Goal: Task Accomplishment & Management: Manage account settings

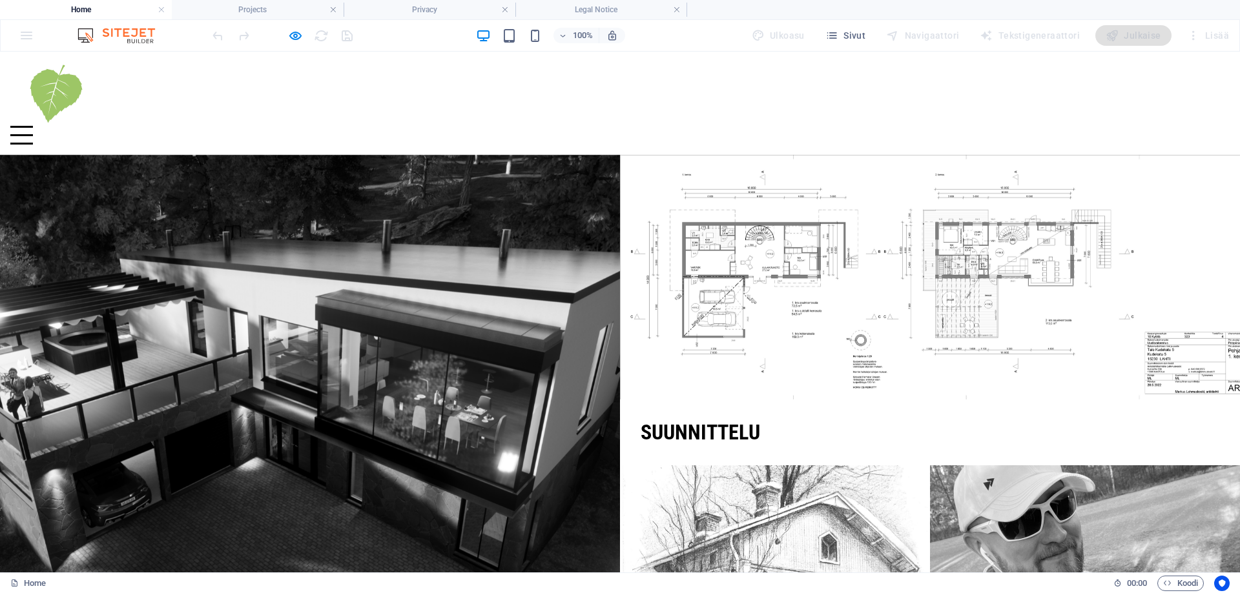
click at [31, 37] on div "100% Ulkoasu Sivut Navigaattori Tekstigeneraattori Julkaise Lisää" at bounding box center [620, 35] width 1238 height 31
click at [102, 10] on h4 "Home" at bounding box center [86, 10] width 172 height 14
click at [553, 126] on div at bounding box center [619, 135] width 1219 height 19
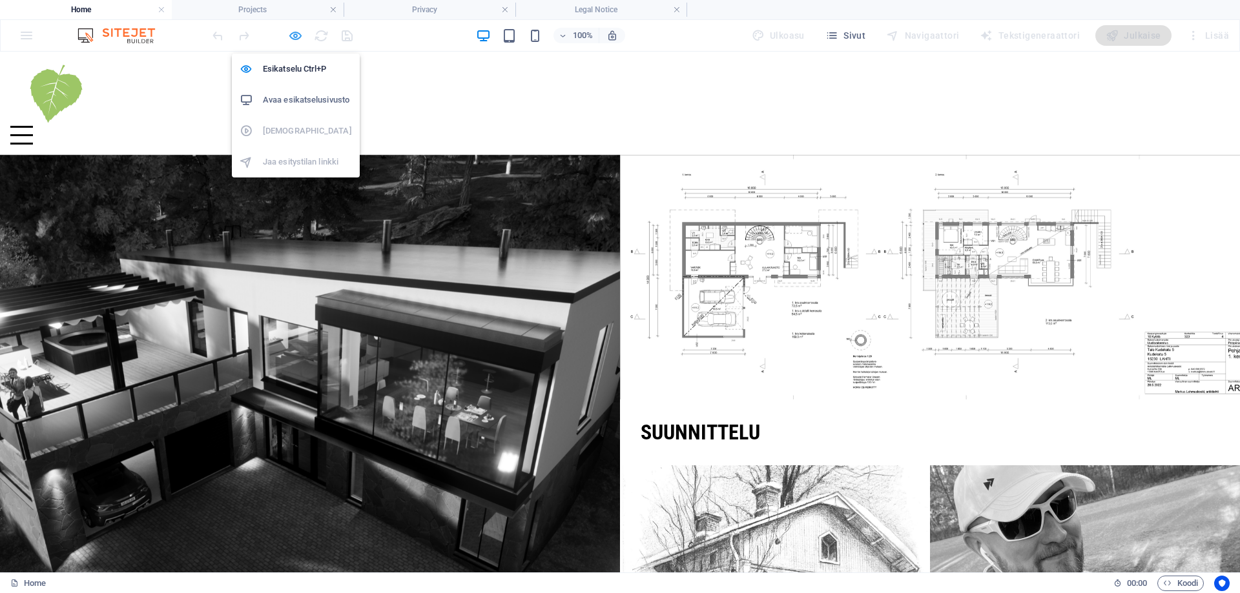
drag, startPoint x: 294, startPoint y: 37, endPoint x: 290, endPoint y: 43, distance: 7.4
click at [294, 37] on icon "button" at bounding box center [295, 35] width 15 height 15
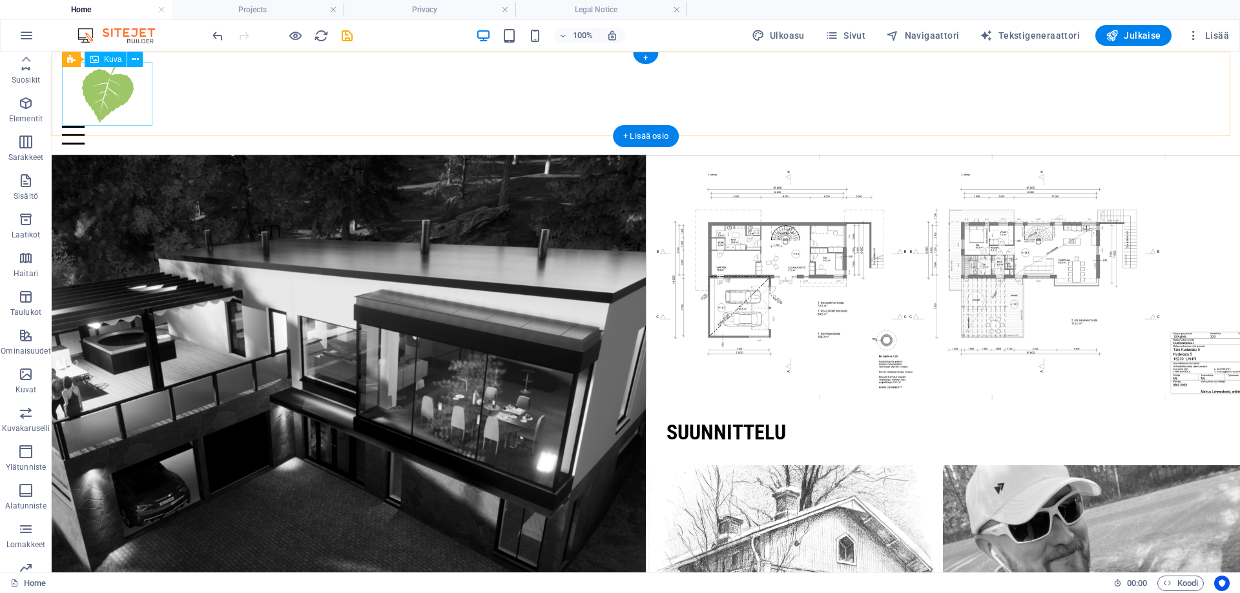
click at [112, 89] on figure at bounding box center [645, 94] width 1167 height 64
click at [72, 61] on span "Menu Bar" at bounding box center [87, 60] width 34 height 8
click at [1220, 43] on button "Lisää" at bounding box center [1207, 35] width 52 height 21
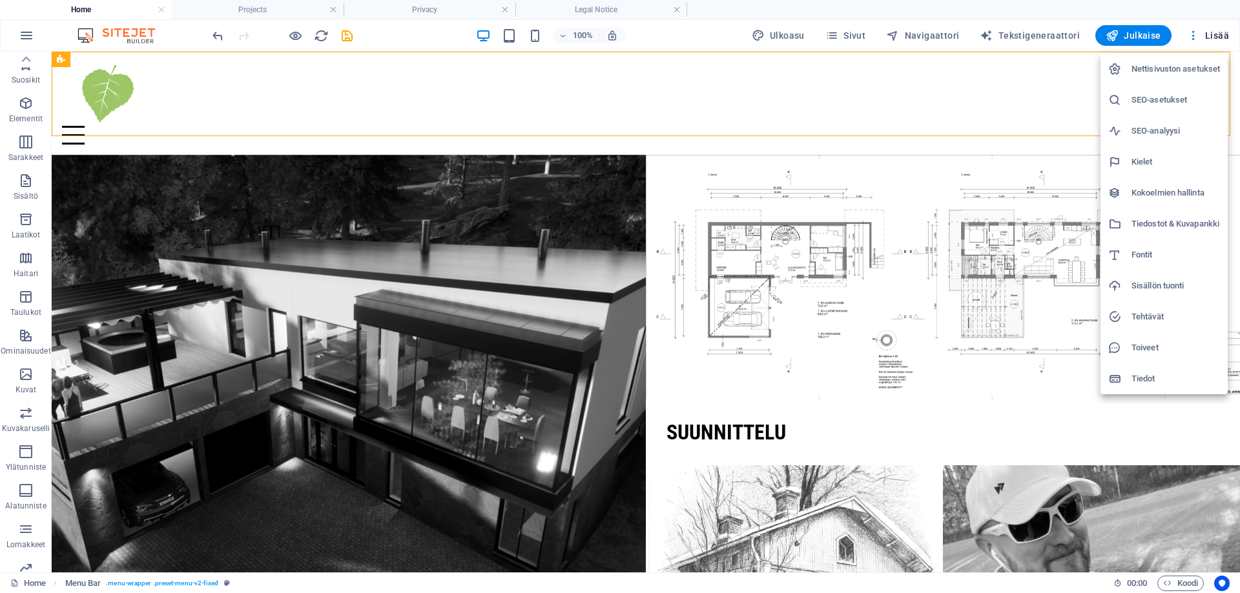
click at [1196, 66] on h6 "Nettisivuston asetukset" at bounding box center [1175, 68] width 88 height 15
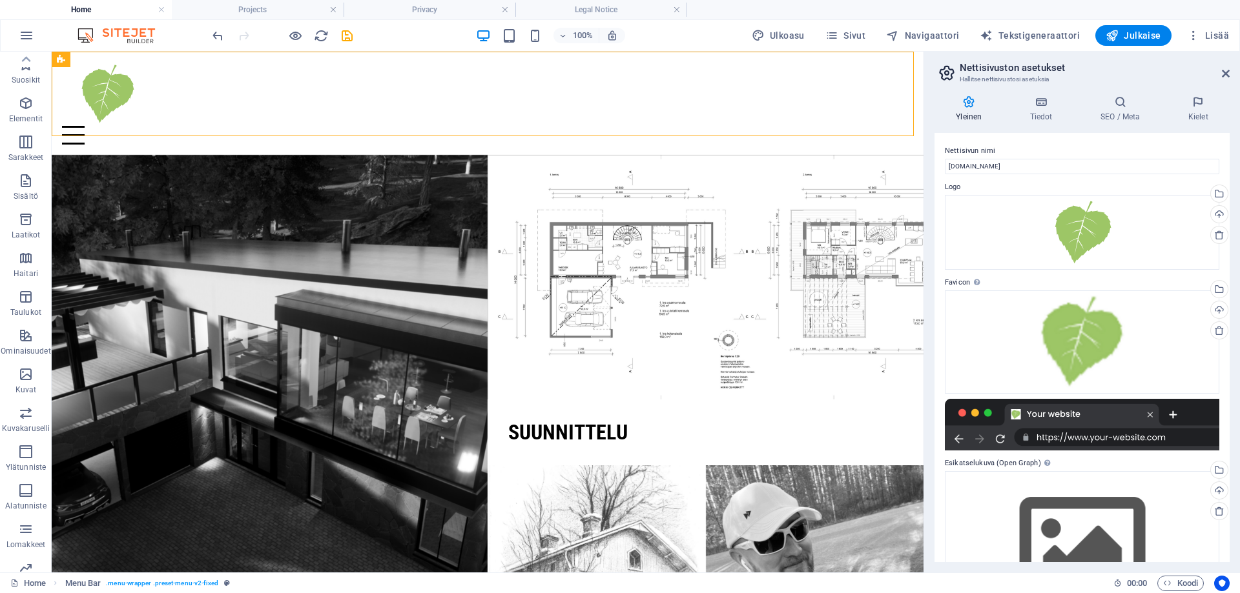
click at [961, 107] on icon at bounding box center [968, 102] width 68 height 13
click at [1048, 109] on h4 "Tiedot" at bounding box center [1043, 109] width 70 height 27
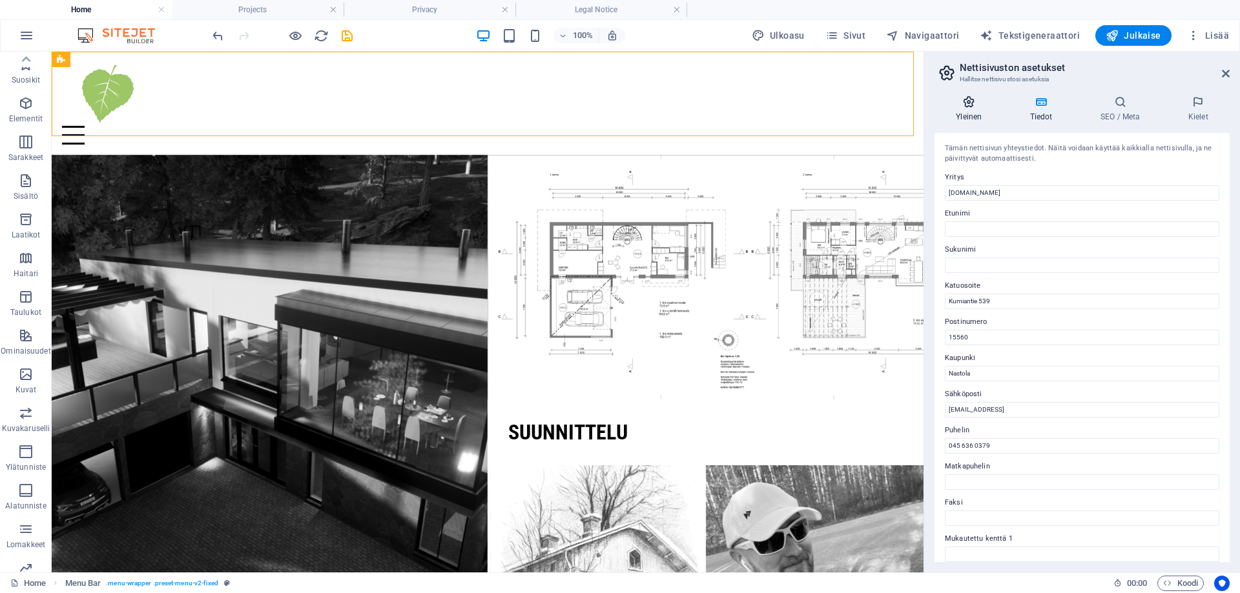
click at [979, 107] on icon at bounding box center [968, 102] width 68 height 13
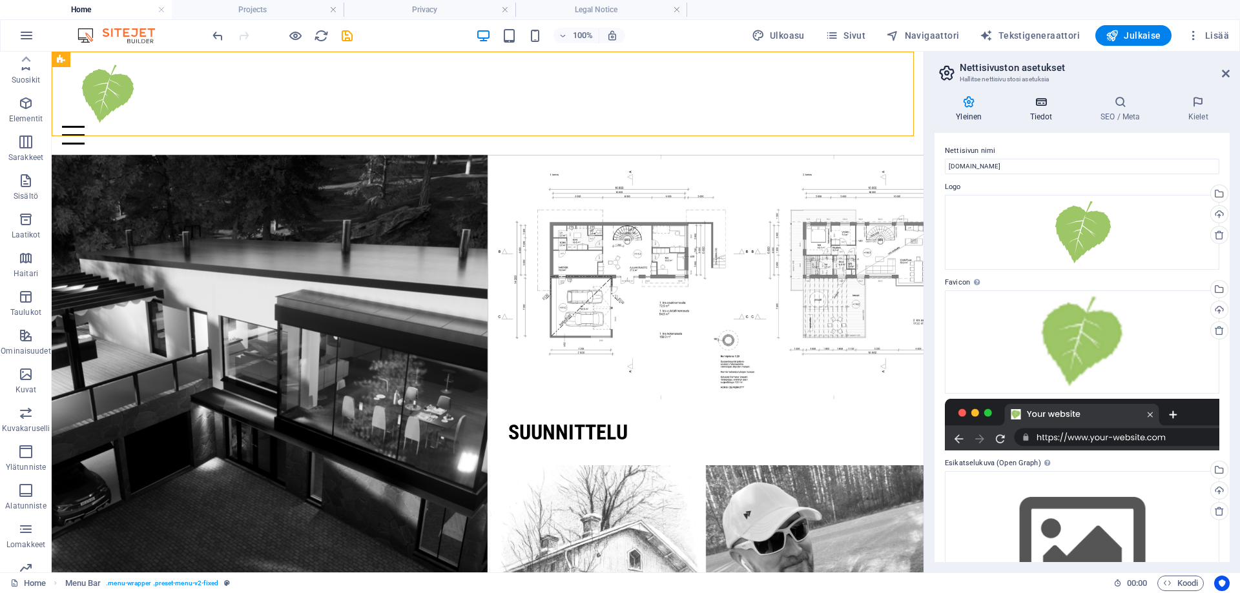
click at [1052, 107] on icon at bounding box center [1040, 102] width 65 height 13
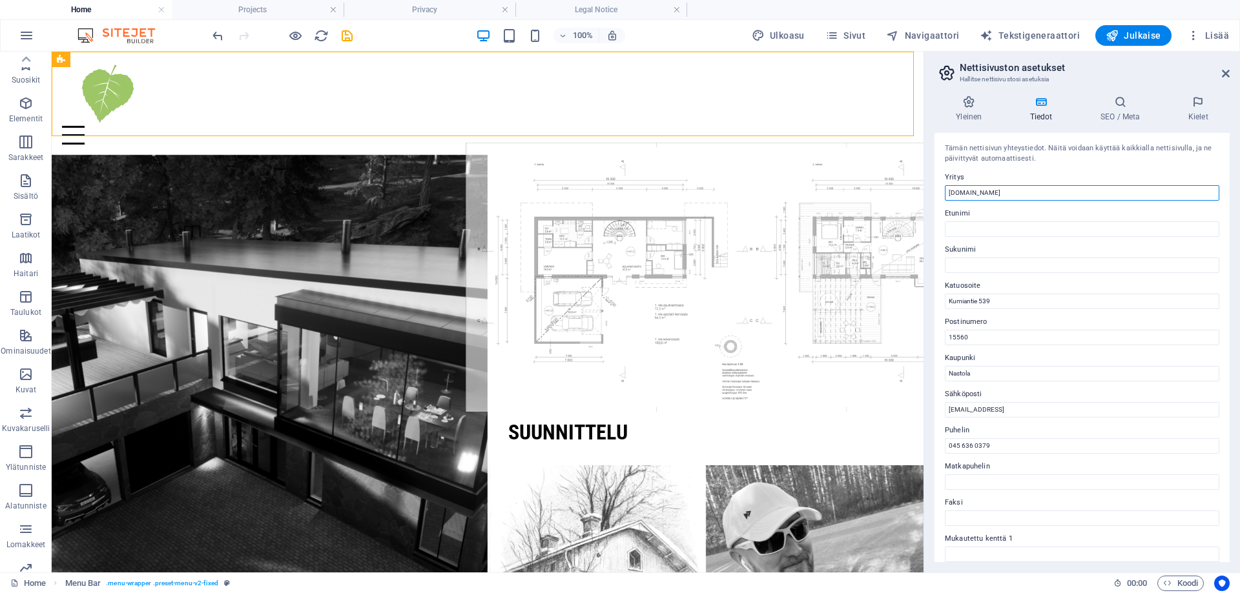
drag, startPoint x: 1105, startPoint y: 242, endPoint x: 807, endPoint y: 179, distance: 304.8
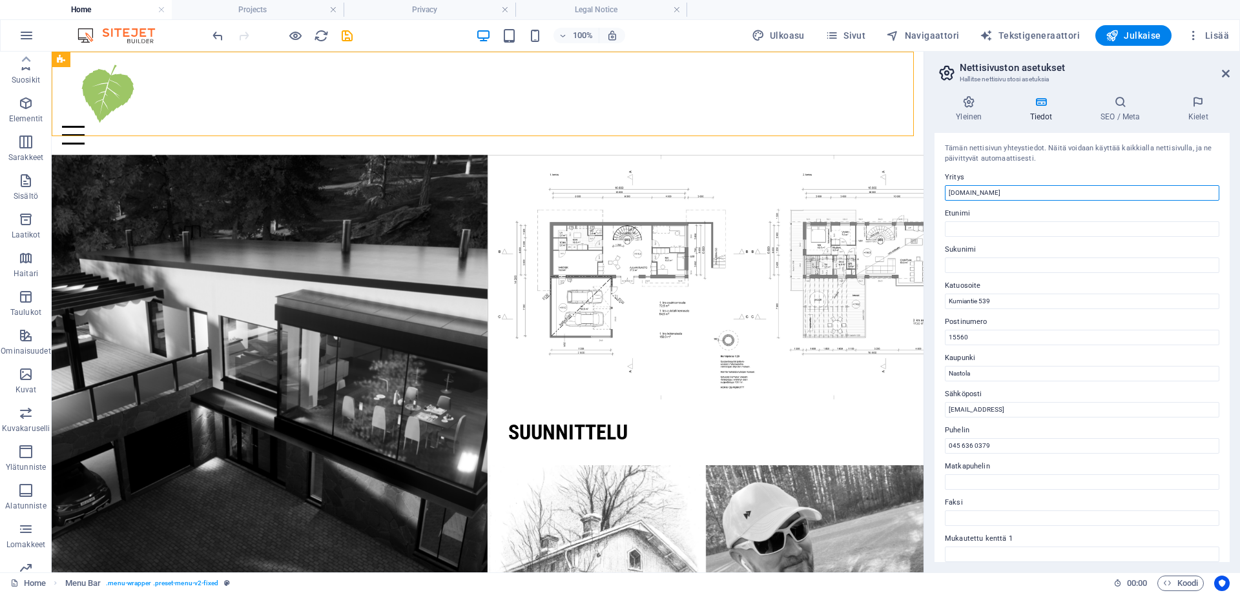
click at [1034, 194] on input "[DOMAIN_NAME]" at bounding box center [1082, 192] width 274 height 15
drag, startPoint x: 1054, startPoint y: 192, endPoint x: 926, endPoint y: 193, distance: 127.2
click at [926, 193] on div "Yleinen Tiedot SEO / Meta Kielet Nettisivun nimi [DOMAIN_NAME] Logo Vedä tiedos…" at bounding box center [1082, 328] width 316 height 487
type input "[PERSON_NAME]"
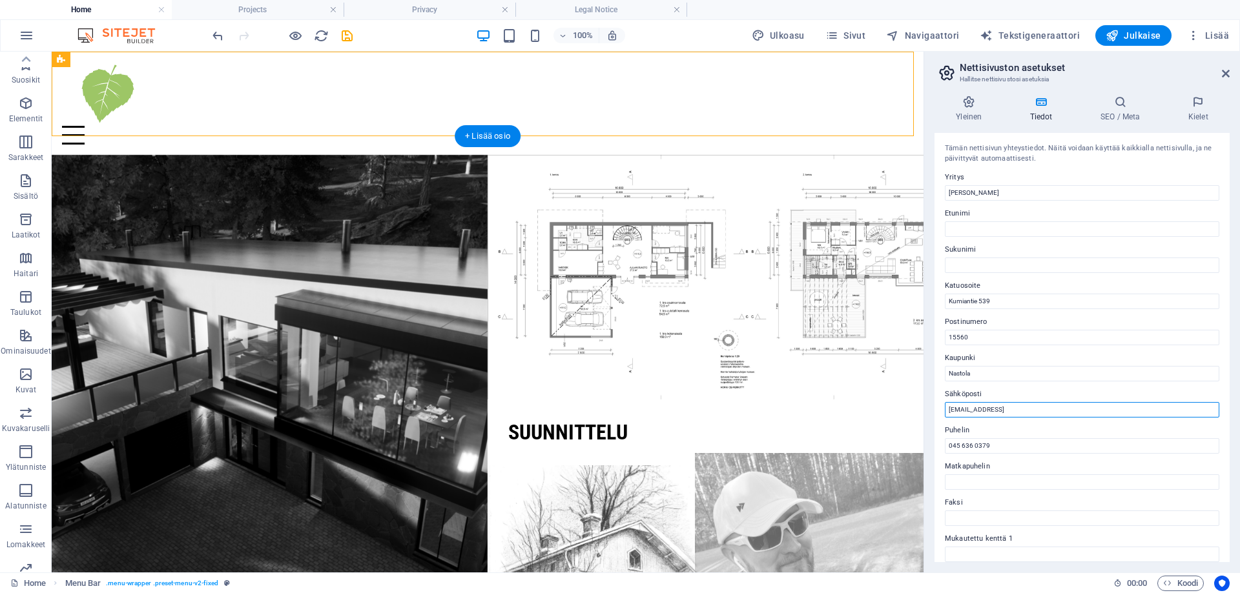
drag, startPoint x: 984, startPoint y: 460, endPoint x: 756, endPoint y: 409, distance: 233.4
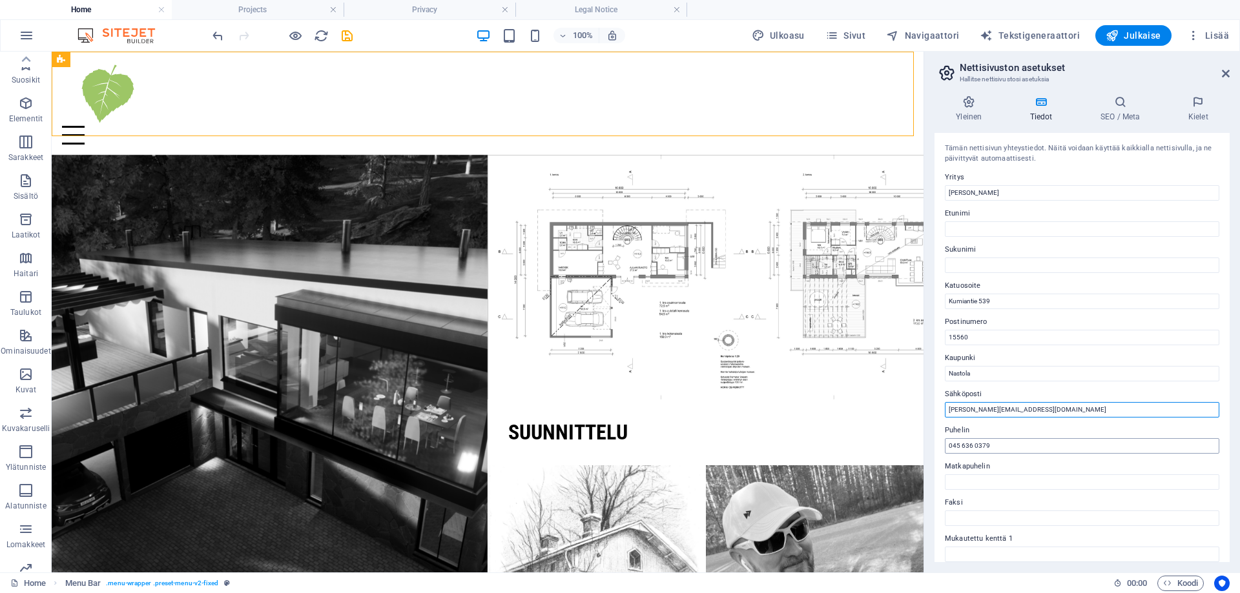
type input "[PERSON_NAME][EMAIL_ADDRESS][DOMAIN_NAME]"
click at [1007, 444] on input "045 636 0379" at bounding box center [1082, 445] width 274 height 15
click at [1127, 115] on h4 "SEO / Meta" at bounding box center [1123, 109] width 88 height 27
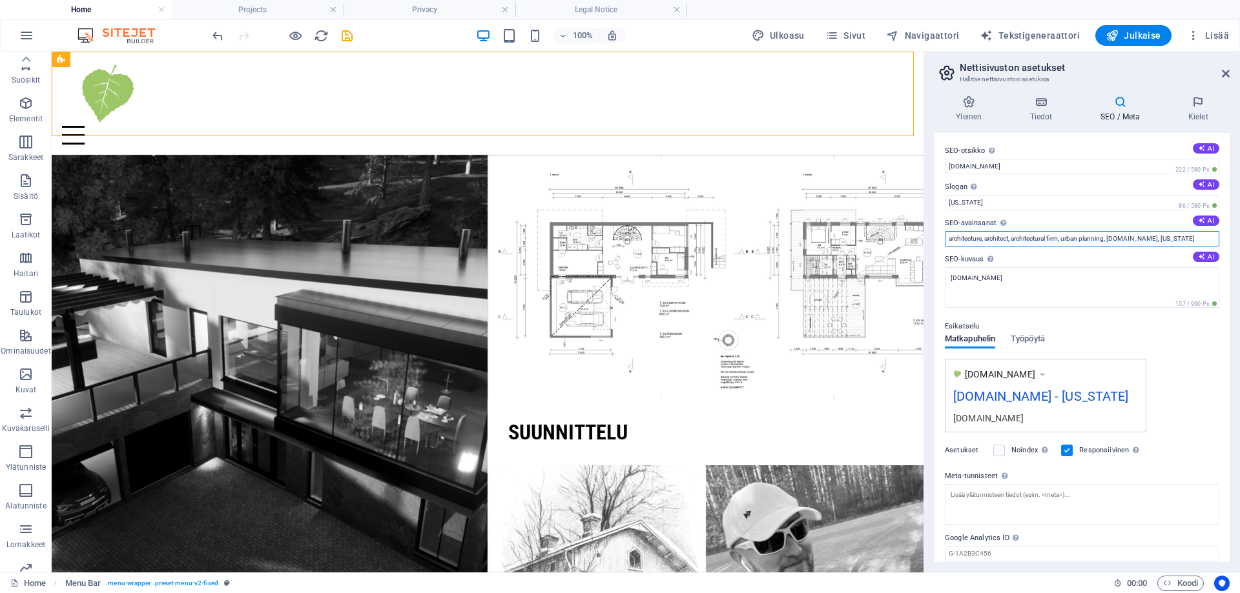
click at [948, 240] on input "architecture, architect, architectural firm, urban planning, [DOMAIN_NAME], [US…" at bounding box center [1082, 238] width 274 height 15
click at [961, 240] on input "architecture, architect, architectural firm, urban planning, [DOMAIN_NAME], [US…" at bounding box center [1082, 238] width 274 height 15
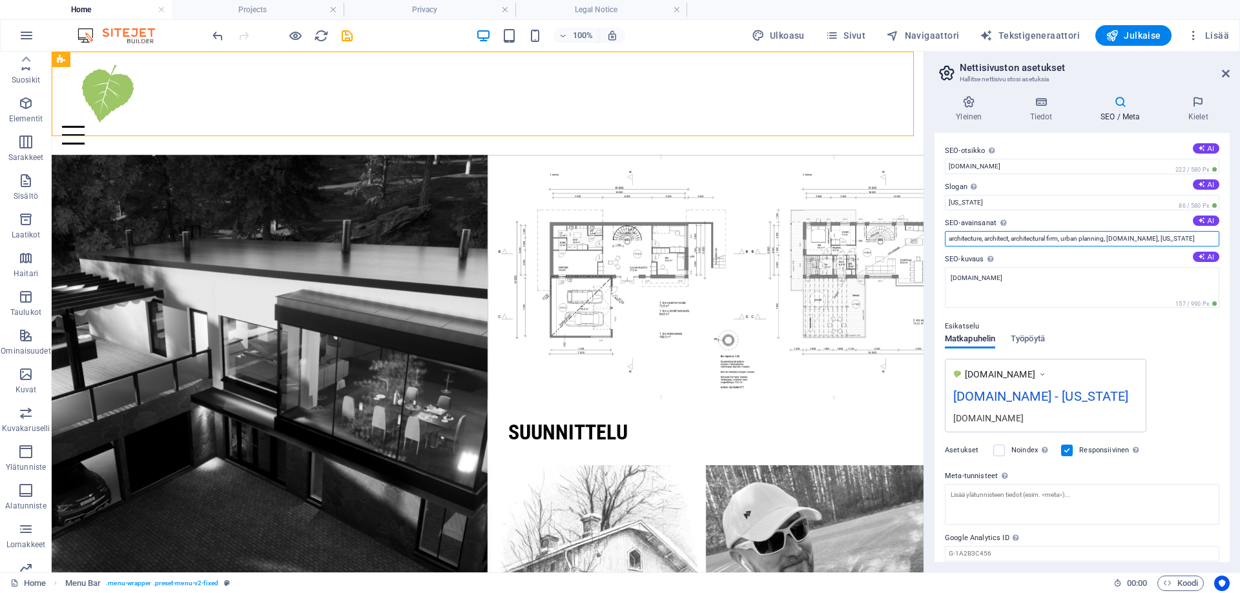
drag, startPoint x: 949, startPoint y: 240, endPoint x: 1239, endPoint y: 240, distance: 289.9
click at [1239, 240] on div "Yleinen Tiedot SEO / Meta Kielet Nettisivun nimi [DOMAIN_NAME] Logo Vedä tiedos…" at bounding box center [1082, 328] width 316 height 487
click at [1078, 241] on input "architecture, architect, architectural firm, urban planning, [DOMAIN_NAME], [US…" at bounding box center [1082, 238] width 274 height 15
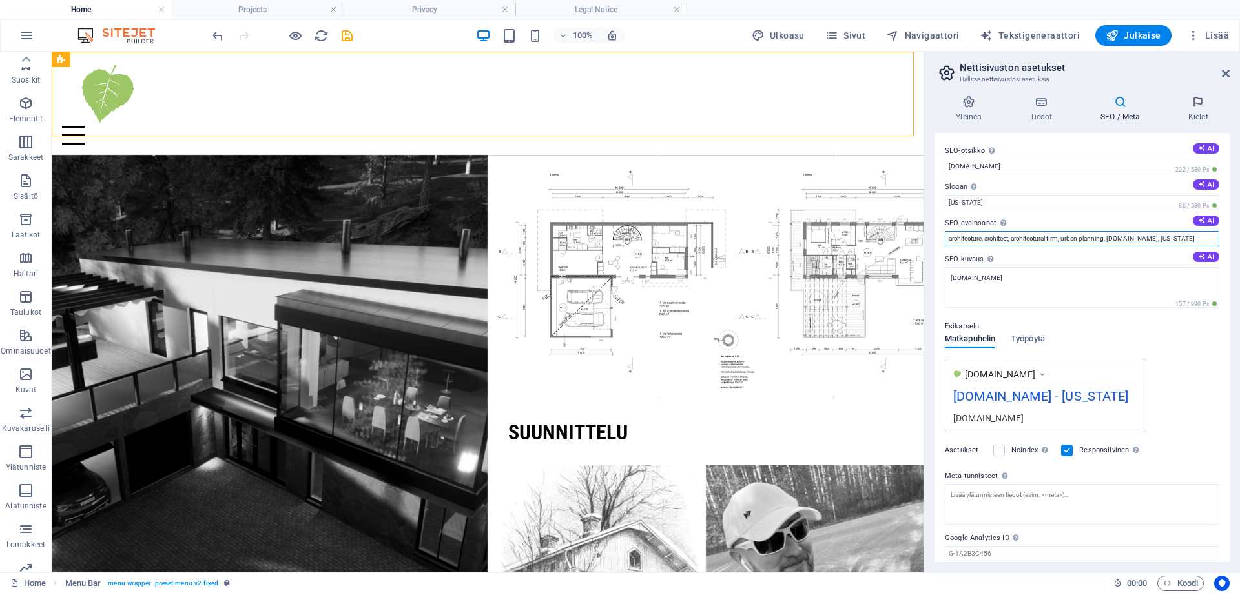
click at [1078, 241] on input "architecture, architect, architectural firm, urban planning, [DOMAIN_NAME], [US…" at bounding box center [1082, 238] width 274 height 15
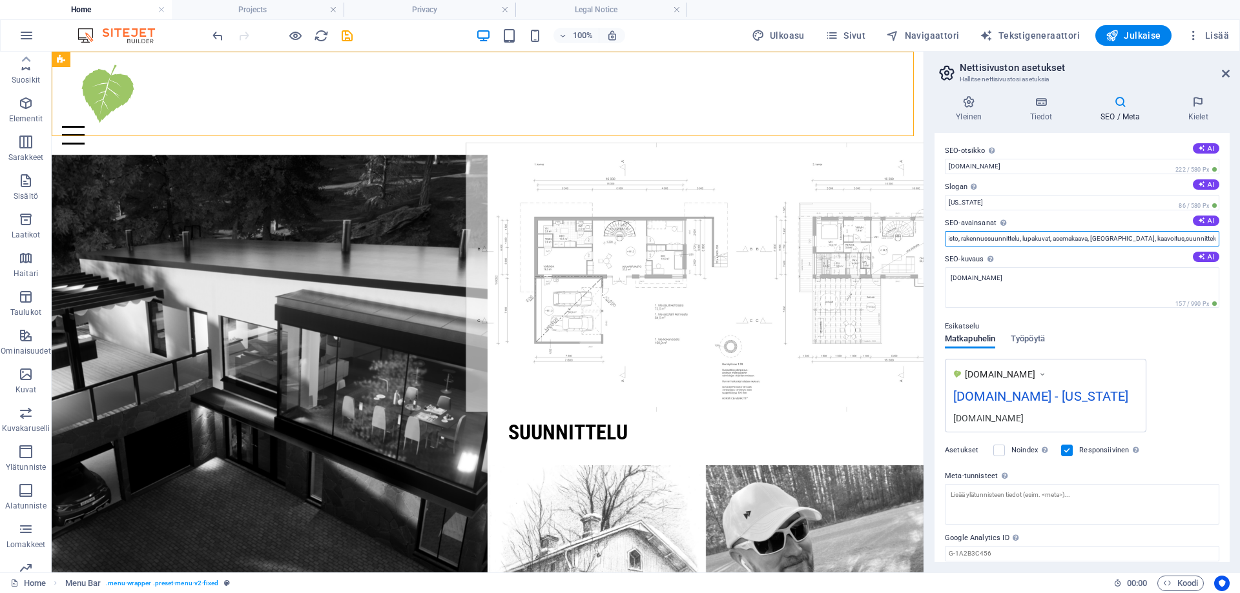
scroll to position [0, 0]
drag, startPoint x: 1114, startPoint y: 289, endPoint x: 979, endPoint y: 279, distance: 135.3
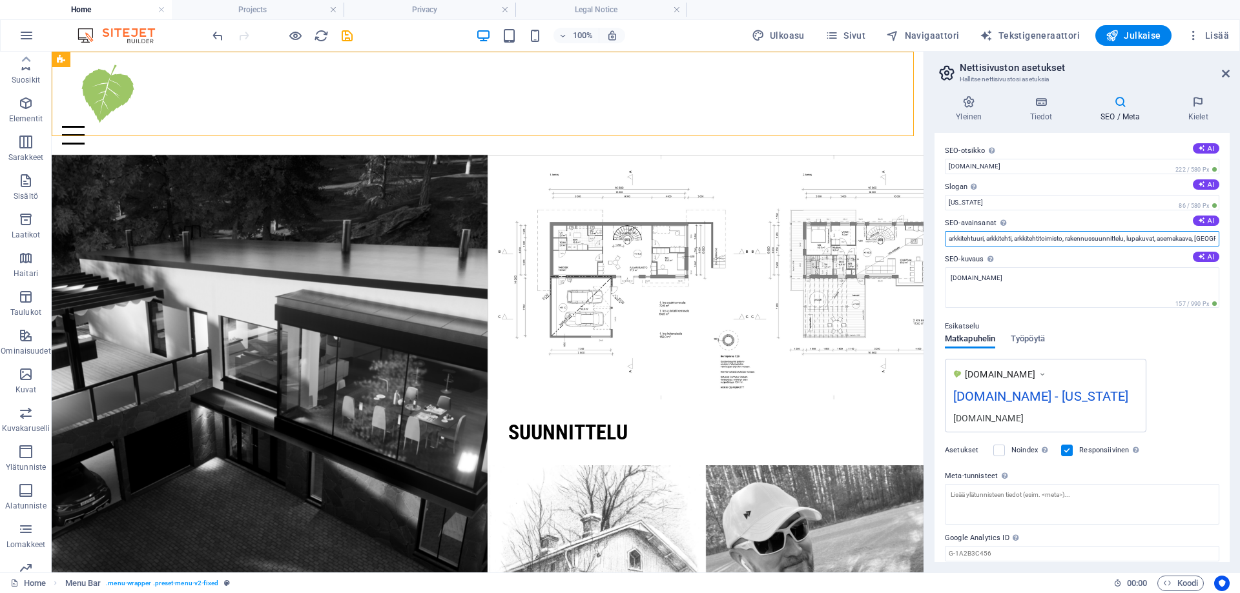
click at [975, 243] on input "arkkitehtuuri, arkkitehti, arkkitehtitoimisto, rakennussuunnittelu, lupakuvat, …" at bounding box center [1082, 238] width 274 height 15
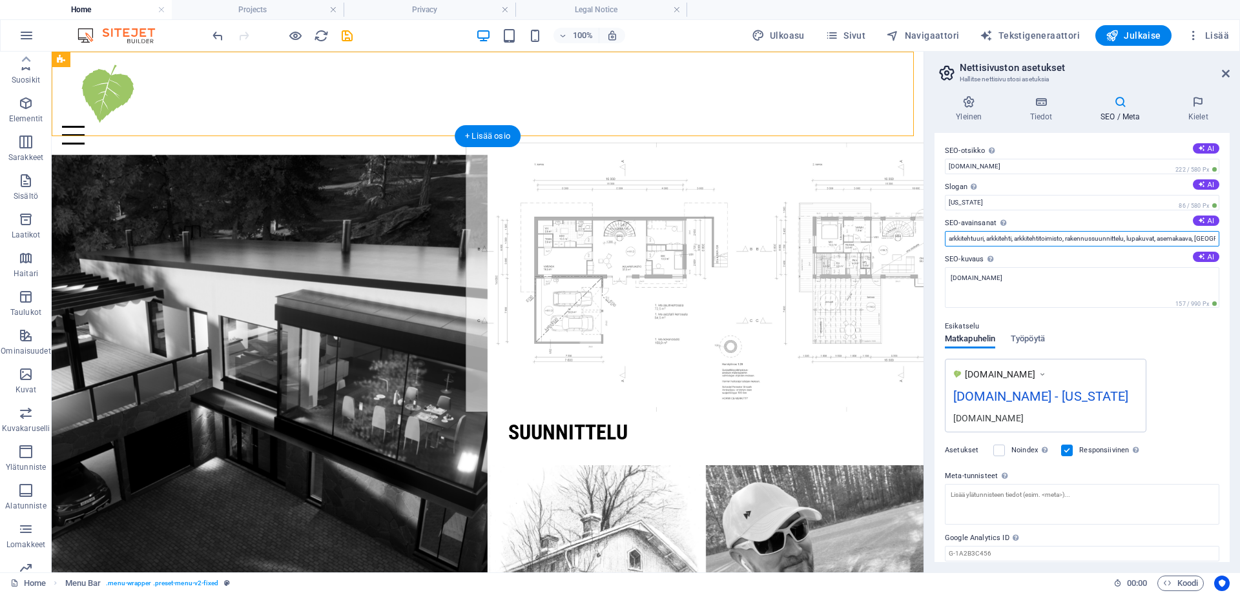
drag, startPoint x: 1039, startPoint y: 292, endPoint x: 900, endPoint y: 236, distance: 150.3
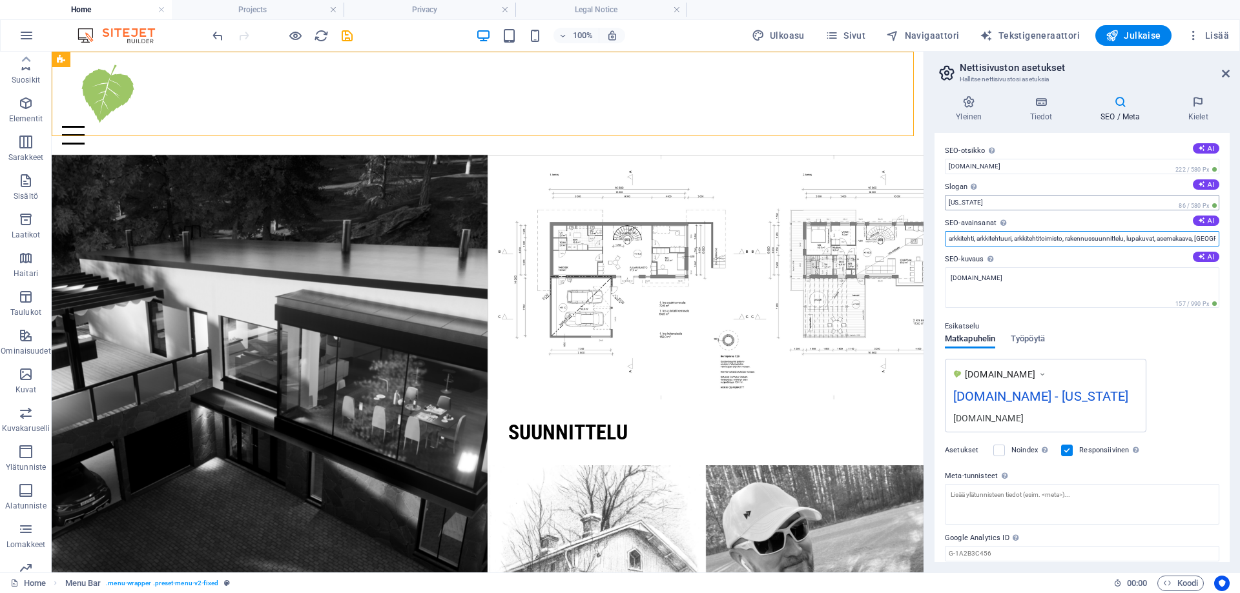
type input "arkkitehti, arkkitehtuuri, arkkitehtitoimisto, rakennussuunnittelu, lupakuvat, …"
click at [964, 202] on input "[US_STATE]" at bounding box center [1082, 202] width 274 height 15
click at [1056, 236] on input "arkkitehti, arkkitehtuuri, arkkitehtitoimisto, rakennussuunnittelu, lupakuvat, …" at bounding box center [1082, 238] width 274 height 15
click at [1013, 202] on input "[US_STATE]" at bounding box center [1082, 202] width 274 height 15
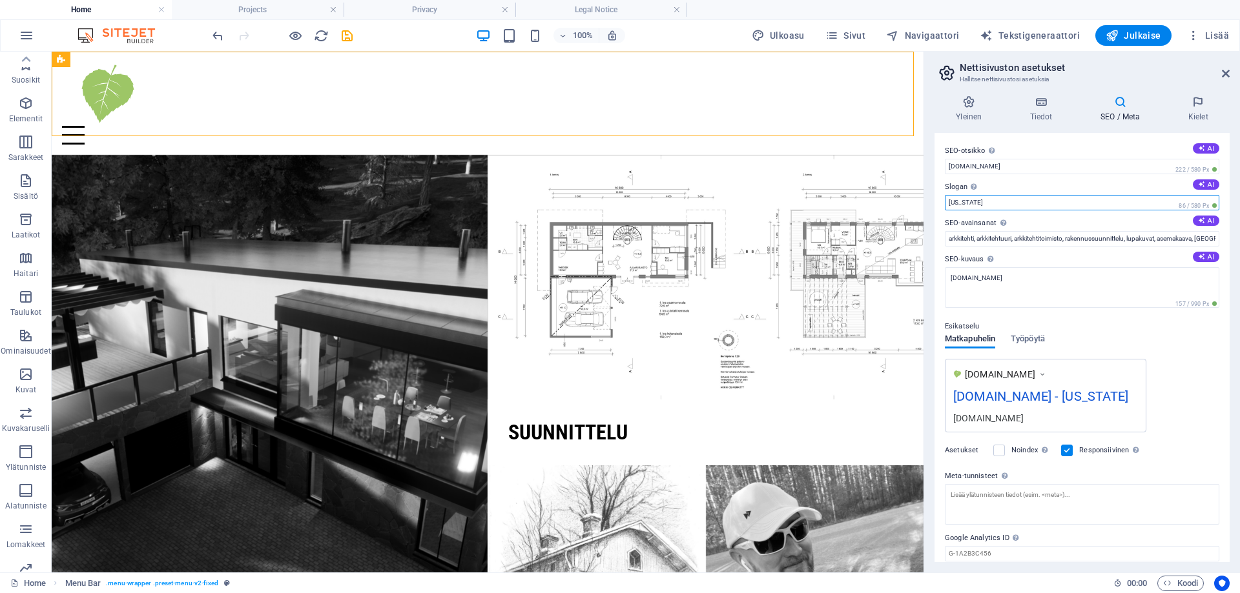
click at [1013, 202] on input "[US_STATE]" at bounding box center [1082, 202] width 274 height 15
click at [1020, 280] on textarea "[DOMAIN_NAME]" at bounding box center [1082, 287] width 274 height 41
click at [1190, 108] on icon at bounding box center [1198, 102] width 63 height 13
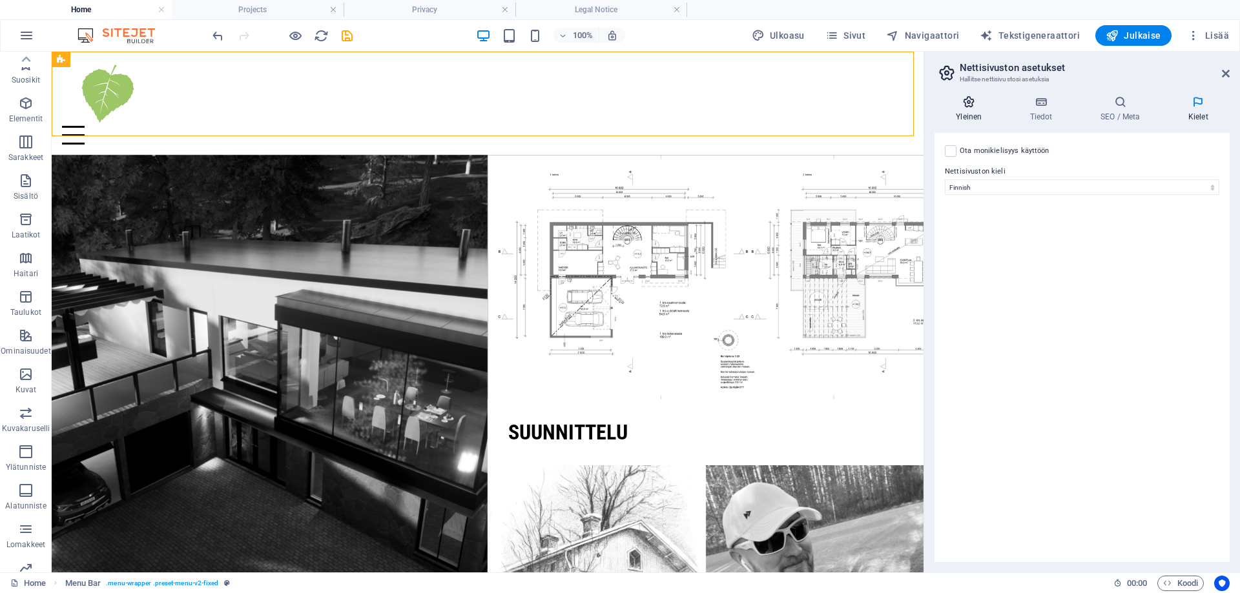
click at [963, 101] on icon at bounding box center [968, 102] width 68 height 13
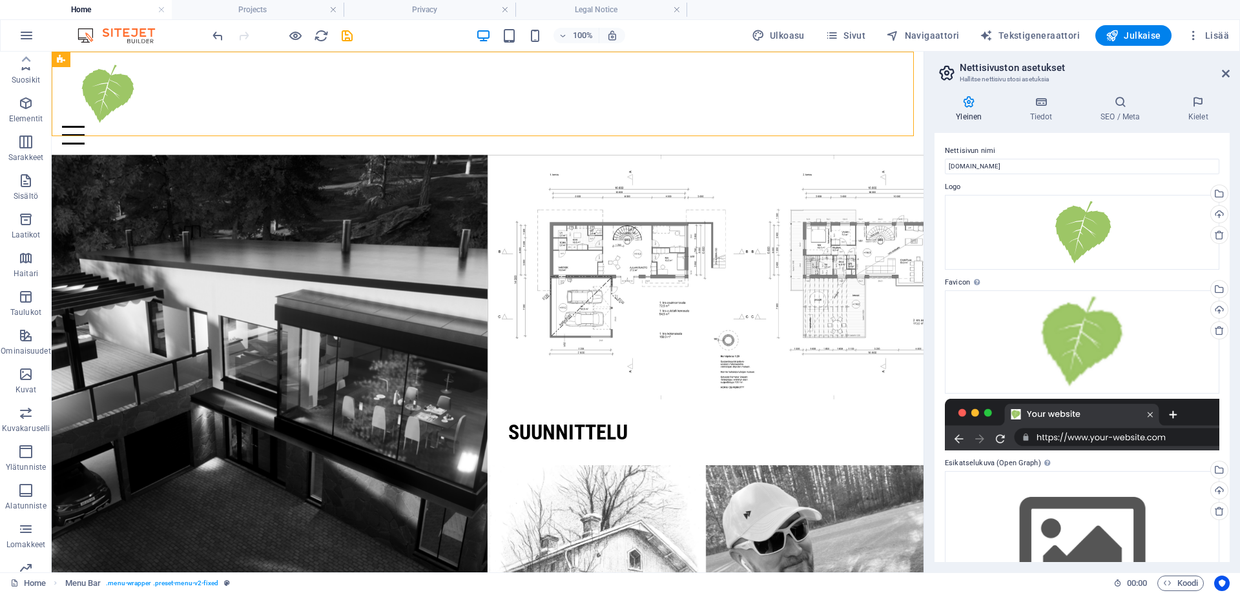
click at [1232, 74] on aside "Nettisivuston asetukset Hallitse nettisivustosi asetuksia Yleinen Tiedot SEO / …" at bounding box center [1081, 312] width 316 height 521
click at [1226, 74] on icon at bounding box center [1226, 73] width 8 height 10
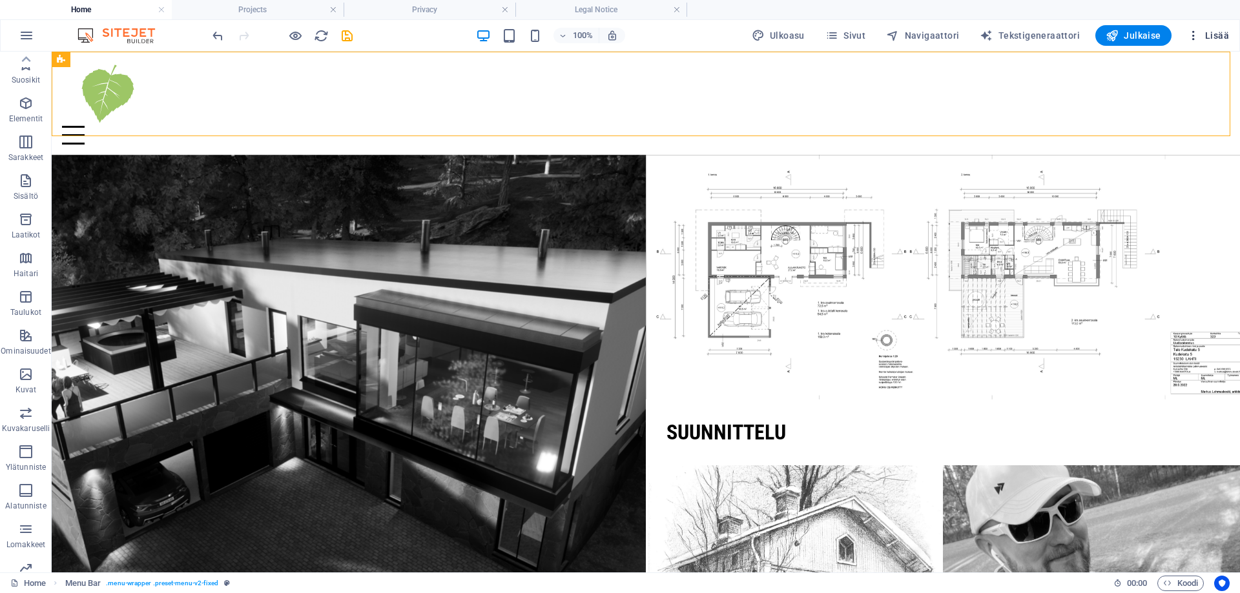
click at [1219, 38] on span "Lisää" at bounding box center [1208, 35] width 42 height 13
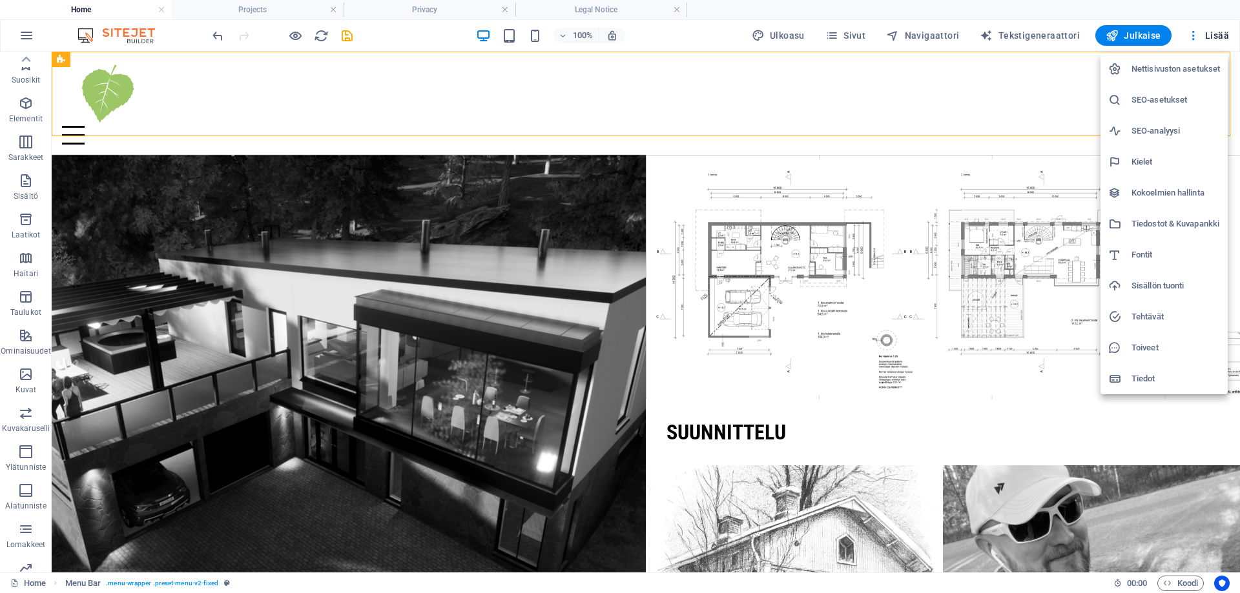
click at [1135, 128] on h6 "SEO-analyysi" at bounding box center [1175, 130] width 88 height 15
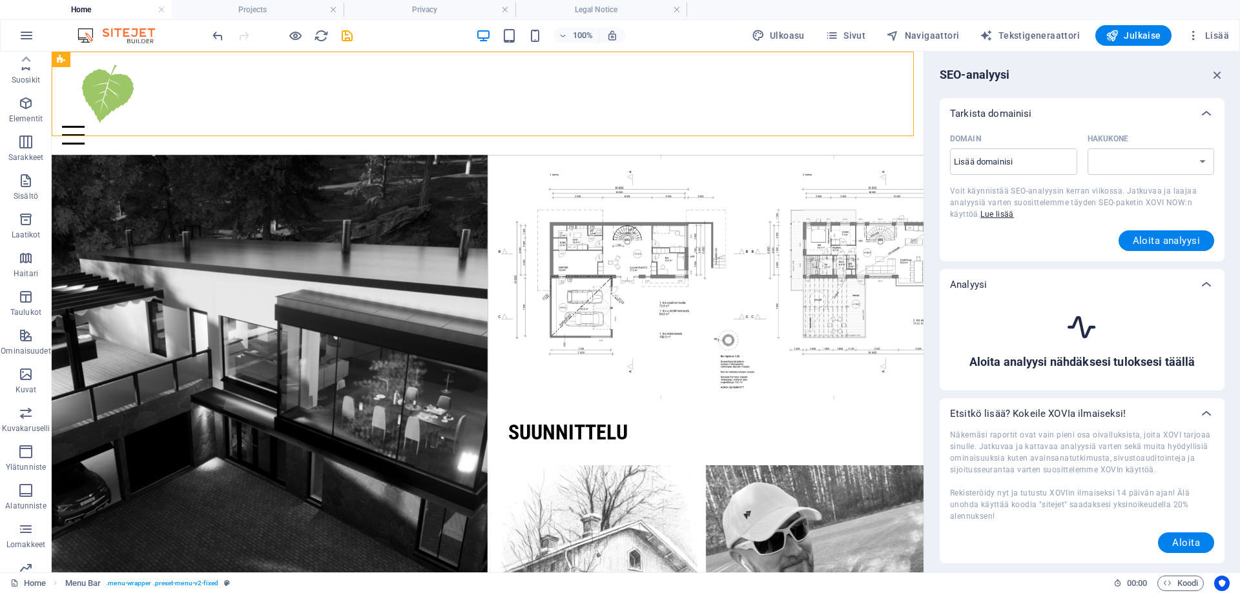
select select "[DOMAIN_NAME]"
click at [1218, 79] on icon "button" at bounding box center [1217, 75] width 14 height 14
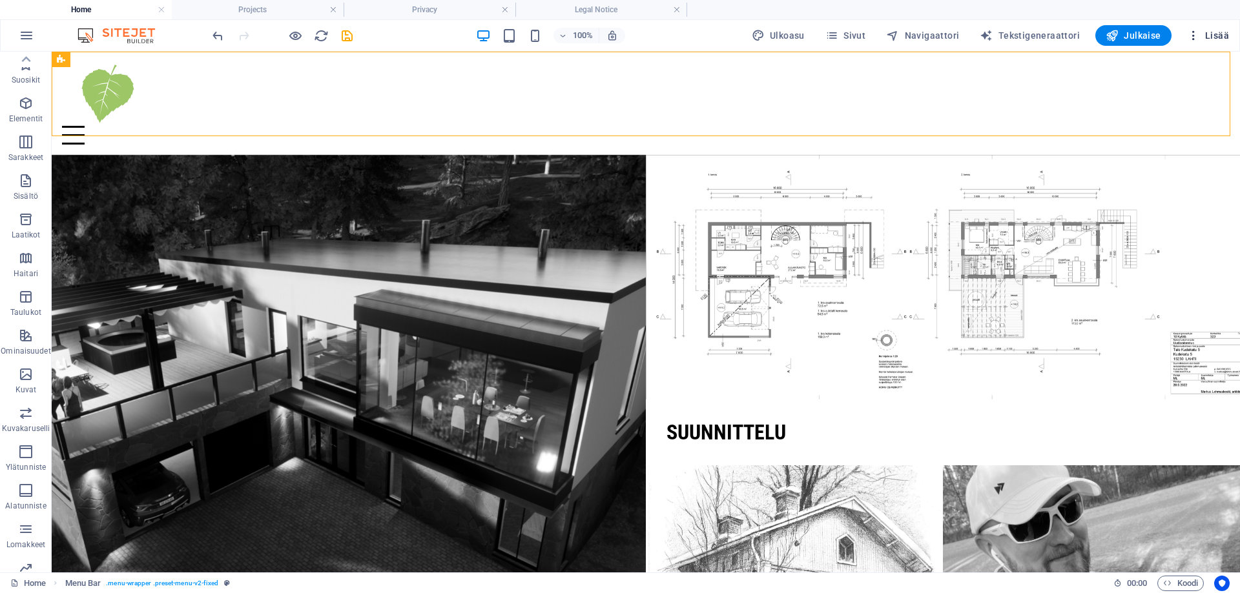
click at [1211, 35] on span "Lisää" at bounding box center [1208, 35] width 42 height 13
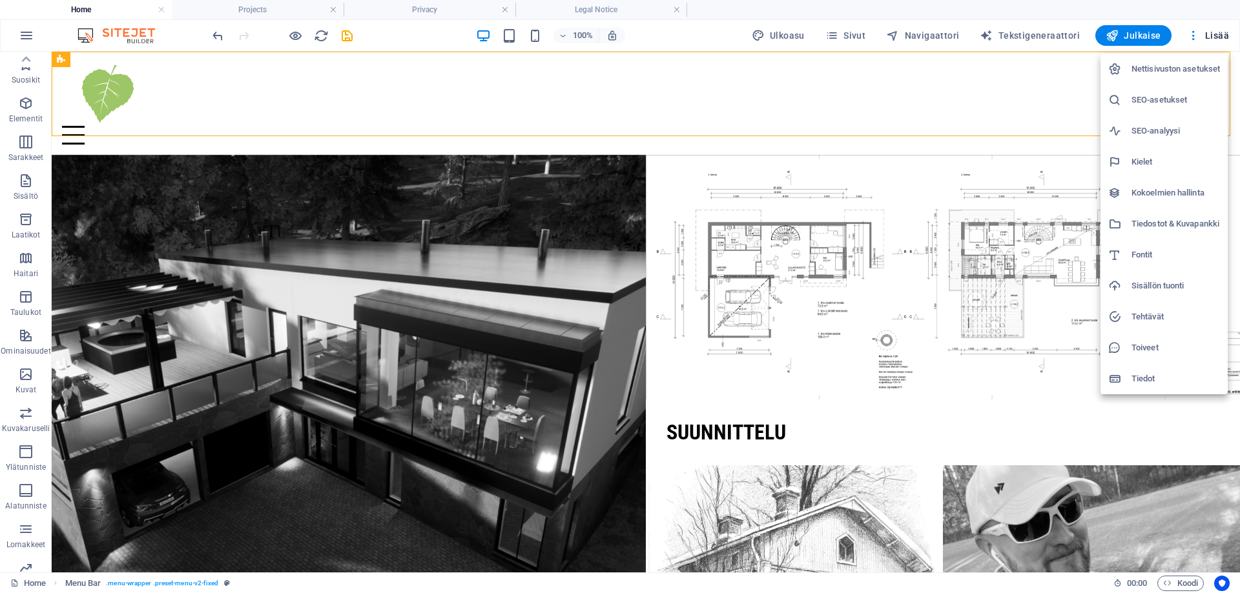
click at [1156, 252] on h6 "Fontit" at bounding box center [1175, 254] width 88 height 15
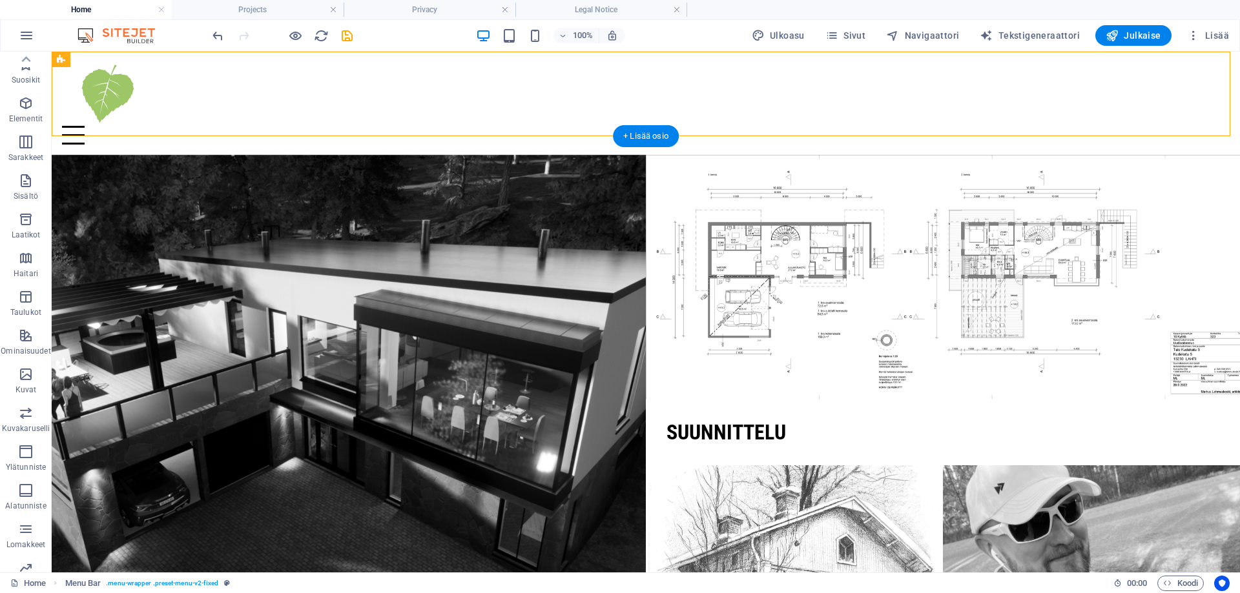
select select "popularity"
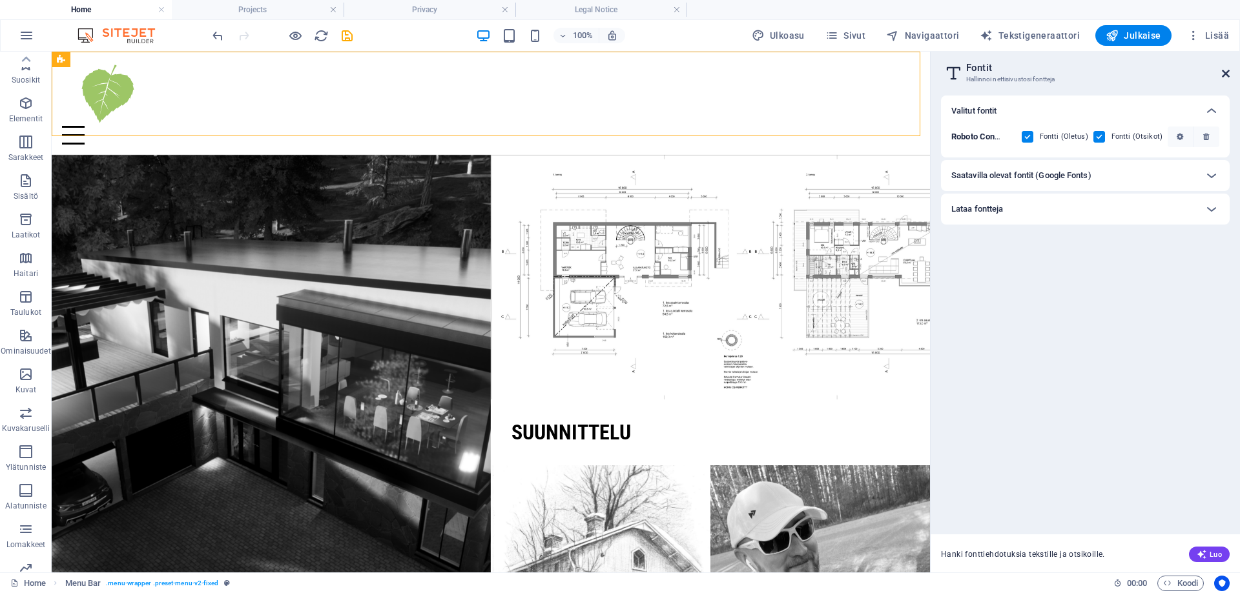
click at [1225, 73] on icon at bounding box center [1226, 73] width 8 height 10
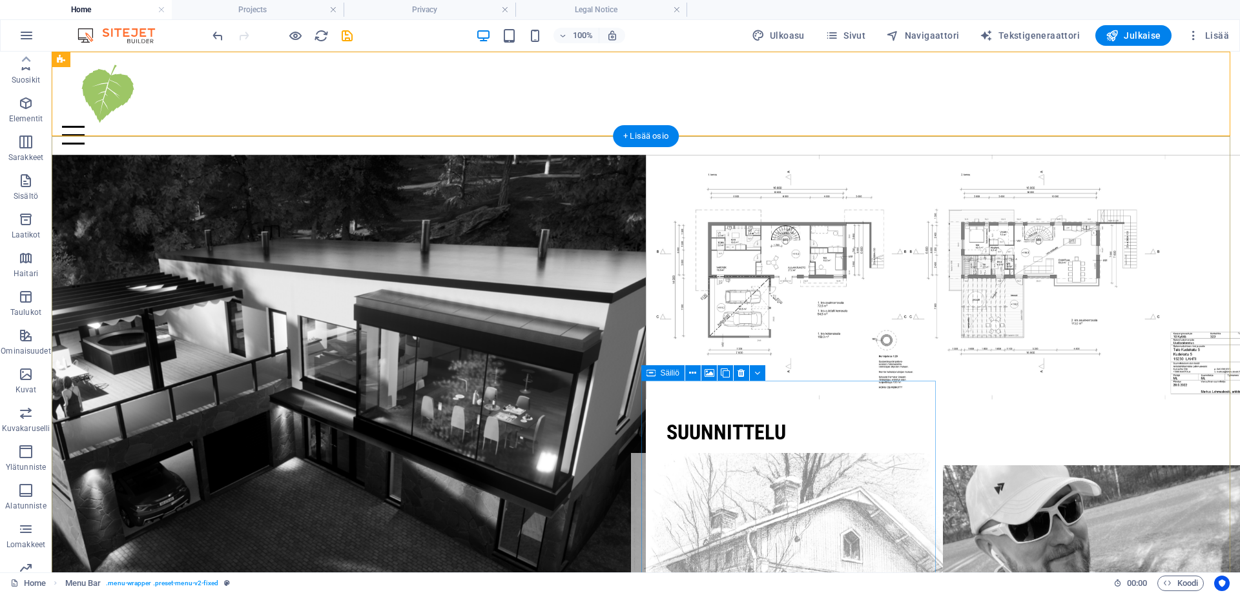
scroll to position [258, 0]
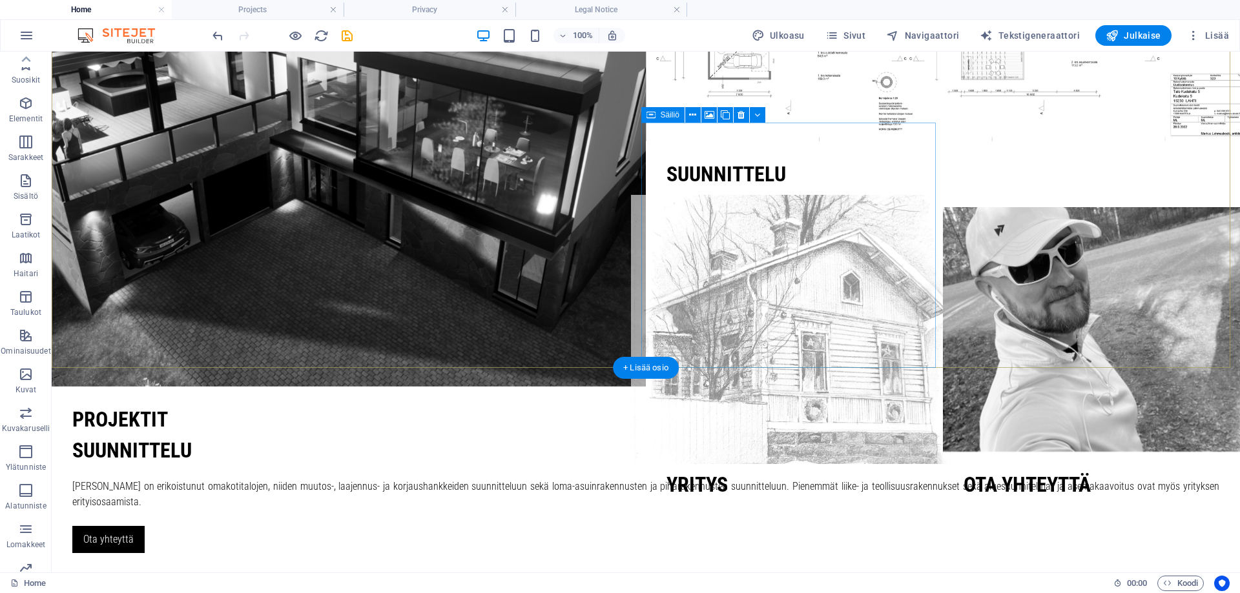
click at [800, 271] on figure at bounding box center [794, 329] width 327 height 269
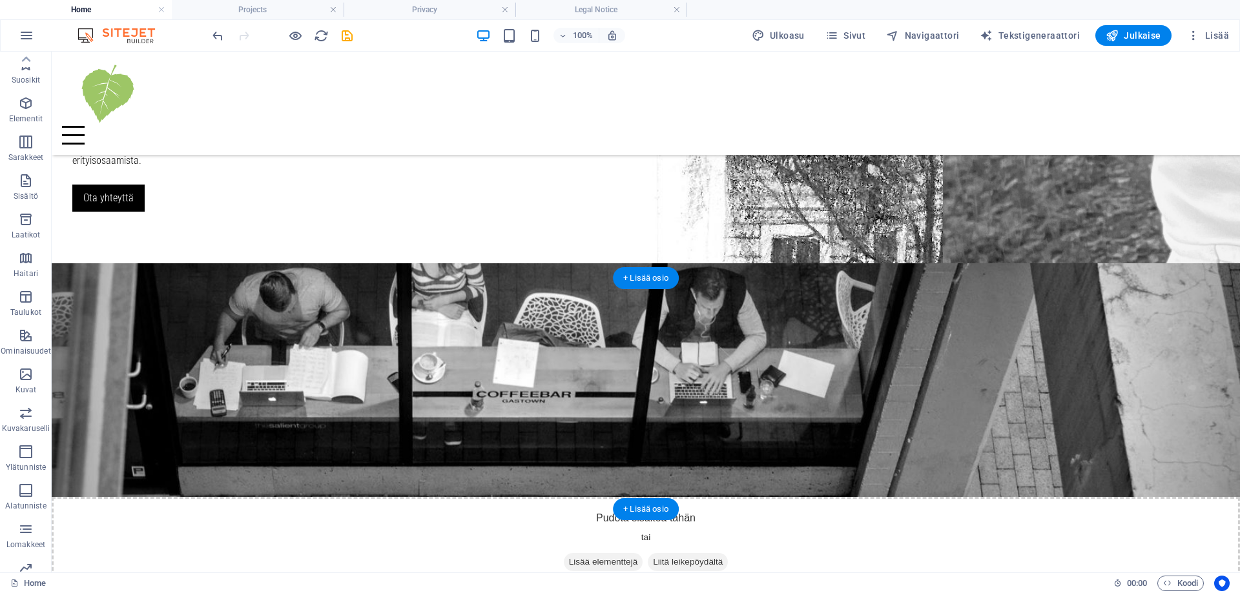
scroll to position [646, 0]
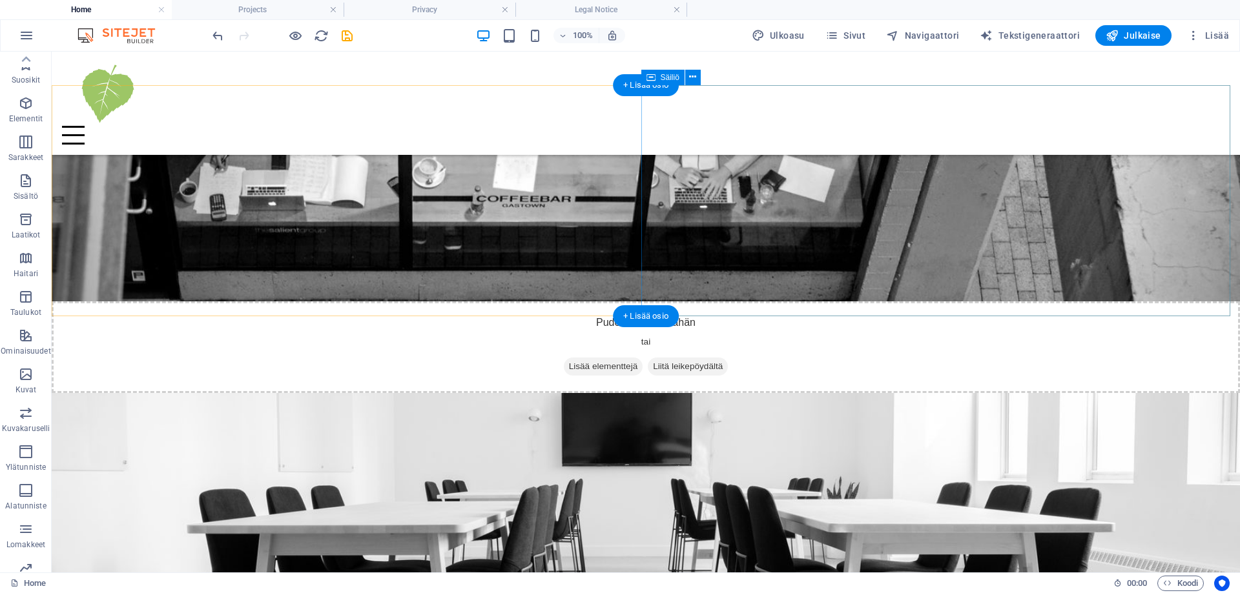
scroll to position [775, 0]
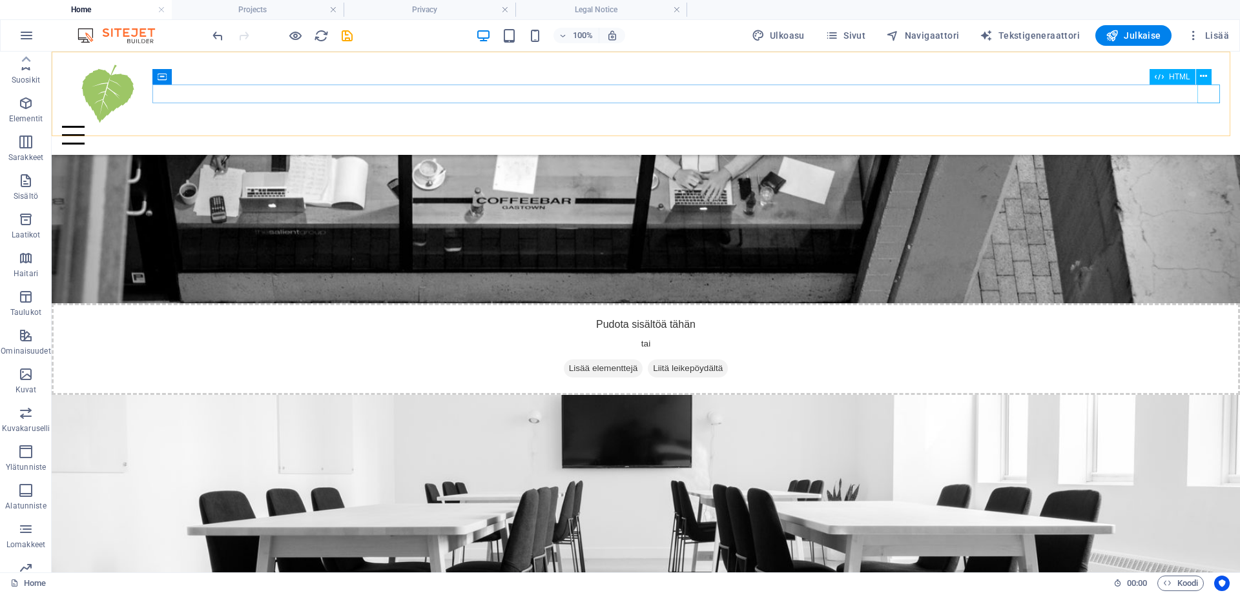
click at [1203, 126] on div at bounding box center [645, 135] width 1167 height 19
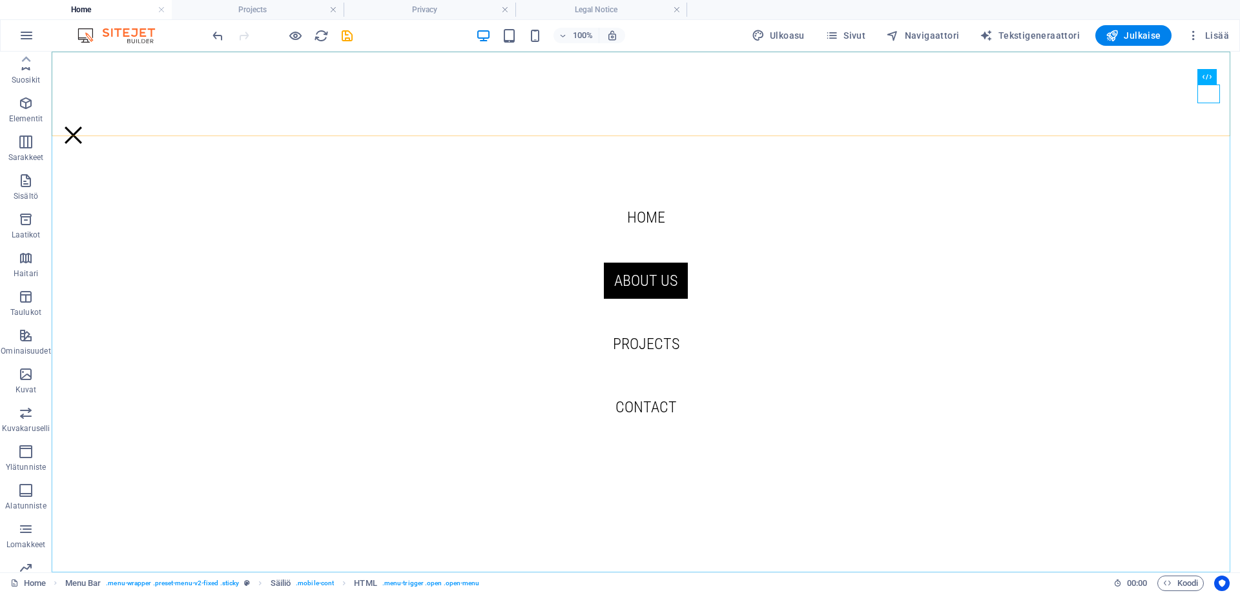
click at [624, 332] on nav "Home About us Projects Contact" at bounding box center [646, 312] width 1188 height 521
click at [628, 343] on nav "Home About us Projects Contact" at bounding box center [646, 312] width 1188 height 521
click at [630, 345] on nav "Home About us Projects Contact" at bounding box center [646, 312] width 1188 height 521
select select
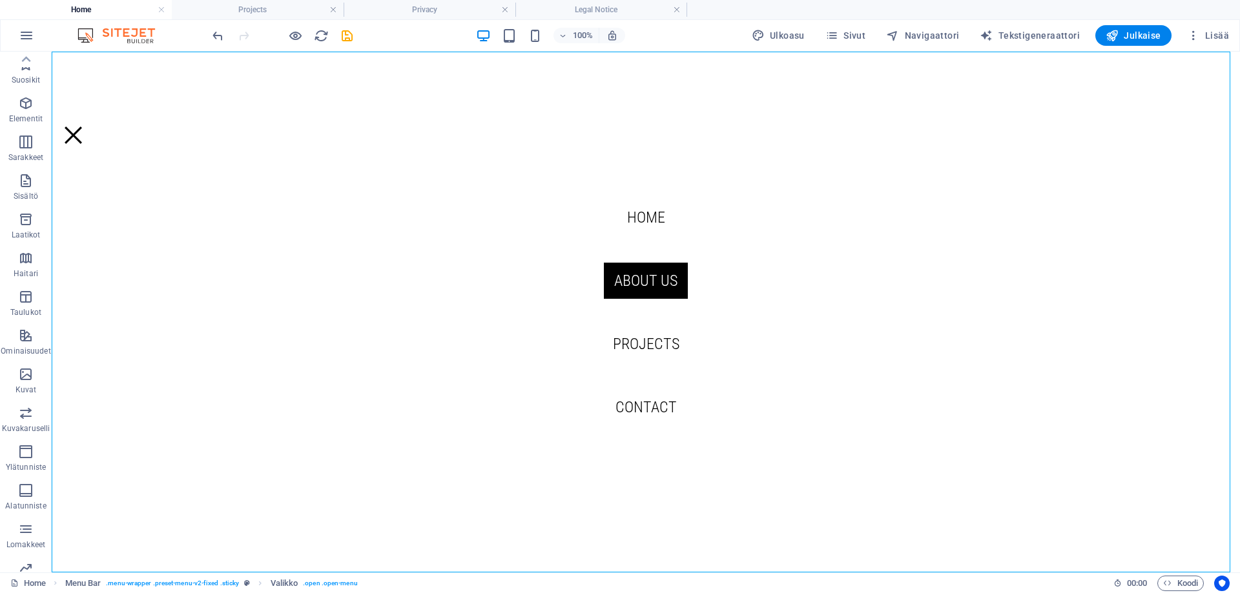
select select
select select "1"
select select
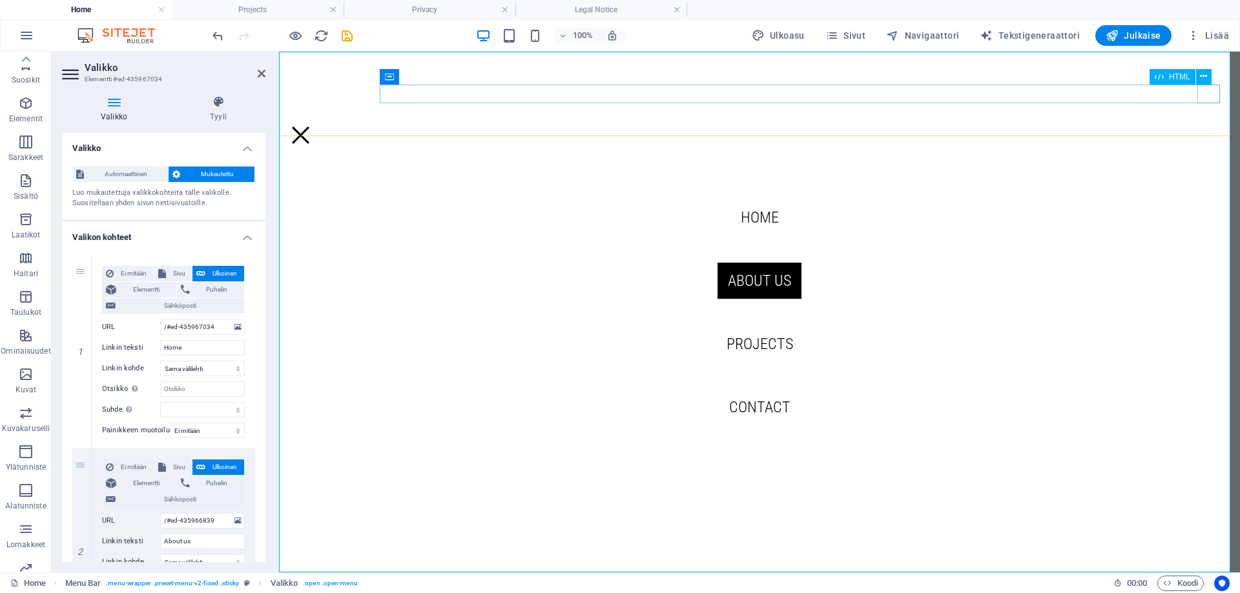
click at [1207, 126] on div at bounding box center [759, 135] width 940 height 19
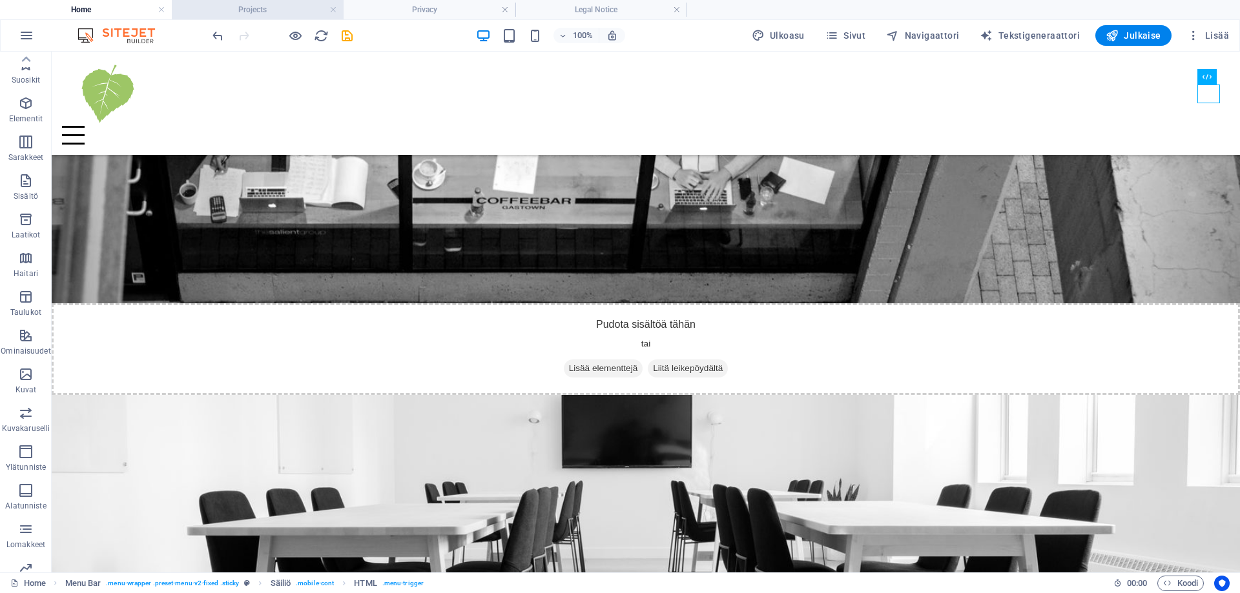
click at [300, 12] on h4 "Projects" at bounding box center [258, 10] width 172 height 14
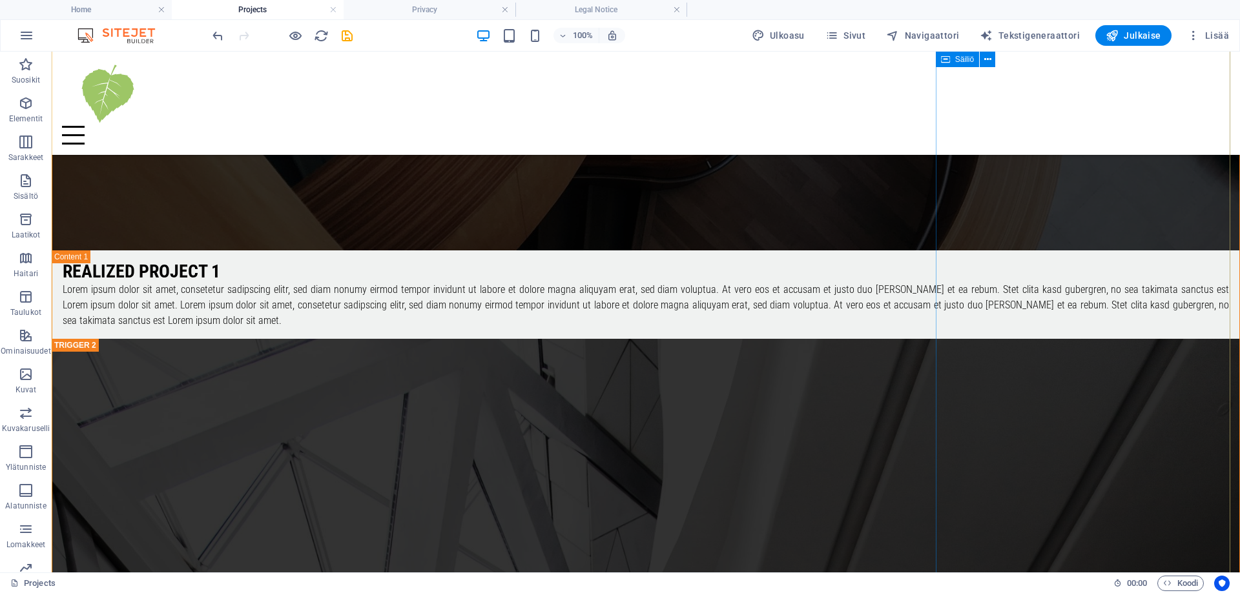
scroll to position [1143, 0]
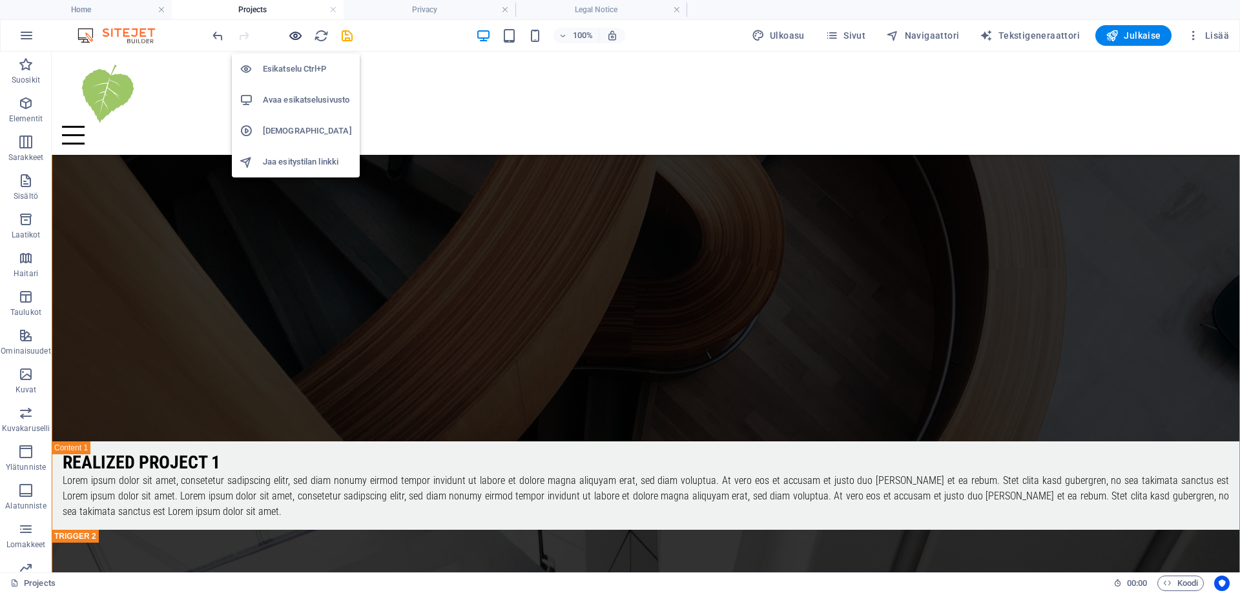
click at [289, 37] on icon "button" at bounding box center [295, 35] width 15 height 15
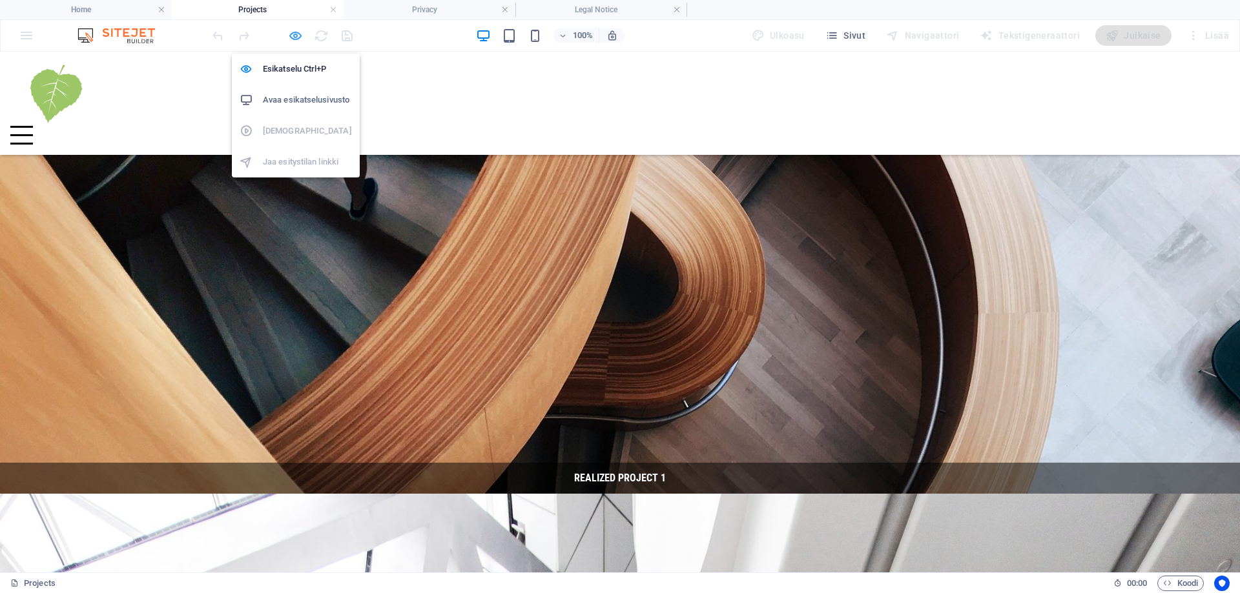
scroll to position [938, 0]
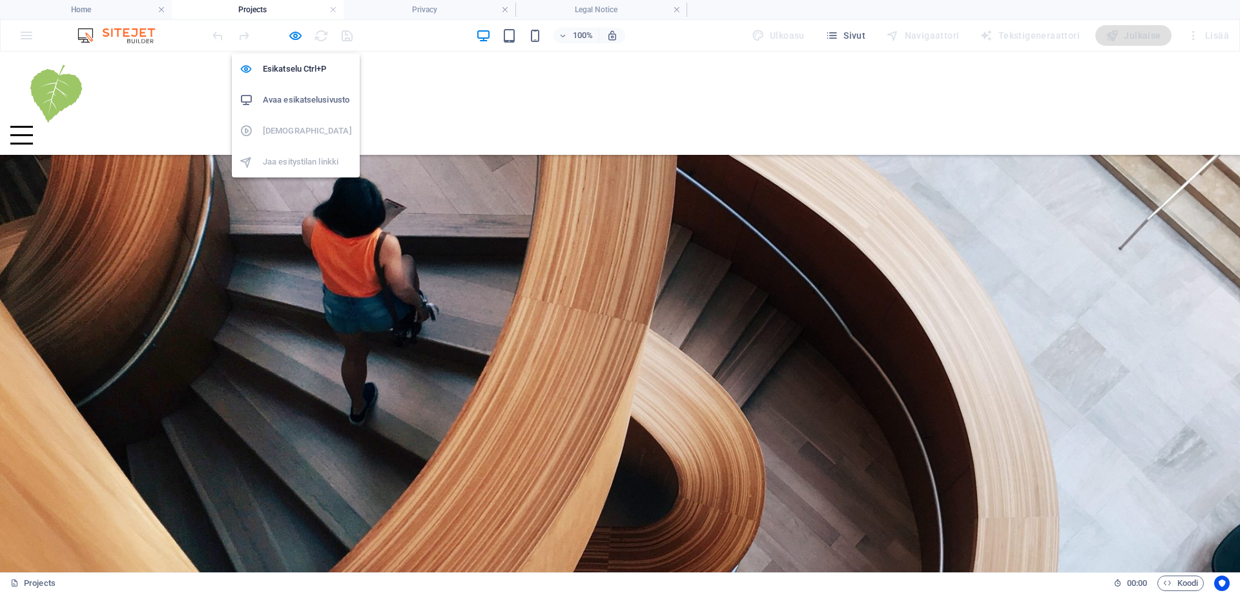
click at [292, 96] on h6 "Avaa esikatselusivusto" at bounding box center [307, 99] width 89 height 15
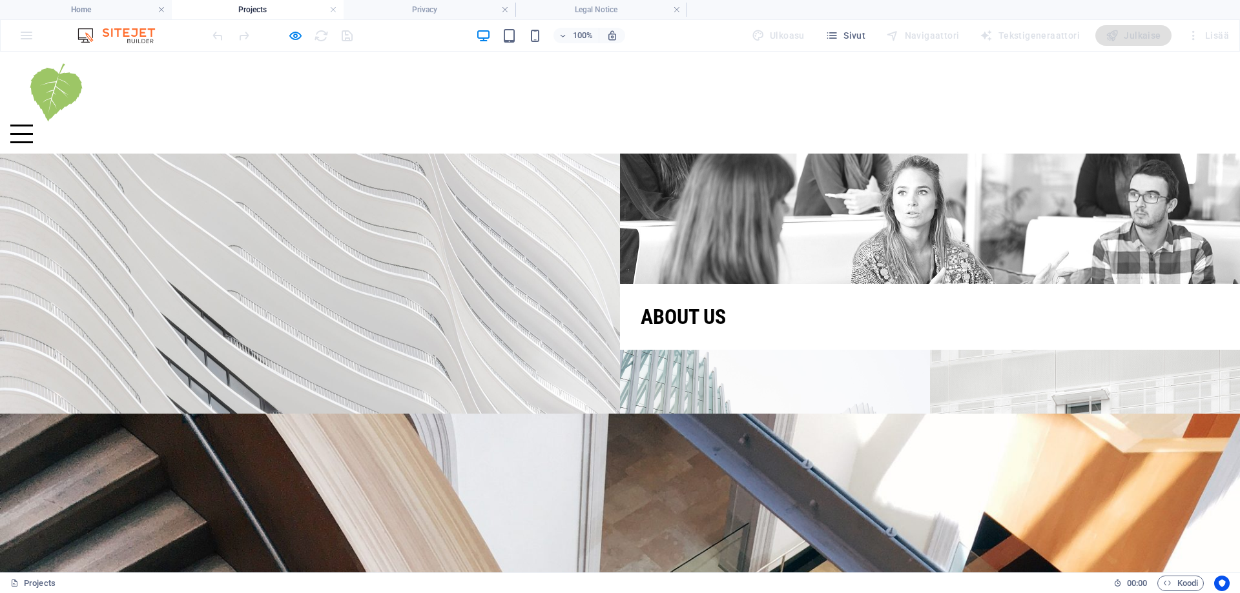
scroll to position [0, 0]
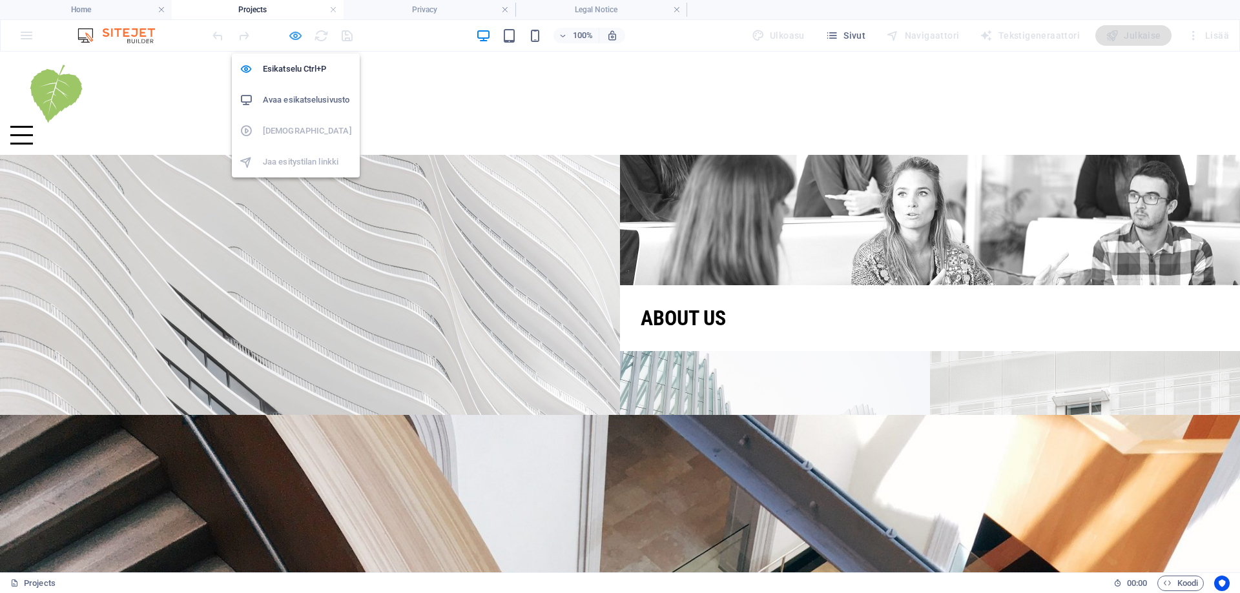
click at [294, 34] on icon "button" at bounding box center [295, 35] width 15 height 15
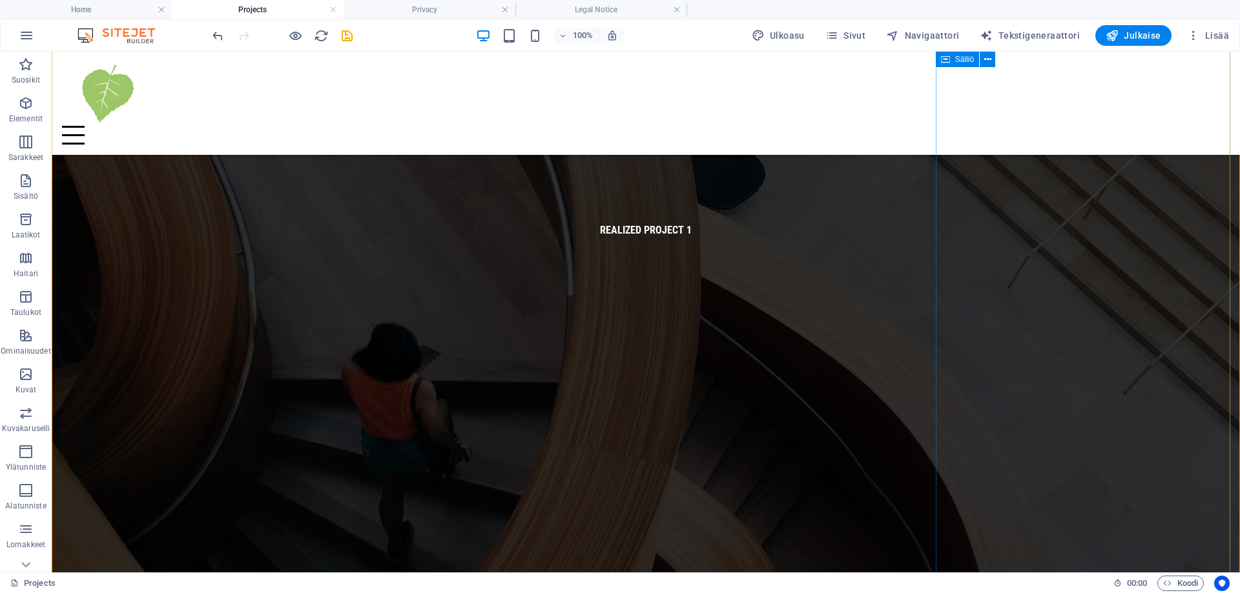
scroll to position [904, 0]
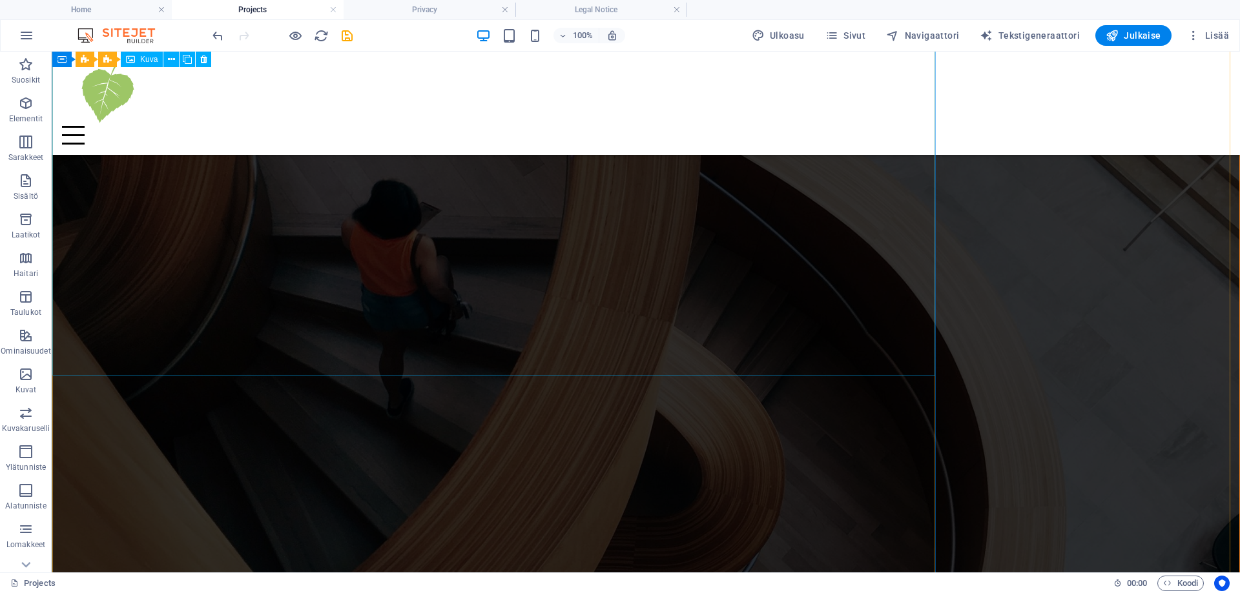
click at [736, 318] on figure "Realized Project 1" at bounding box center [645, 87] width 1187 height 1187
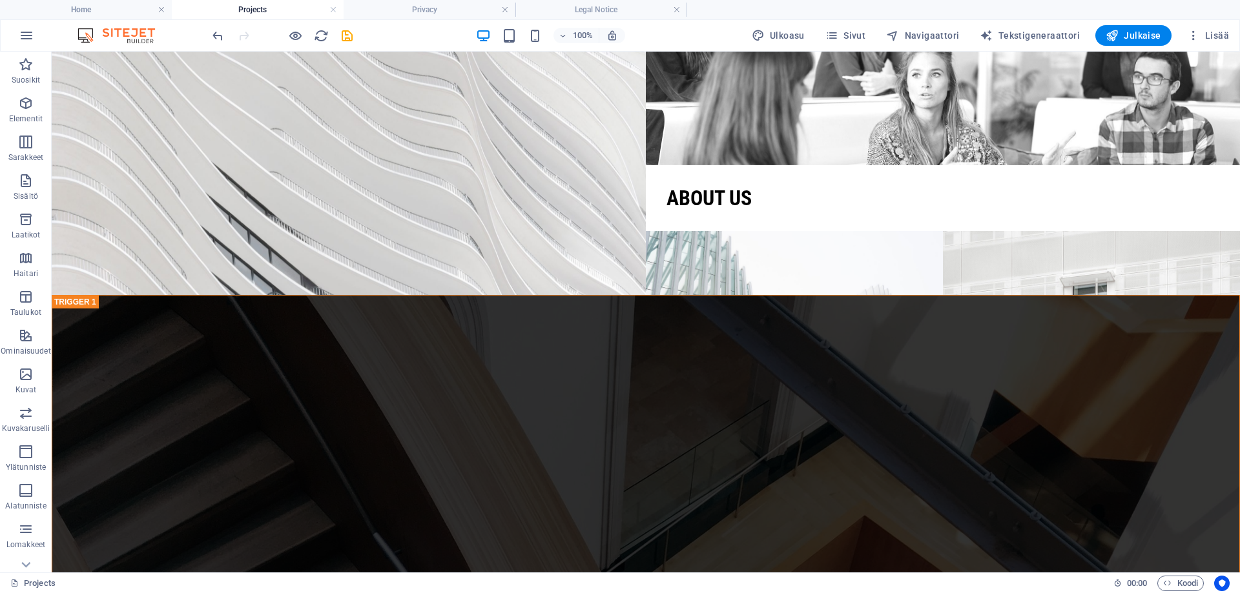
scroll to position [0, 0]
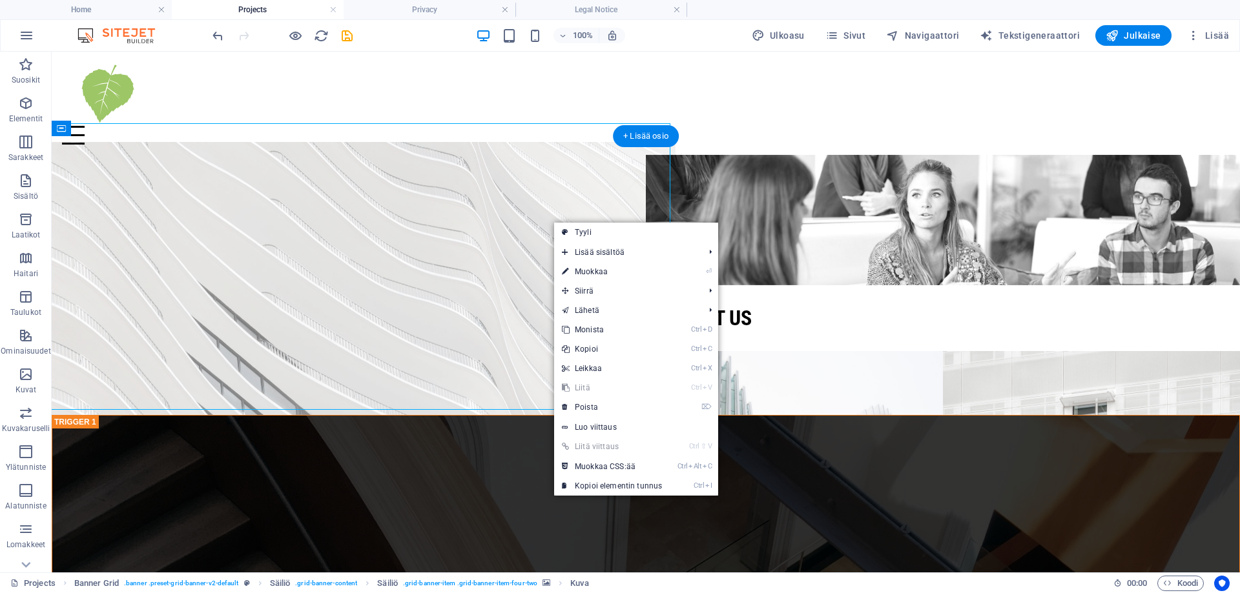
drag, startPoint x: 79, startPoint y: 138, endPoint x: 124, endPoint y: 185, distance: 65.8
click at [79, 142] on figure at bounding box center [348, 285] width 653 height 287
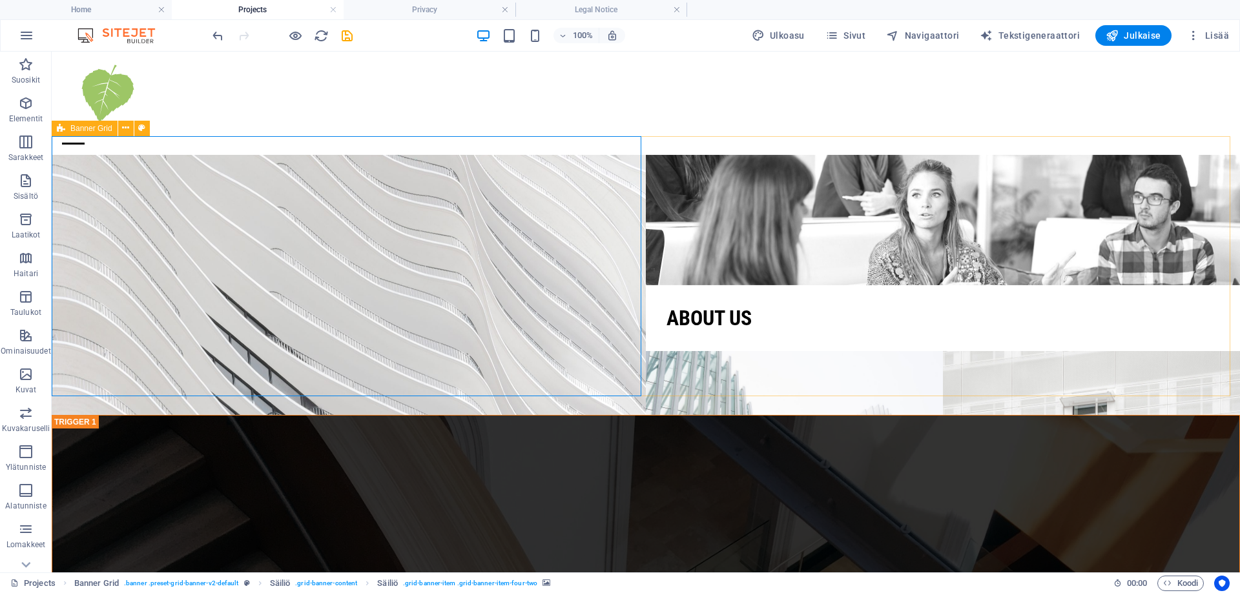
click at [67, 130] on div "Banner Grid" at bounding box center [85, 128] width 66 height 15
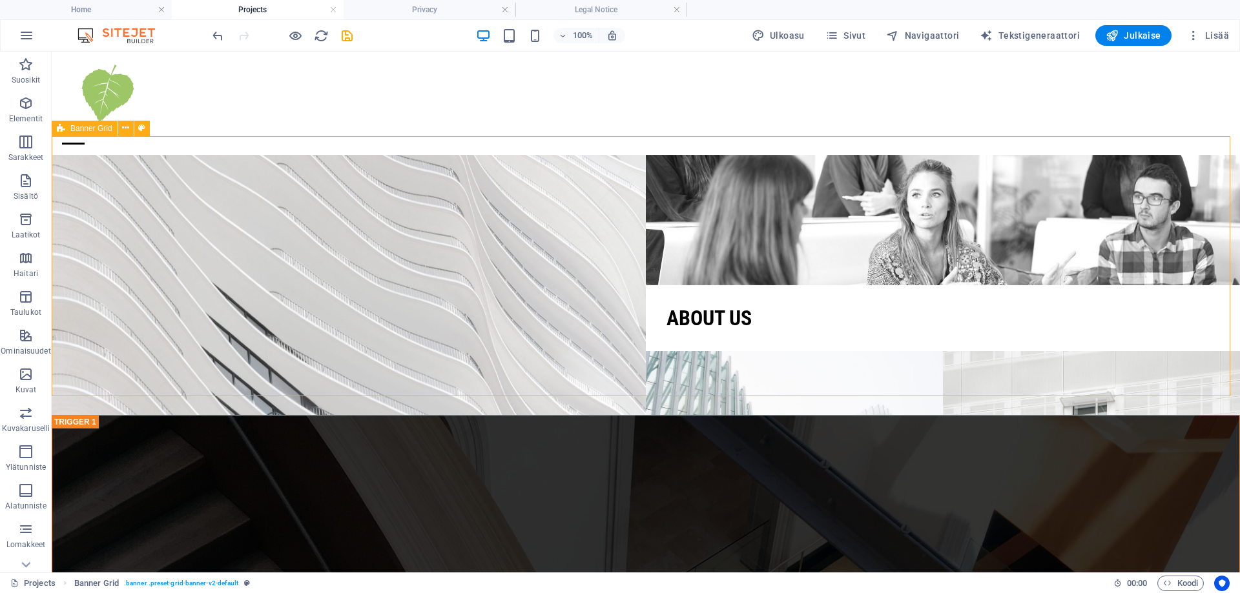
click at [59, 130] on icon at bounding box center [61, 128] width 8 height 15
click at [125, 128] on icon at bounding box center [125, 128] width 7 height 14
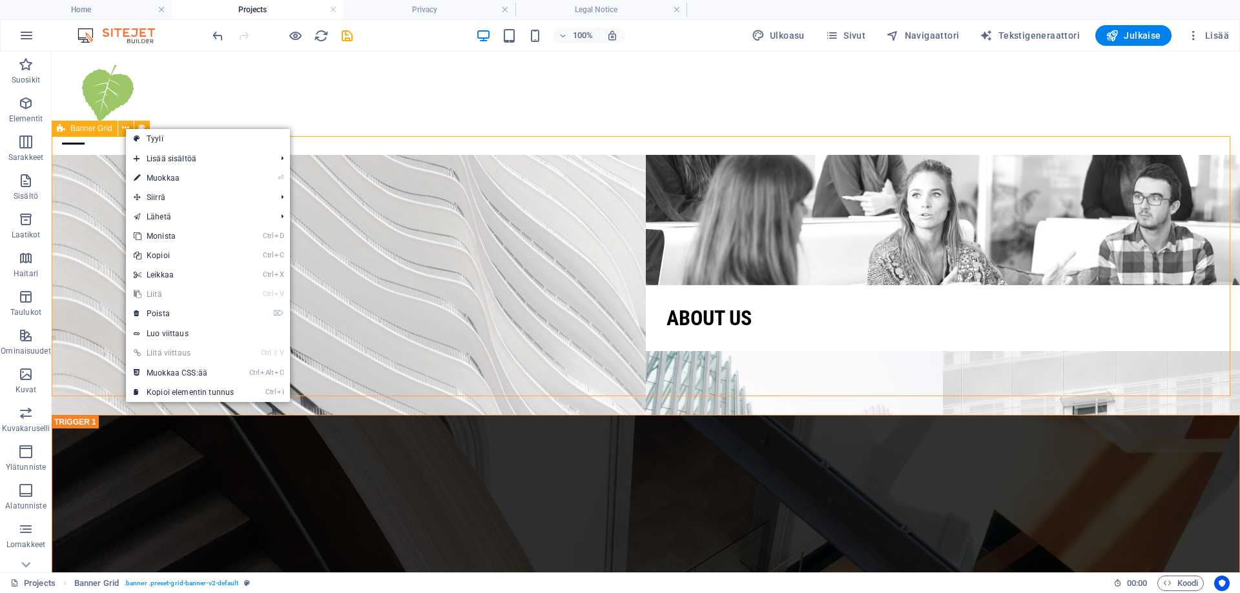
click at [109, 128] on span "Banner Grid" at bounding box center [91, 129] width 42 height 8
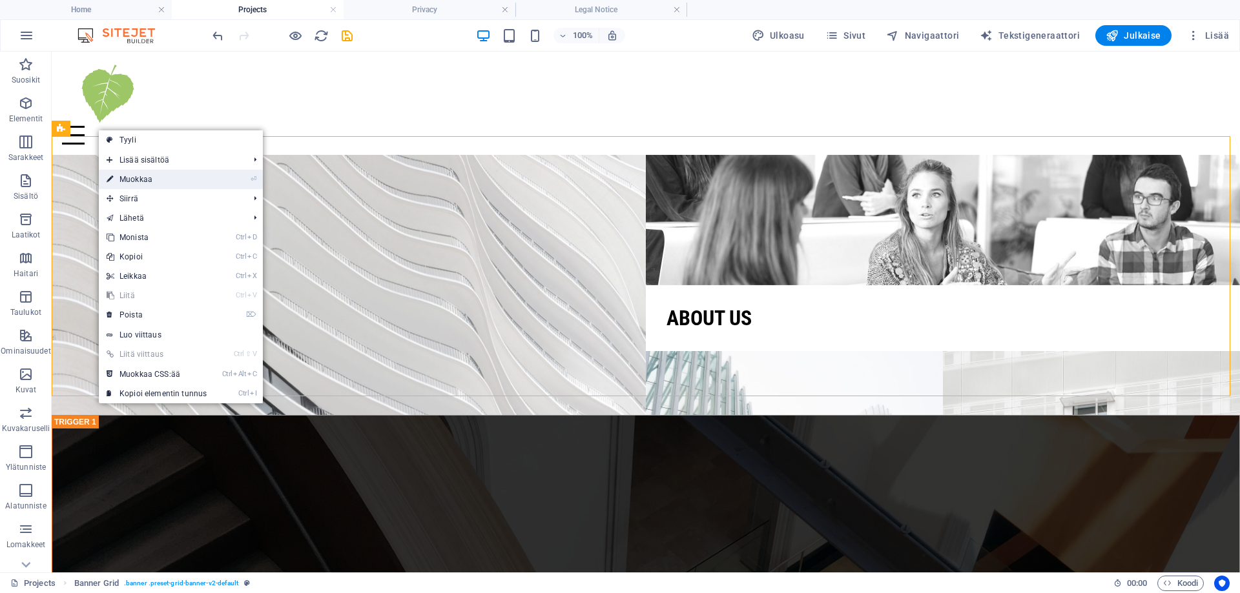
click at [139, 181] on link "⏎ Muokkaa" at bounding box center [157, 179] width 116 height 19
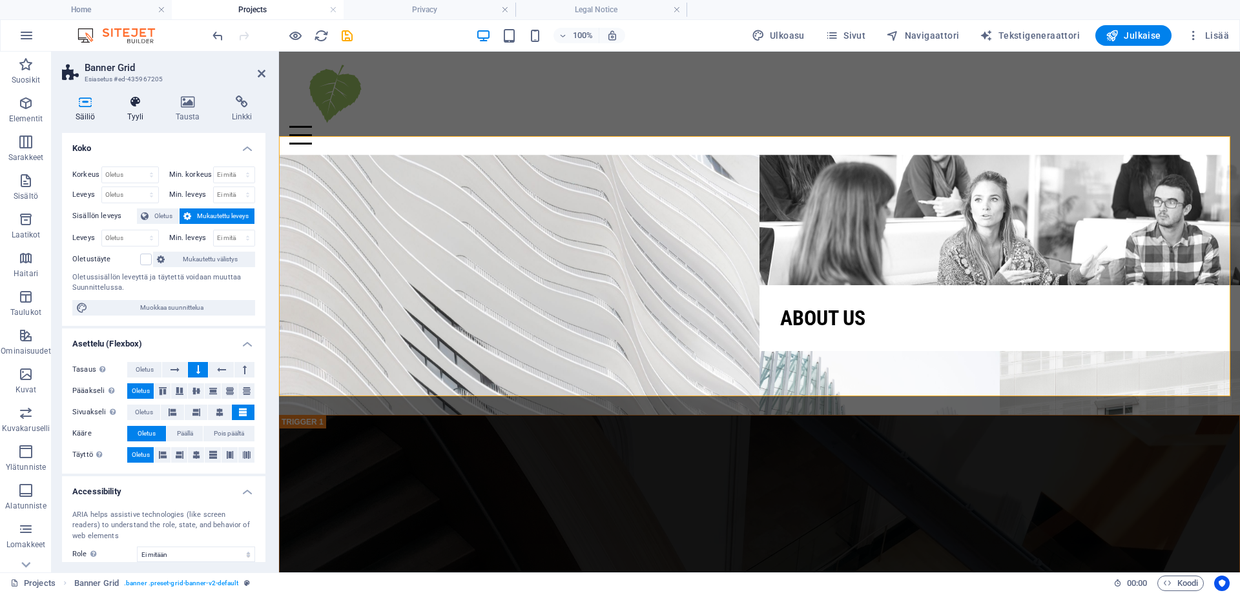
click at [133, 120] on h4 "Tyyli" at bounding box center [138, 109] width 48 height 27
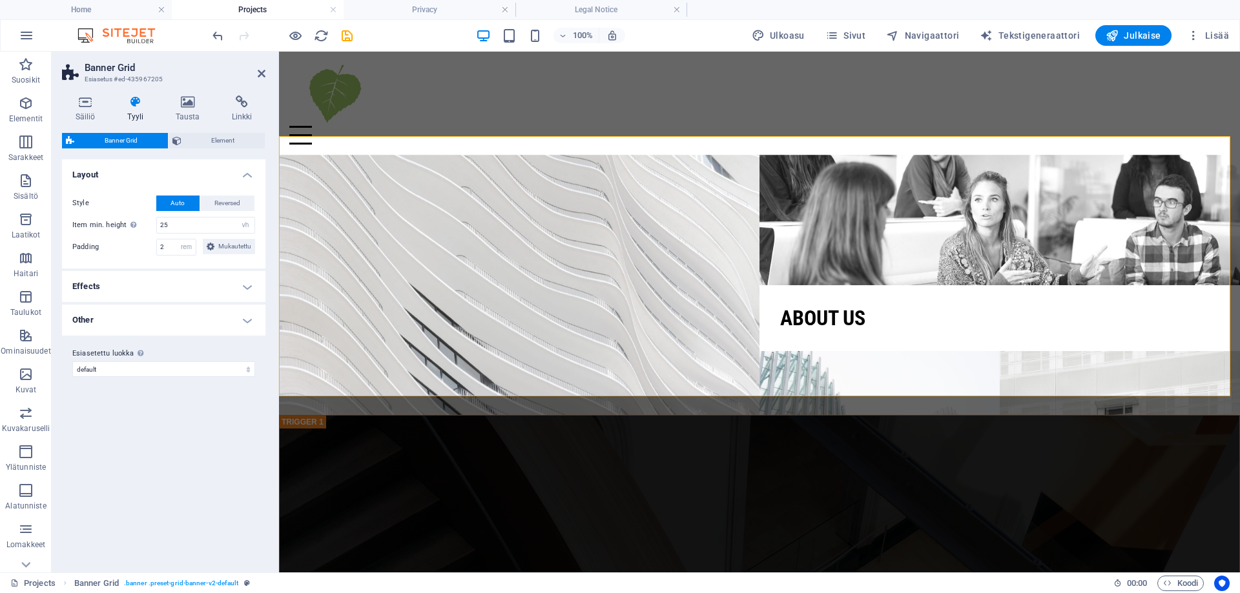
click at [169, 324] on h4 "Other" at bounding box center [163, 320] width 203 height 31
click at [157, 280] on h4 "Effects" at bounding box center [163, 286] width 203 height 31
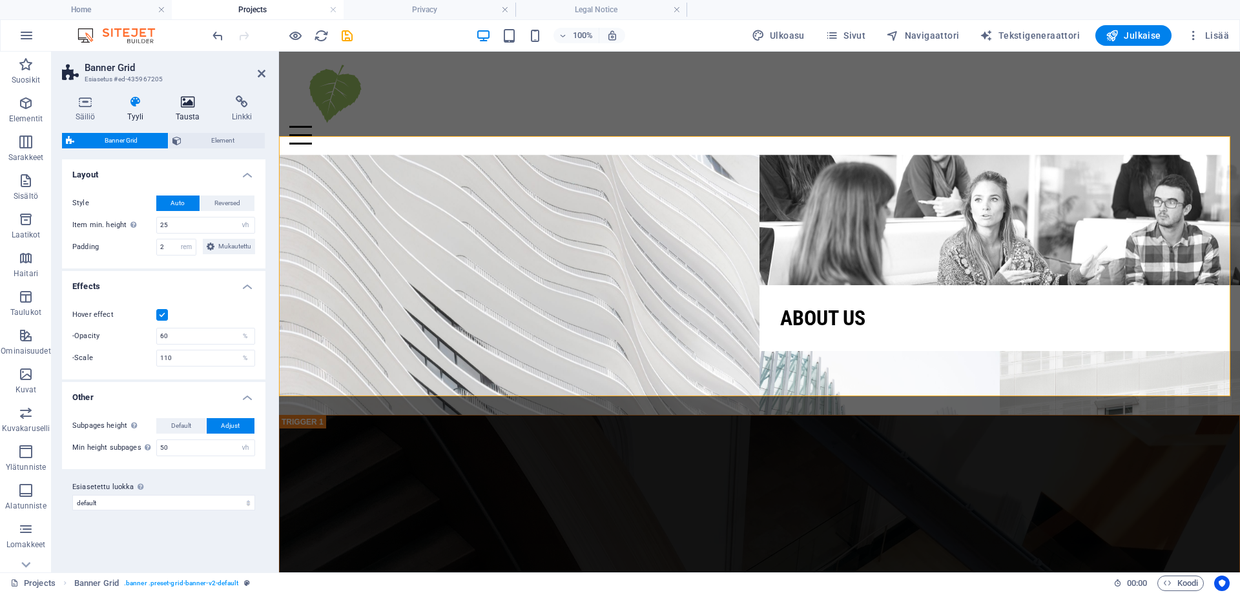
click at [190, 103] on icon at bounding box center [187, 102] width 51 height 13
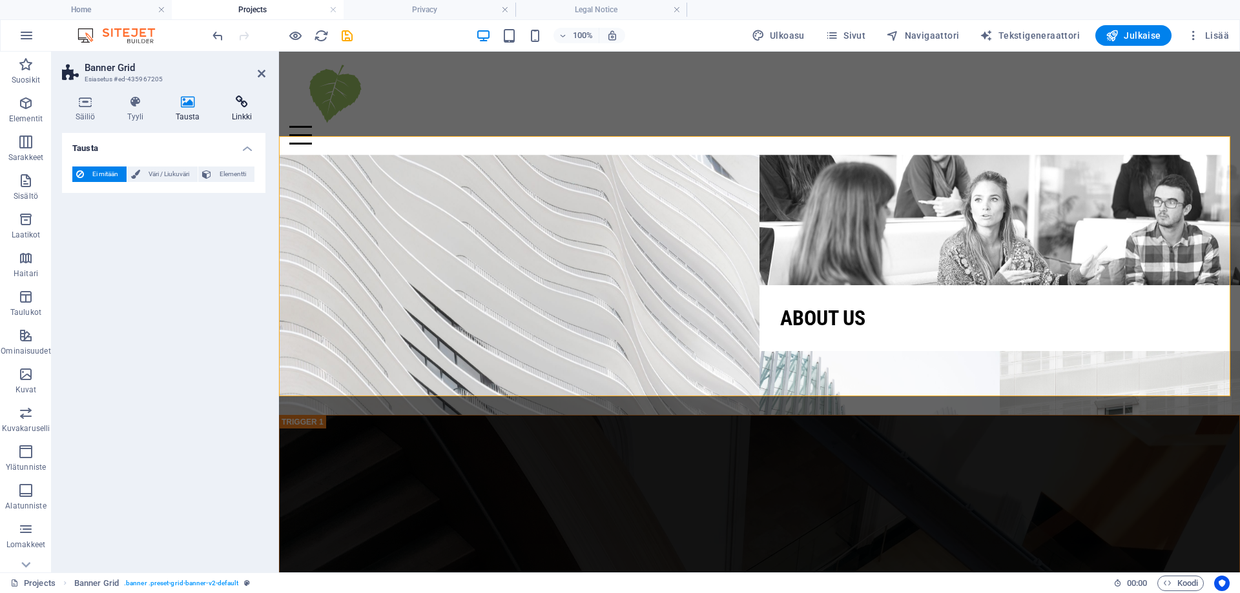
click at [241, 103] on icon at bounding box center [241, 102] width 47 height 13
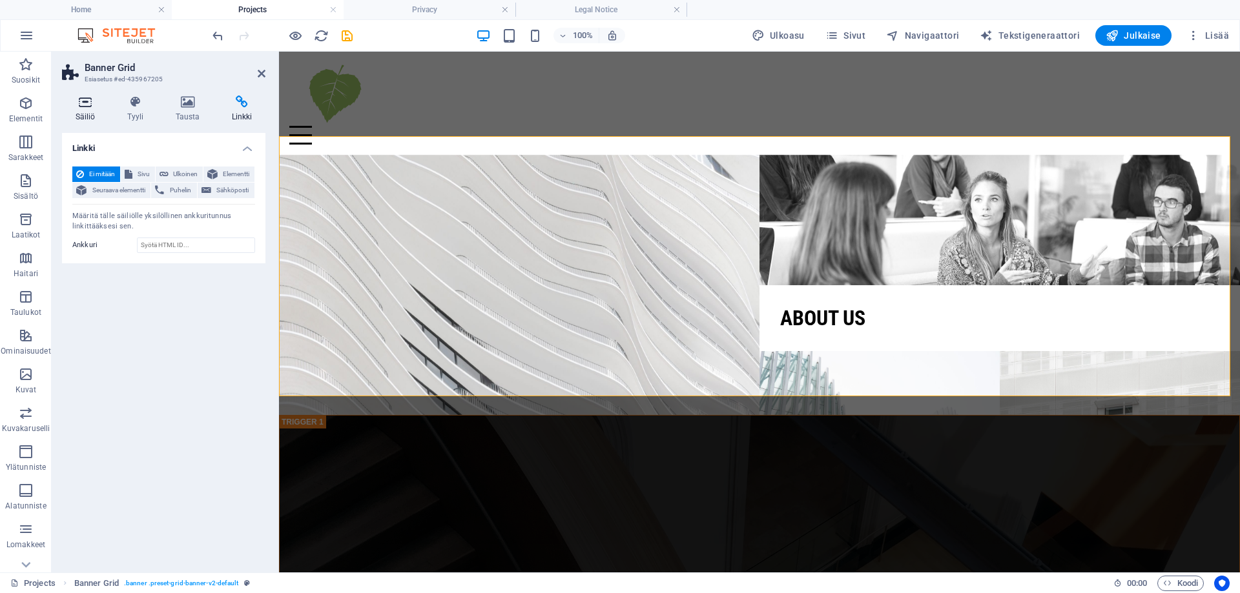
click at [87, 104] on icon at bounding box center [85, 102] width 46 height 13
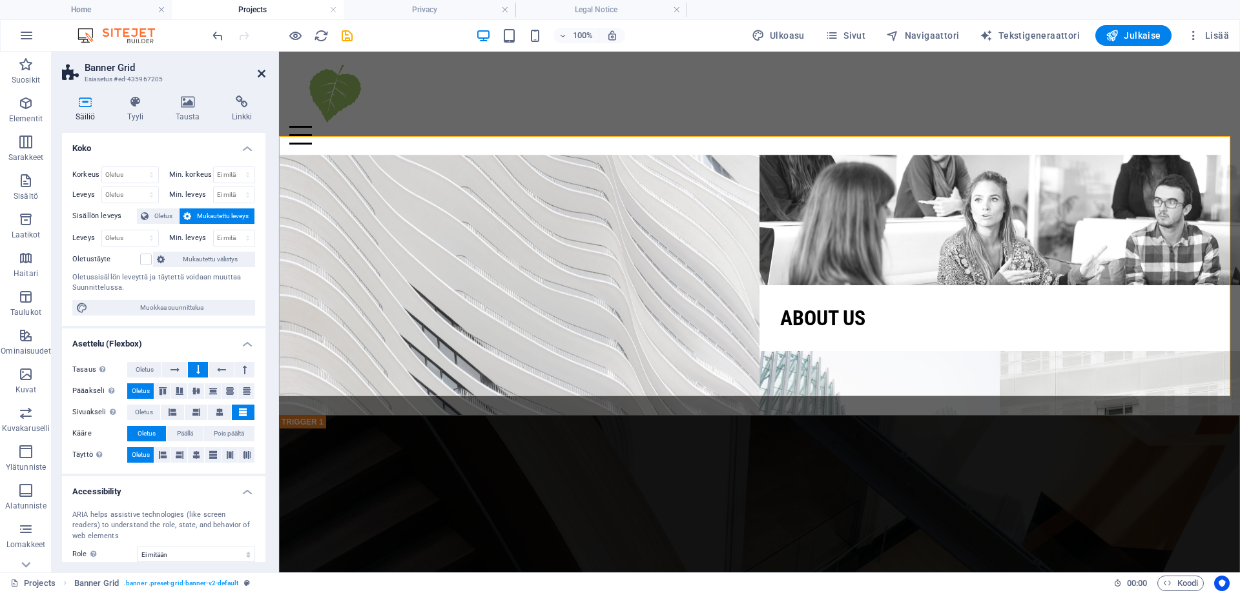
click at [263, 73] on icon at bounding box center [262, 73] width 8 height 10
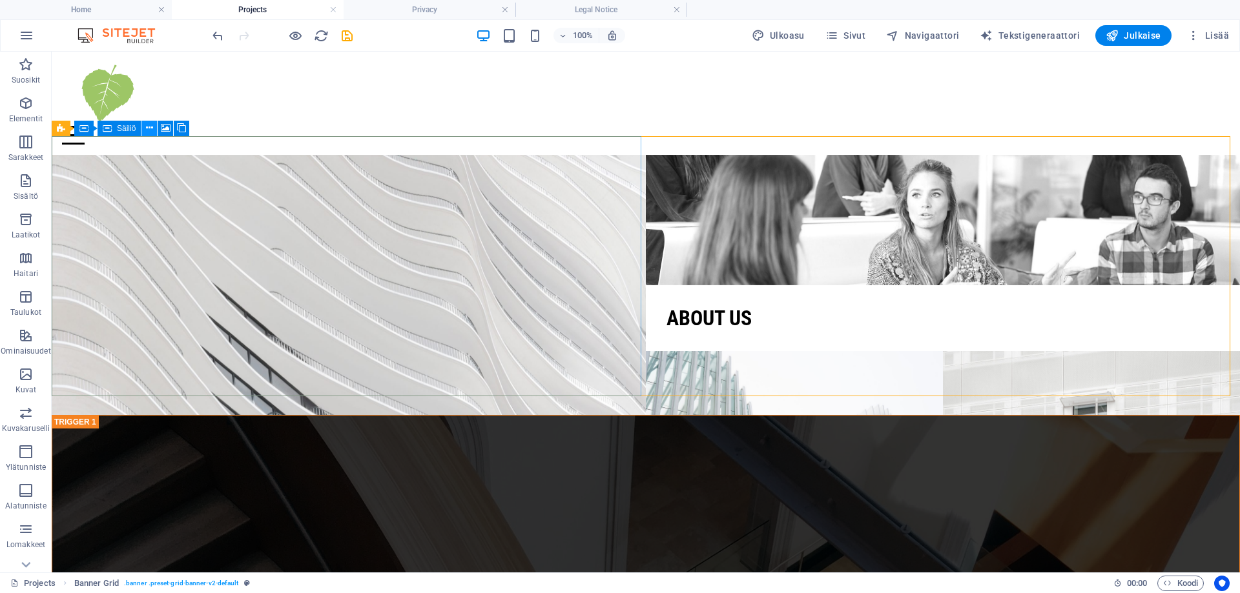
click at [151, 127] on icon at bounding box center [149, 128] width 7 height 14
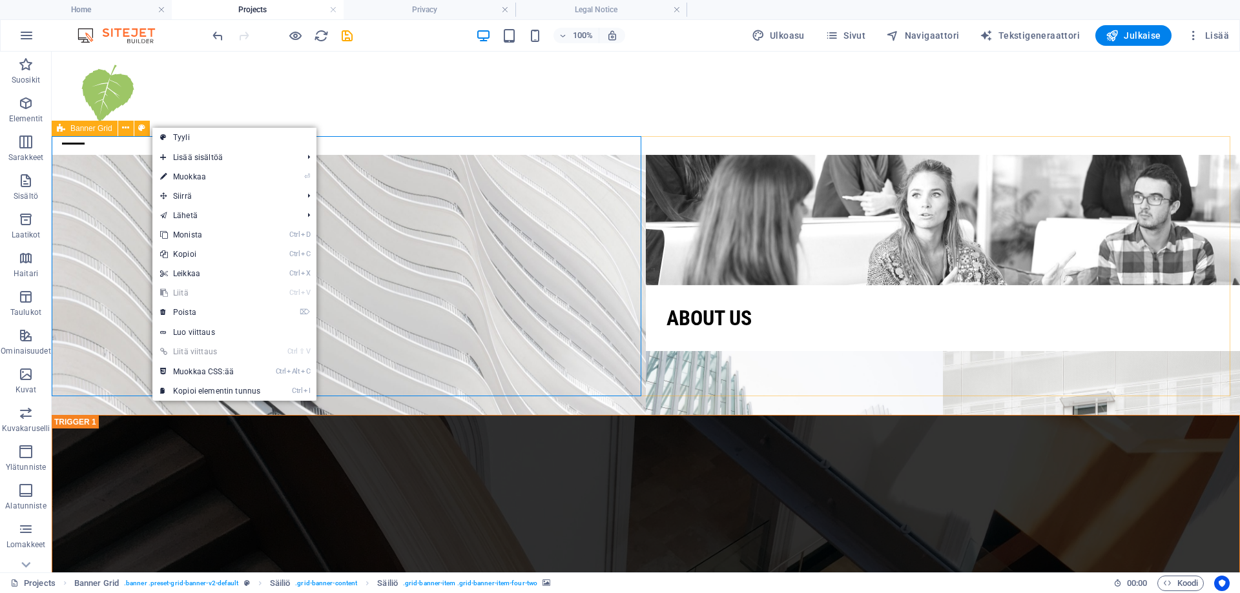
click at [59, 130] on icon at bounding box center [61, 128] width 8 height 15
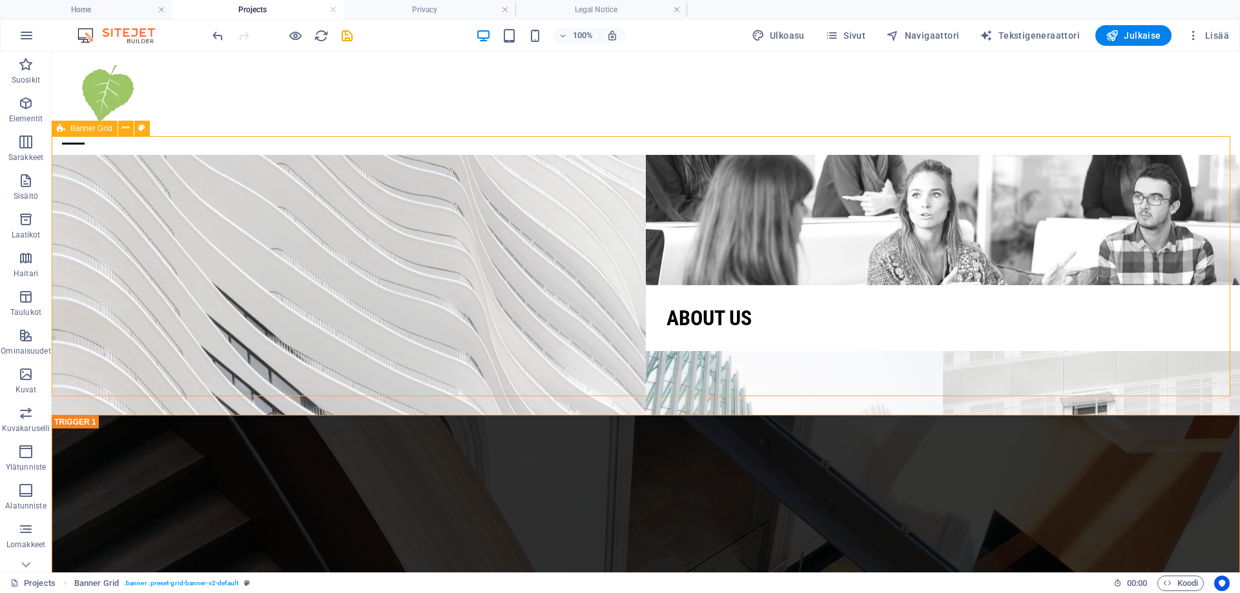
click at [68, 128] on div "Banner Grid" at bounding box center [85, 128] width 66 height 15
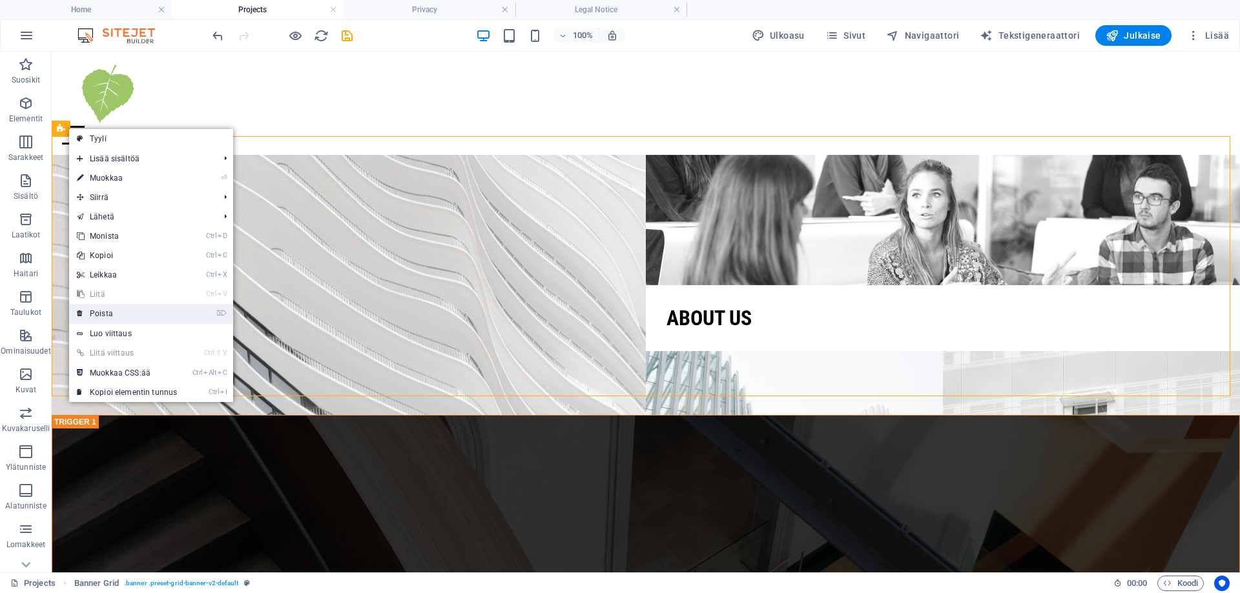
click at [102, 314] on link "⌦ Poista" at bounding box center [127, 313] width 116 height 19
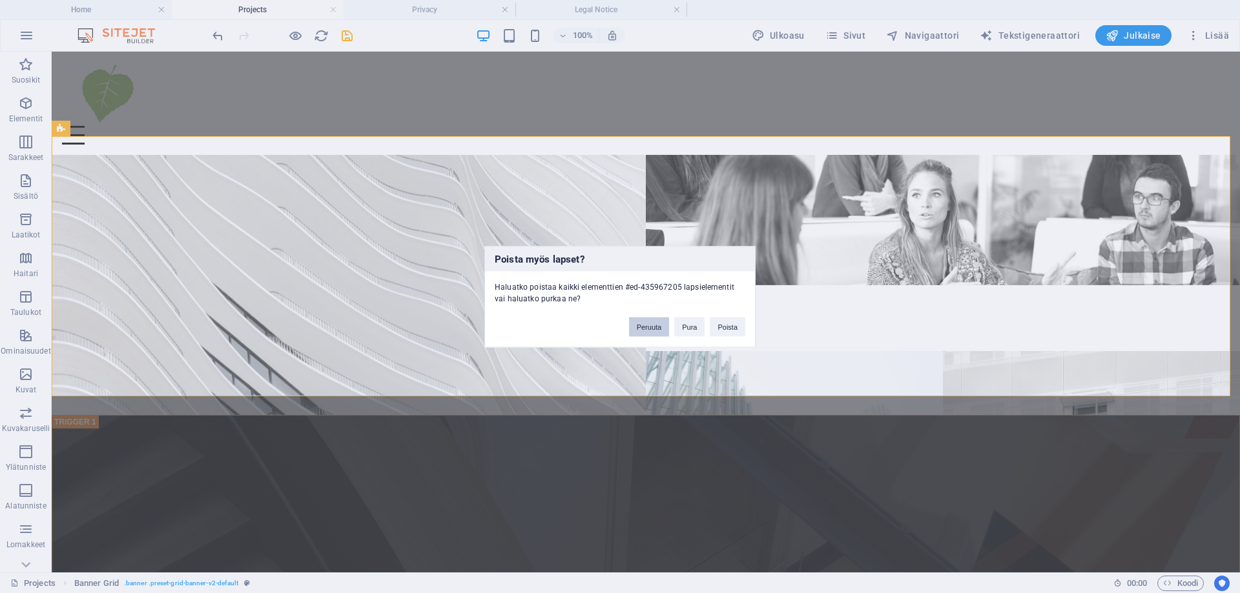
click at [650, 329] on button "Peruuta" at bounding box center [649, 326] width 41 height 19
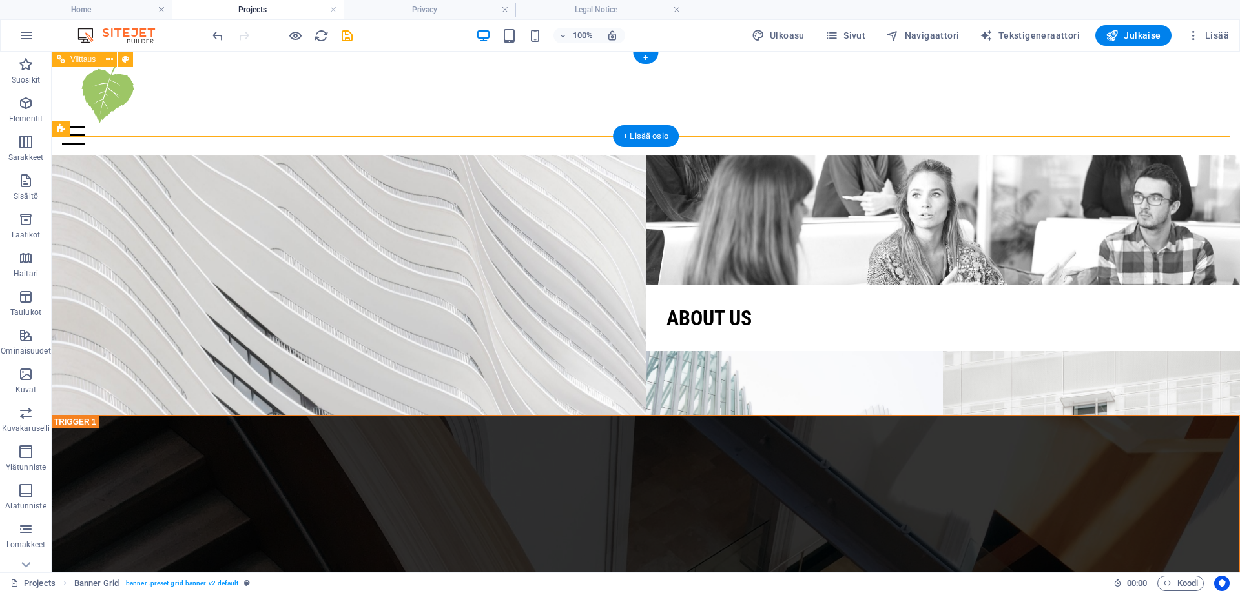
click at [165, 126] on div at bounding box center [645, 135] width 1167 height 19
click at [172, 126] on div at bounding box center [645, 135] width 1167 height 19
click at [65, 56] on icon at bounding box center [61, 59] width 8 height 15
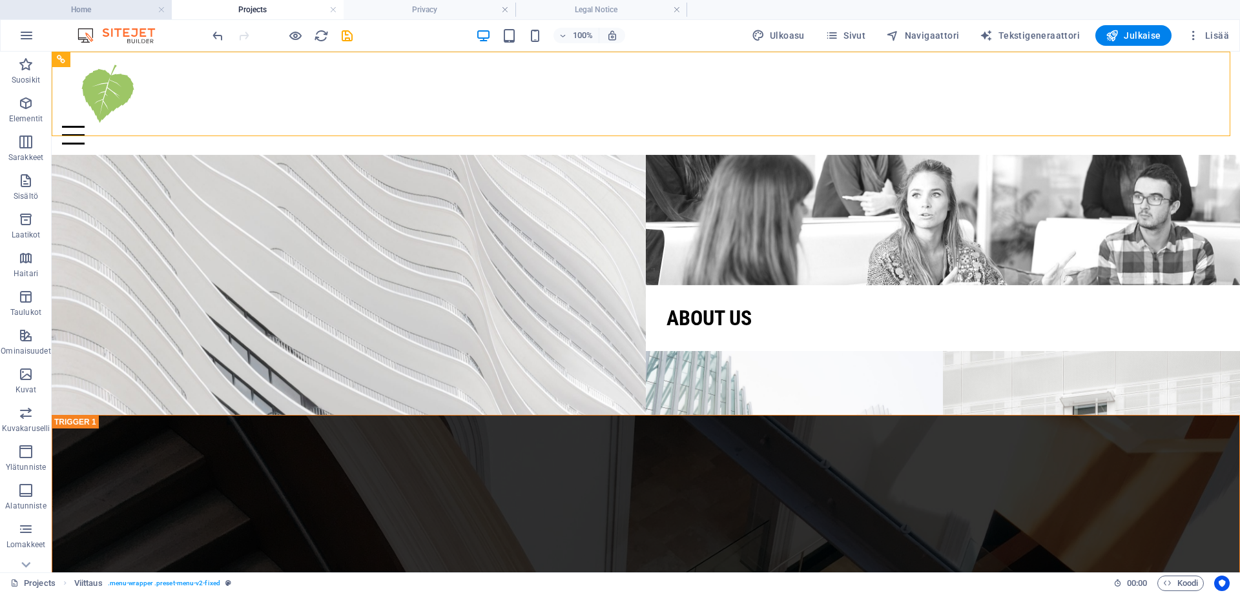
click at [126, 12] on h4 "Home" at bounding box center [86, 10] width 172 height 14
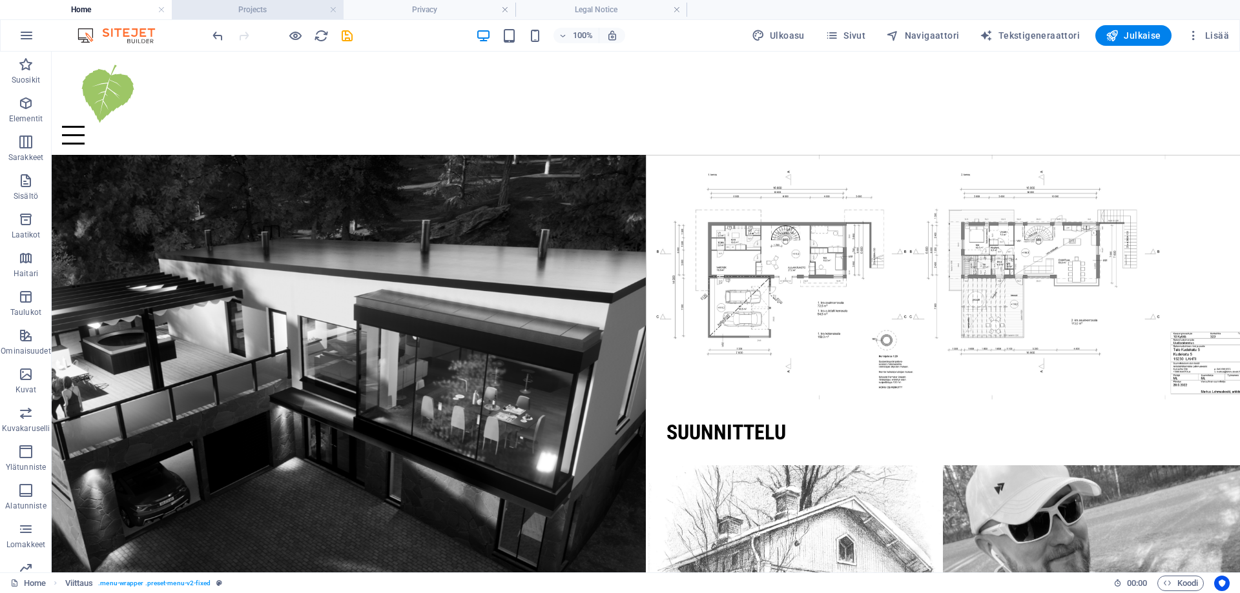
click at [287, 10] on h4 "Projects" at bounding box center [258, 10] width 172 height 14
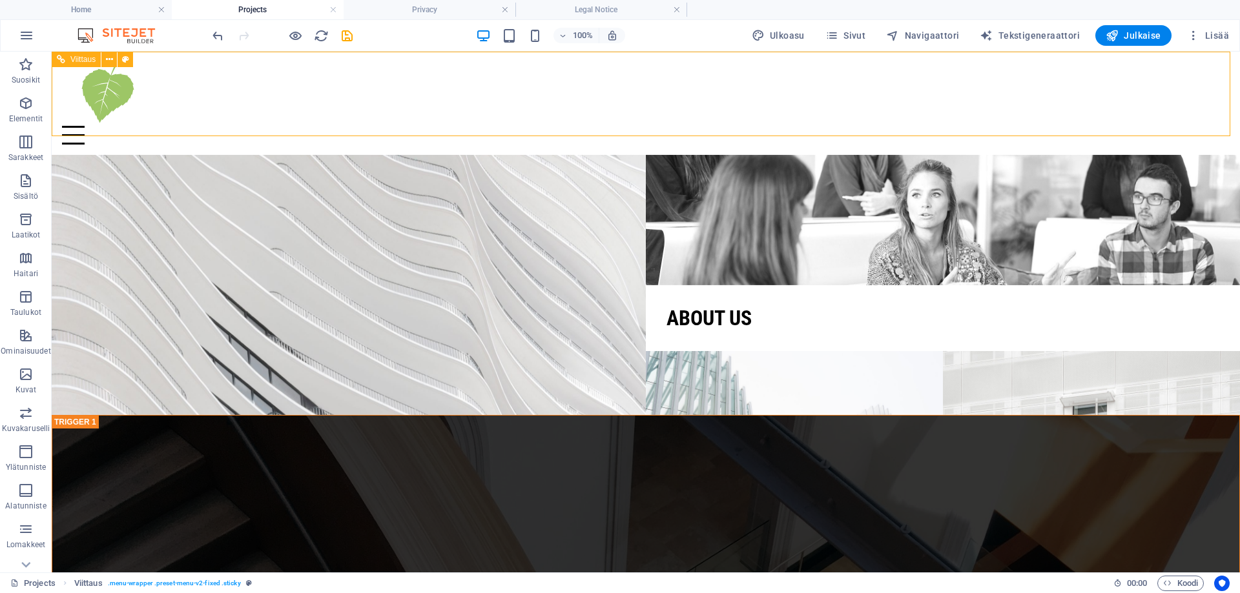
click at [62, 58] on icon at bounding box center [61, 59] width 8 height 15
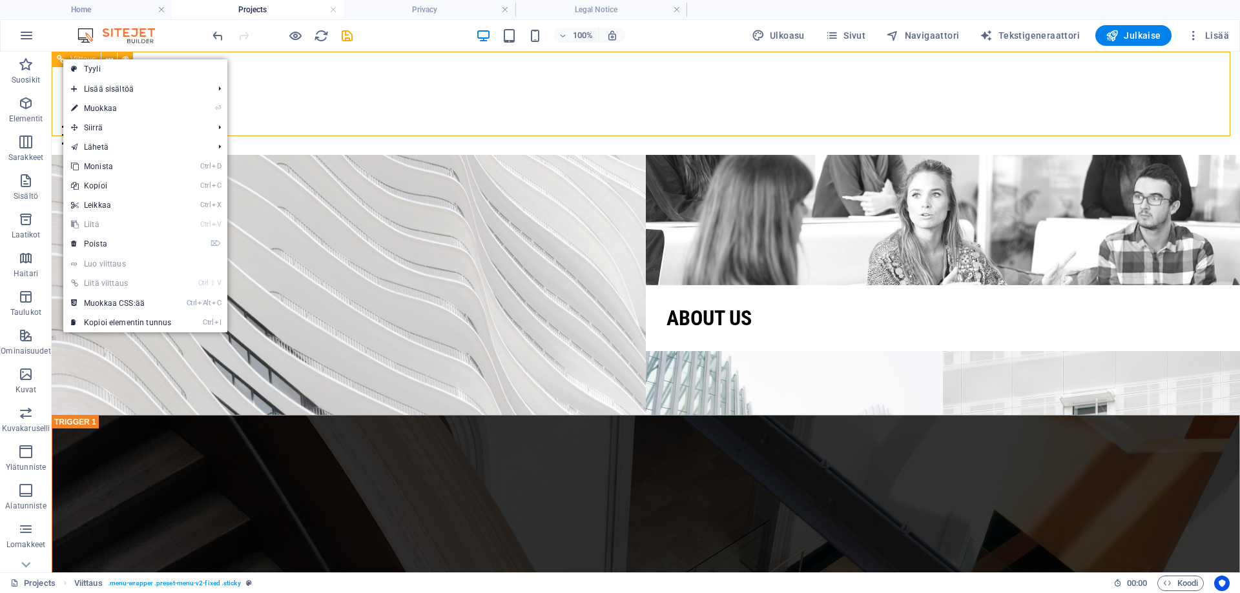
click at [62, 58] on icon at bounding box center [61, 59] width 8 height 15
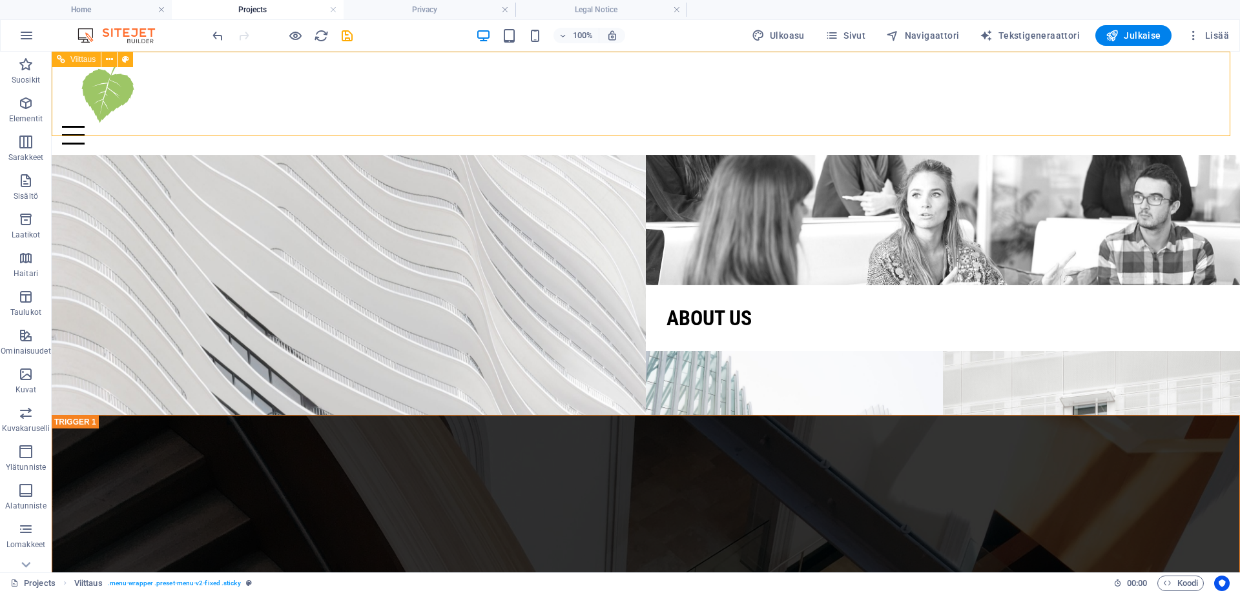
click at [62, 58] on icon at bounding box center [61, 59] width 8 height 15
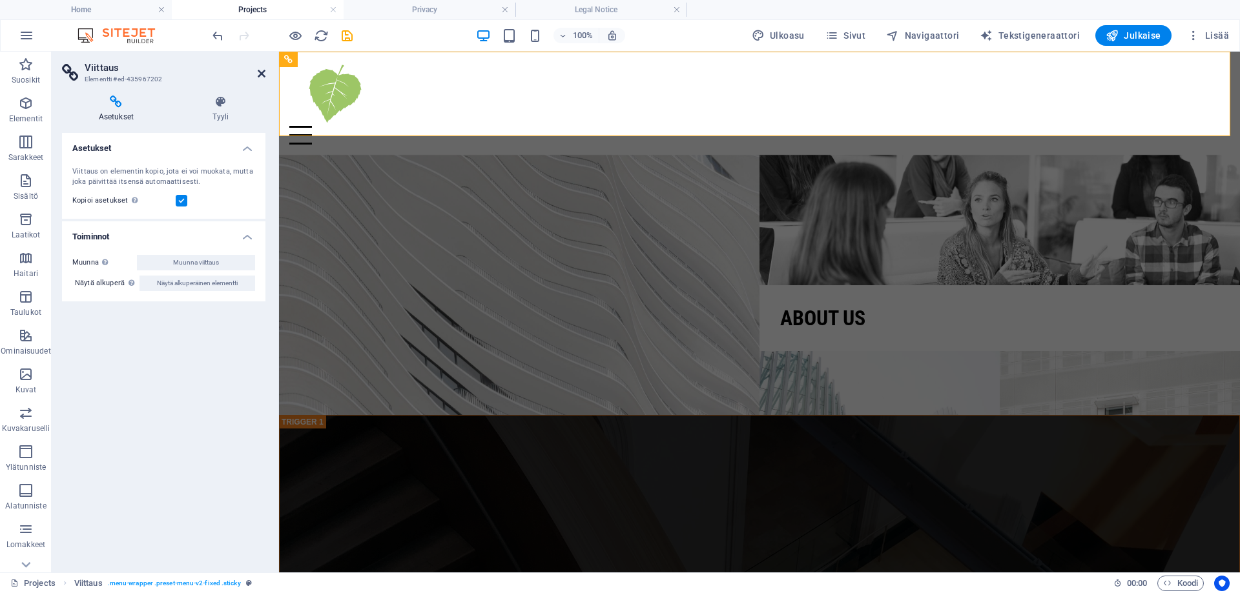
click at [258, 72] on icon at bounding box center [262, 73] width 8 height 10
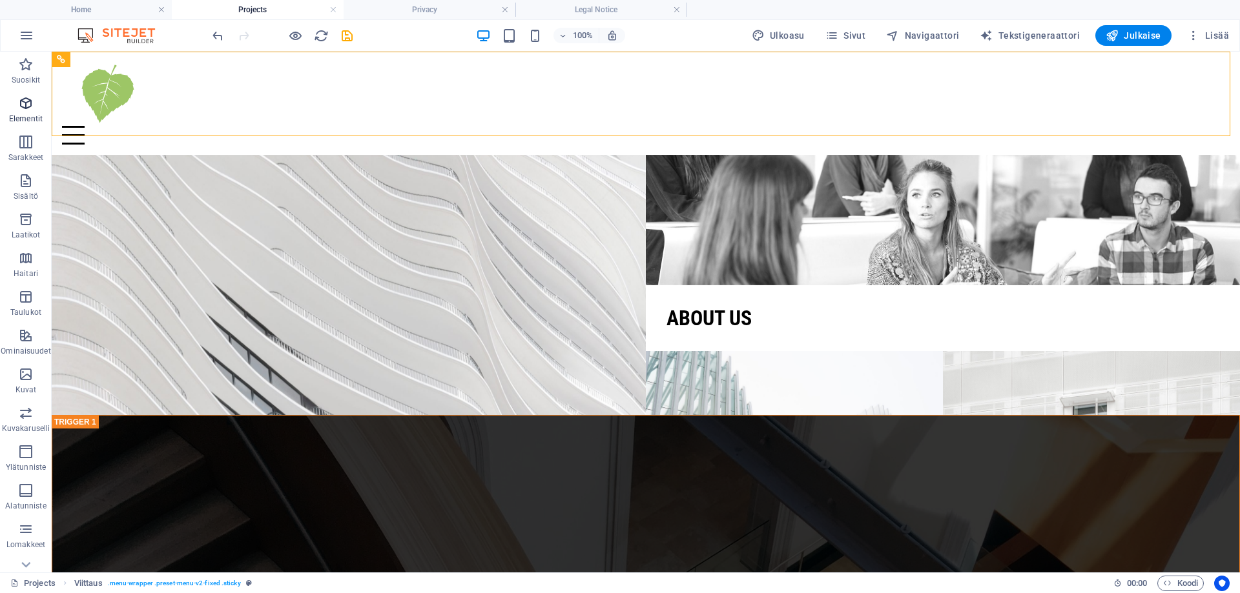
click at [29, 118] on p "Elementit" at bounding box center [26, 119] width 34 height 10
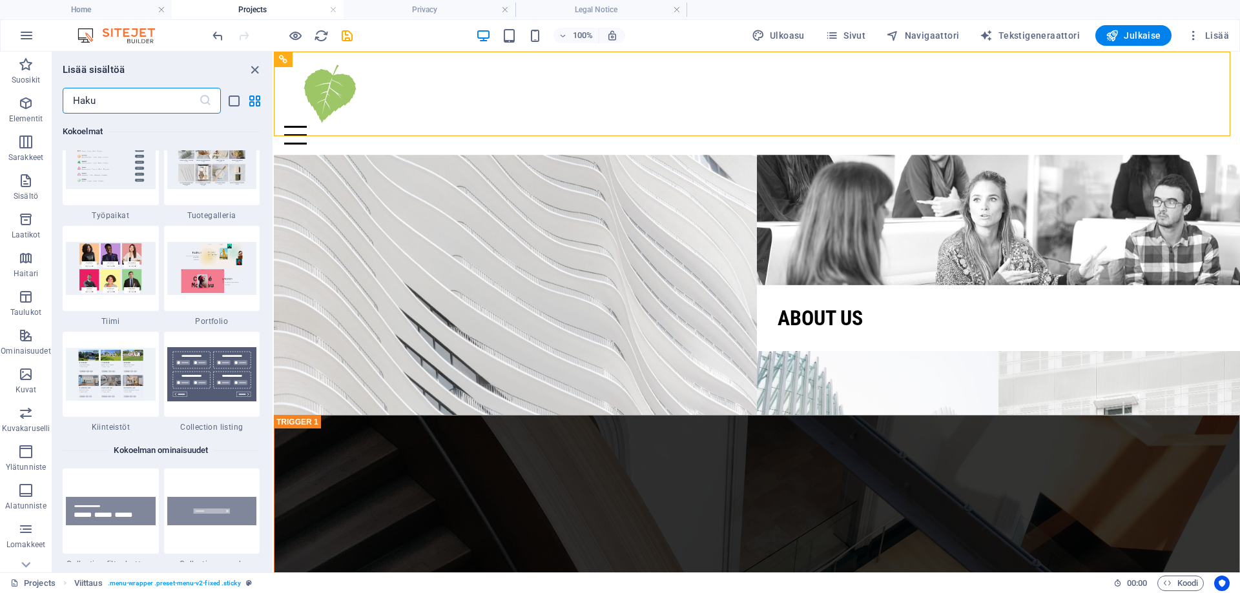
scroll to position [12005, 0]
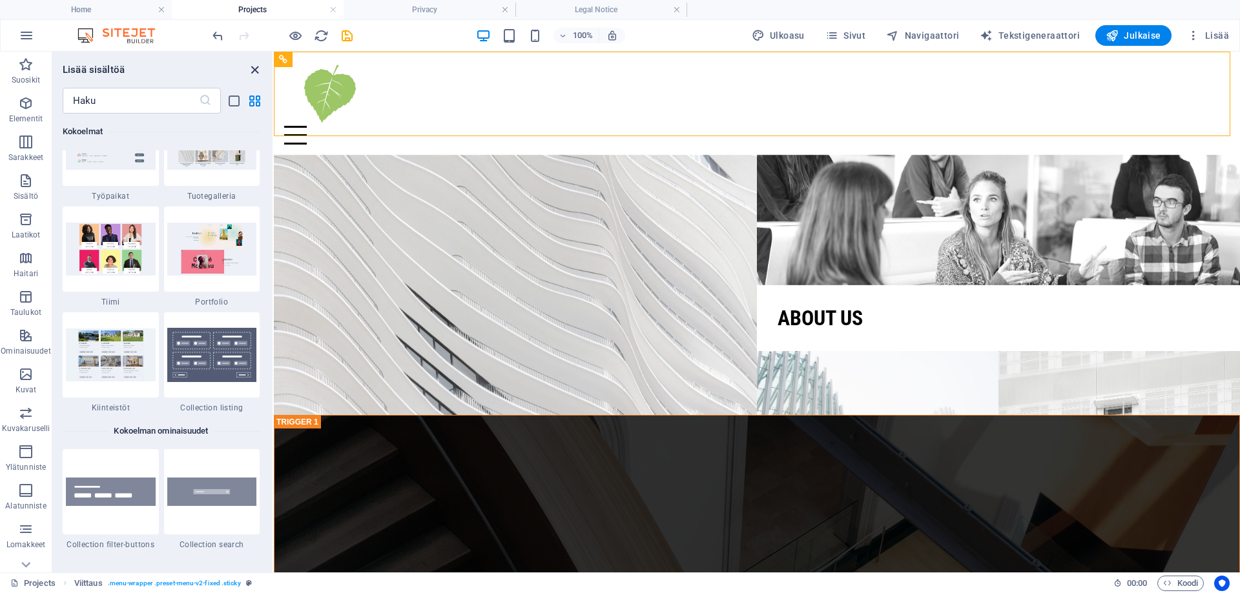
click at [253, 68] on icon "close panel" at bounding box center [254, 70] width 15 height 15
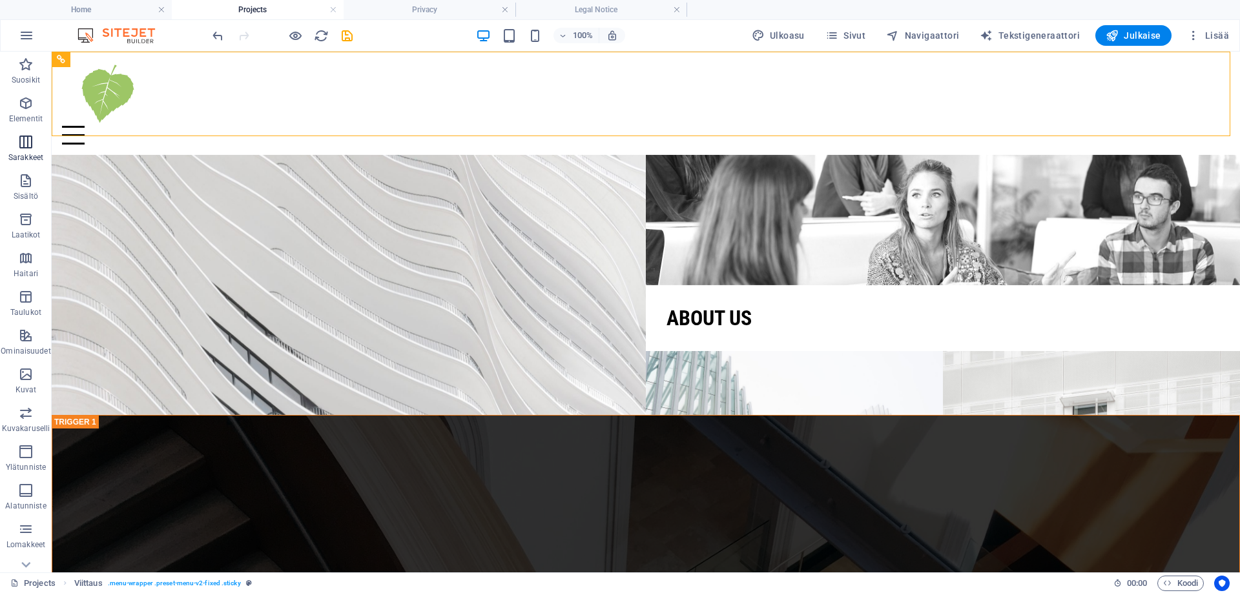
click at [25, 152] on p "Sarakkeet" at bounding box center [25, 157] width 35 height 10
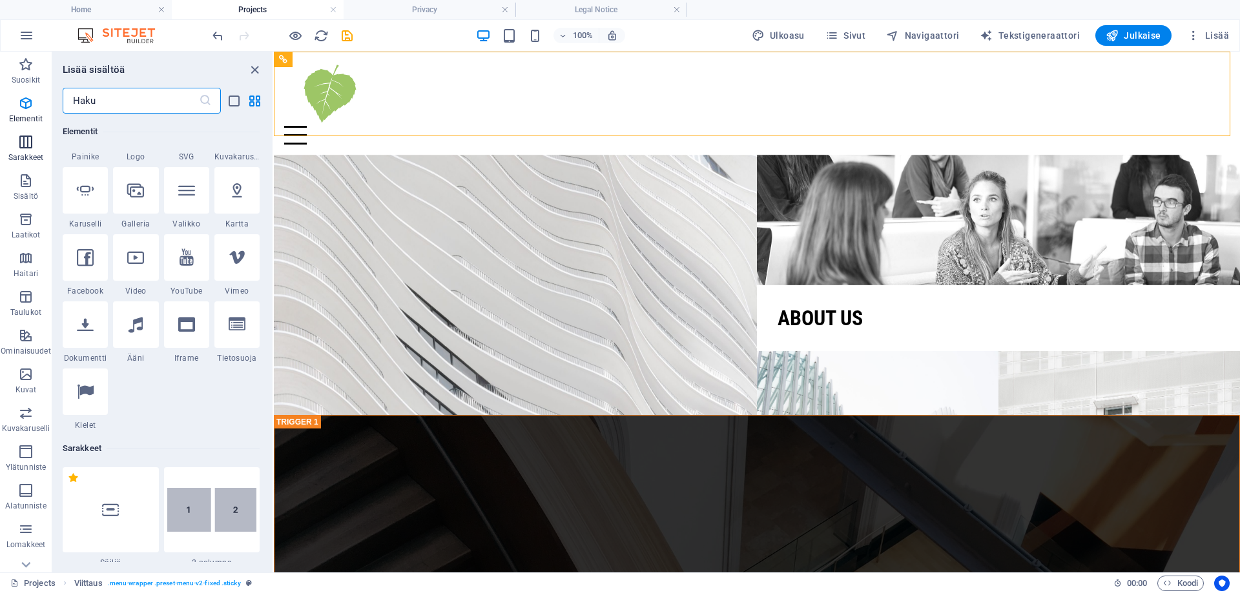
scroll to position [639, 0]
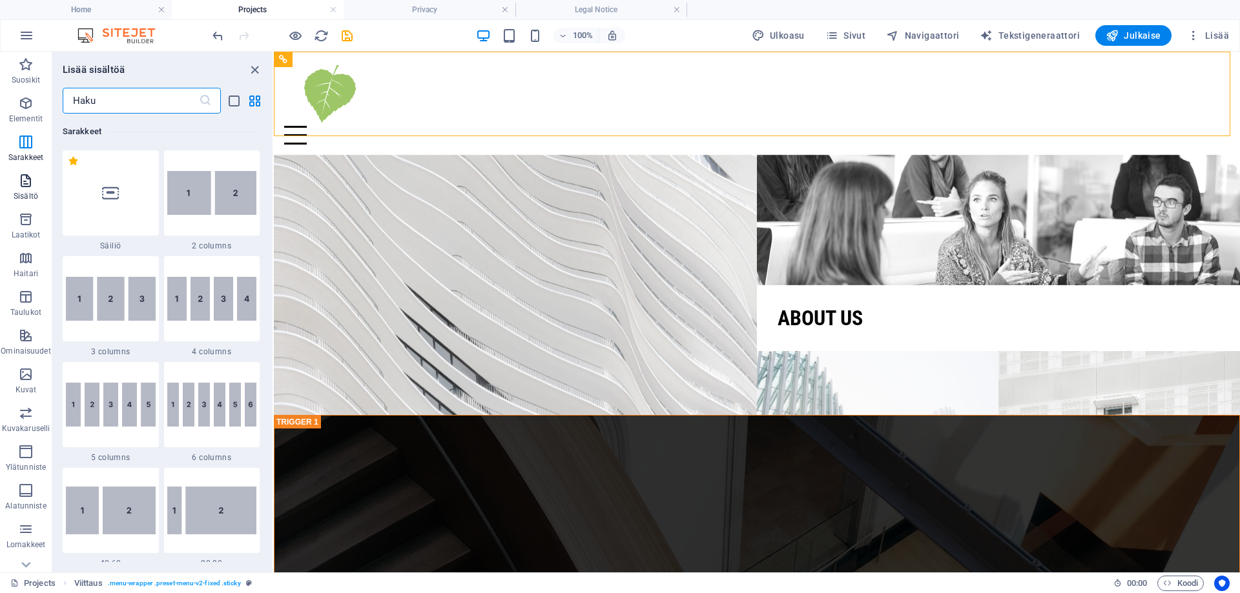
click at [29, 181] on icon "button" at bounding box center [25, 180] width 15 height 15
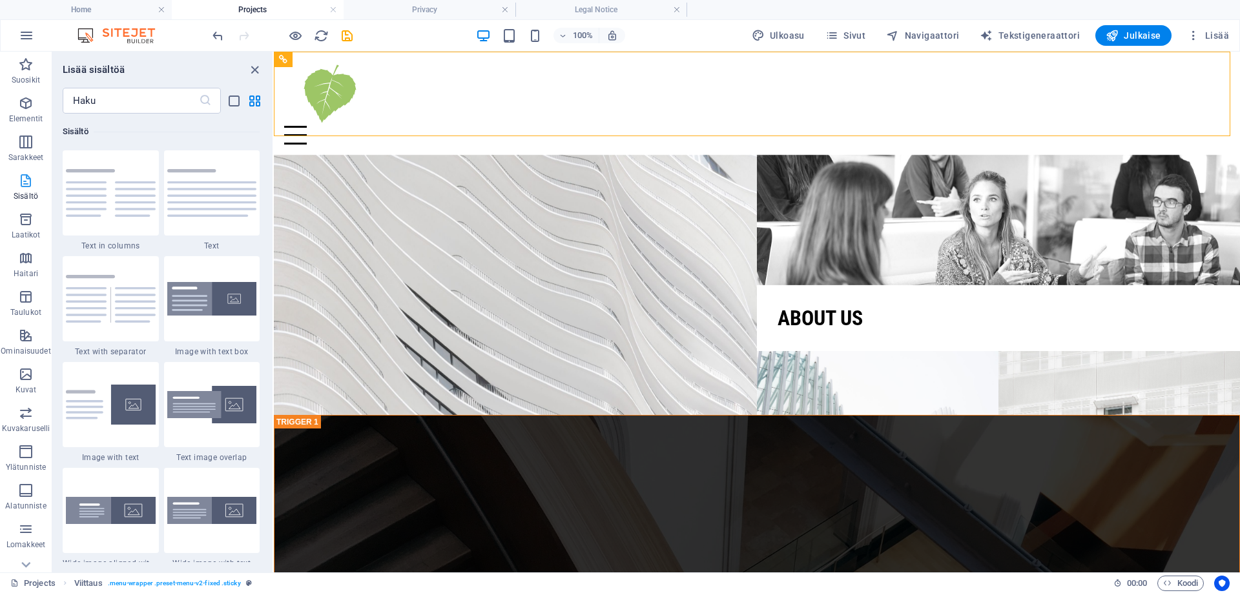
scroll to position [2259, 0]
click at [29, 220] on icon "button" at bounding box center [25, 219] width 15 height 15
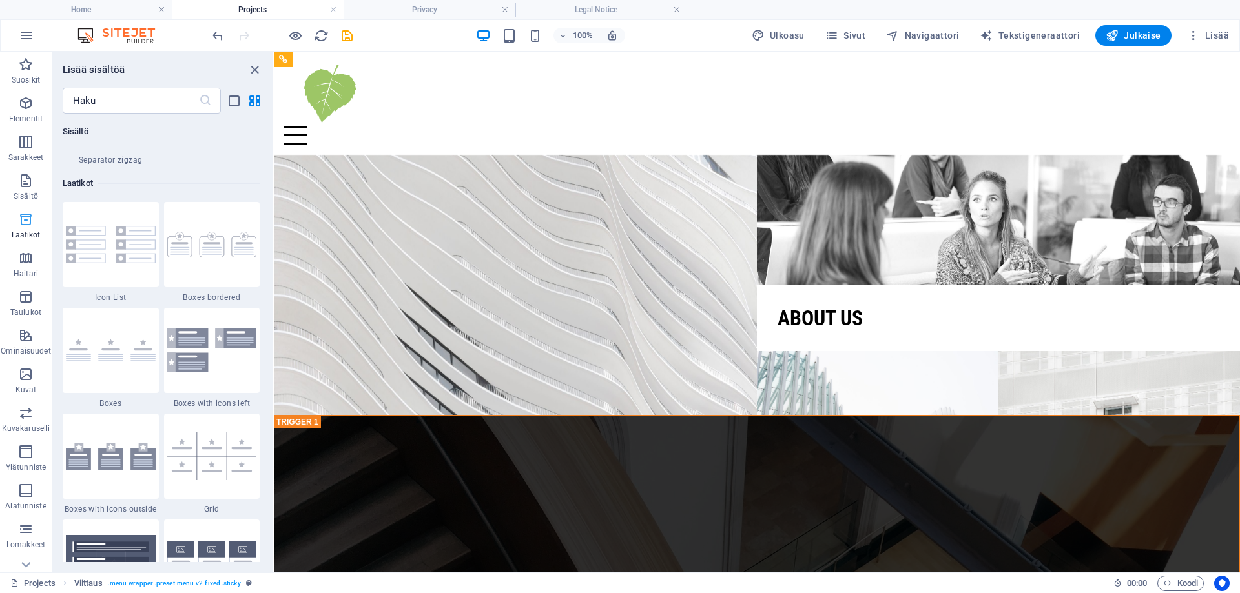
scroll to position [3561, 0]
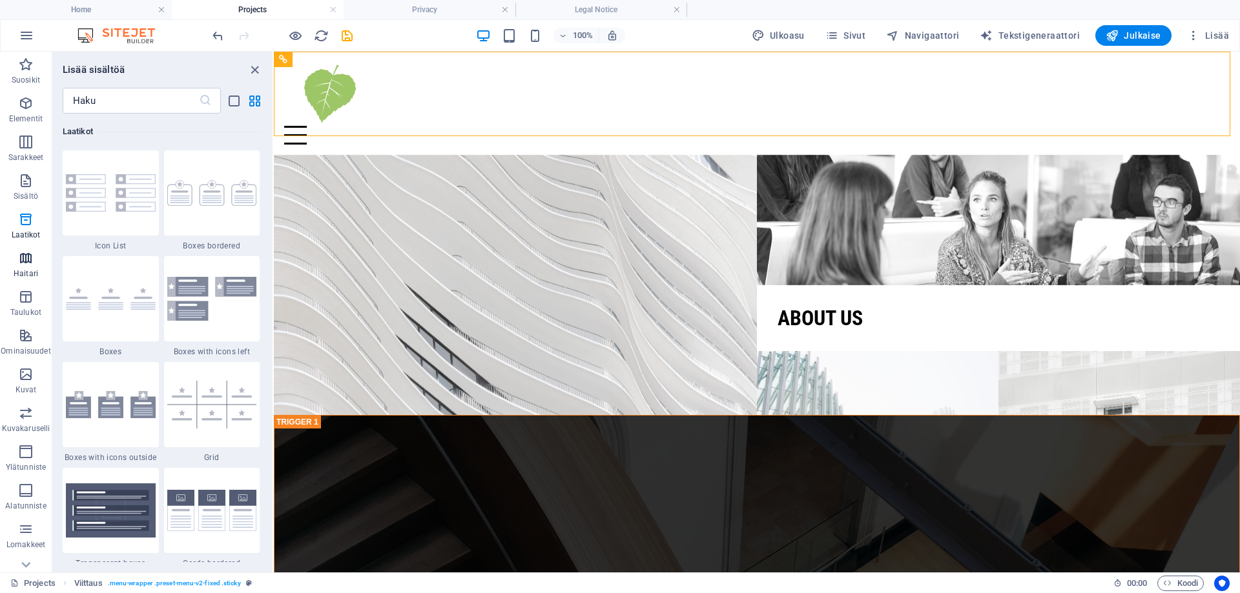
click at [34, 258] on span "Haitari" at bounding box center [26, 266] width 52 height 31
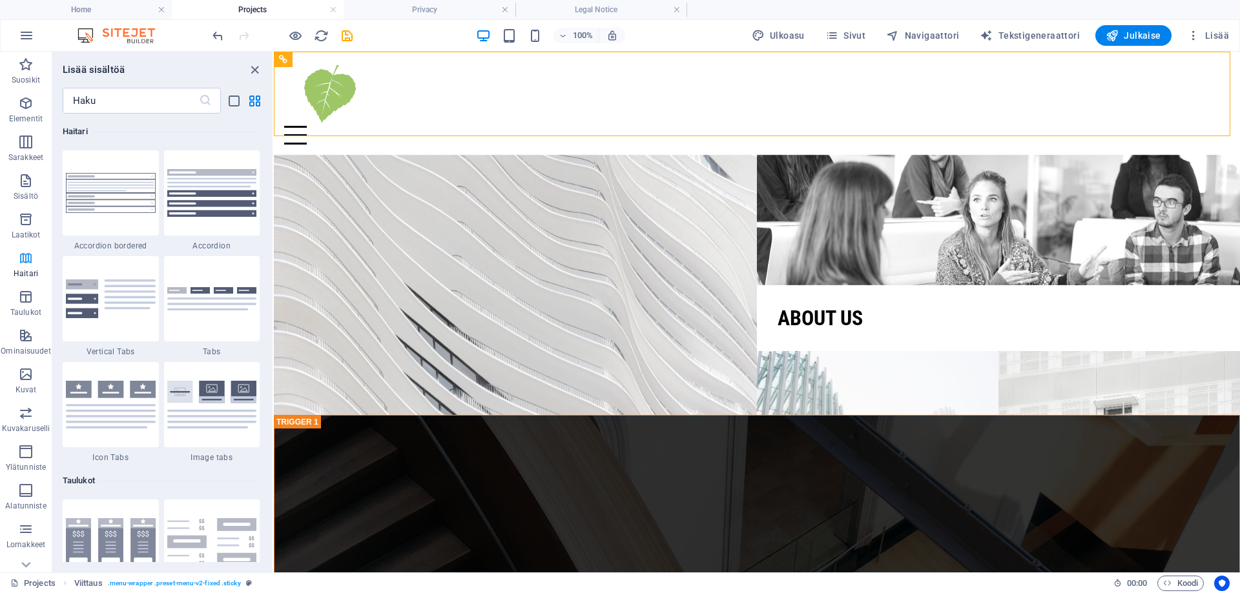
scroll to position [4122, 0]
click at [23, 295] on icon "button" at bounding box center [25, 296] width 15 height 15
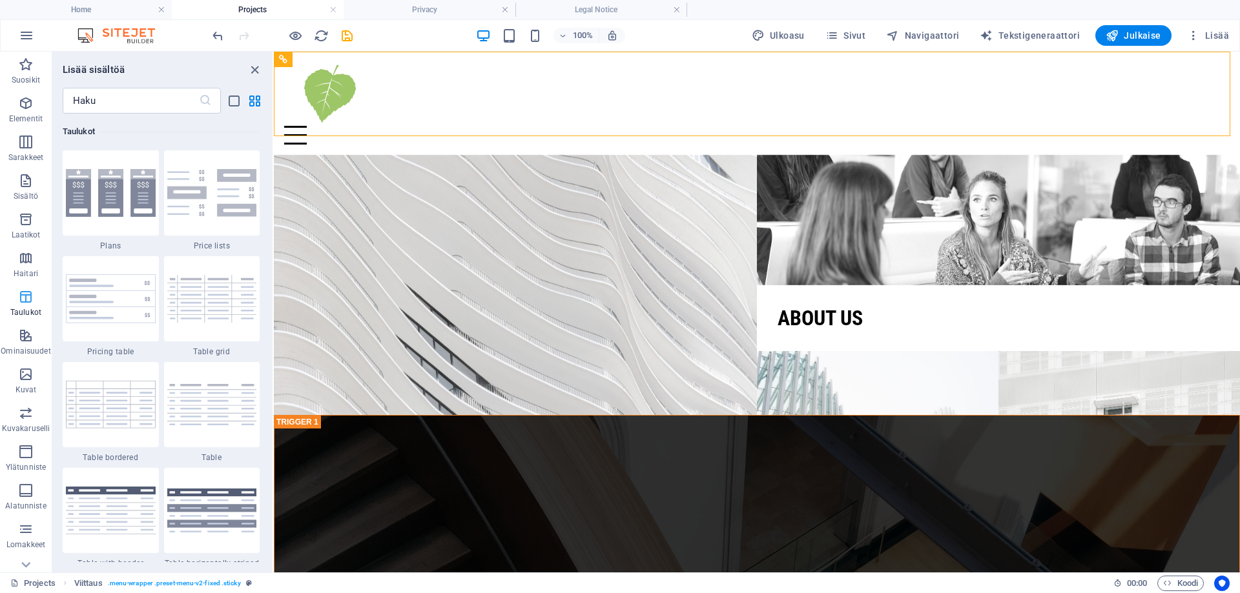
scroll to position [4472, 0]
click at [23, 339] on icon "button" at bounding box center [25, 335] width 15 height 15
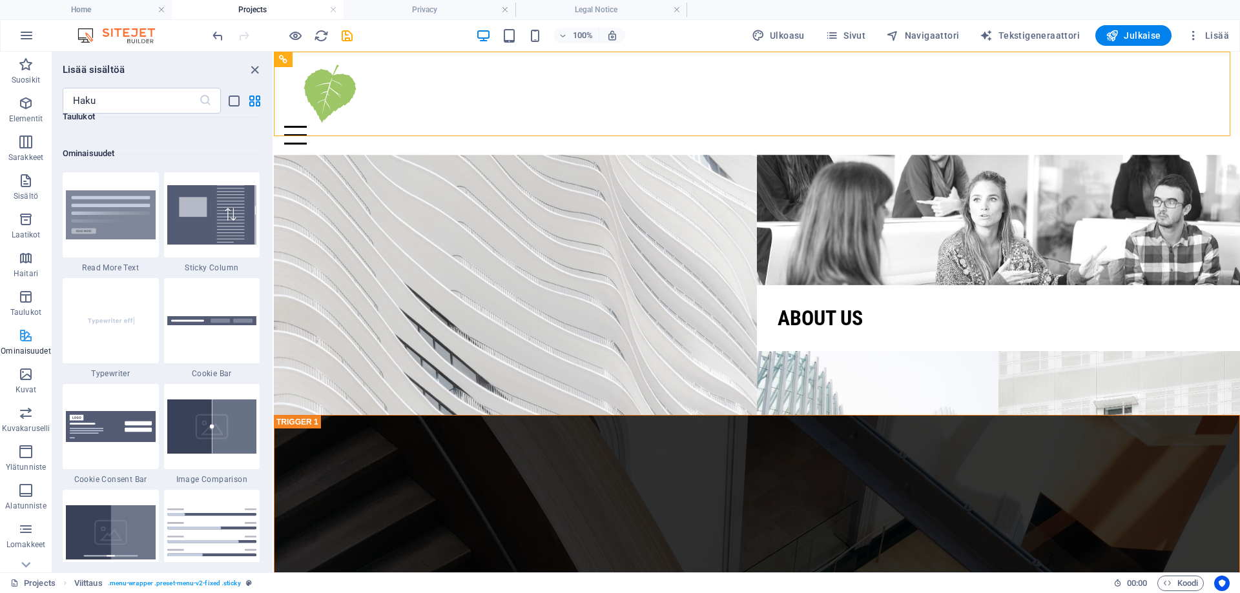
scroll to position [5033, 0]
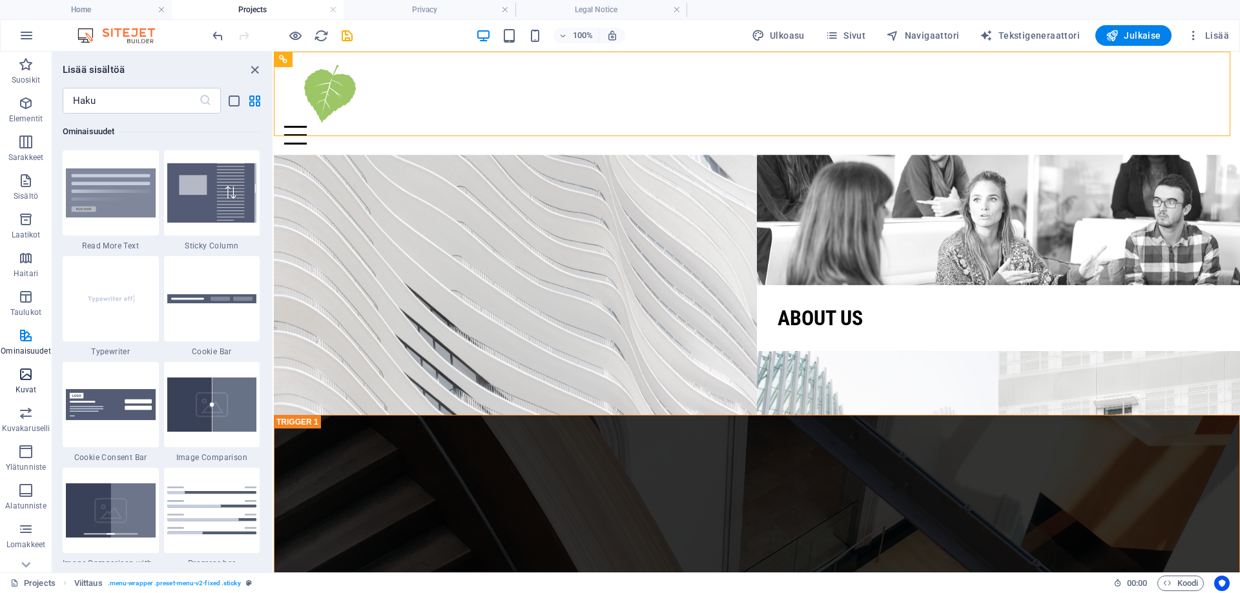
click at [30, 384] on span "Kuvat" at bounding box center [26, 382] width 52 height 31
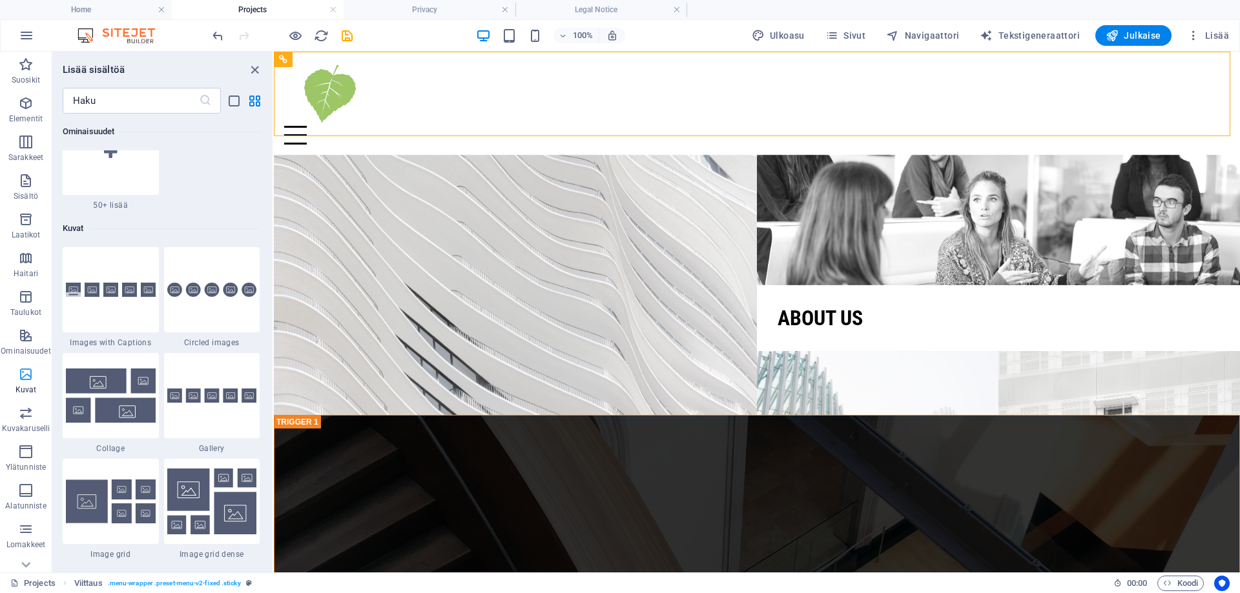
scroll to position [6547, 0]
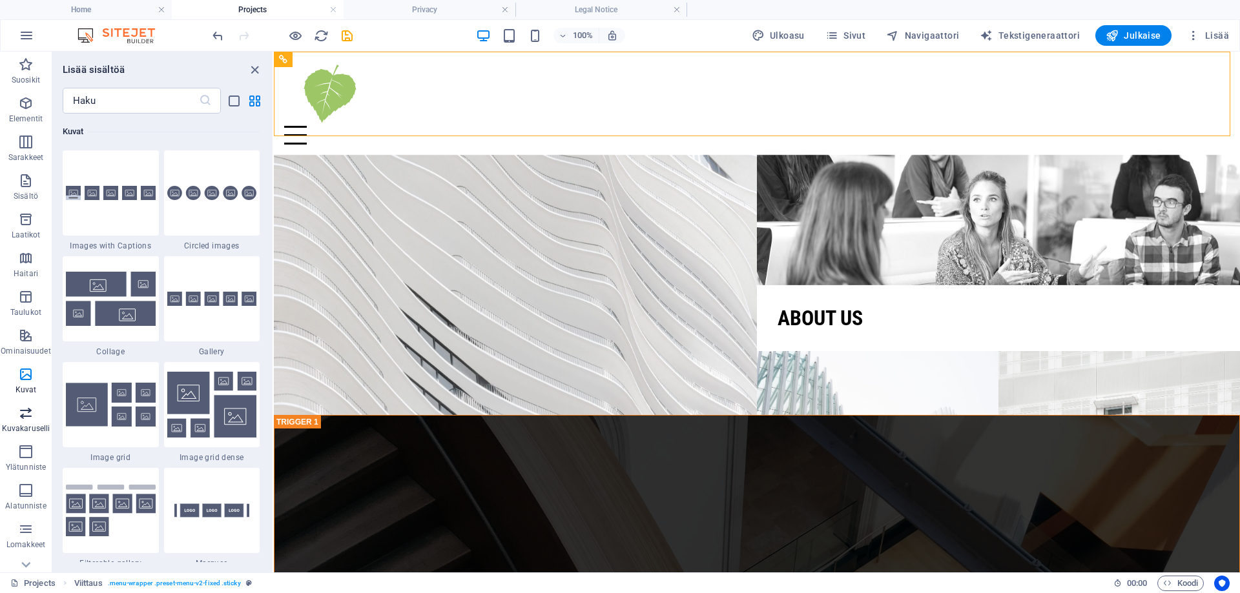
click at [30, 411] on icon "button" at bounding box center [25, 412] width 15 height 15
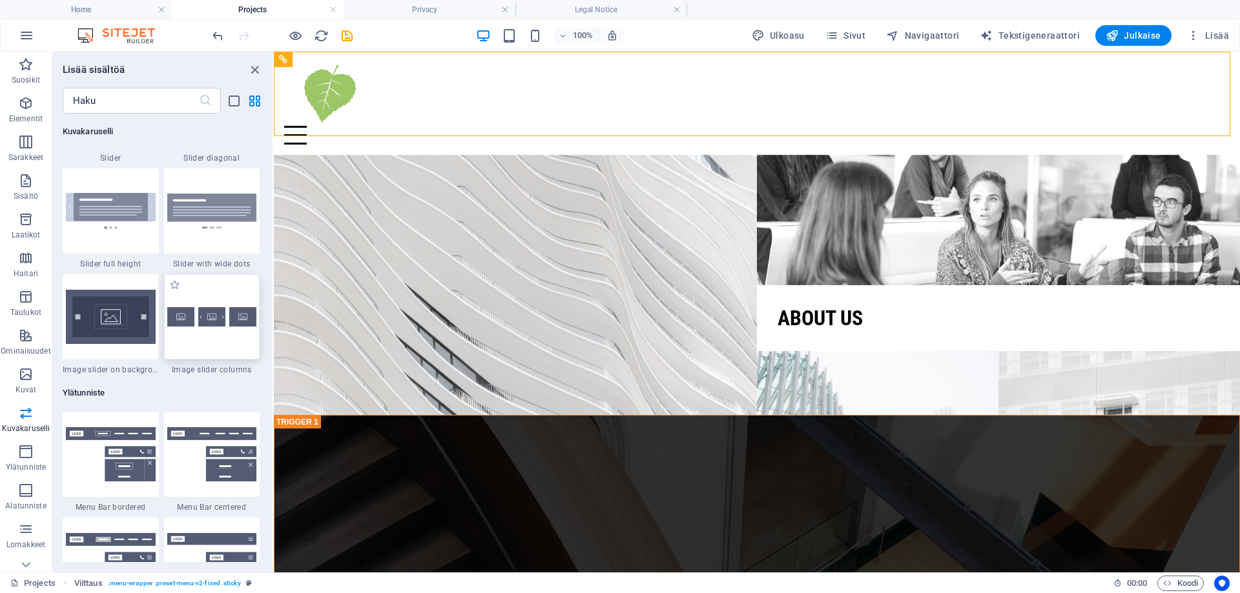
scroll to position [7578, 0]
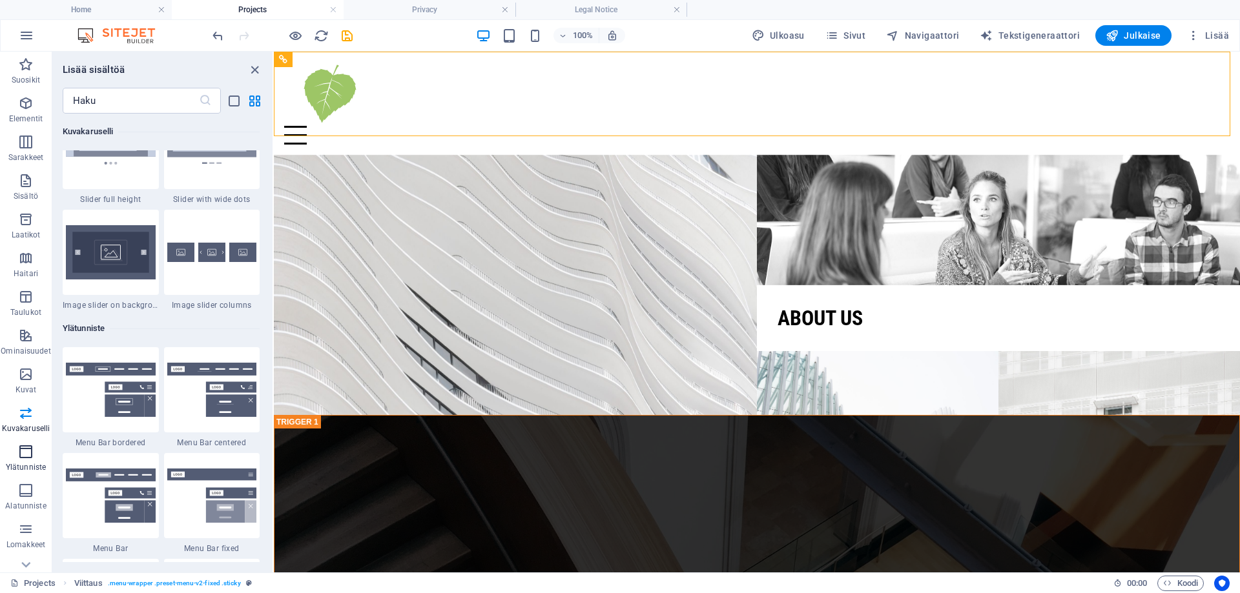
click at [30, 452] on icon "button" at bounding box center [25, 451] width 15 height 15
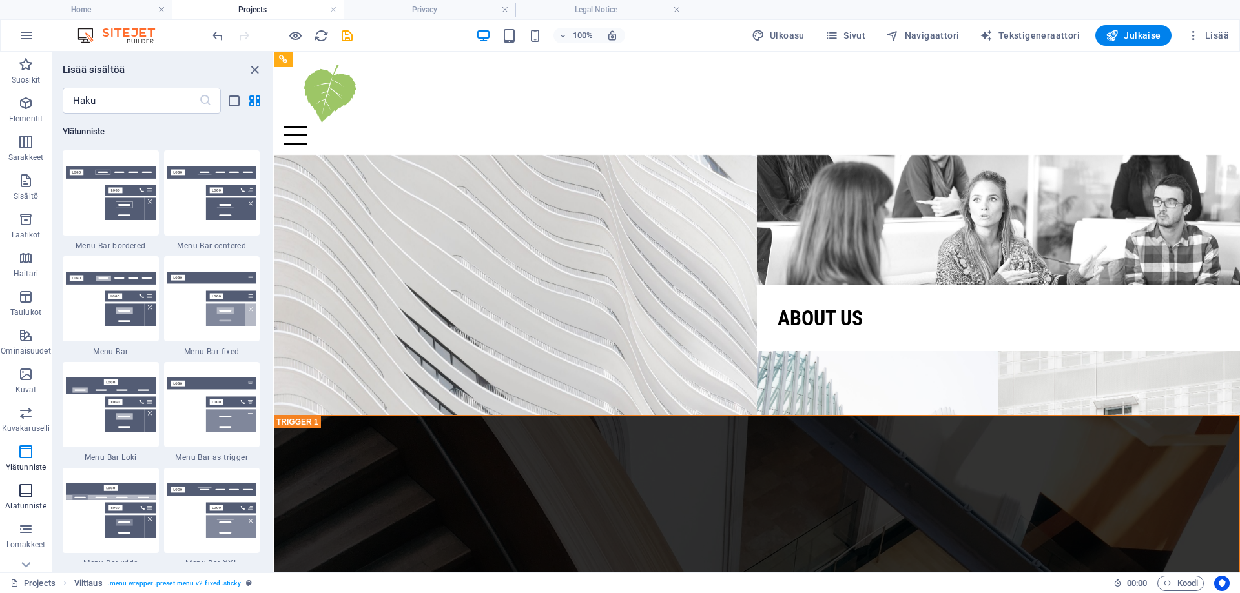
click at [30, 486] on icon "button" at bounding box center [25, 490] width 15 height 15
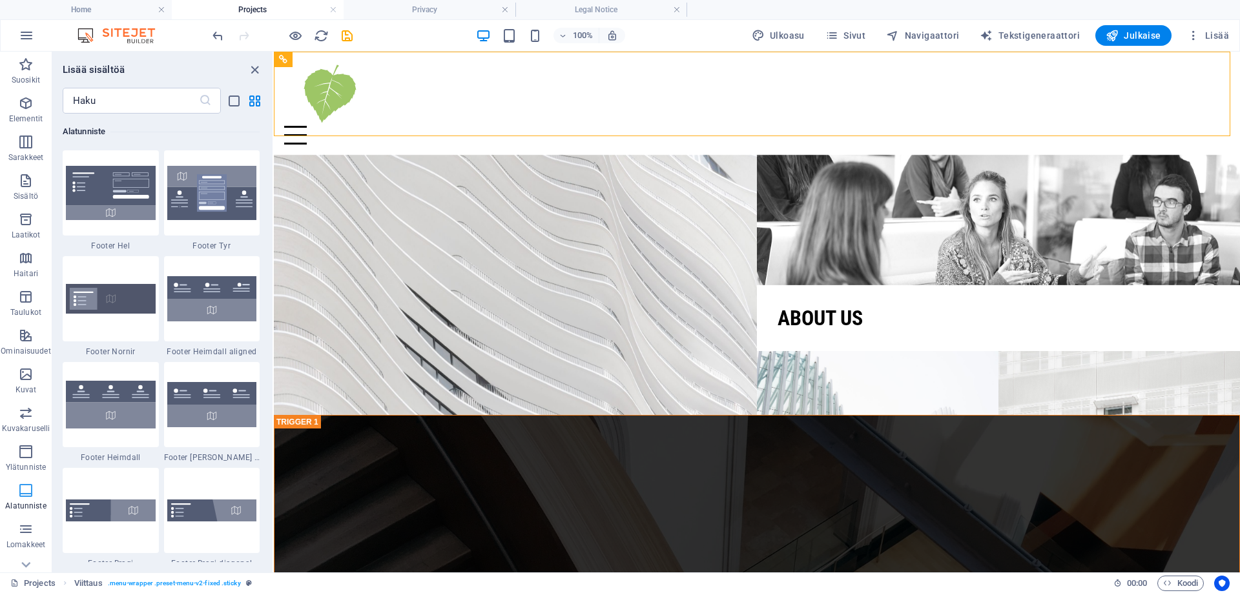
scroll to position [8547, 0]
click at [28, 110] on icon "button" at bounding box center [25, 103] width 15 height 15
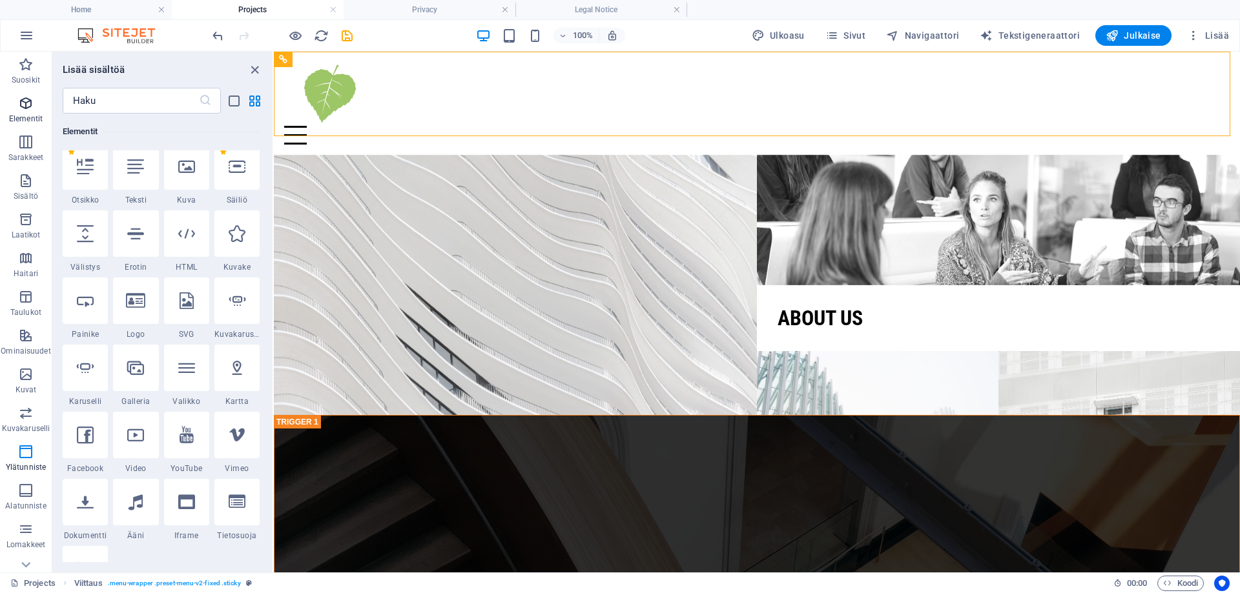
scroll to position [138, 0]
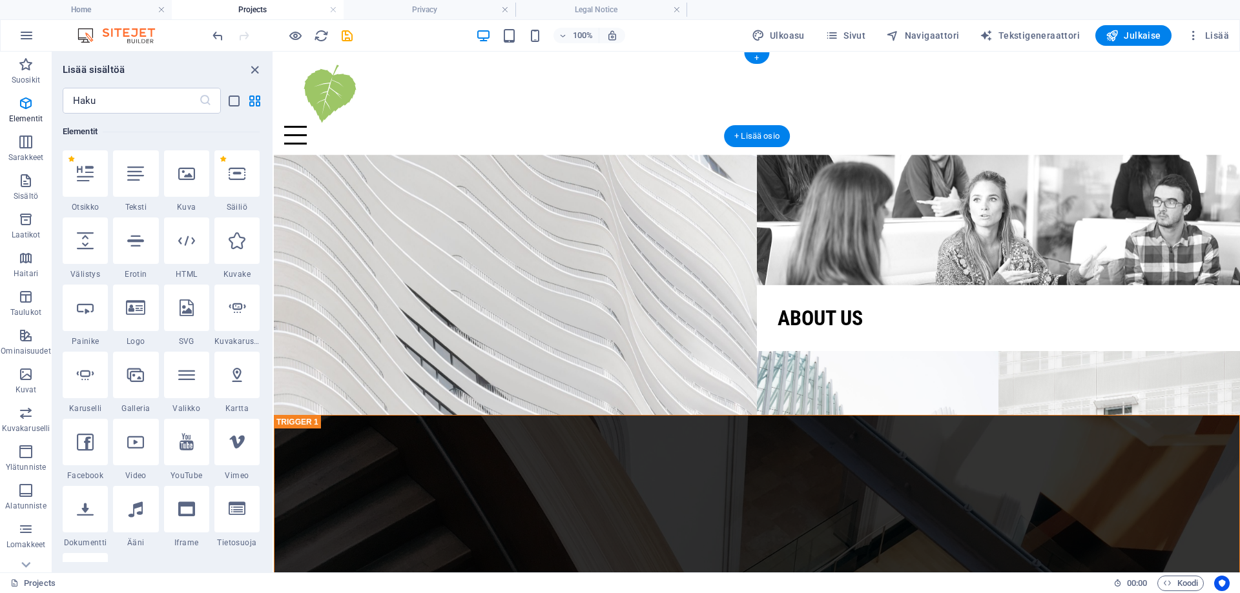
click at [352, 94] on figure at bounding box center [756, 94] width 945 height 64
click at [114, 6] on h4 "Home" at bounding box center [86, 10] width 172 height 14
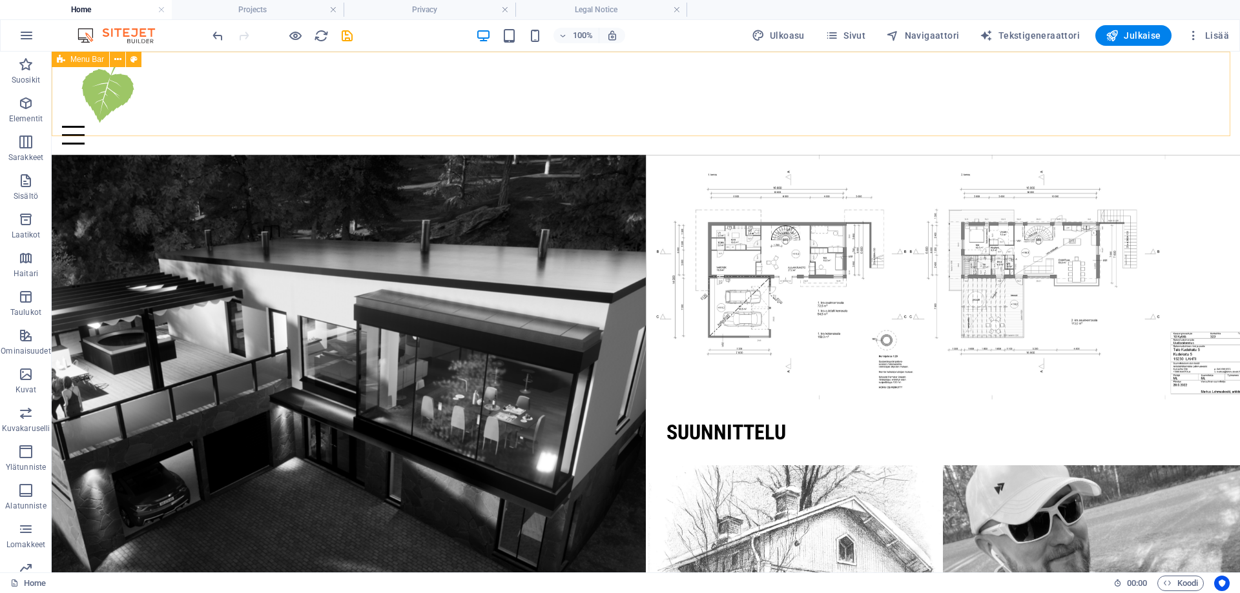
click at [71, 61] on span "Menu Bar" at bounding box center [87, 60] width 34 height 8
click at [70, 59] on div "Menu Bar" at bounding box center [80, 59] width 57 height 15
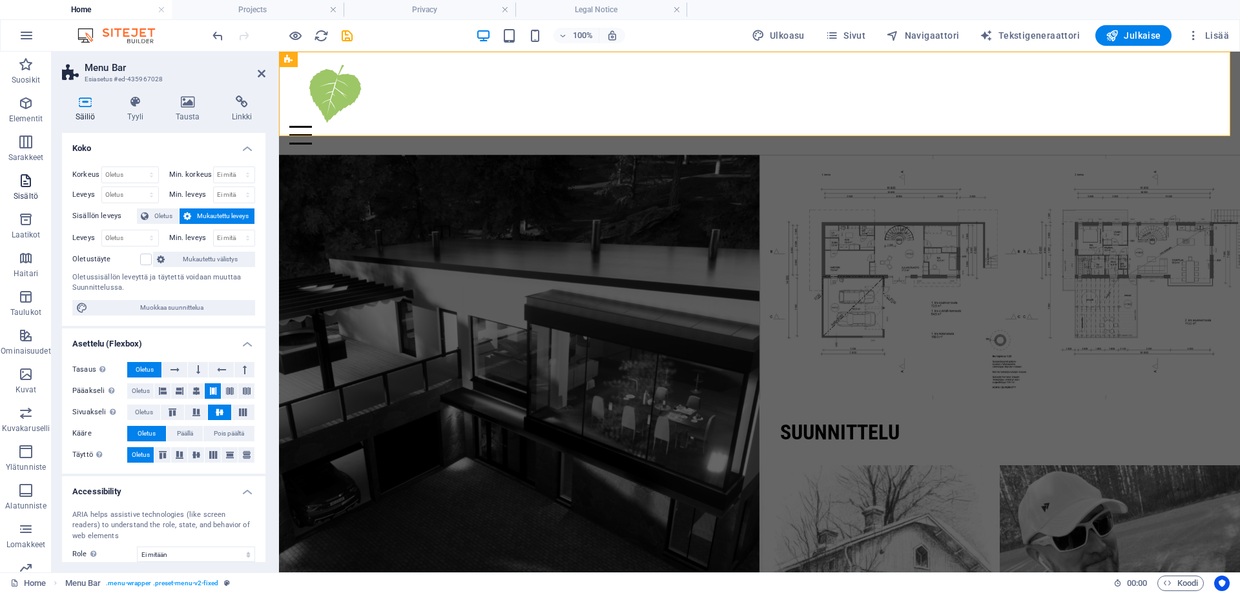
click at [28, 173] on icon "button" at bounding box center [25, 180] width 15 height 15
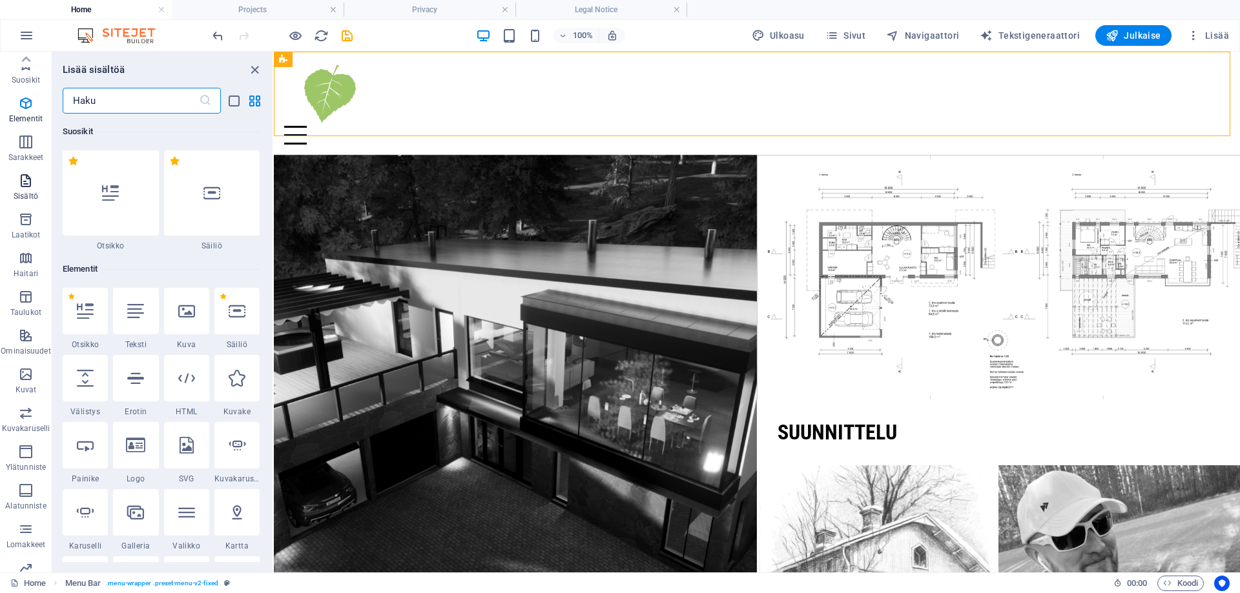
scroll to position [2259, 0]
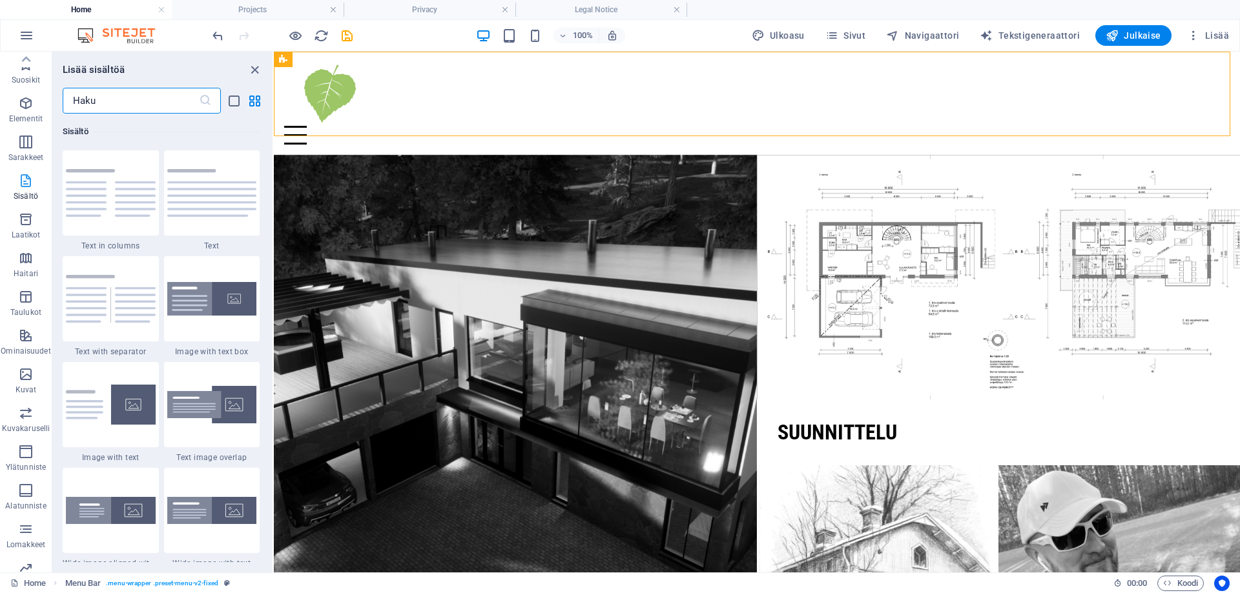
click at [25, 191] on p "Sisältö" at bounding box center [26, 196] width 25 height 10
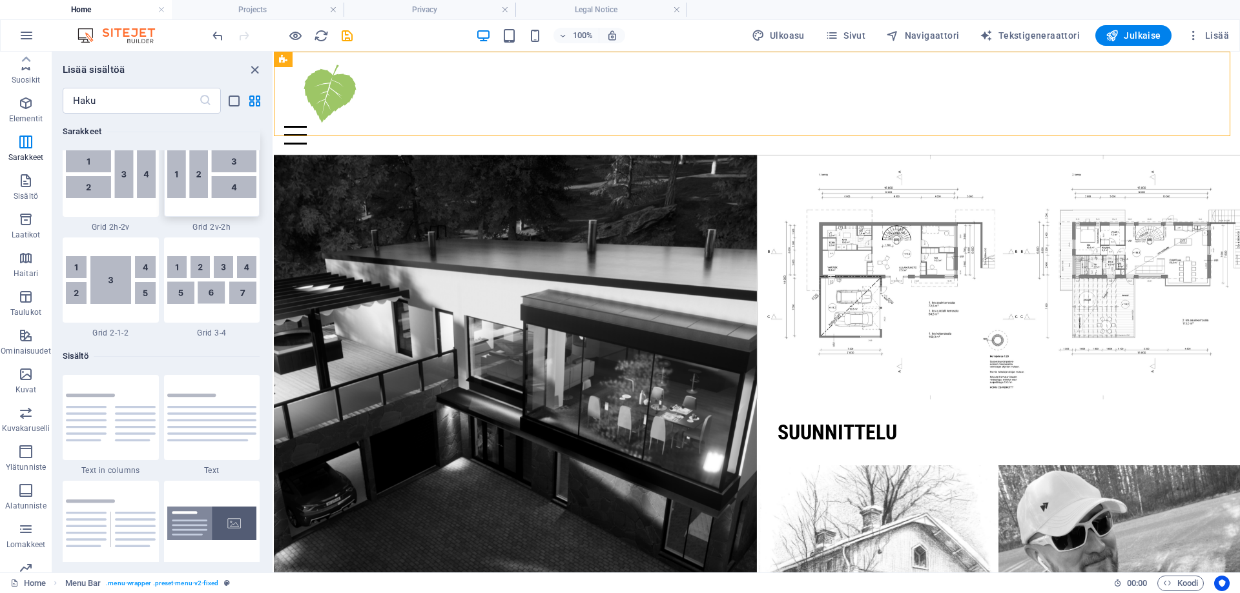
scroll to position [2001, 0]
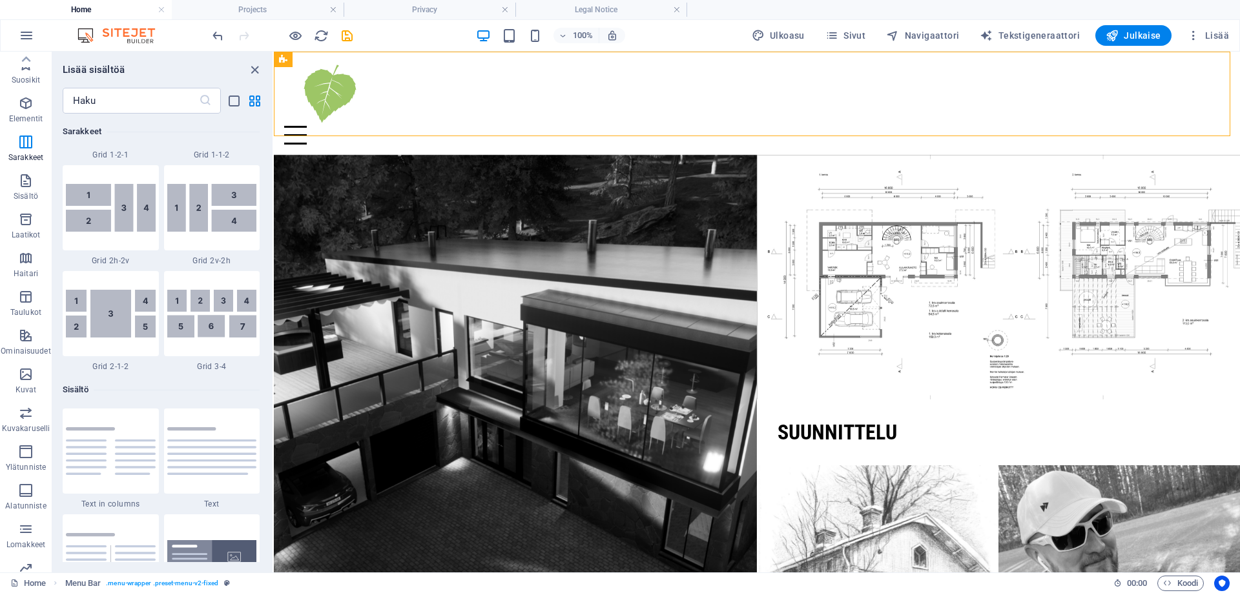
drag, startPoint x: 272, startPoint y: 178, endPoint x: 269, endPoint y: 187, distance: 9.0
click at [271, 161] on div "Suosikit 1 Star Otsikko 1 Star Säiliö Elementit 1 Star Otsikko 1 Star Teksti 1 …" at bounding box center [162, 338] width 220 height 449
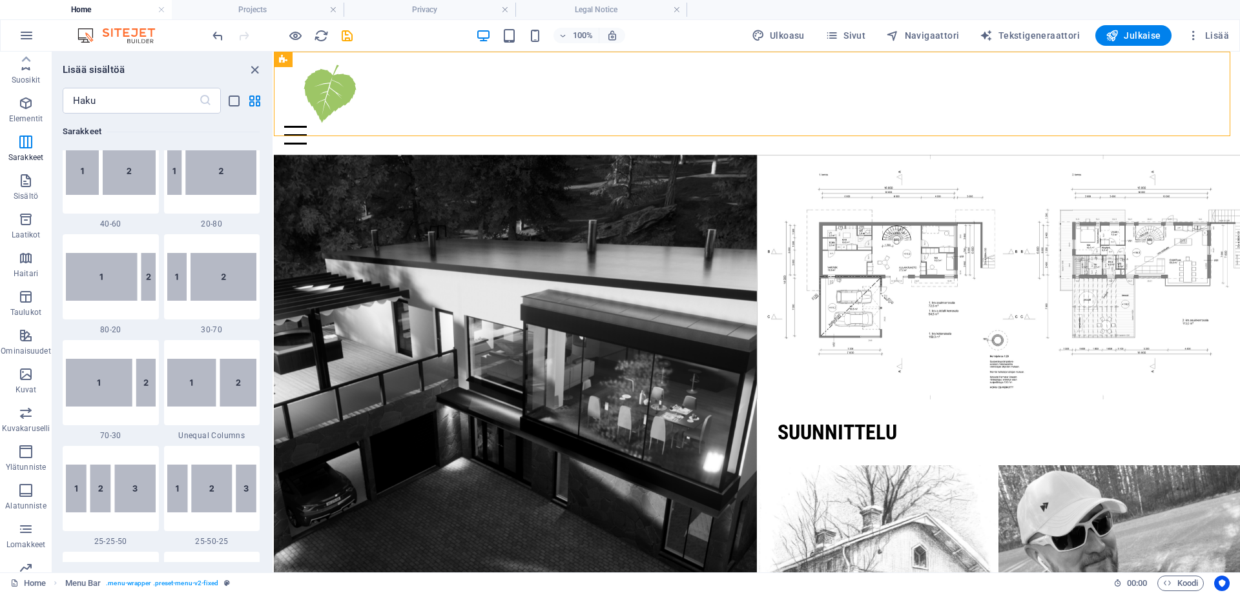
scroll to position [0, 0]
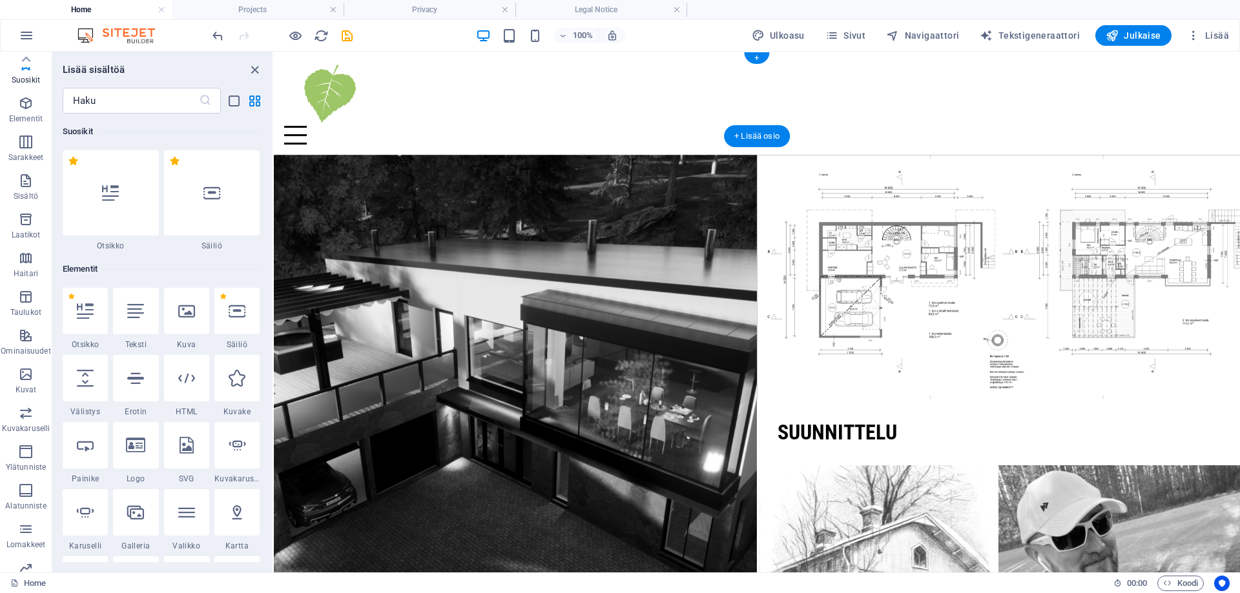
click at [447, 126] on div at bounding box center [756, 135] width 945 height 19
drag, startPoint x: 256, startPoint y: 72, endPoint x: 208, endPoint y: 24, distance: 68.0
click at [256, 72] on icon "close panel" at bounding box center [254, 70] width 15 height 15
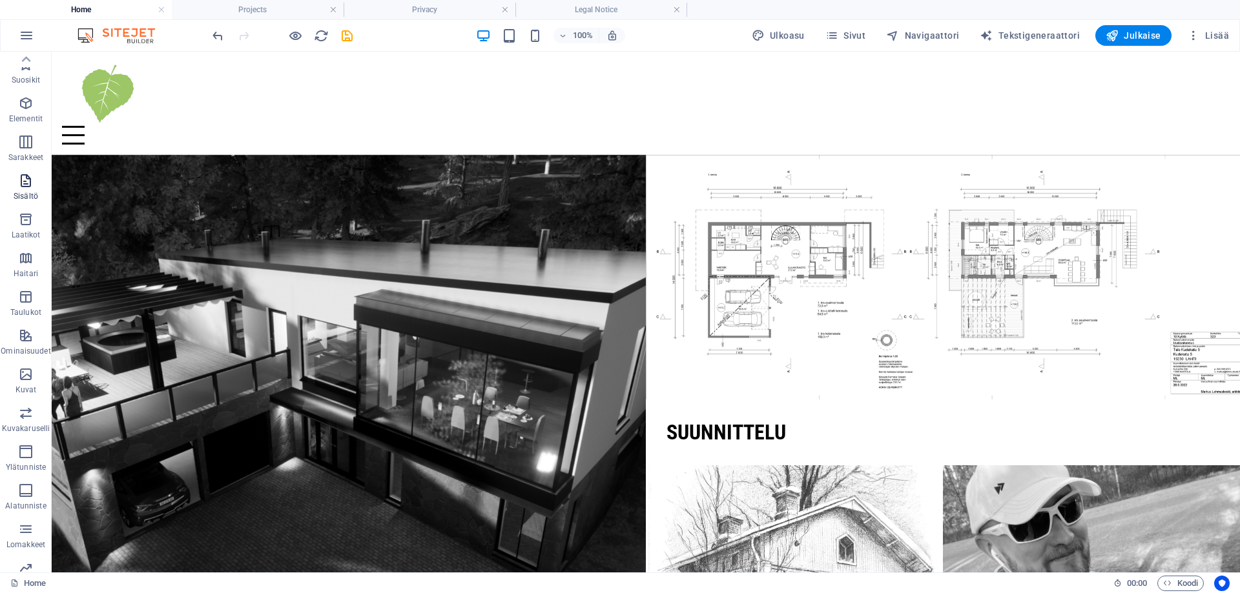
click at [29, 173] on icon "button" at bounding box center [25, 180] width 15 height 15
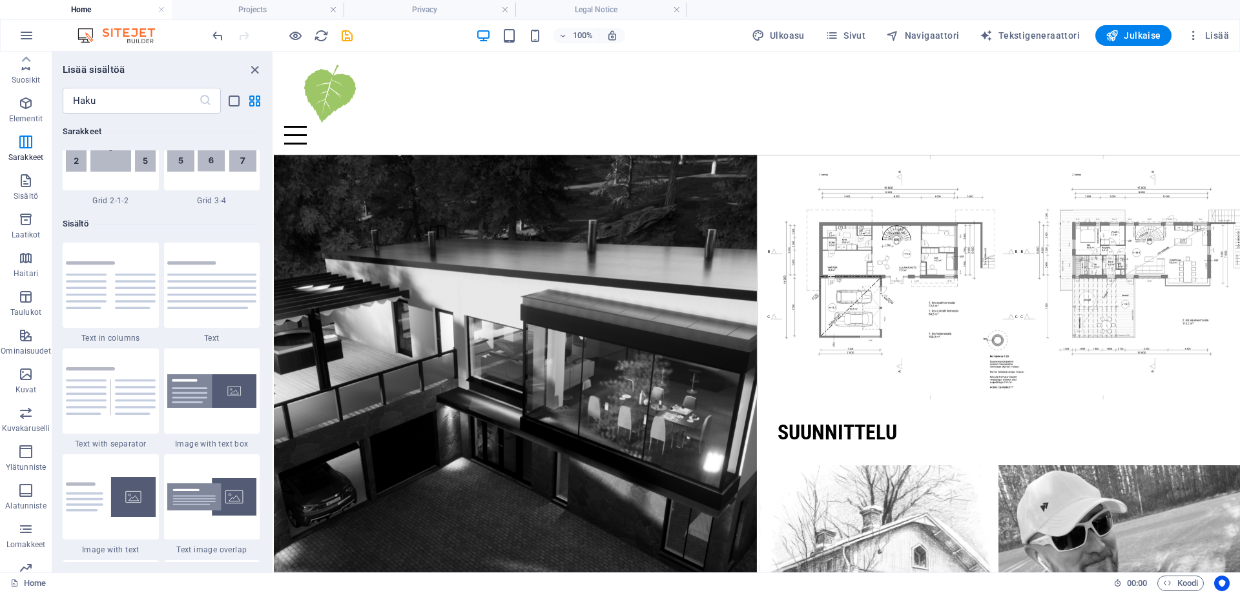
scroll to position [1922, 0]
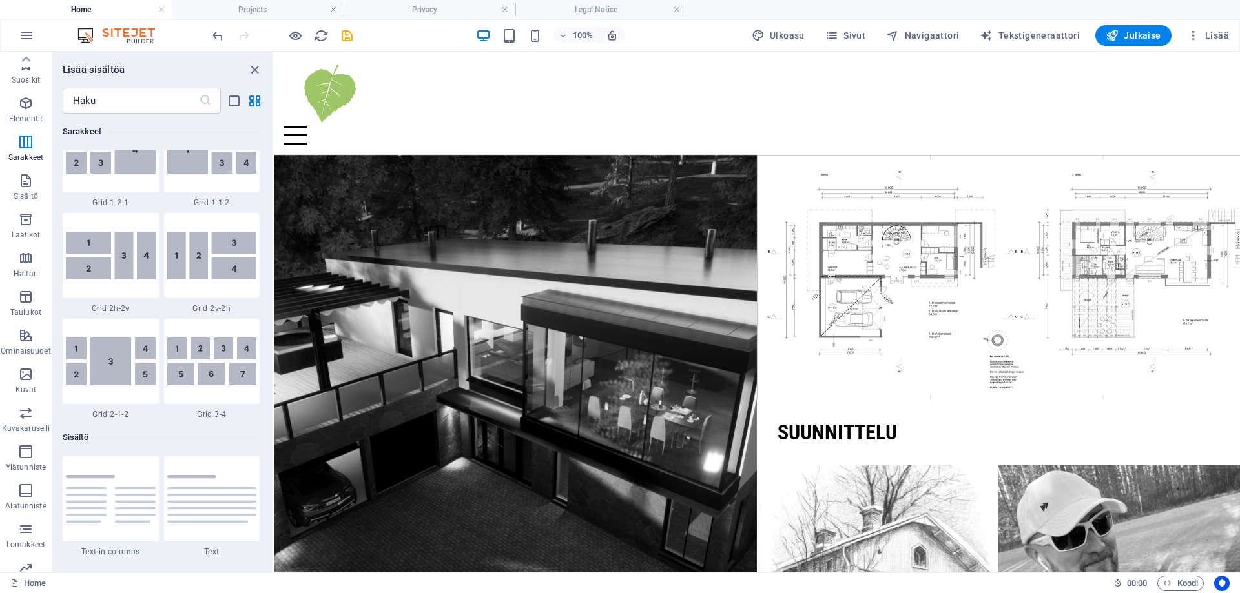
drag, startPoint x: 269, startPoint y: 201, endPoint x: 271, endPoint y: 102, distance: 98.8
click at [271, 102] on div "Lisää sisältöä ​ Suosikit 1 Star Otsikko 1 Star Säiliö Elementit 1 Star Otsikko…" at bounding box center [162, 312] width 220 height 521
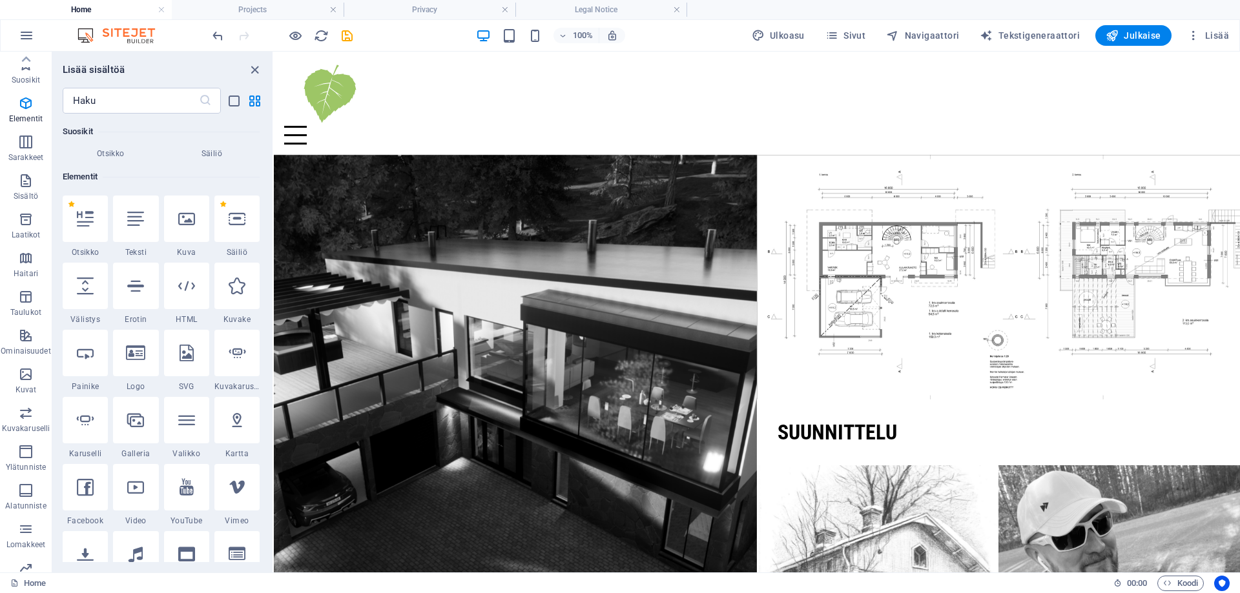
scroll to position [0, 0]
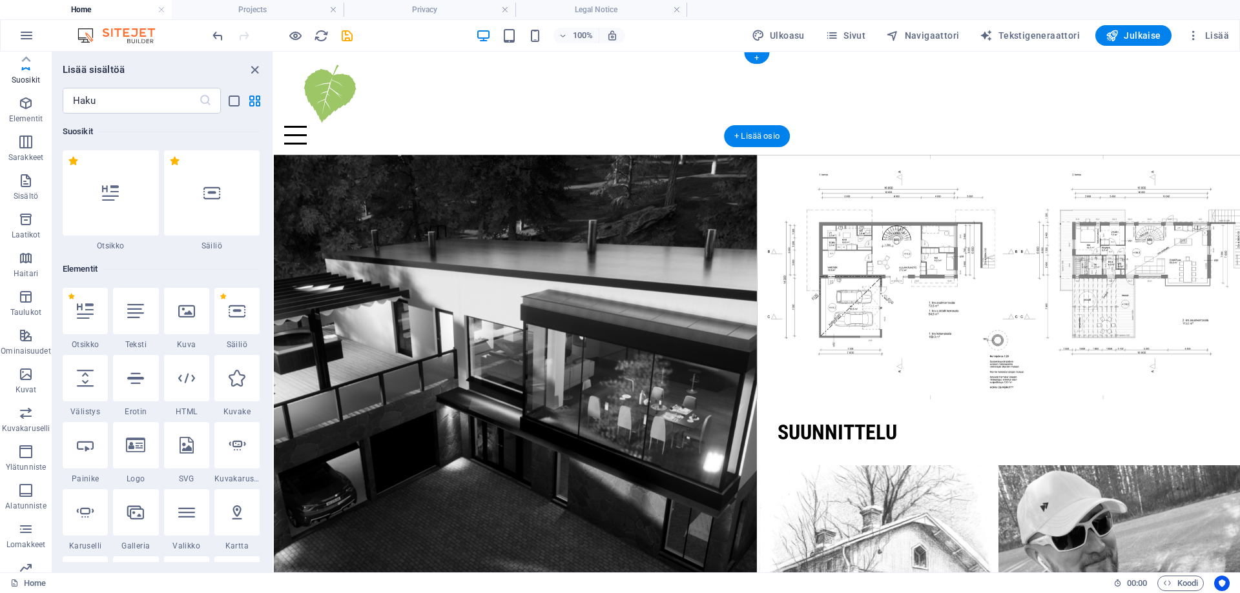
click at [402, 126] on div at bounding box center [756, 135] width 945 height 19
click at [788, 28] on button "Ulkoasu" at bounding box center [777, 35] width 63 height 21
select select "px"
select select "300"
select select "px"
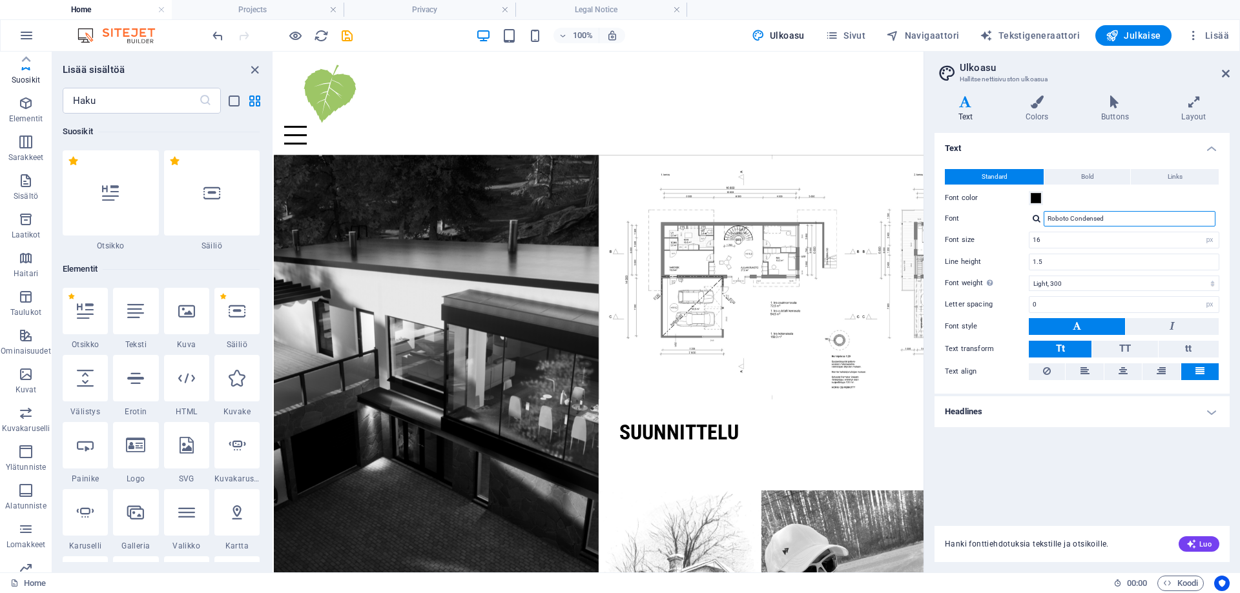
click at [1142, 221] on input "Roboto Condensed" at bounding box center [1129, 218] width 172 height 15
click at [1036, 220] on div at bounding box center [1036, 218] width 8 height 8
click at [1065, 254] on div "Hallitse fontteja →" at bounding box center [1132, 253] width 170 height 16
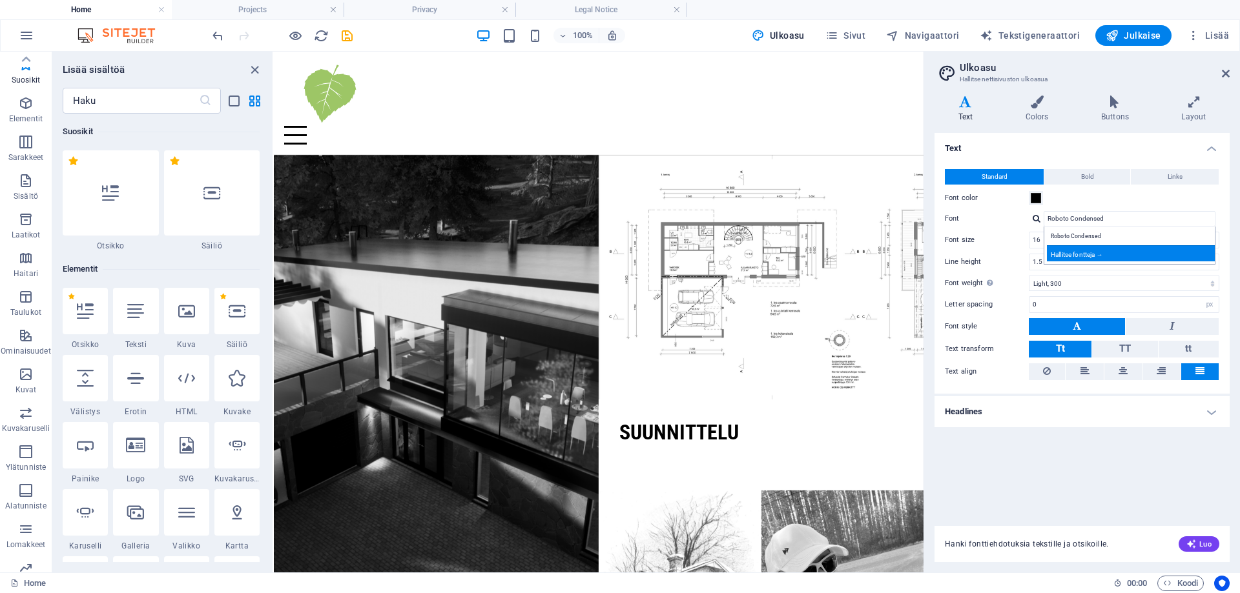
select select "popularity"
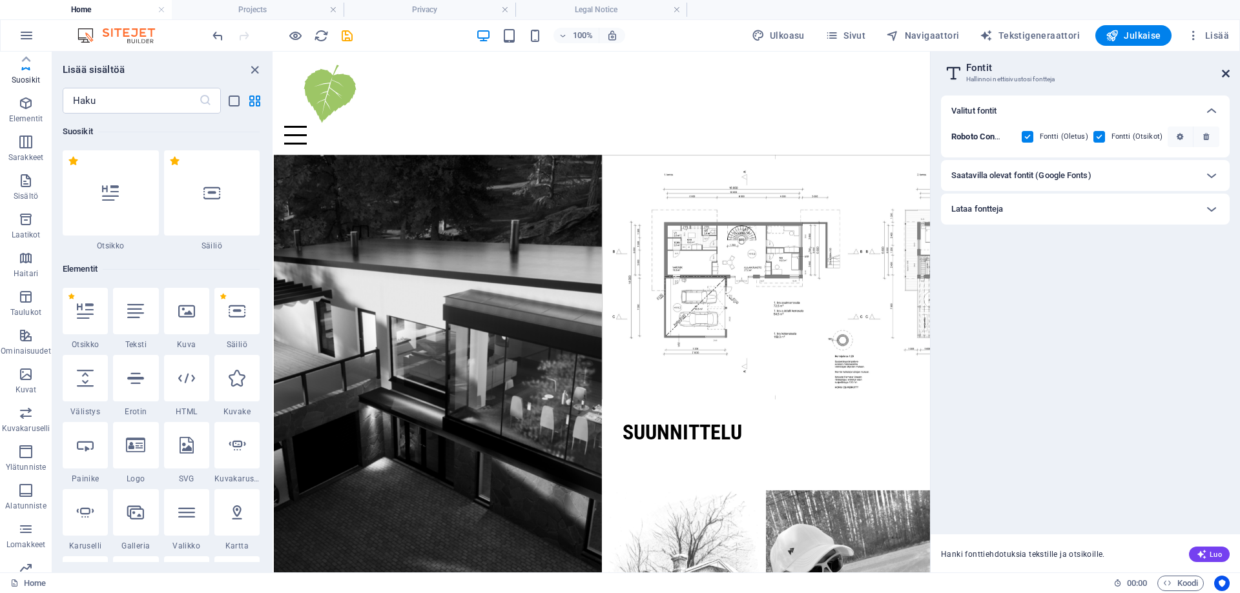
click at [1223, 75] on icon at bounding box center [1226, 73] width 8 height 10
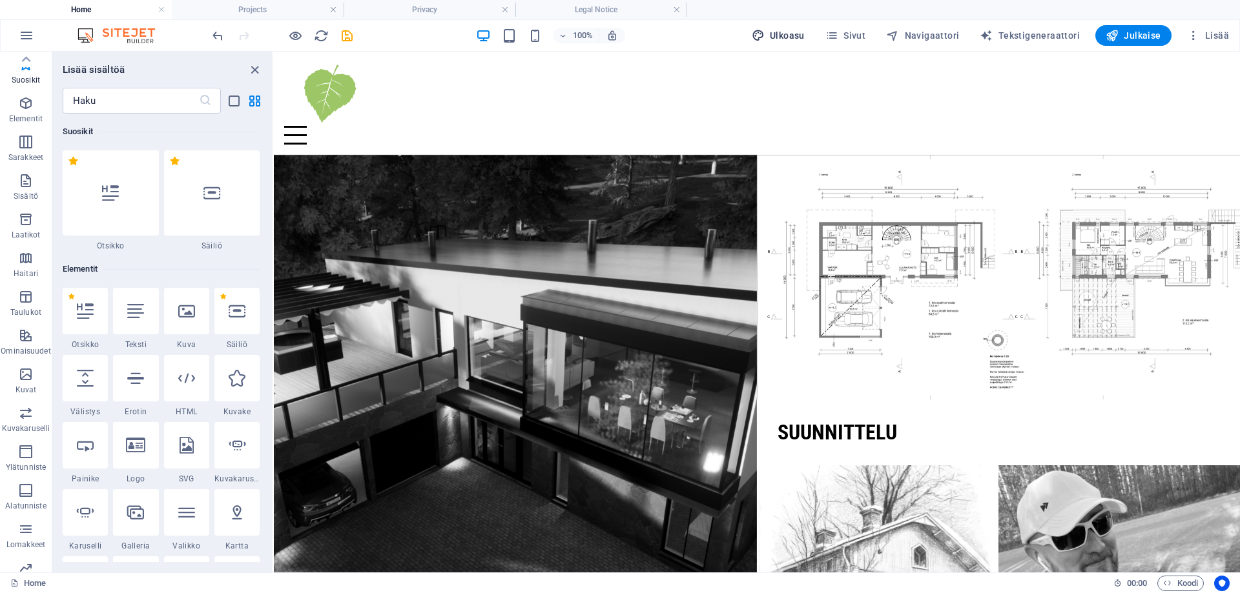
click at [773, 34] on span "Ulkoasu" at bounding box center [778, 35] width 53 height 13
select select "px"
select select "300"
select select "px"
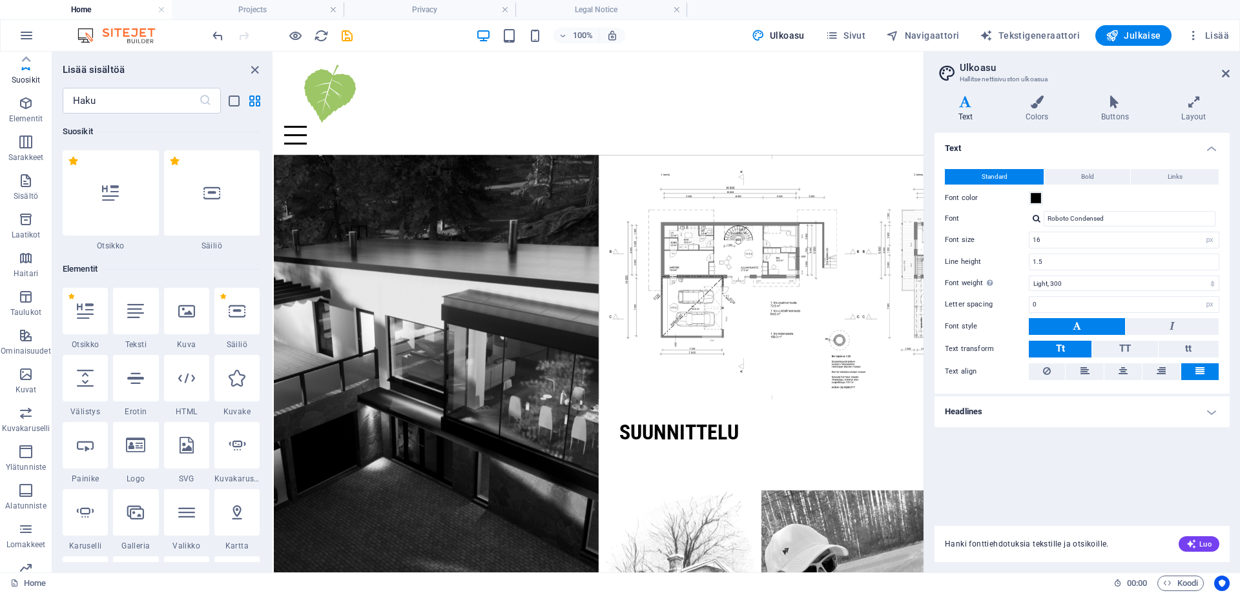
click at [1125, 422] on h4 "Headlines" at bounding box center [1081, 411] width 295 height 31
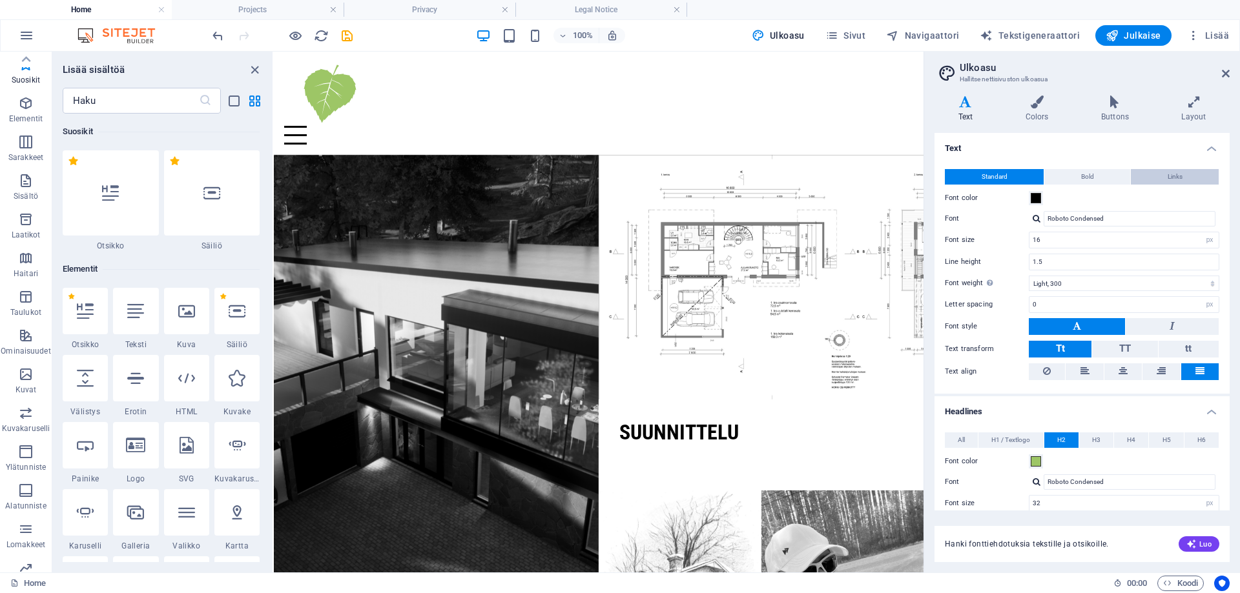
click at [1167, 179] on span "Links" at bounding box center [1174, 176] width 15 height 15
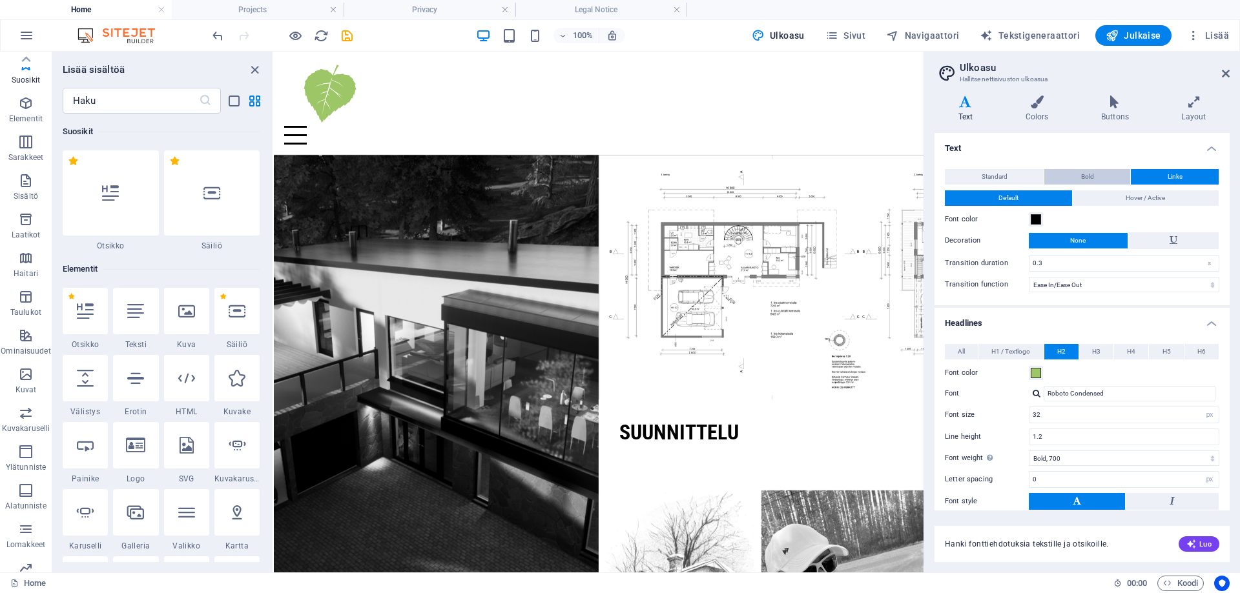
click at [1087, 176] on span "Bold" at bounding box center [1087, 176] width 13 height 15
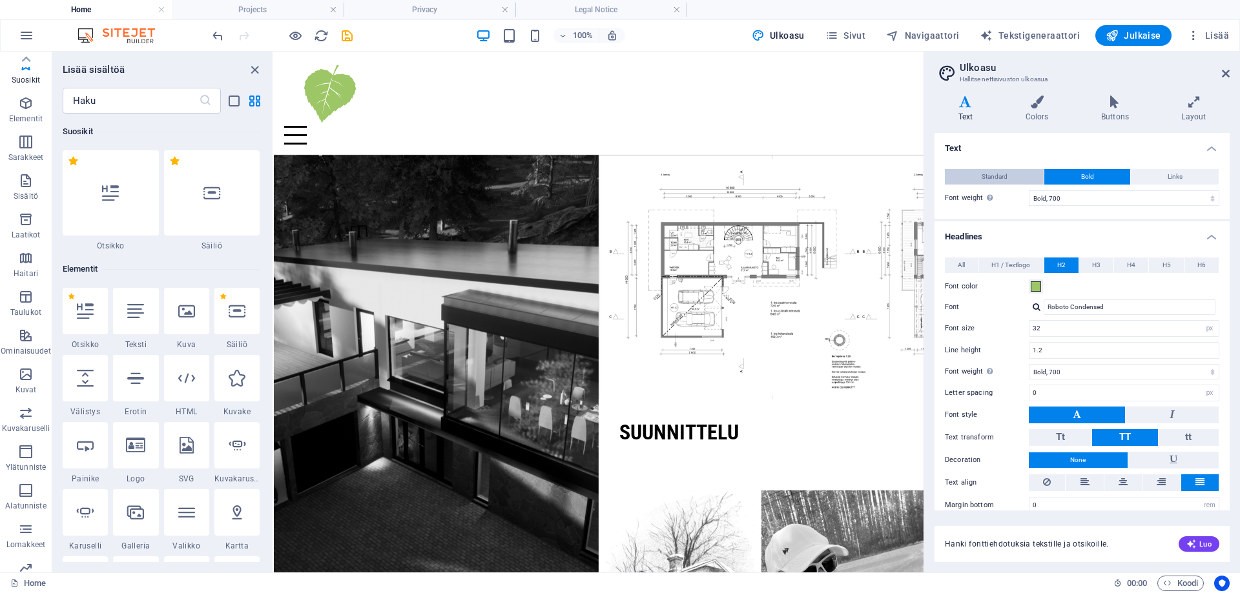
click at [997, 170] on span "Standard" at bounding box center [994, 176] width 26 height 15
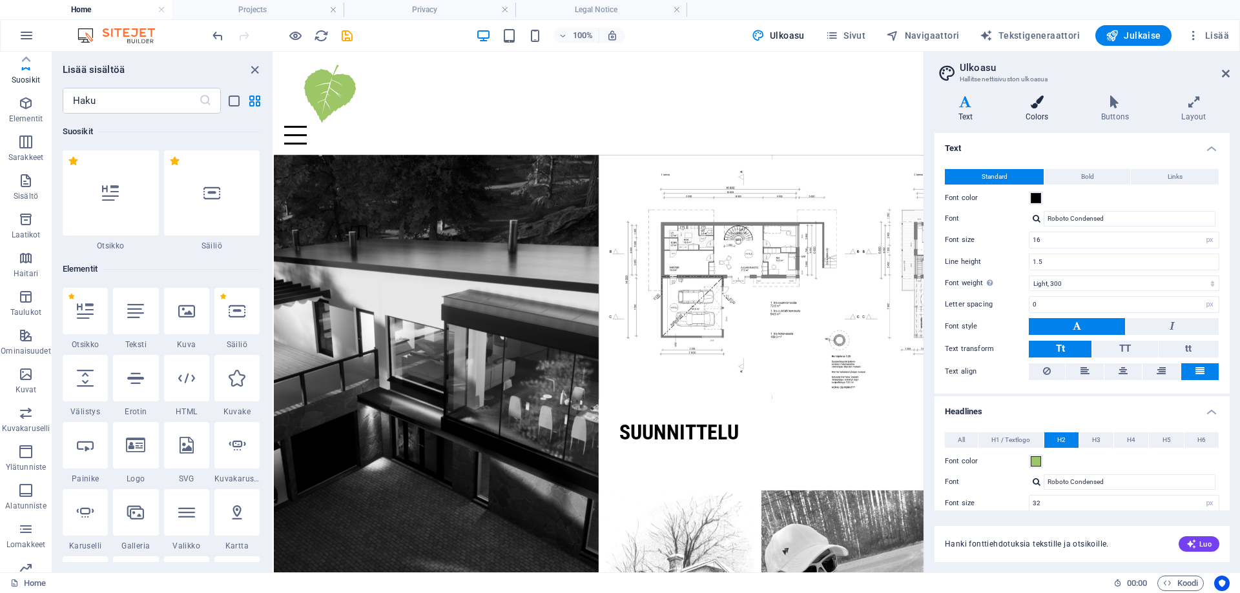
click at [1032, 110] on h4 "Colors" at bounding box center [1039, 109] width 76 height 27
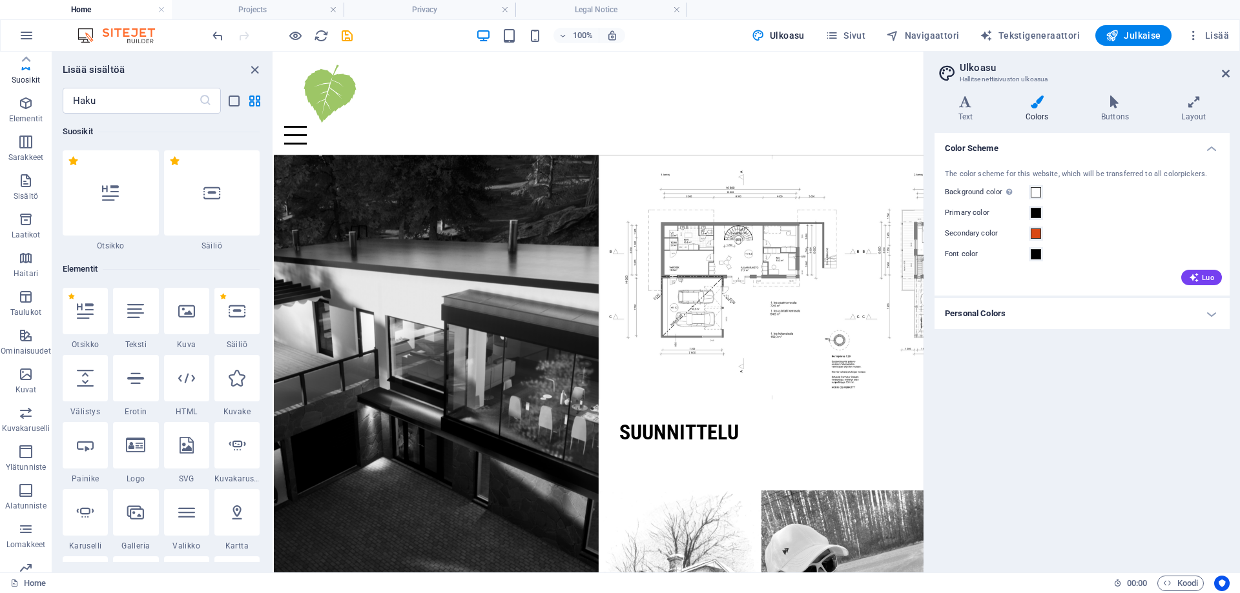
click at [1078, 316] on h4 "Personal Colors" at bounding box center [1081, 313] width 295 height 31
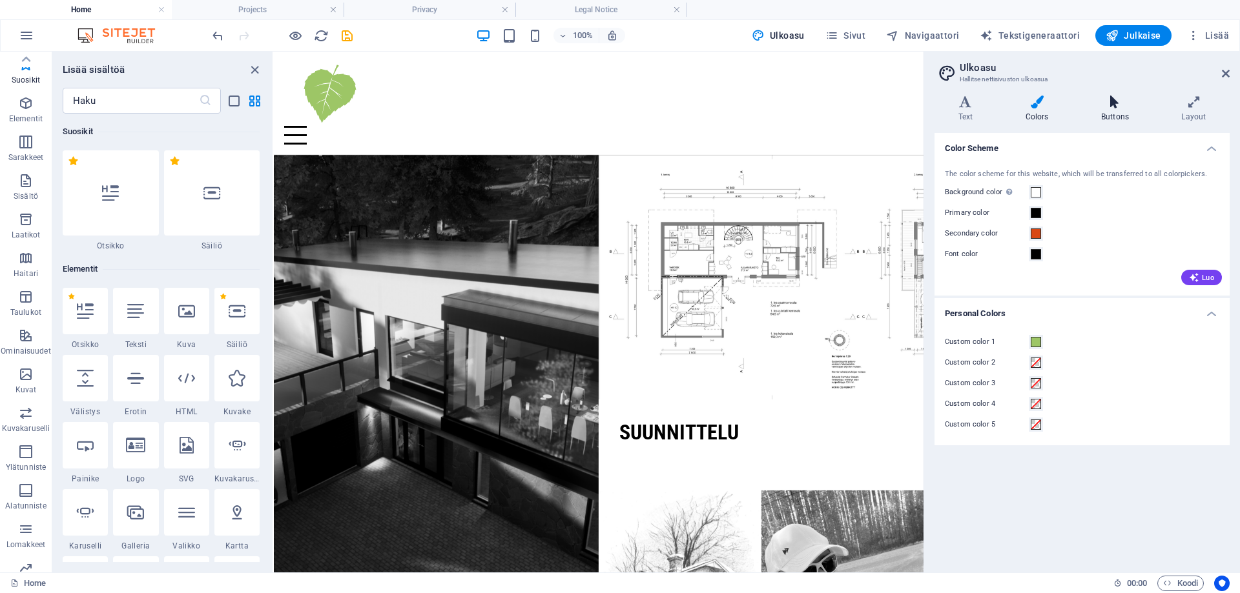
click at [1116, 113] on h4 "Buttons" at bounding box center [1117, 109] width 80 height 27
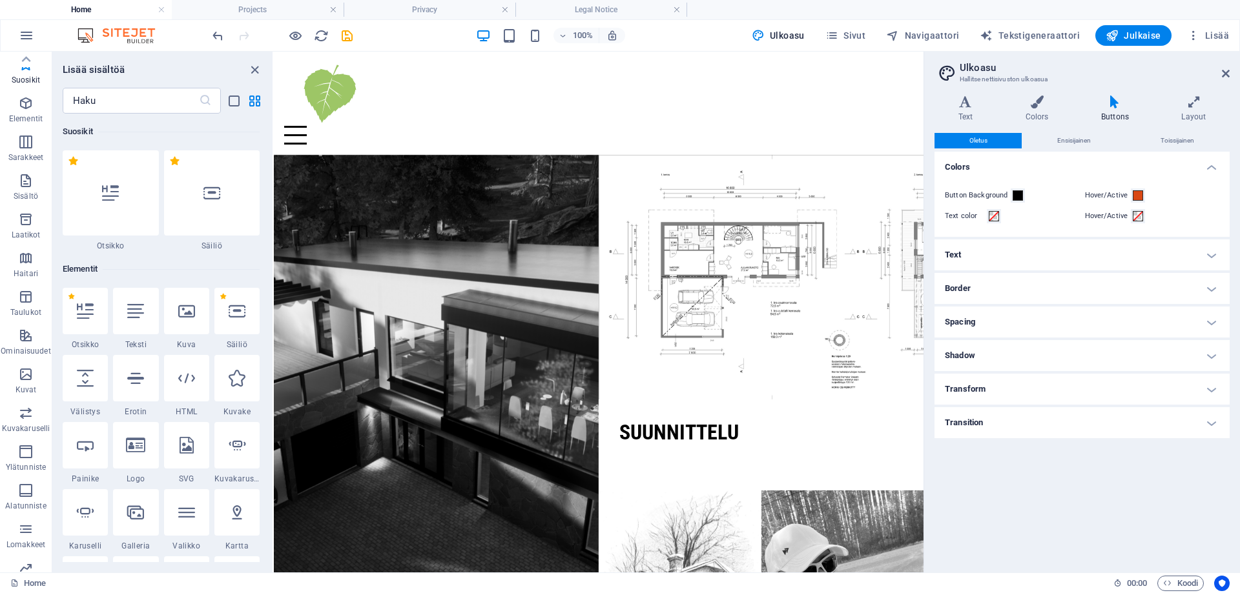
click at [1231, 72] on aside "Ulkoasu Hallitse nettisivuston ulkoasua Variantit Text Colors Buttons Layout Te…" at bounding box center [1081, 312] width 316 height 521
click at [1223, 74] on icon at bounding box center [1226, 73] width 8 height 10
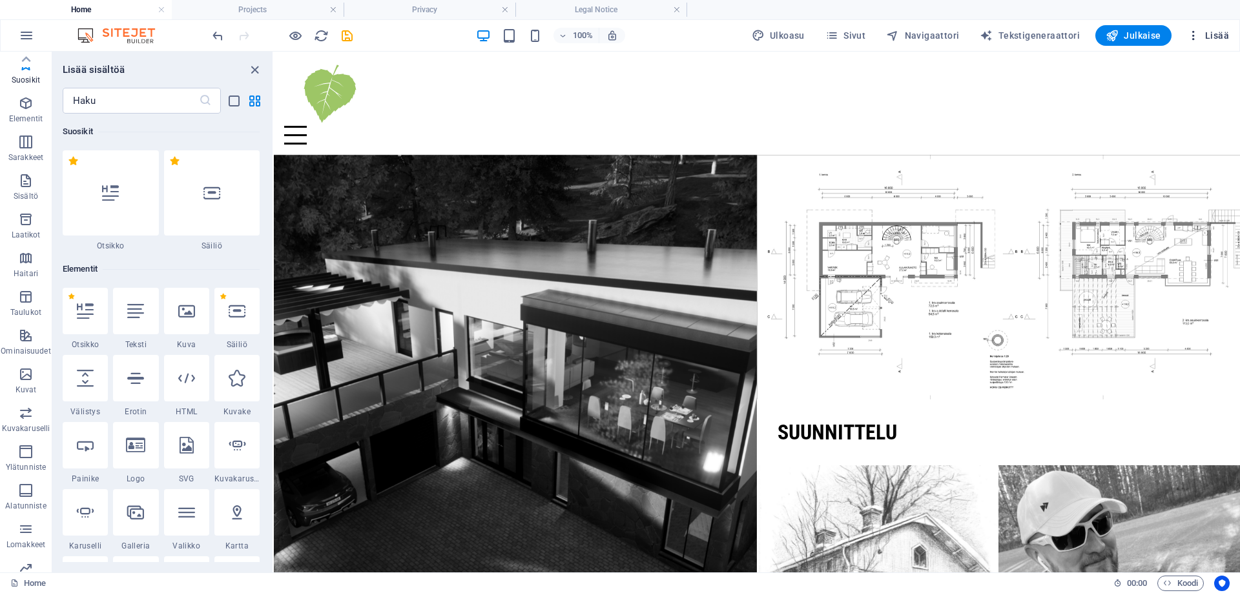
click at [1215, 37] on span "Lisää" at bounding box center [1208, 35] width 42 height 13
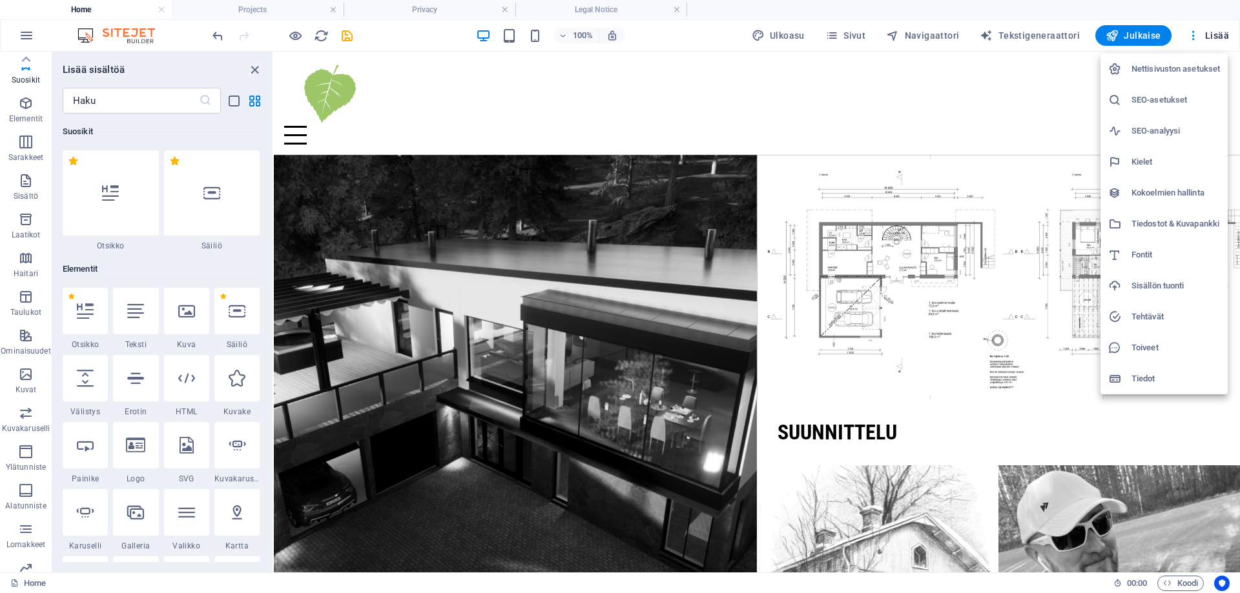
click at [1176, 64] on h6 "Nettisivuston asetukset" at bounding box center [1175, 68] width 88 height 15
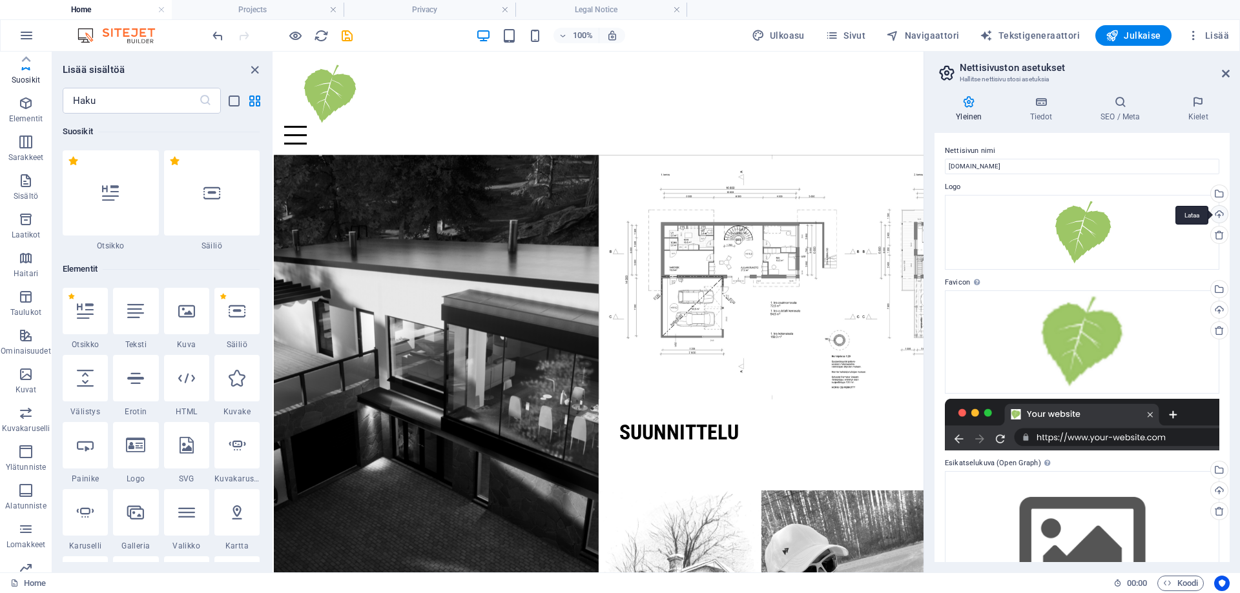
click at [1218, 212] on div "Lataa" at bounding box center [1217, 215] width 19 height 19
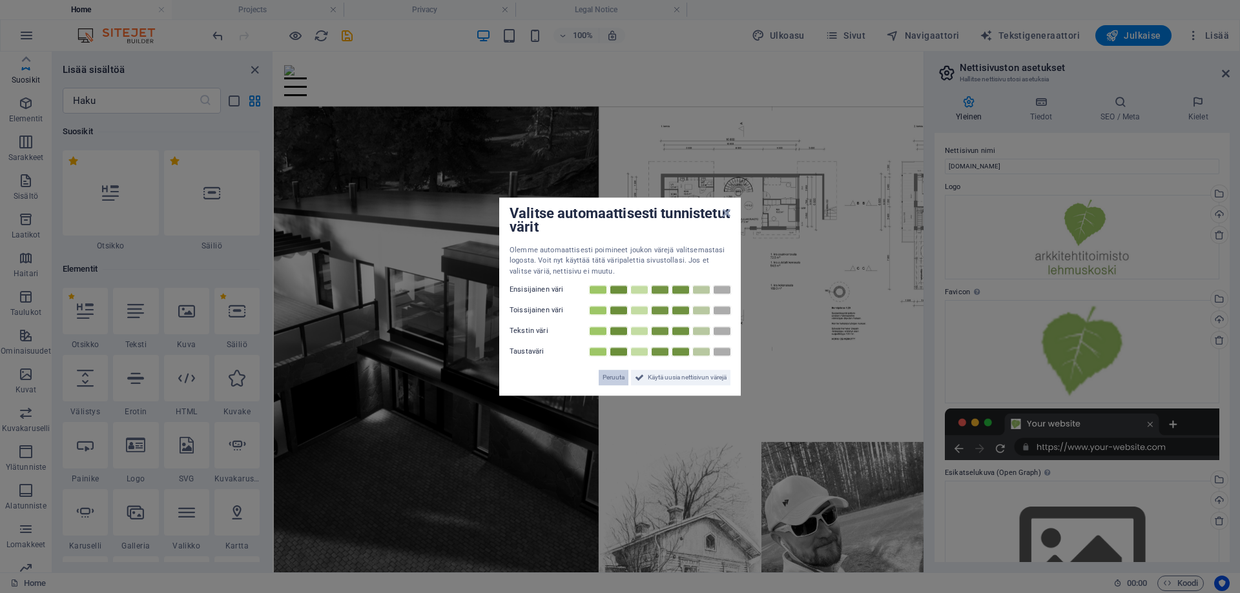
click at [598, 380] on button "Peruuta" at bounding box center [613, 377] width 30 height 15
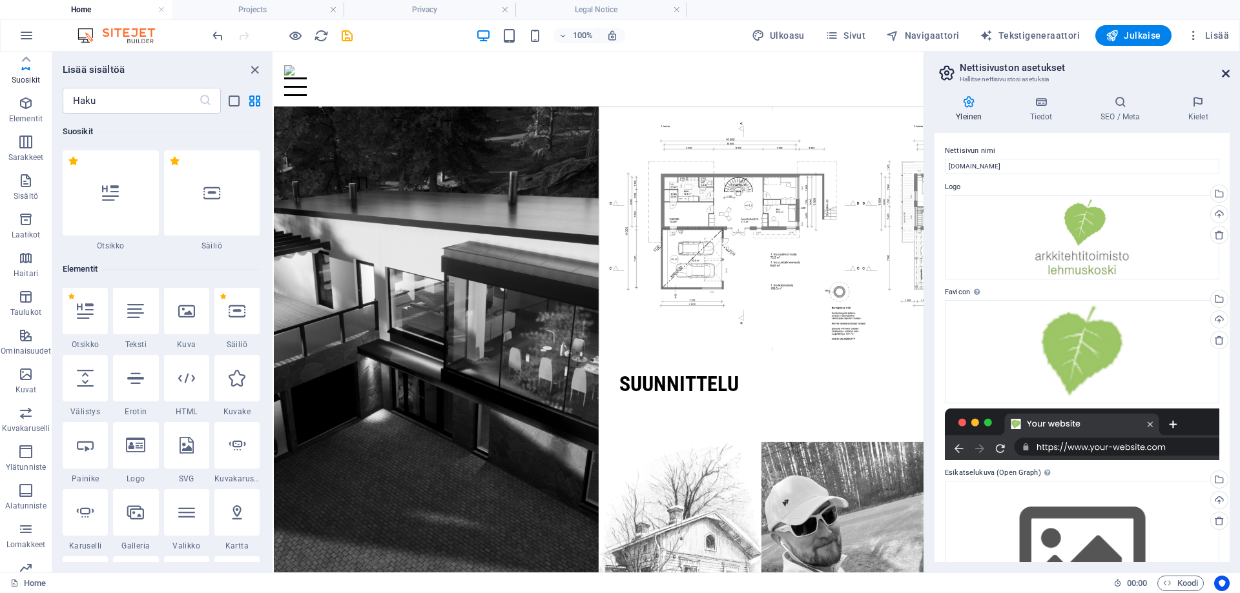
click at [1226, 74] on icon at bounding box center [1226, 73] width 8 height 10
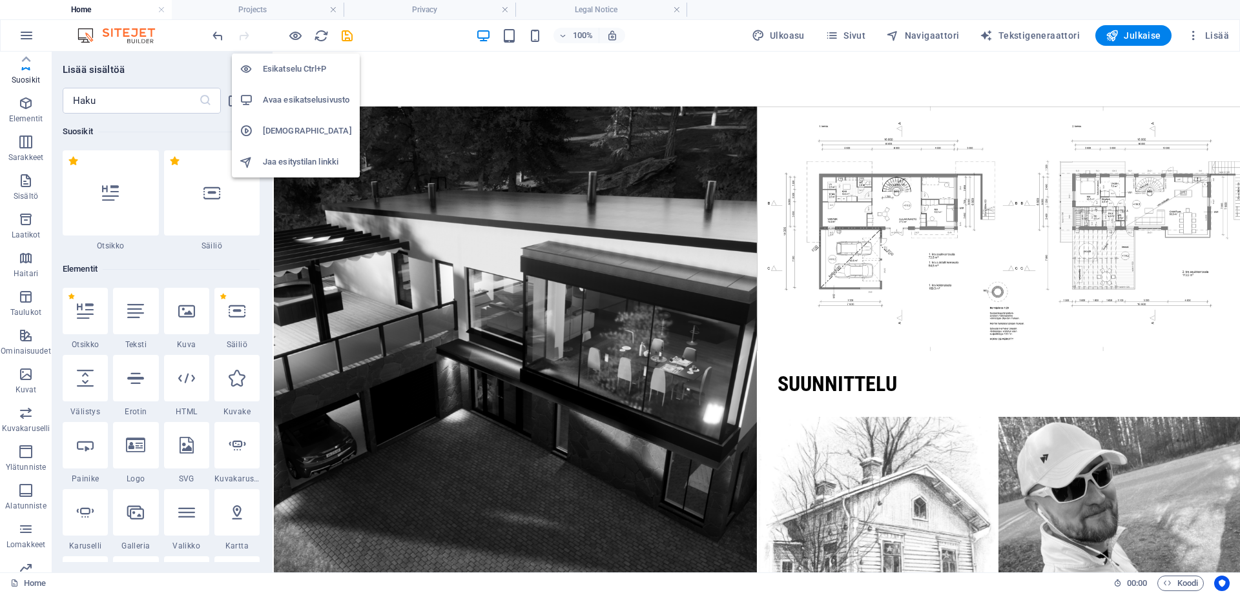
click at [309, 99] on h6 "Avaa esikatselusivusto" at bounding box center [307, 99] width 89 height 15
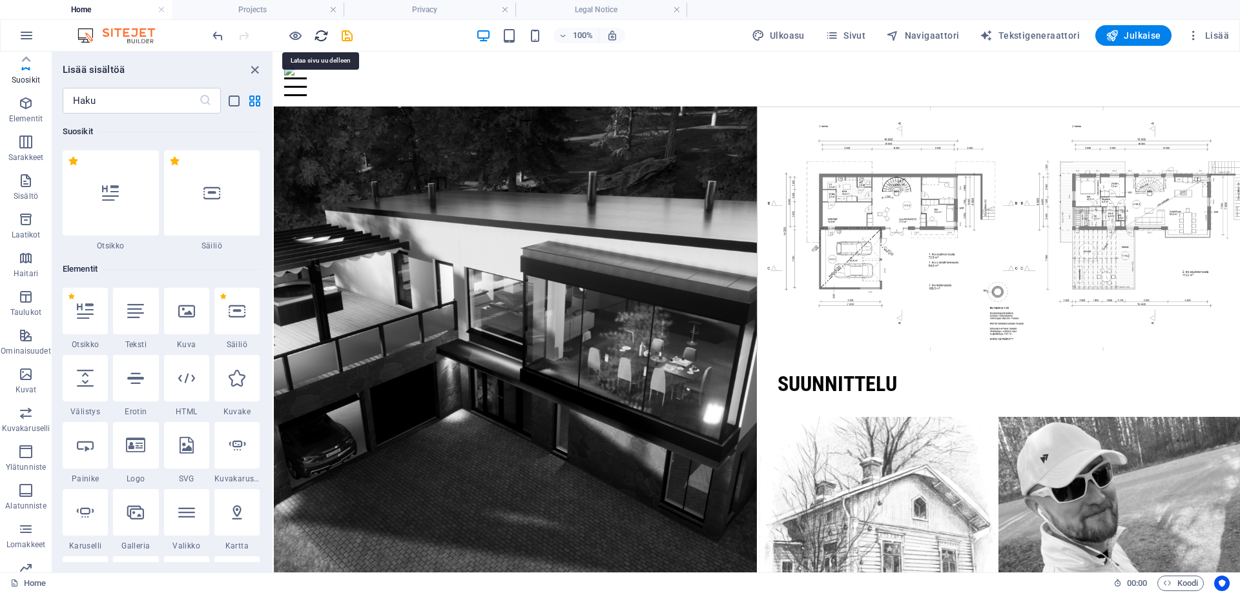
click at [321, 37] on icon "reload" at bounding box center [321, 35] width 15 height 15
click at [1208, 34] on span "Lisää" at bounding box center [1208, 35] width 42 height 13
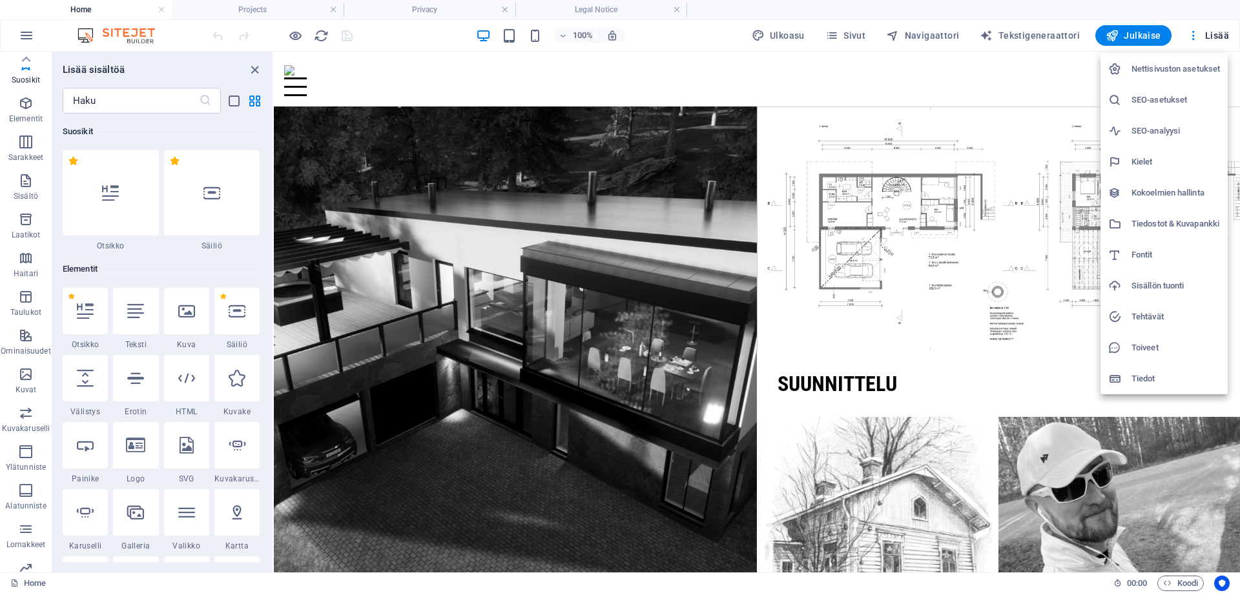
click at [1166, 68] on h6 "Nettisivuston asetukset" at bounding box center [1175, 68] width 88 height 15
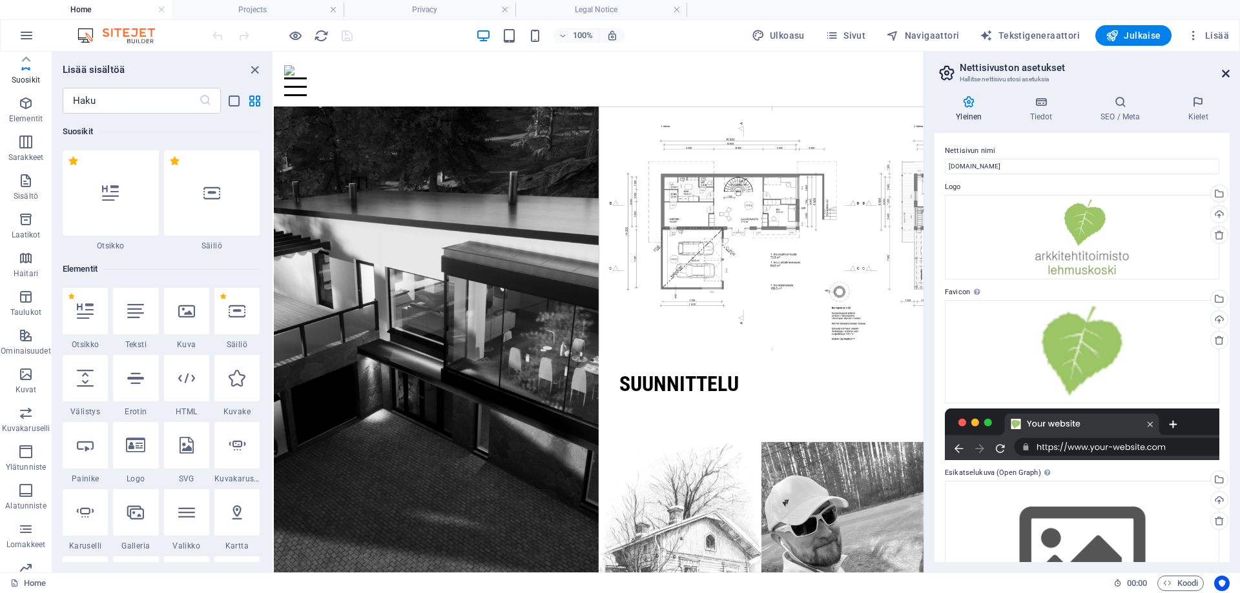
click at [1223, 74] on icon at bounding box center [1226, 73] width 8 height 10
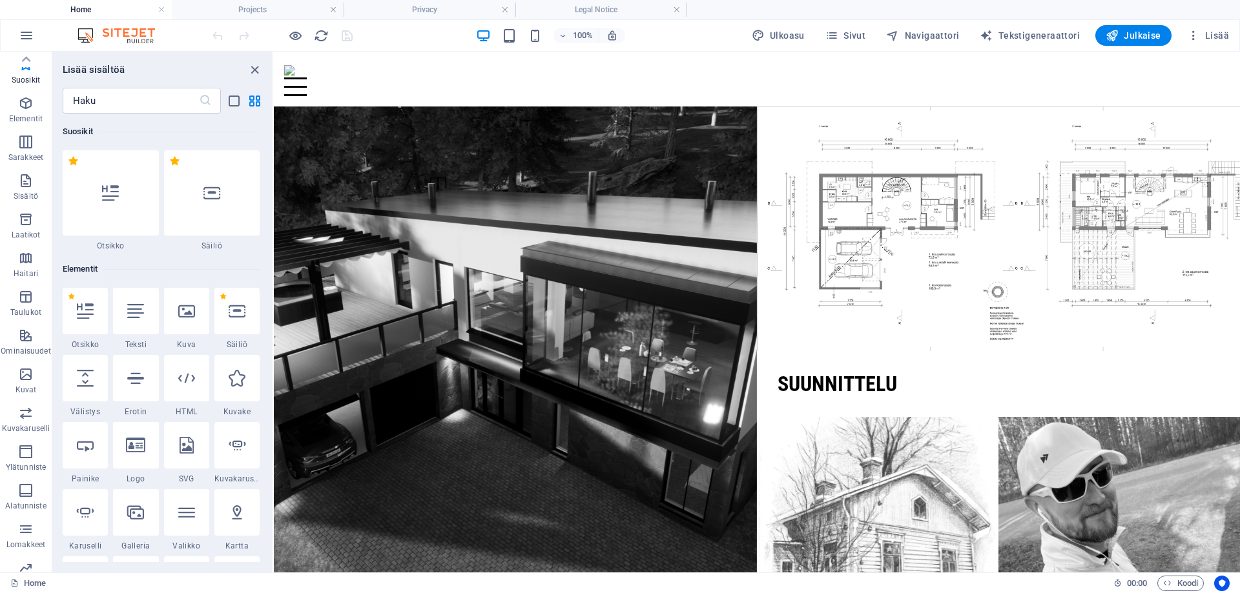
click at [145, 3] on h4 "Home" at bounding box center [86, 10] width 172 height 14
click at [129, 8] on h4 "Home" at bounding box center [86, 10] width 172 height 14
click at [31, 37] on icon "button" at bounding box center [26, 35] width 15 height 15
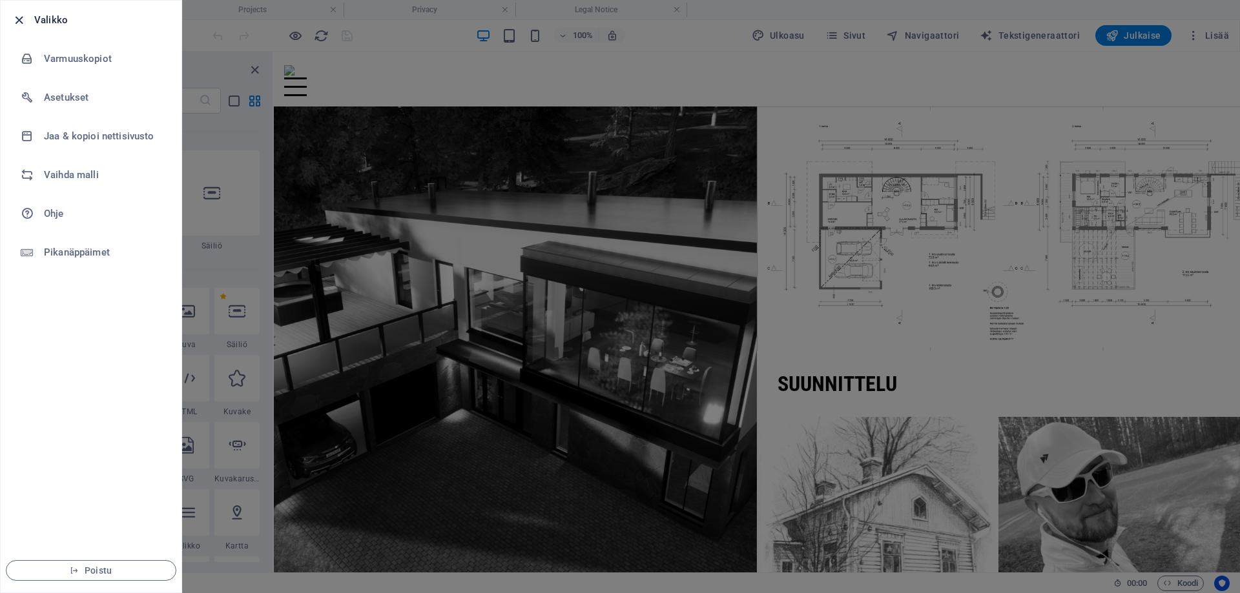
click at [21, 26] on icon "button" at bounding box center [19, 20] width 15 height 15
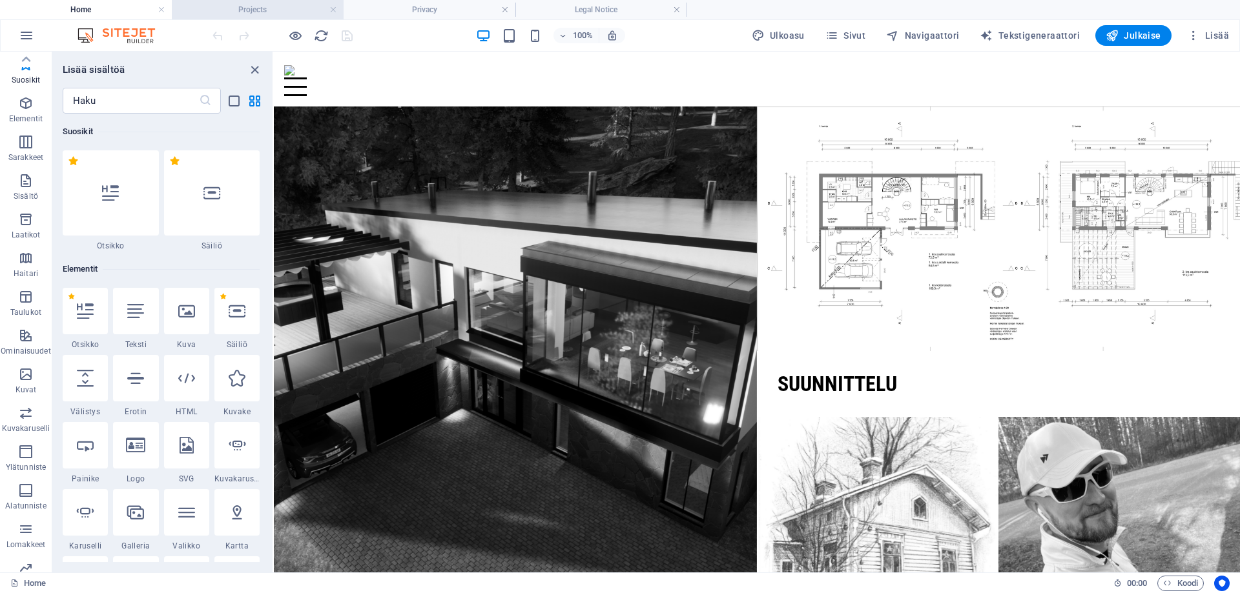
click at [225, 11] on h4 "Projects" at bounding box center [258, 10] width 172 height 14
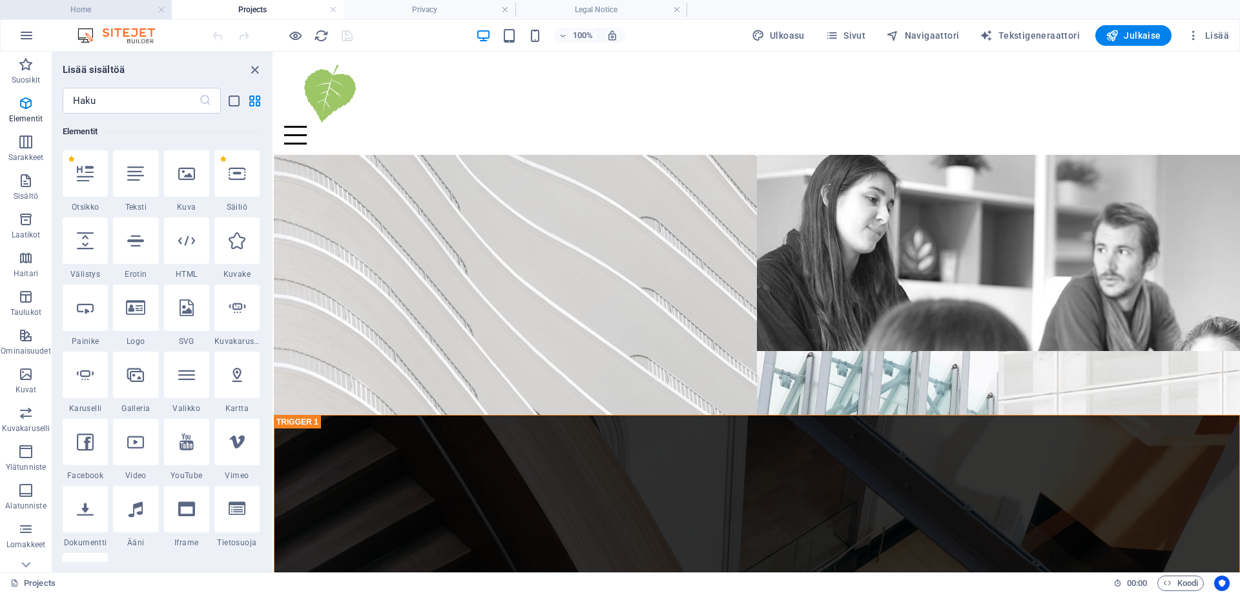
click at [119, 10] on h4 "Home" at bounding box center [86, 10] width 172 height 14
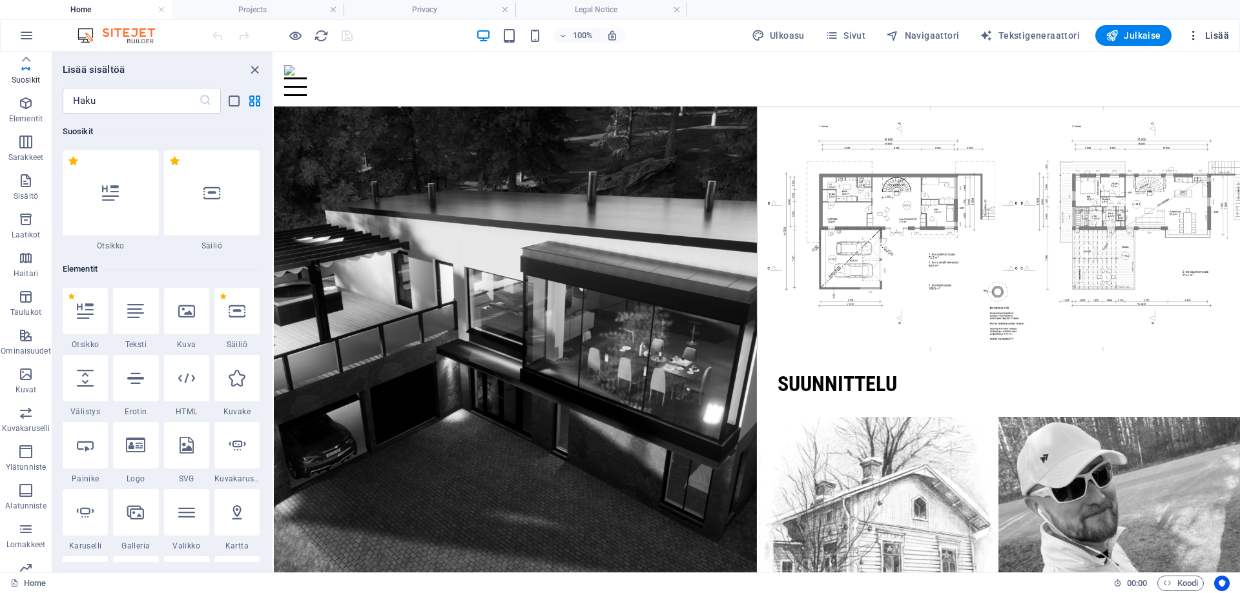
click at [1223, 32] on span "Lisää" at bounding box center [1208, 35] width 42 height 13
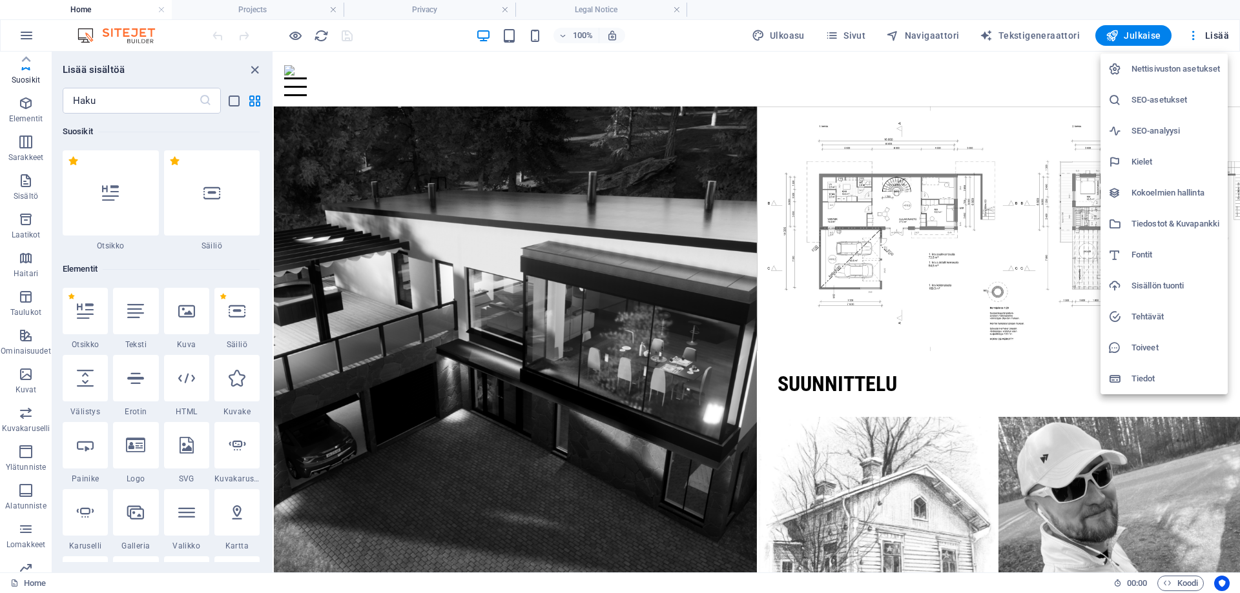
click at [1221, 37] on div at bounding box center [620, 296] width 1240 height 593
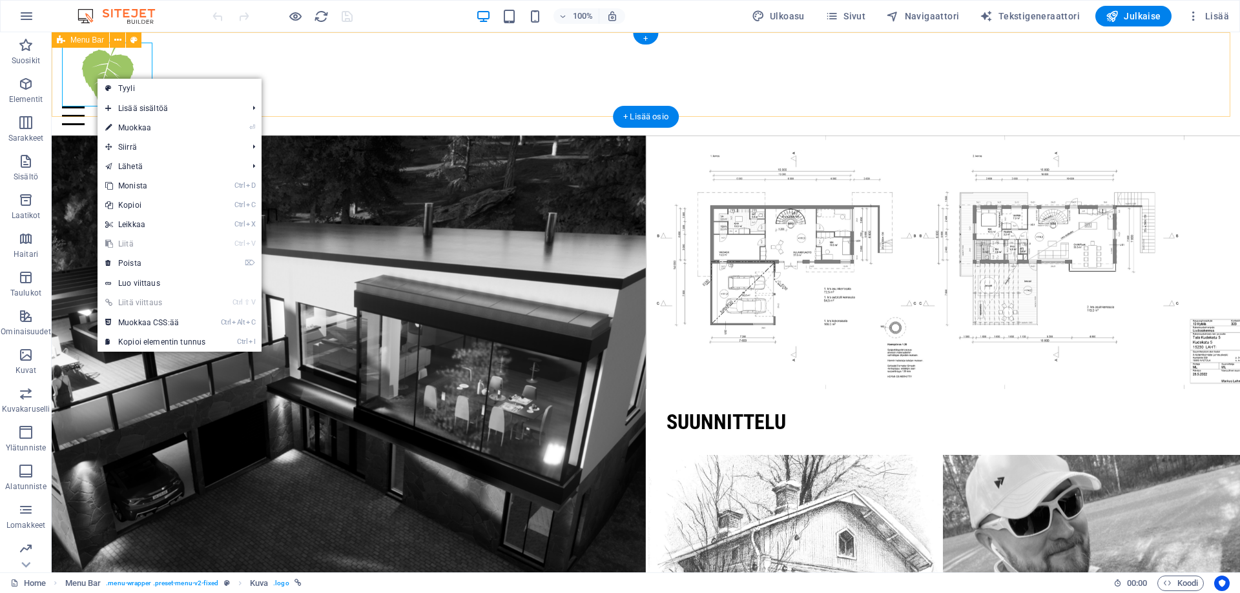
click at [291, 87] on div "Home About us Projects Contact" at bounding box center [646, 83] width 1188 height 103
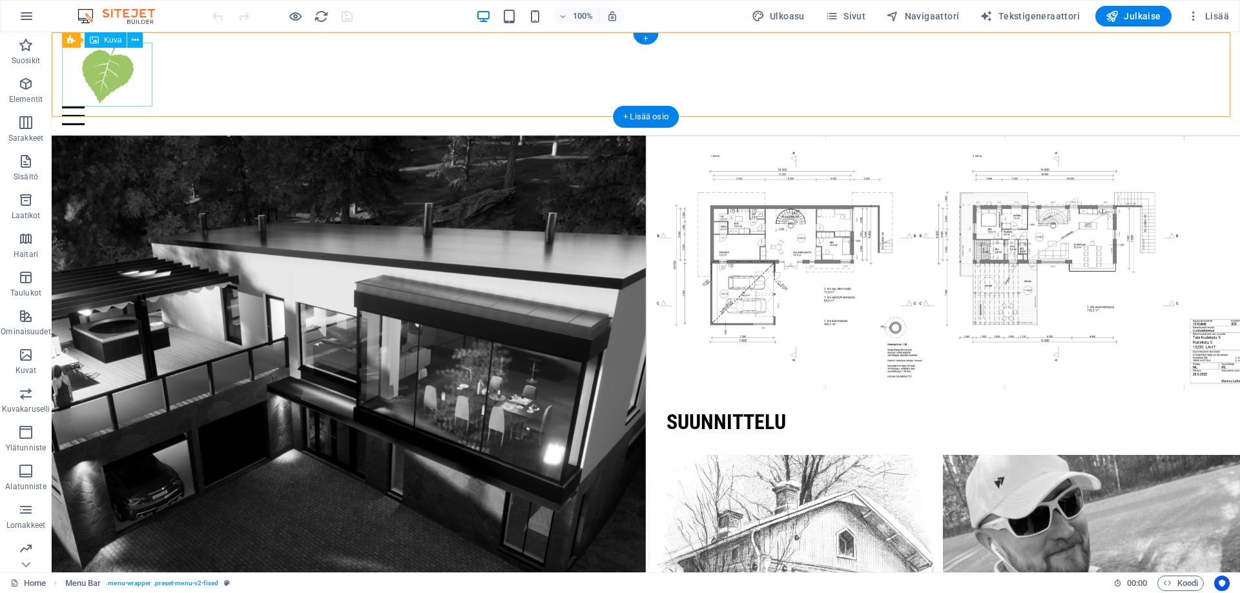
click at [141, 78] on figure at bounding box center [645, 75] width 1167 height 64
click at [69, 39] on div "Menu Bar" at bounding box center [80, 39] width 57 height 15
click at [1226, 19] on span "Lisää" at bounding box center [1208, 16] width 42 height 13
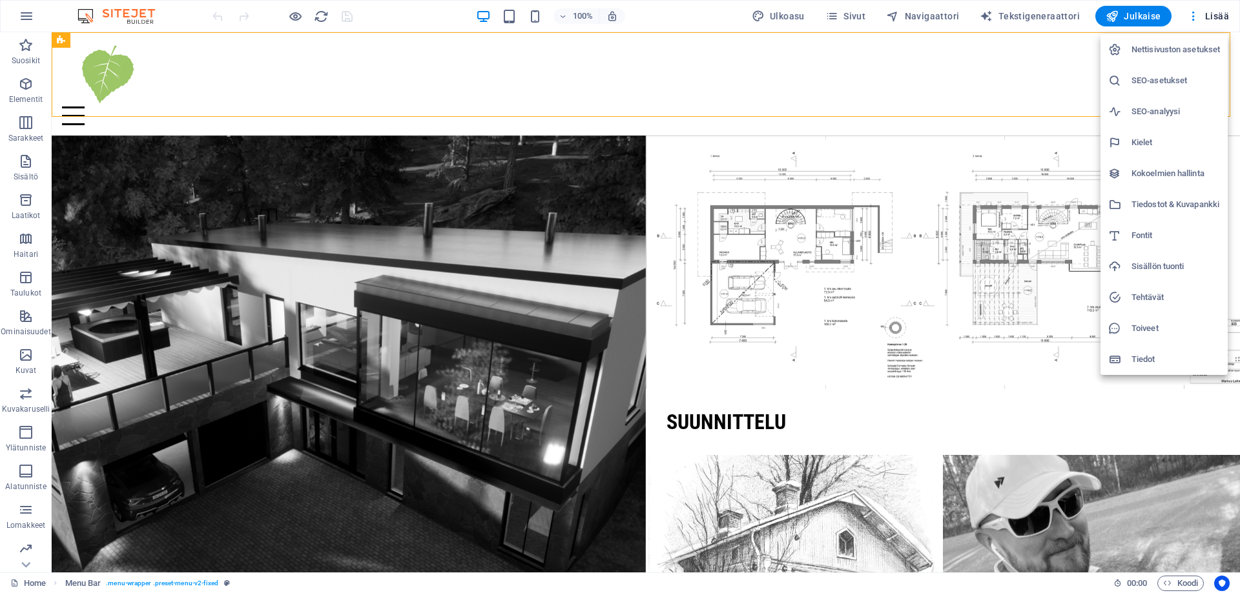
click at [1182, 46] on h6 "Nettisivuston asetukset" at bounding box center [1175, 49] width 88 height 15
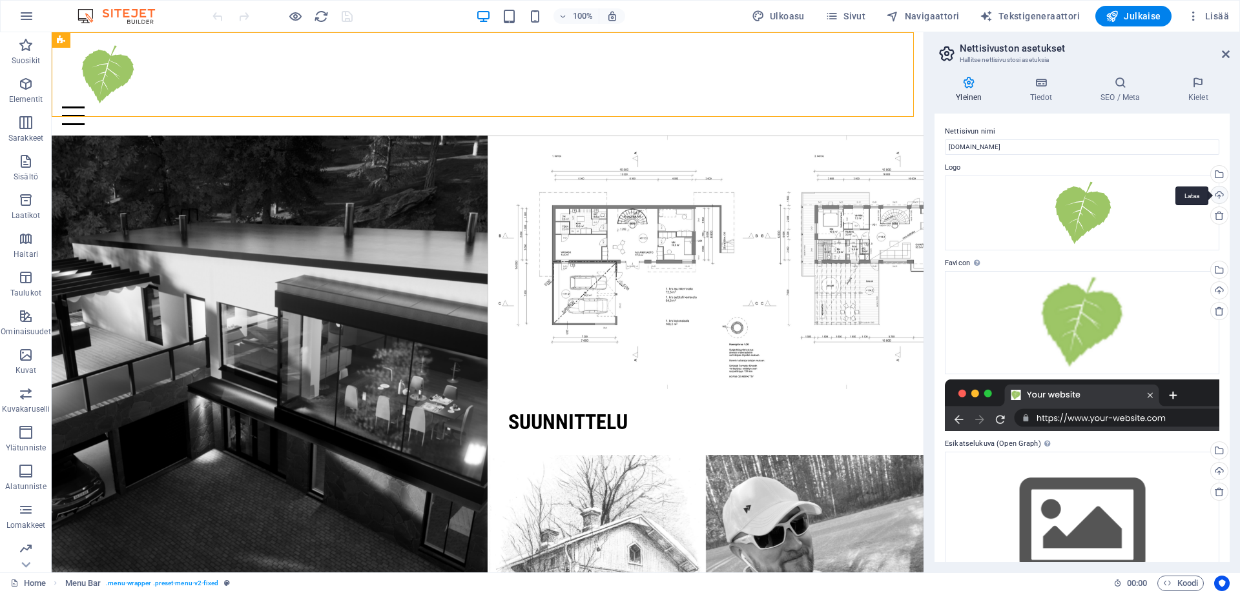
click at [1218, 197] on div "Lataa" at bounding box center [1217, 196] width 19 height 19
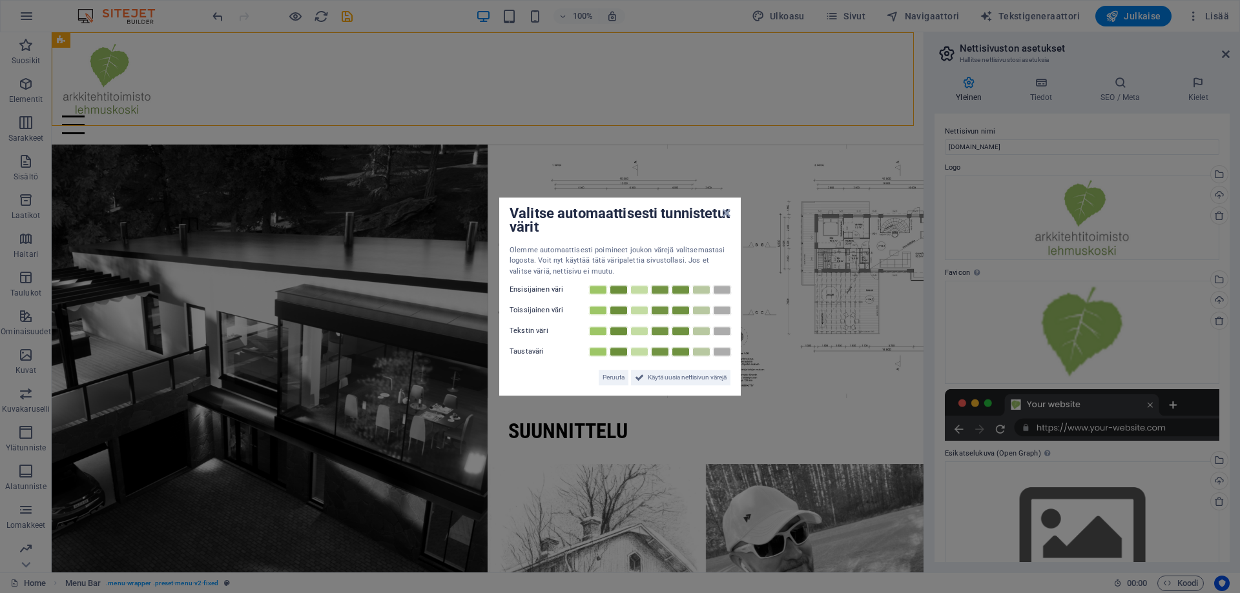
drag, startPoint x: 604, startPoint y: 378, endPoint x: 565, endPoint y: 363, distance: 42.1
click at [565, 363] on div "Peruuta Käytä uusia nettisivun värejä" at bounding box center [619, 373] width 221 height 26
drag, startPoint x: 644, startPoint y: 378, endPoint x: 611, endPoint y: 367, distance: 35.5
click at [648, 378] on span "Käytä uusia nettisivun värejä" at bounding box center [687, 377] width 79 height 15
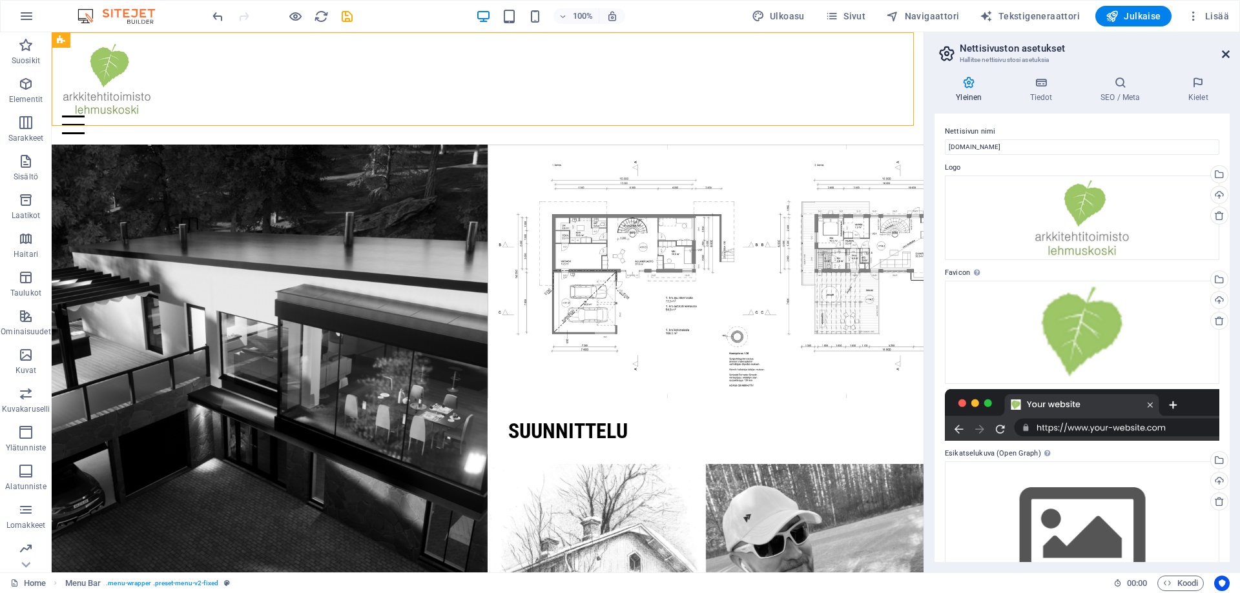
click at [1222, 53] on icon at bounding box center [1226, 54] width 8 height 10
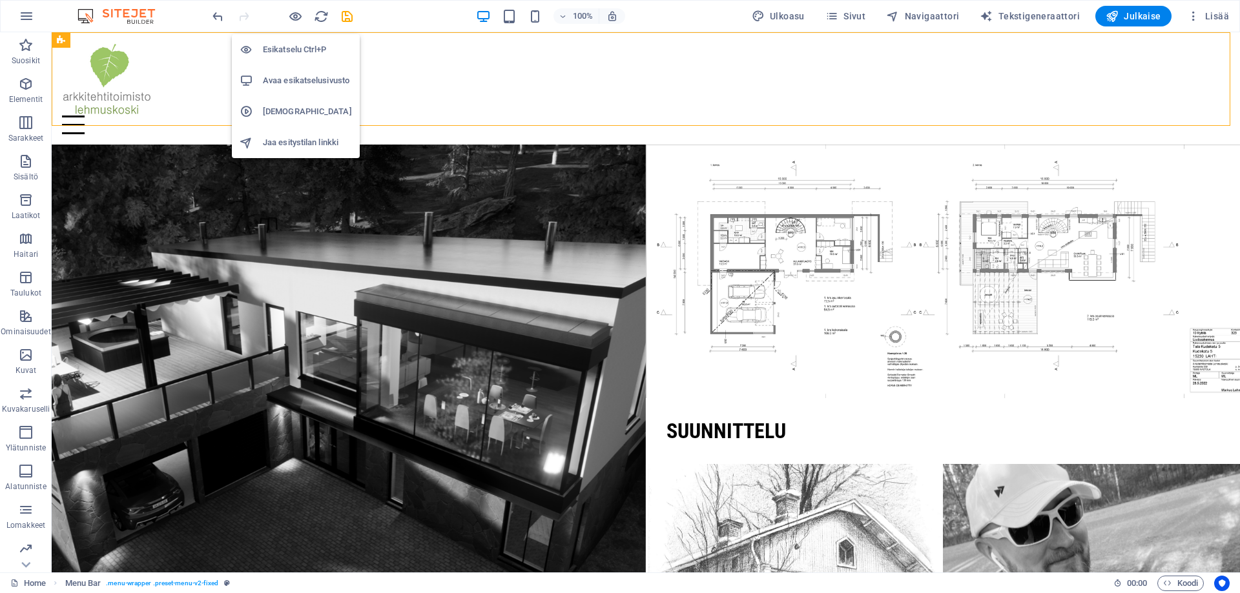
click at [293, 81] on h6 "Avaa esikatselusivusto" at bounding box center [307, 80] width 89 height 15
click at [280, 48] on h6 "Esikatselu Ctrl+P" at bounding box center [307, 49] width 89 height 15
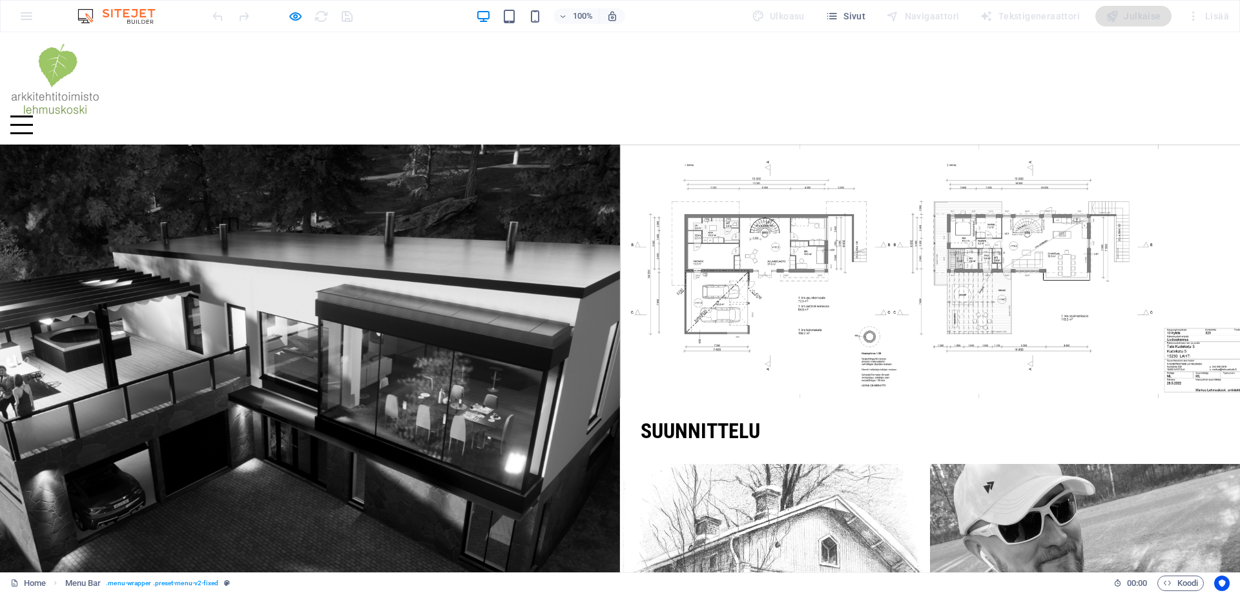
click at [287, 17] on div at bounding box center [282, 16] width 145 height 21
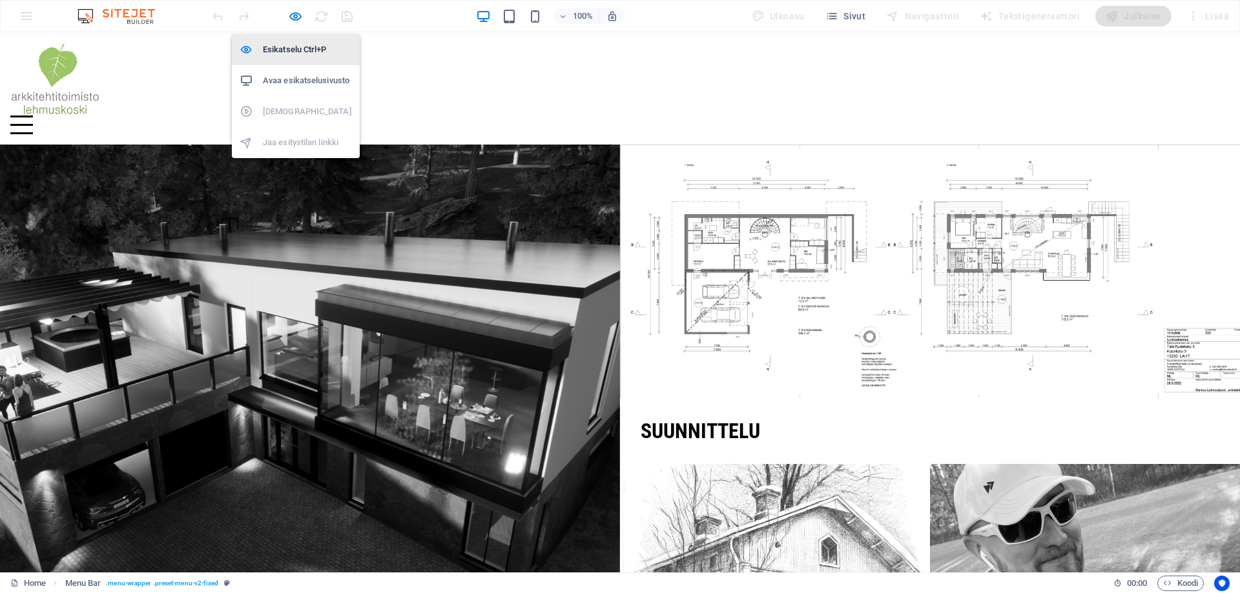
click at [286, 54] on h6 "Esikatselu Ctrl+P" at bounding box center [307, 49] width 89 height 15
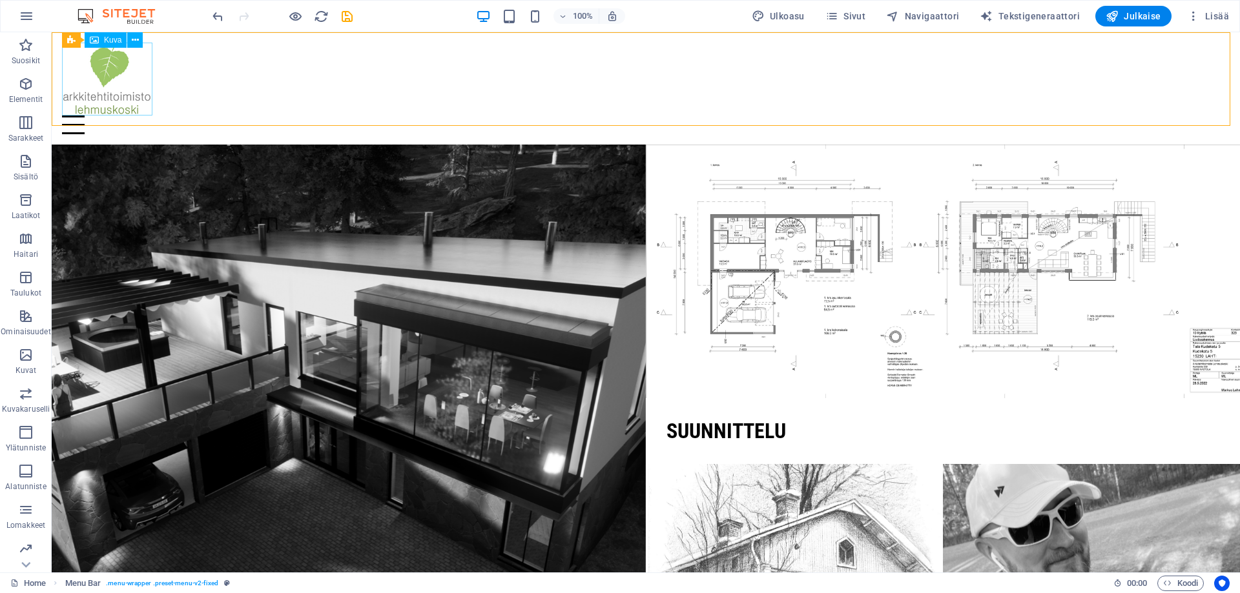
click at [116, 41] on span "Kuva" at bounding box center [112, 40] width 17 height 8
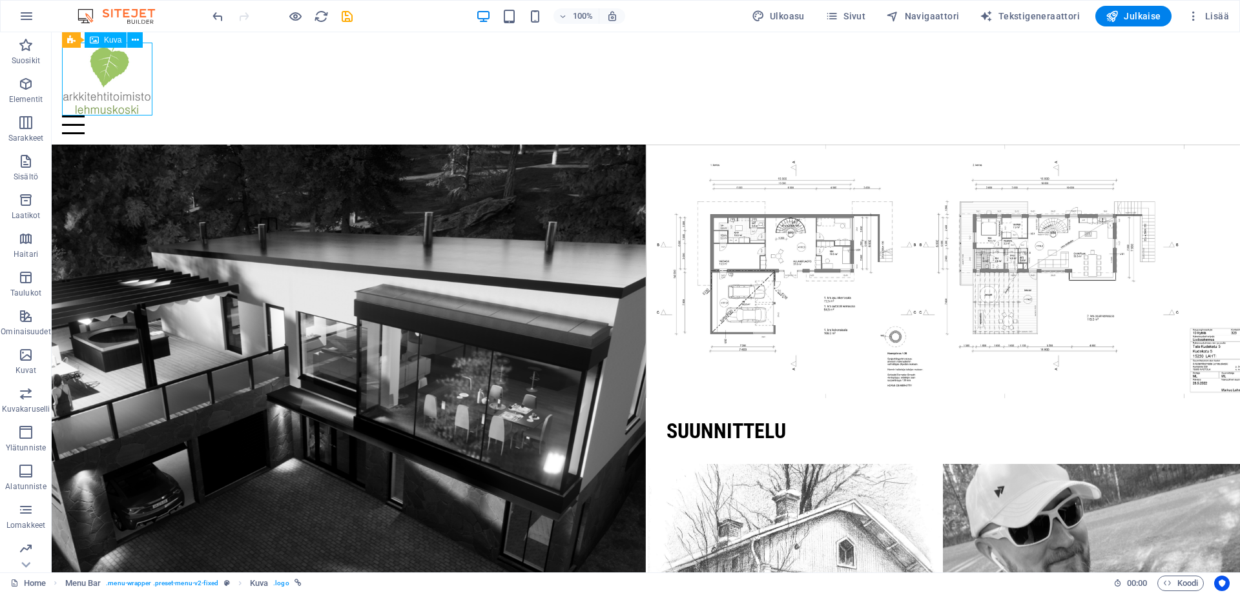
click at [116, 41] on span "Kuva" at bounding box center [112, 40] width 17 height 8
select select "px"
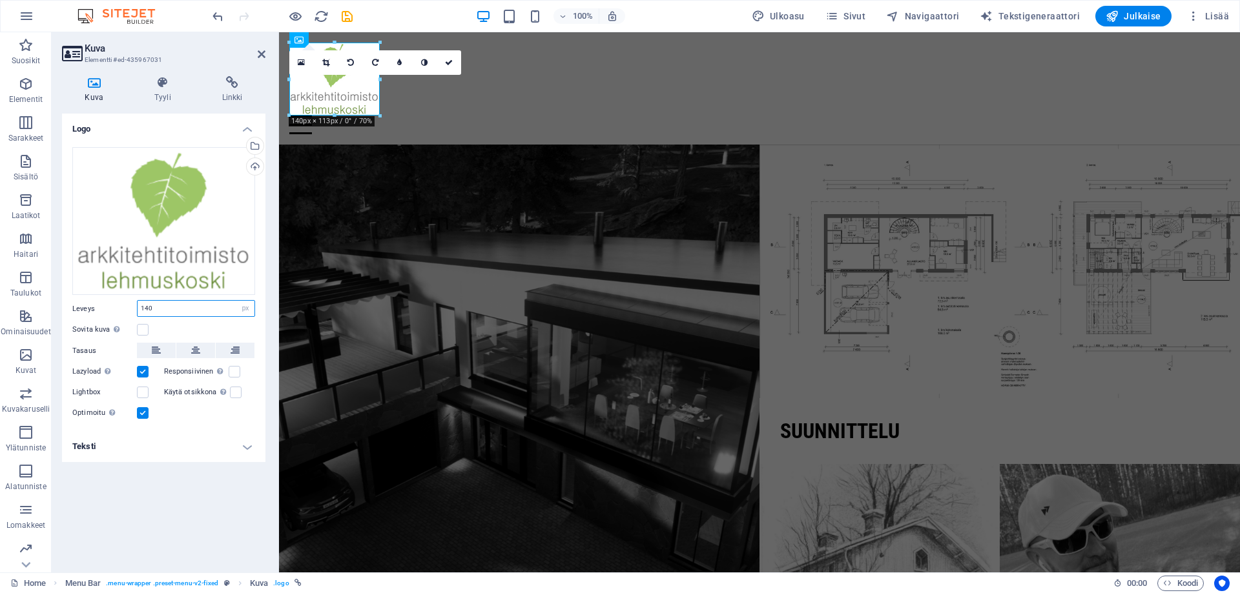
drag, startPoint x: 88, startPoint y: 302, endPoint x: 68, endPoint y: 300, distance: 20.7
click at [68, 300] on div "Vedä tiedostot tähän, valitse tiedostot napsauttamalla tai valitse tiedostot Ti…" at bounding box center [163, 284] width 203 height 295
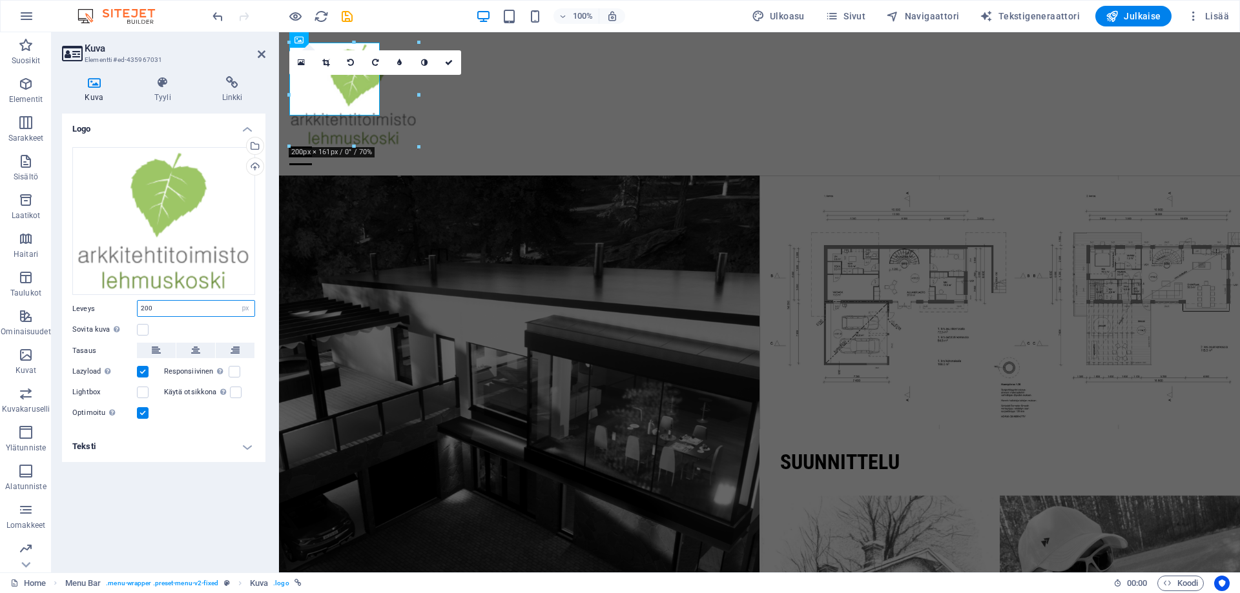
type input "200"
click at [116, 529] on div "Logo Vedä tiedostot tähän, valitse tiedostot napsauttamalla tai valitse tiedost…" at bounding box center [163, 338] width 203 height 449
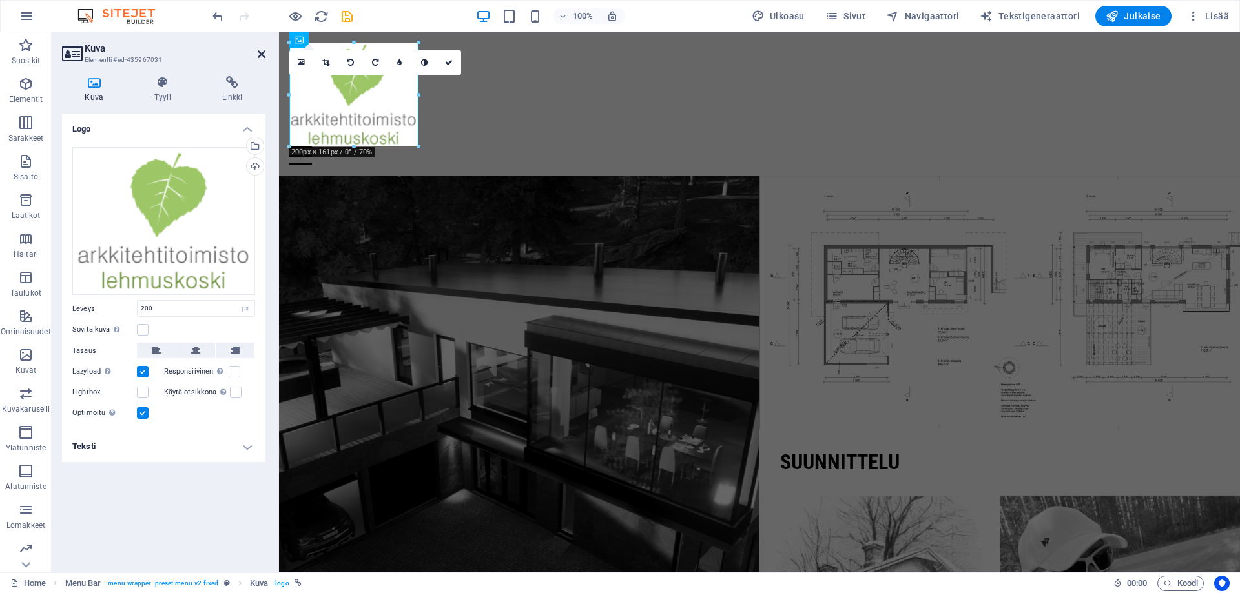
click at [260, 53] on icon at bounding box center [262, 54] width 8 height 10
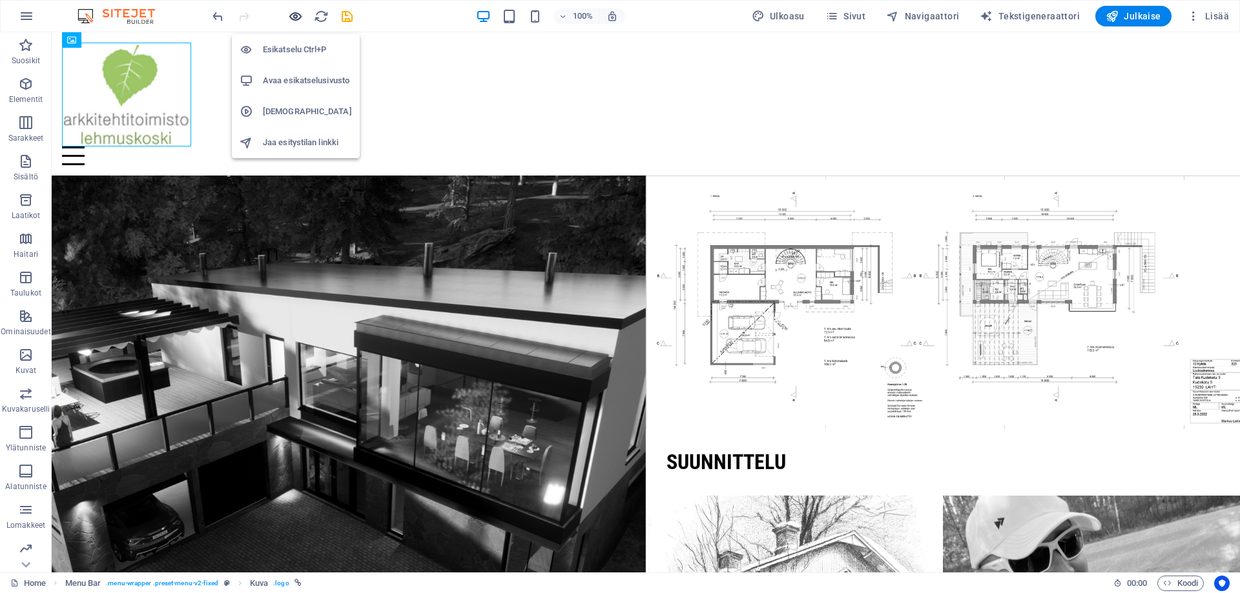
click at [294, 14] on icon "button" at bounding box center [295, 16] width 15 height 15
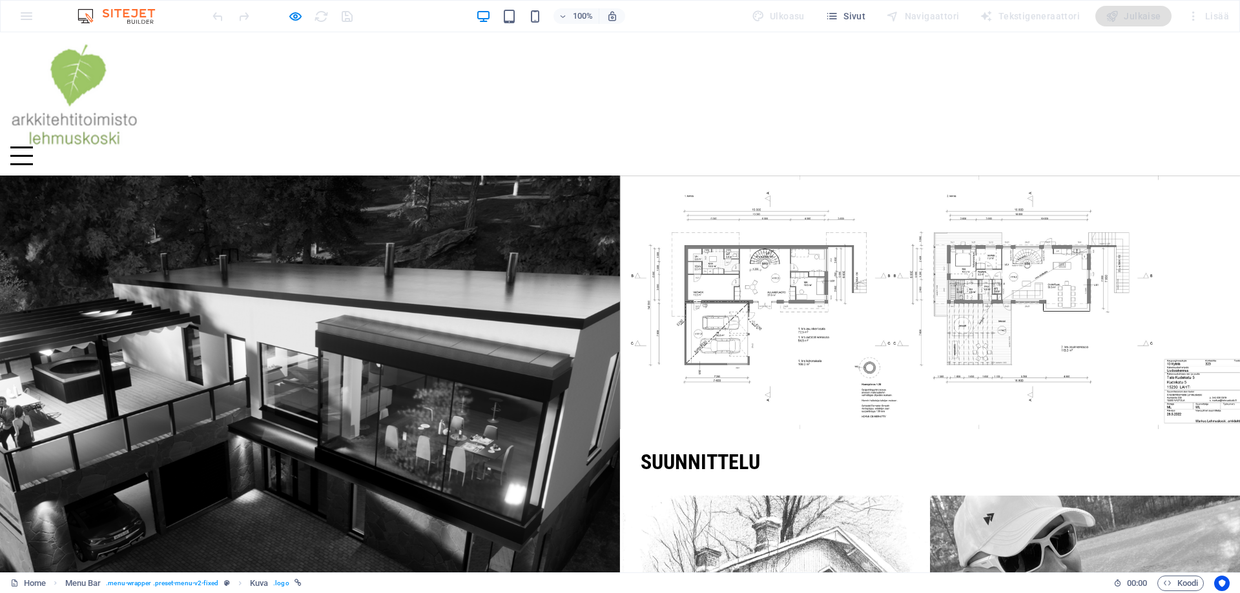
click at [849, 76] on div "Home About us Projects Contact" at bounding box center [620, 103] width 1240 height 143
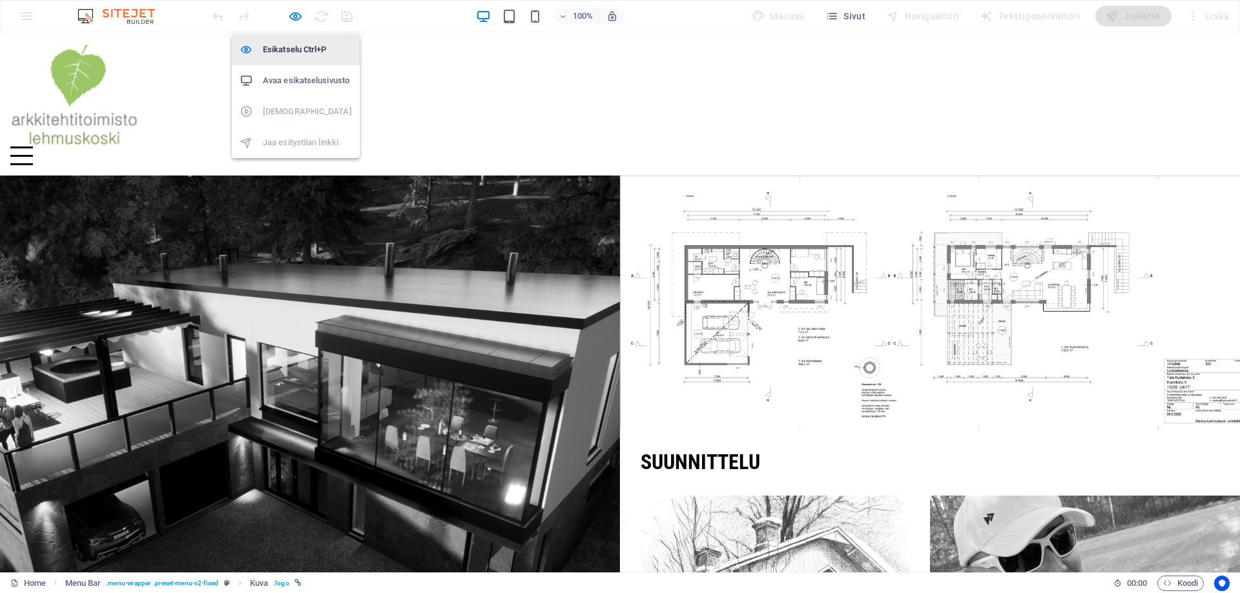
click at [284, 57] on li "Esikatselu Ctrl+P" at bounding box center [296, 49] width 128 height 31
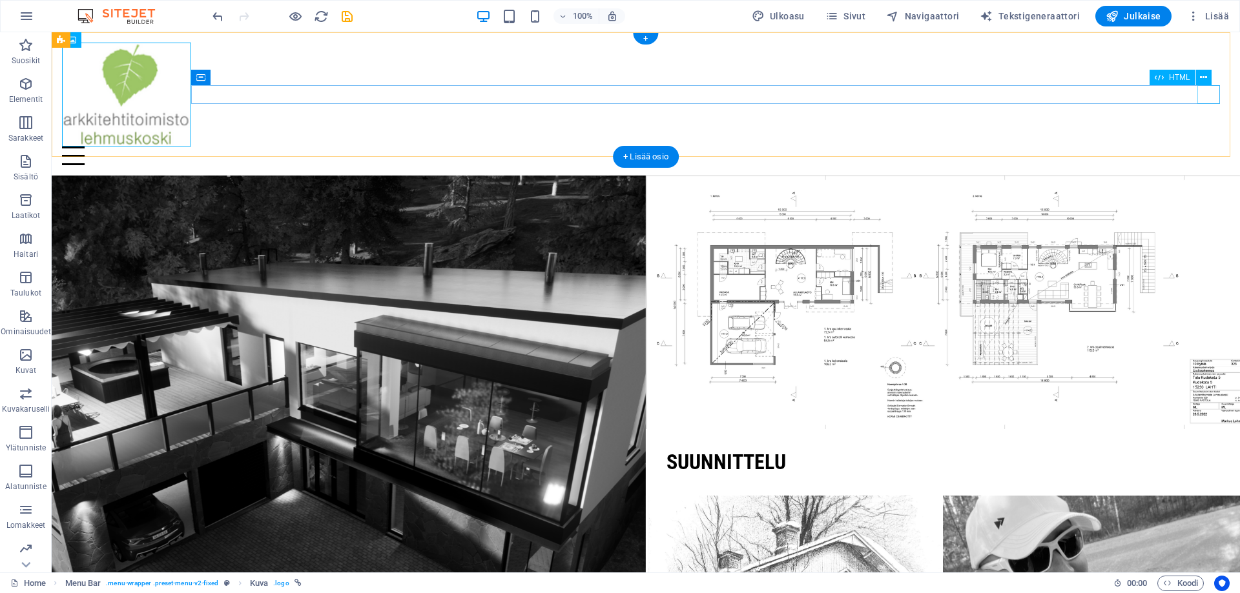
click at [1210, 147] on div at bounding box center [645, 156] width 1167 height 19
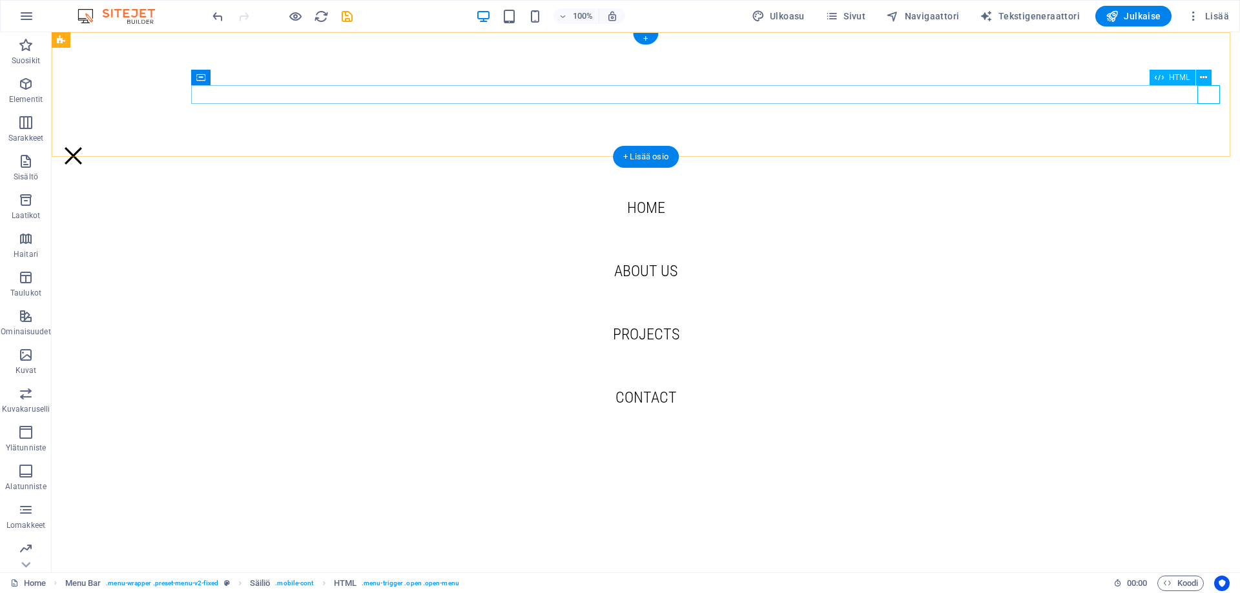
click at [1214, 147] on div at bounding box center [645, 156] width 1167 height 19
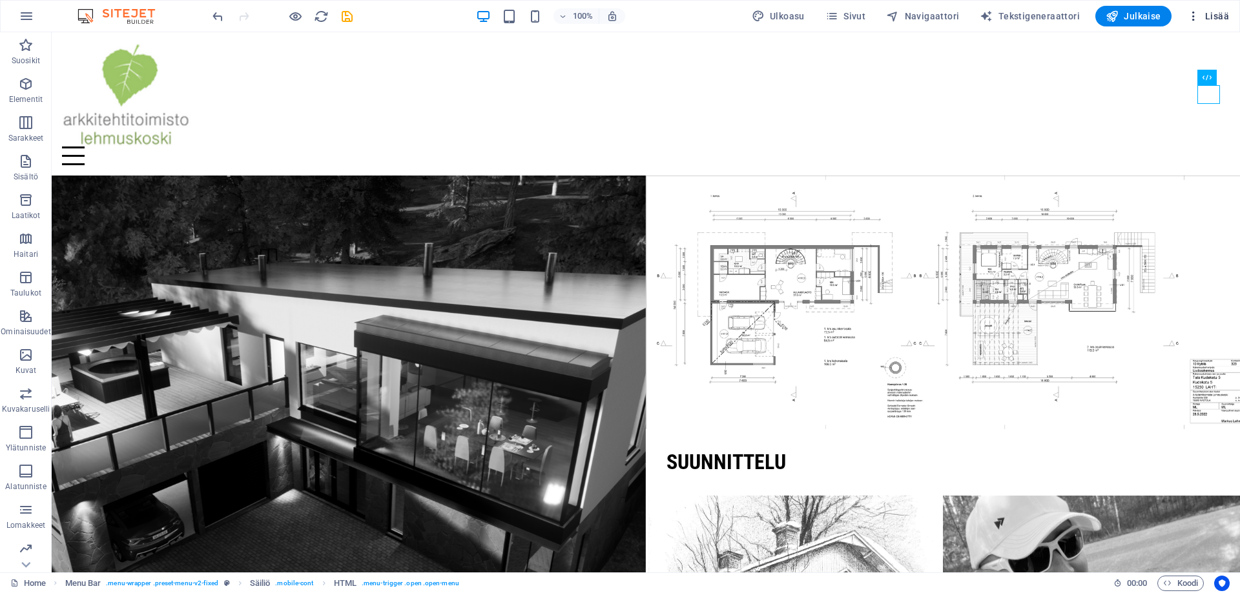
click at [1212, 11] on span "Lisää" at bounding box center [1208, 16] width 42 height 13
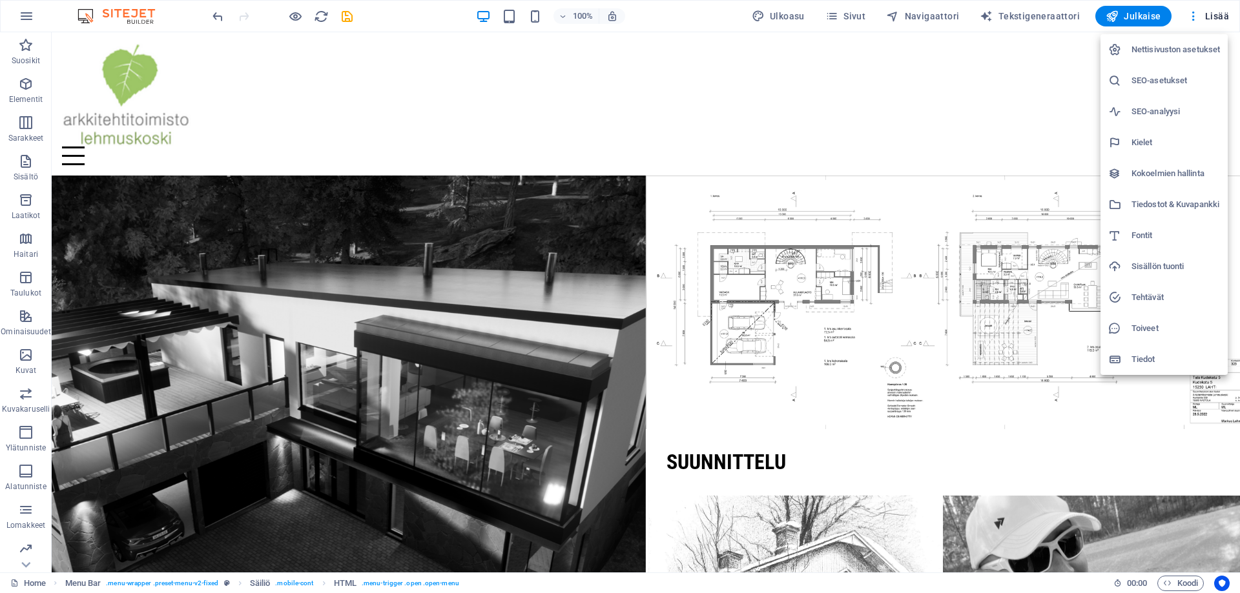
click at [1178, 48] on h6 "Nettisivuston asetukset" at bounding box center [1175, 49] width 88 height 15
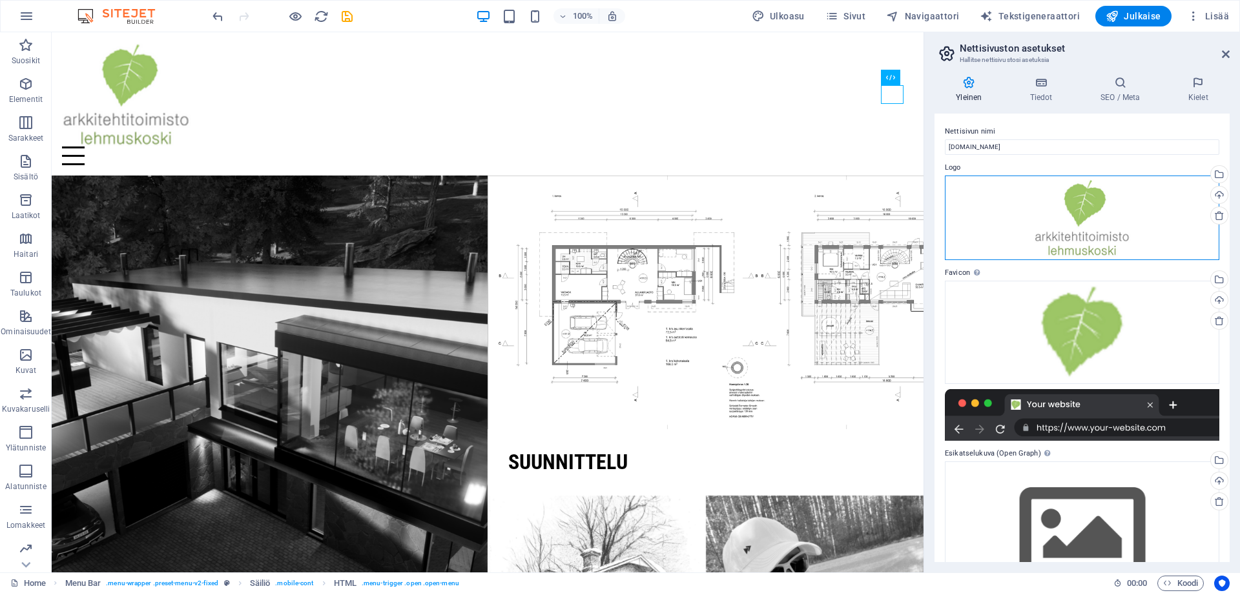
drag, startPoint x: 1165, startPoint y: 220, endPoint x: 1140, endPoint y: 194, distance: 36.1
click at [1140, 194] on div "Vedä tiedostot tähän, valitse tiedostot napsauttamalla tai valitse tiedostot Ti…" at bounding box center [1082, 218] width 274 height 85
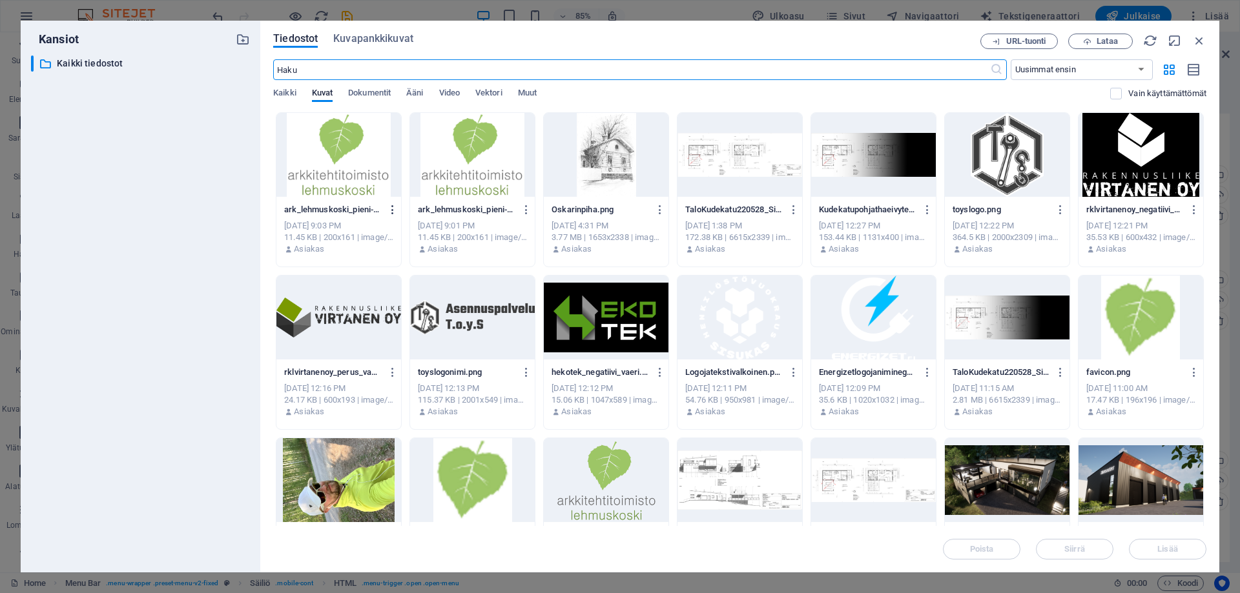
click at [391, 209] on icon "button" at bounding box center [393, 210] width 12 height 12
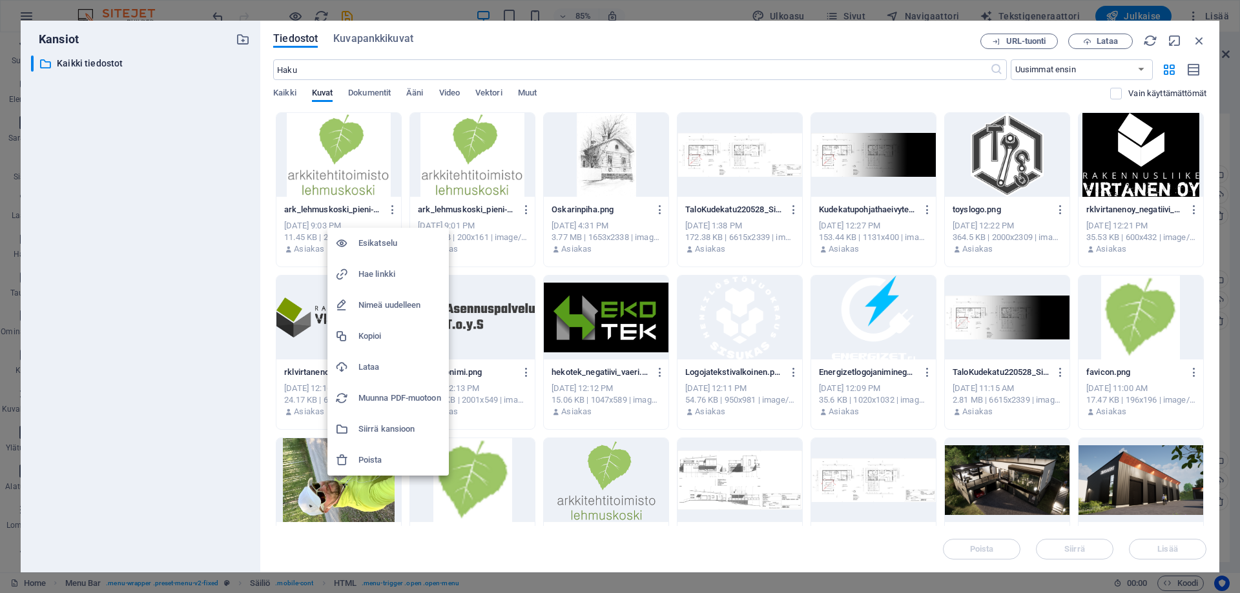
click at [389, 243] on h6 "Esikatselu" at bounding box center [399, 243] width 83 height 15
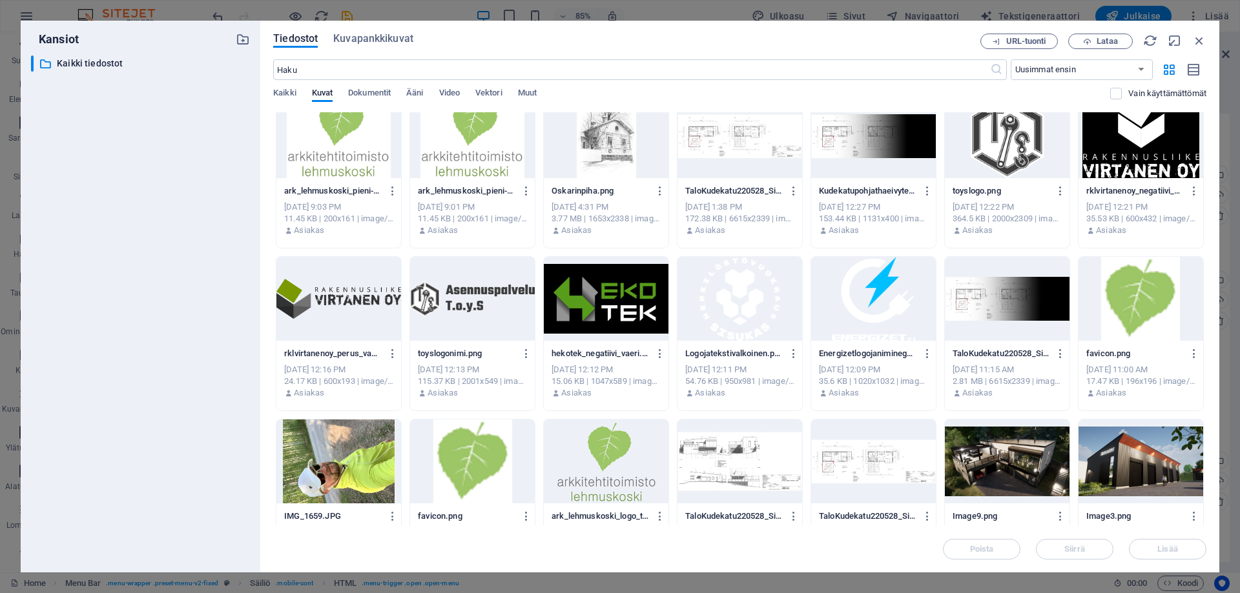
scroll to position [2, 0]
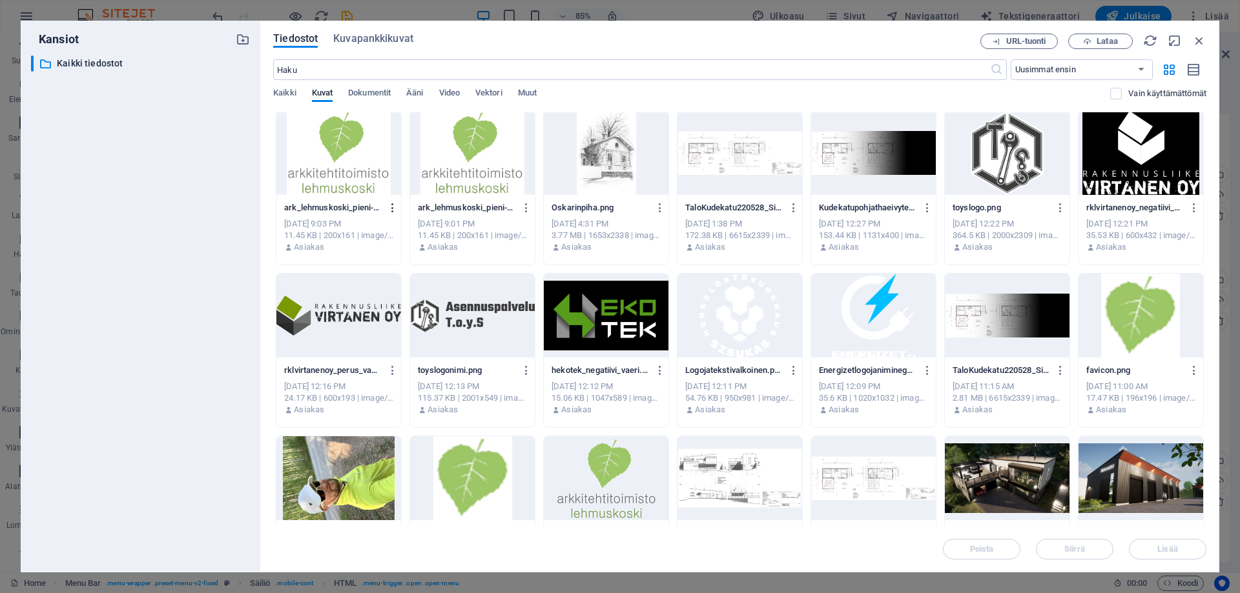
click at [390, 203] on icon "button" at bounding box center [393, 208] width 12 height 12
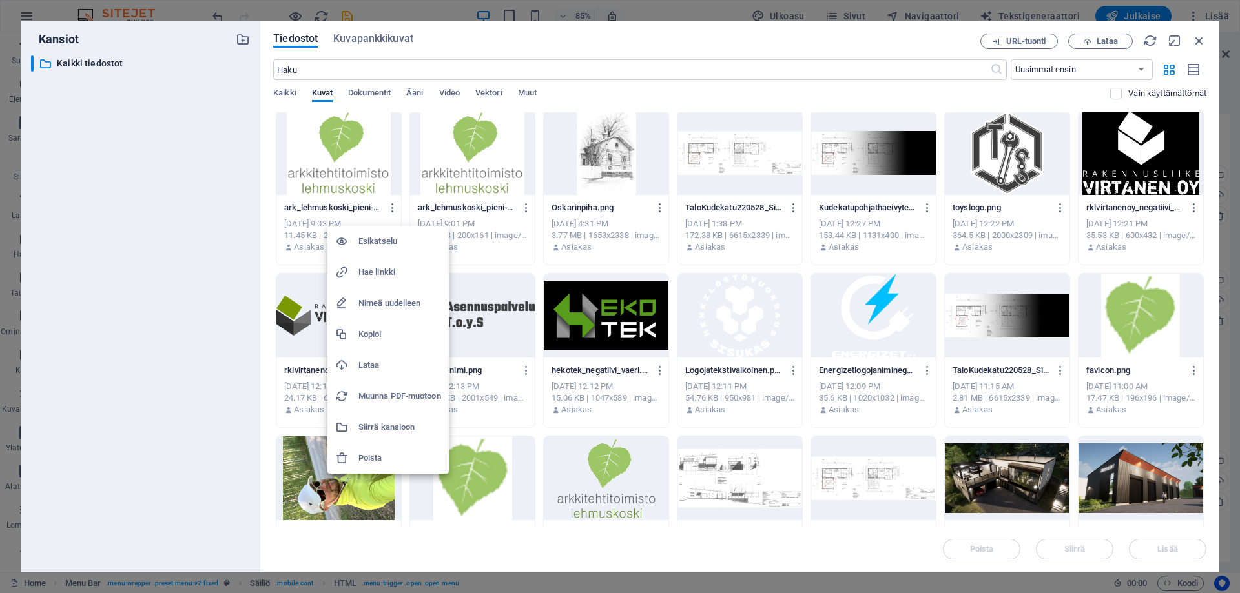
click at [376, 456] on h6 "Poista" at bounding box center [399, 458] width 83 height 15
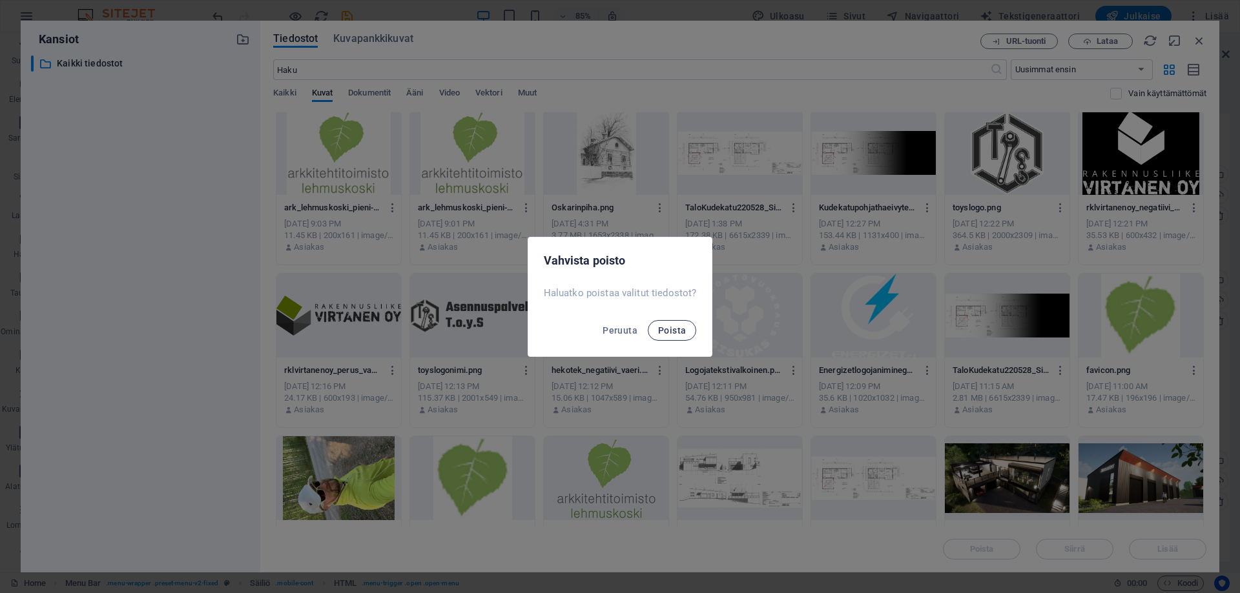
click at [668, 331] on span "Poista" at bounding box center [672, 330] width 28 height 10
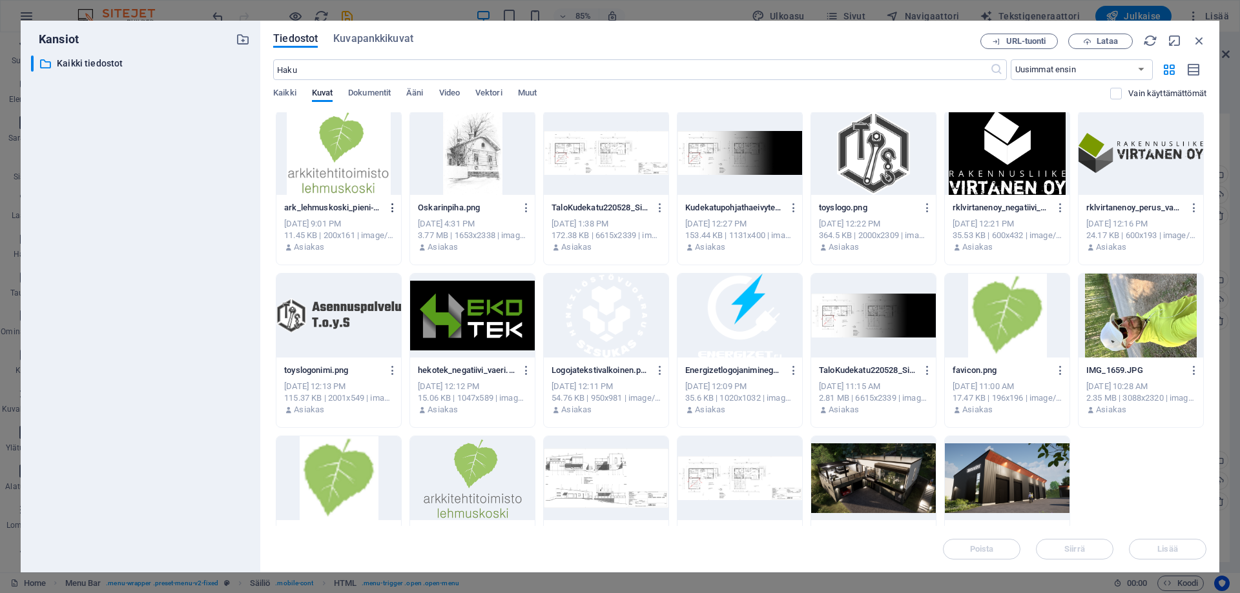
click at [393, 209] on icon "button" at bounding box center [393, 208] width 12 height 12
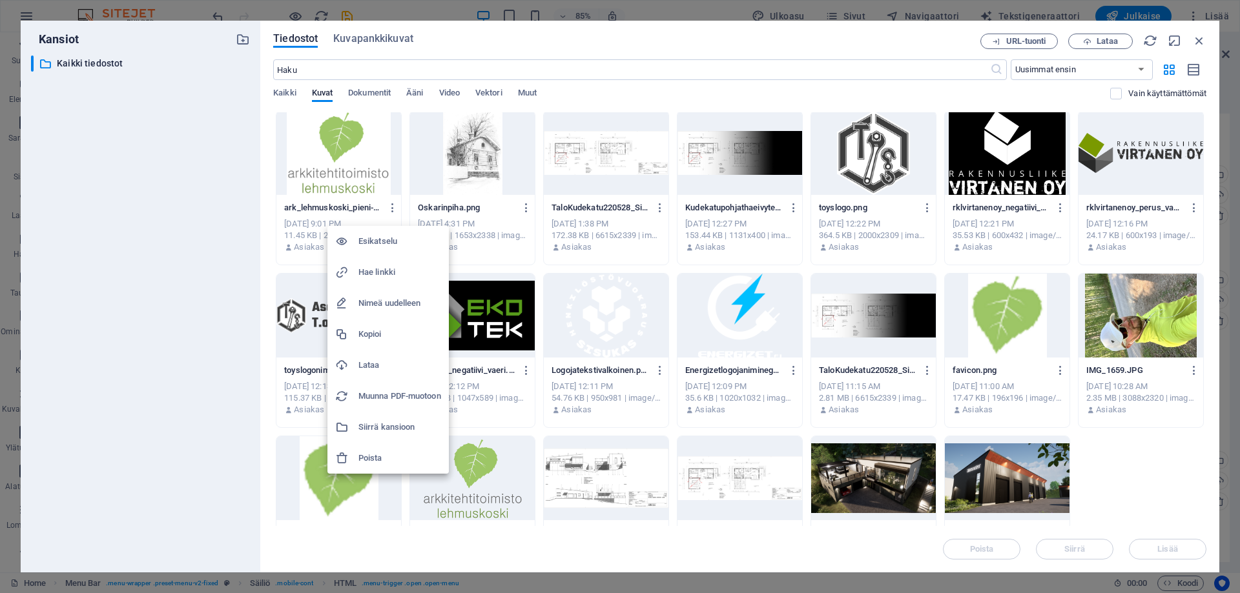
click at [382, 456] on h6 "Poista" at bounding box center [399, 458] width 83 height 15
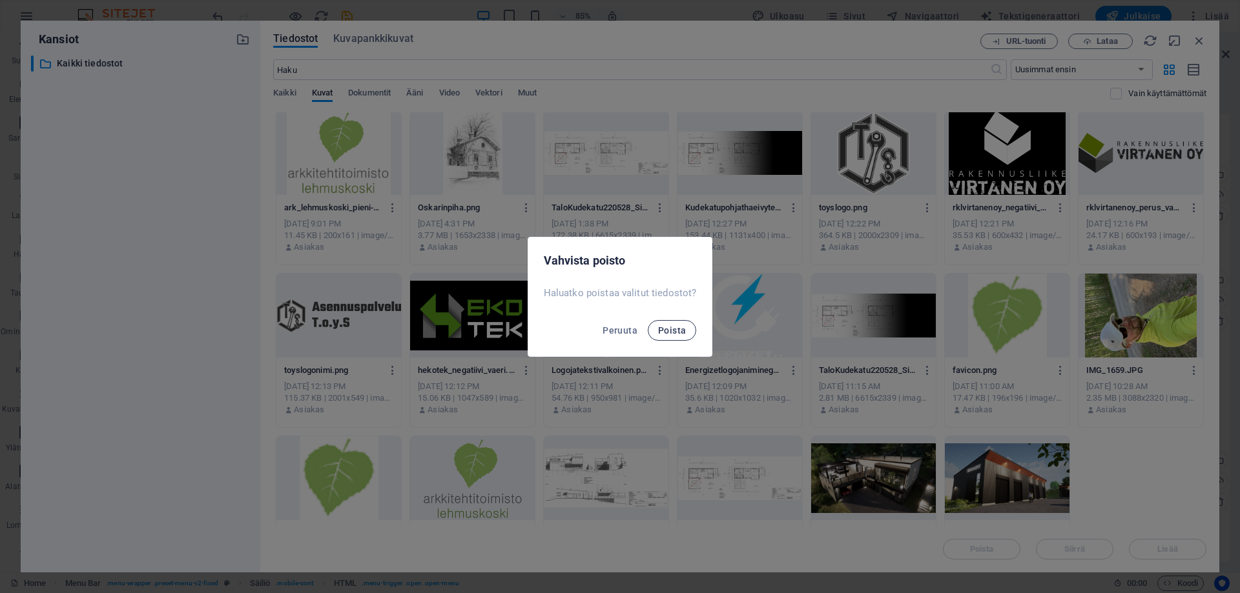
click at [674, 331] on span "Poista" at bounding box center [672, 330] width 28 height 10
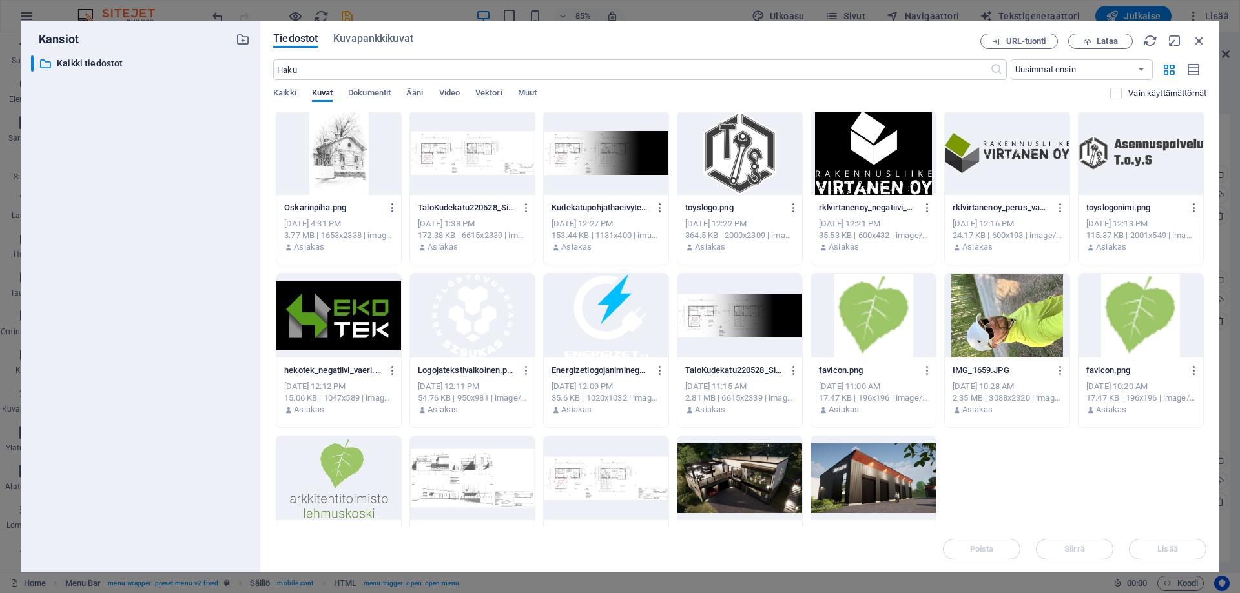
click at [338, 478] on div at bounding box center [338, 478] width 125 height 84
click at [1165, 546] on span "Lisää" at bounding box center [1167, 550] width 20 height 8
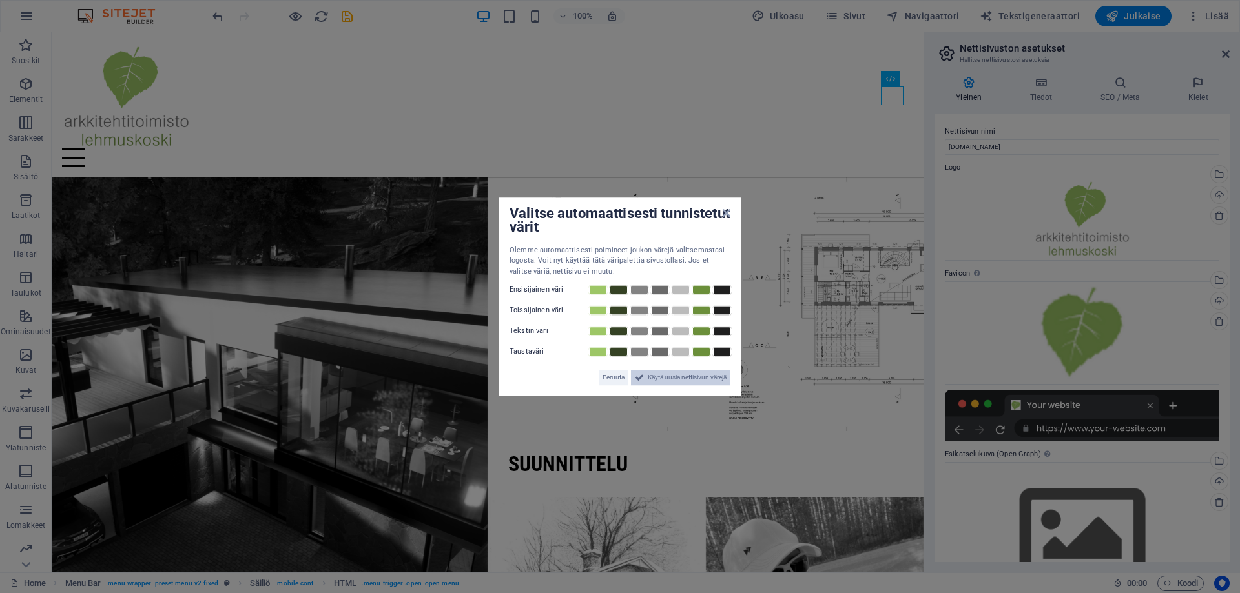
click at [692, 379] on span "Käytä uusia nettisivun värejä" at bounding box center [687, 377] width 79 height 15
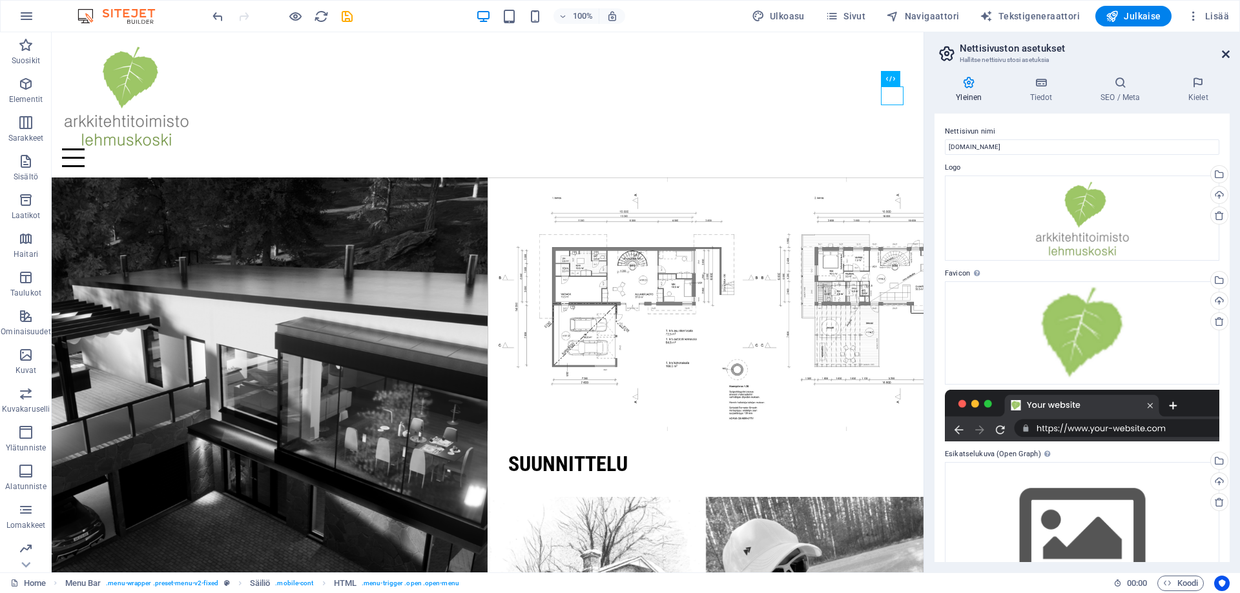
click at [1222, 55] on icon at bounding box center [1226, 54] width 8 height 10
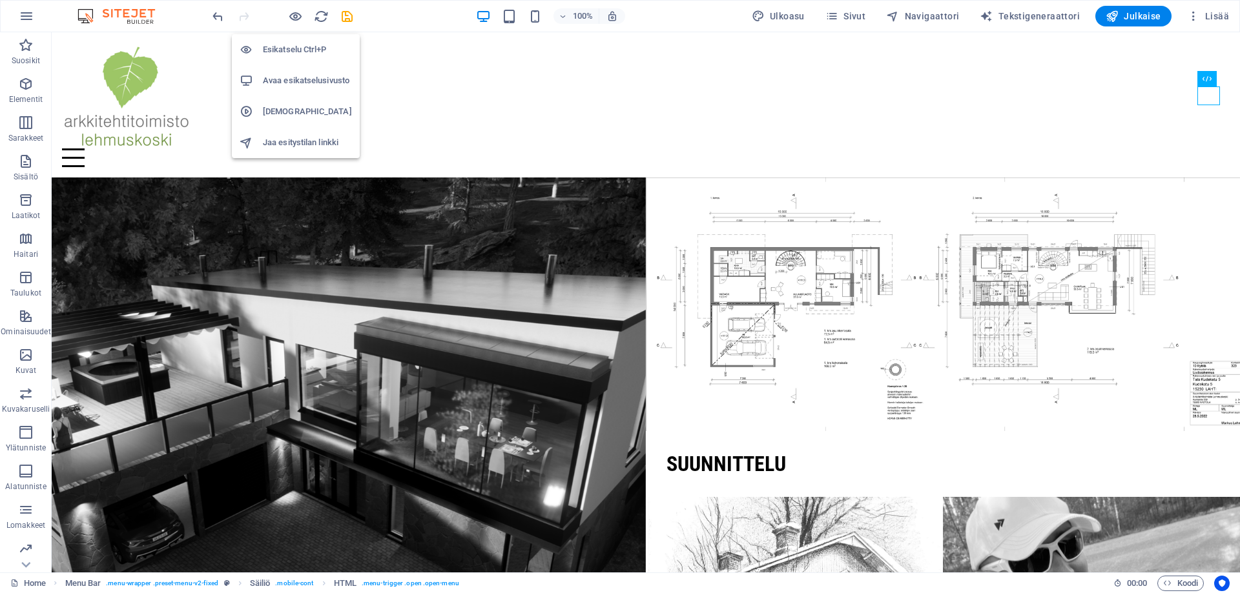
click at [297, 77] on h6 "Avaa esikatselusivusto" at bounding box center [307, 80] width 89 height 15
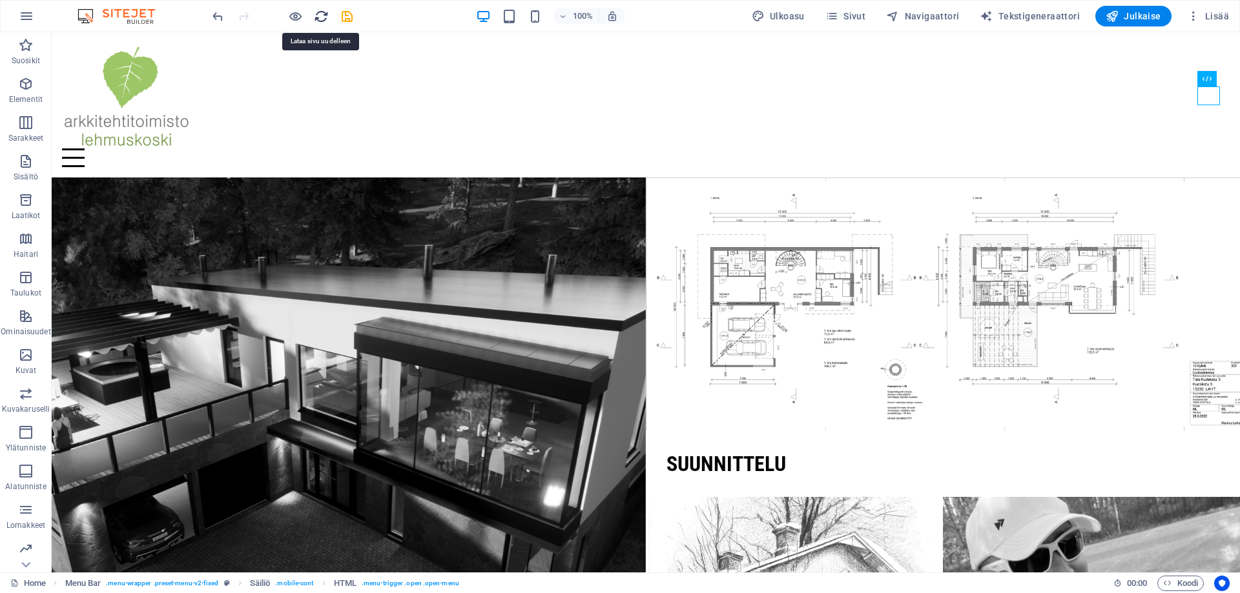
click at [318, 15] on icon "reload" at bounding box center [321, 16] width 15 height 15
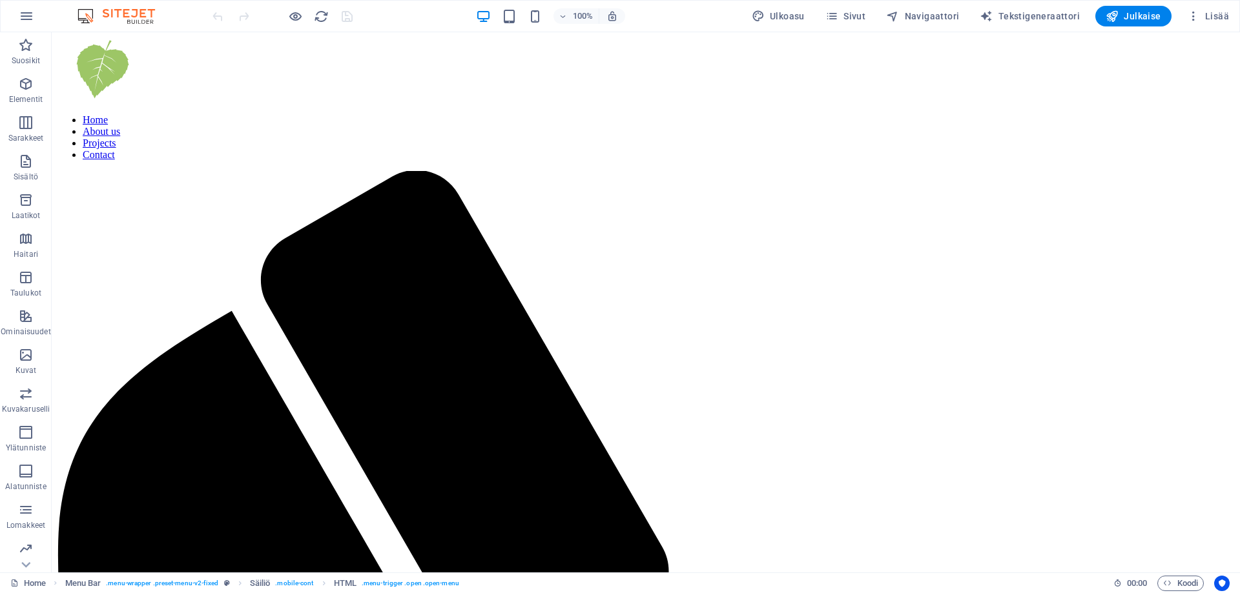
scroll to position [0, 0]
click at [112, 77] on figure at bounding box center [646, 70] width 1178 height 66
click at [100, 40] on div "Kuva" at bounding box center [106, 39] width 42 height 15
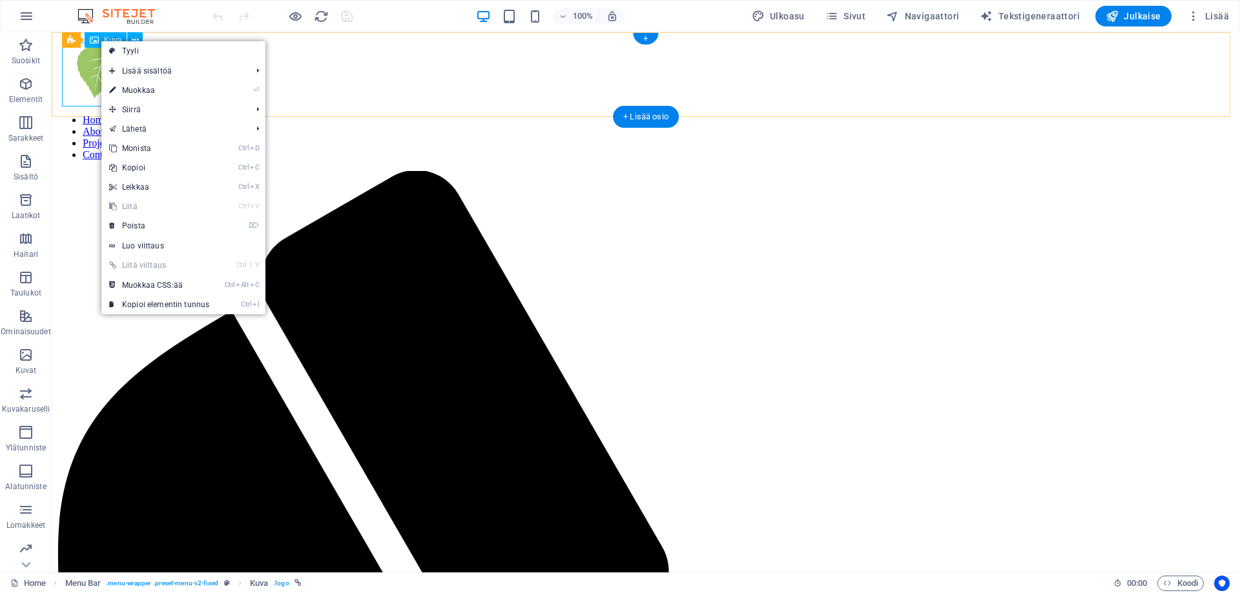
click at [96, 70] on figure at bounding box center [646, 70] width 1178 height 66
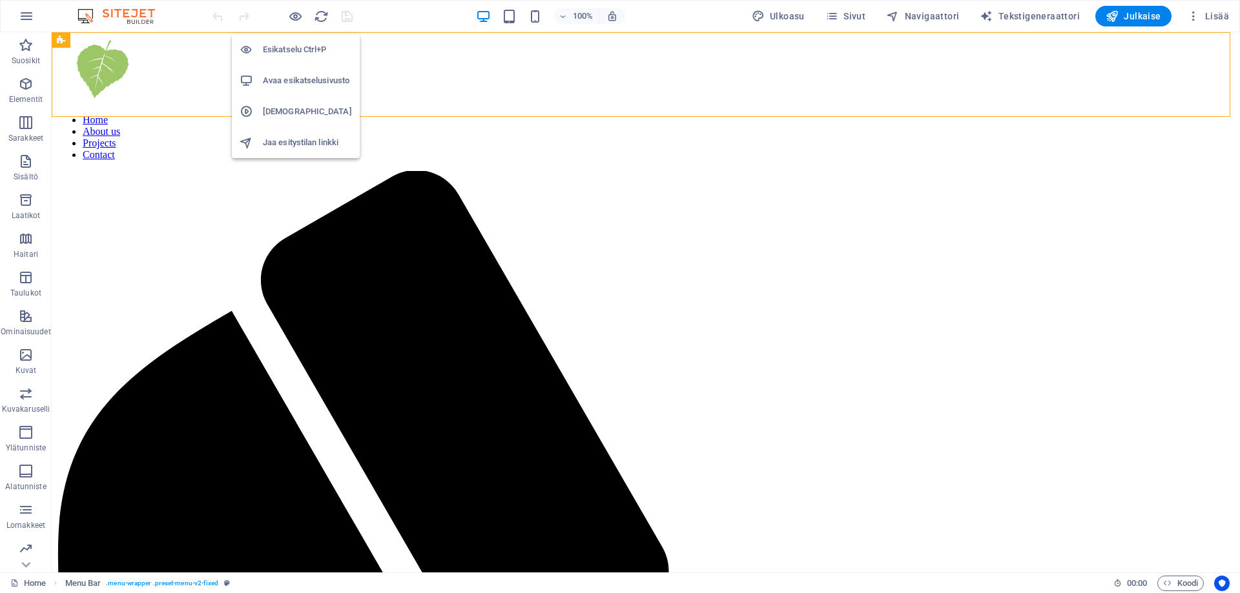
click at [290, 50] on h6 "Esikatselu Ctrl+P" at bounding box center [307, 49] width 89 height 15
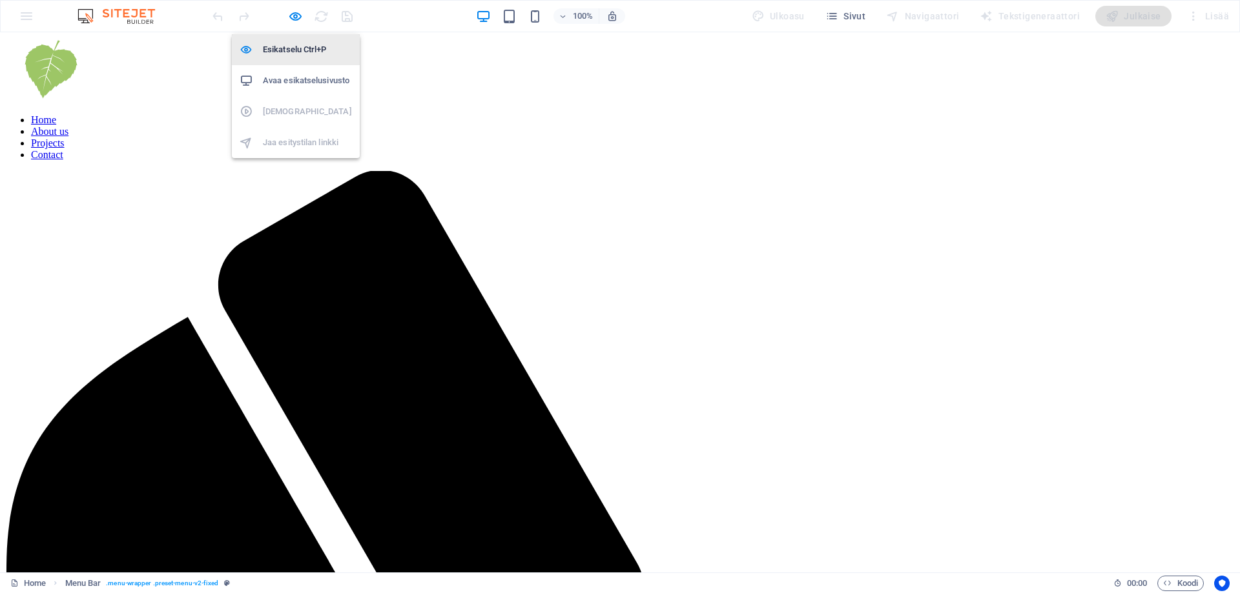
click at [294, 53] on h6 "Esikatselu Ctrl+P" at bounding box center [307, 49] width 89 height 15
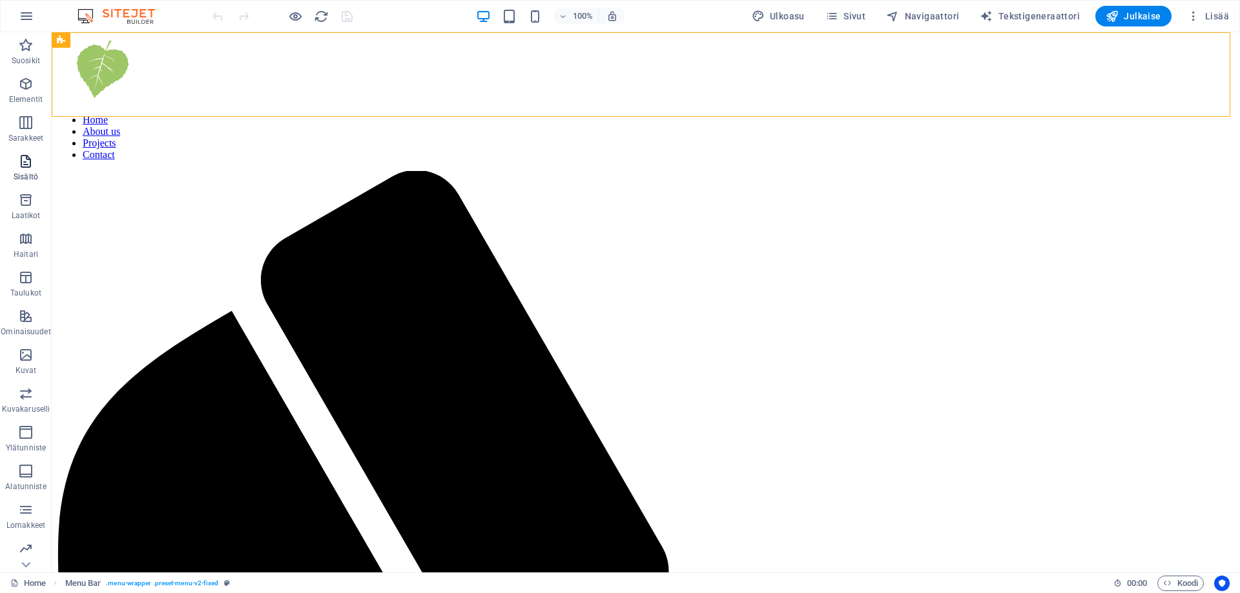
click at [25, 168] on icon "button" at bounding box center [25, 161] width 15 height 15
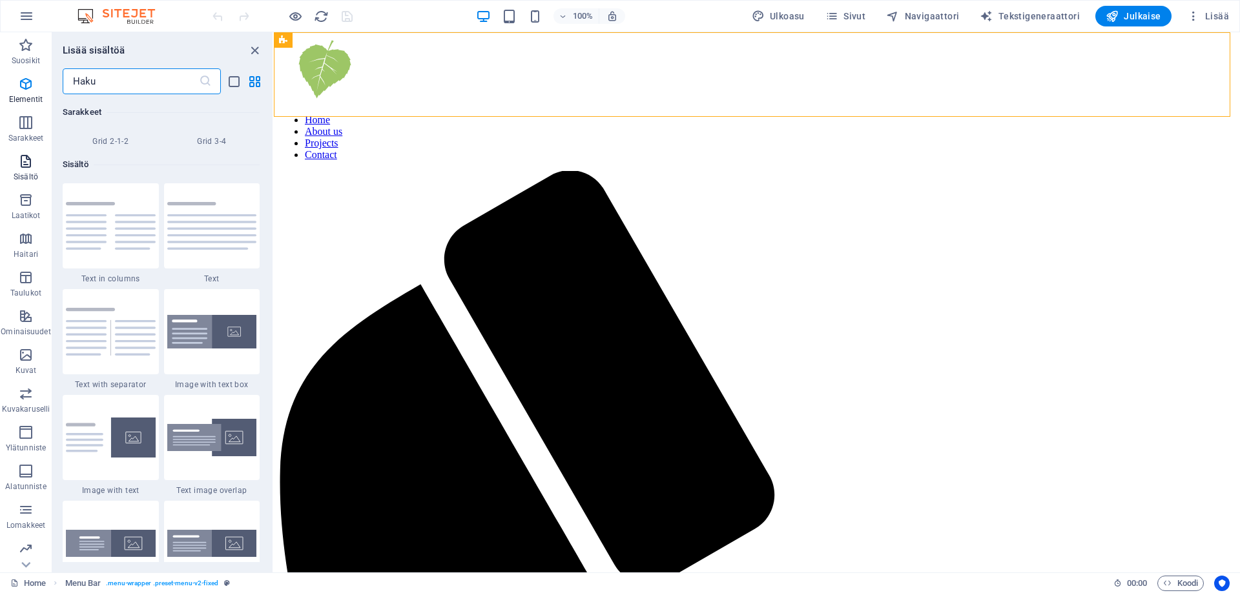
scroll to position [2259, 0]
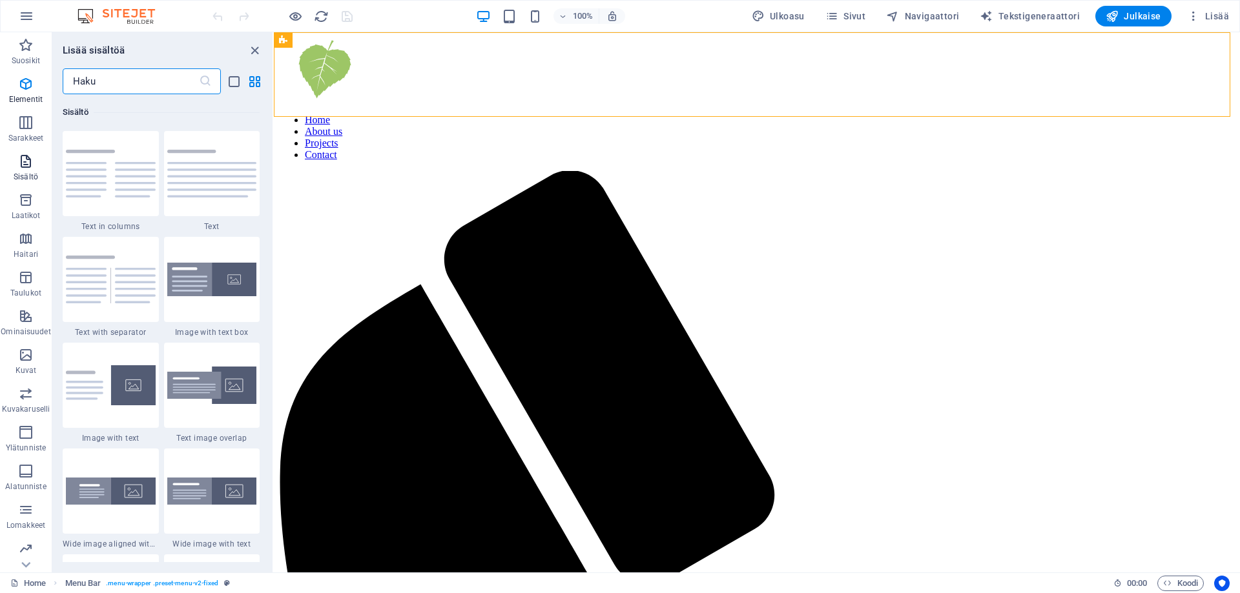
click at [25, 172] on p "Sisältö" at bounding box center [26, 177] width 25 height 10
click at [257, 48] on icon "close panel" at bounding box center [254, 50] width 15 height 15
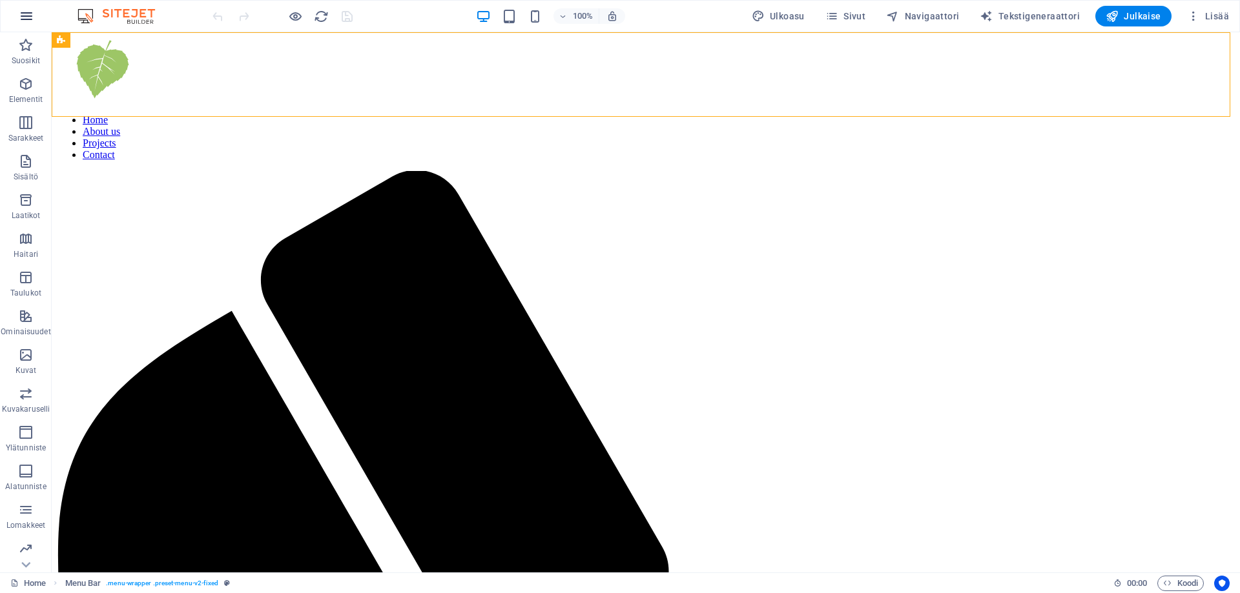
click at [22, 14] on icon "button" at bounding box center [26, 15] width 15 height 15
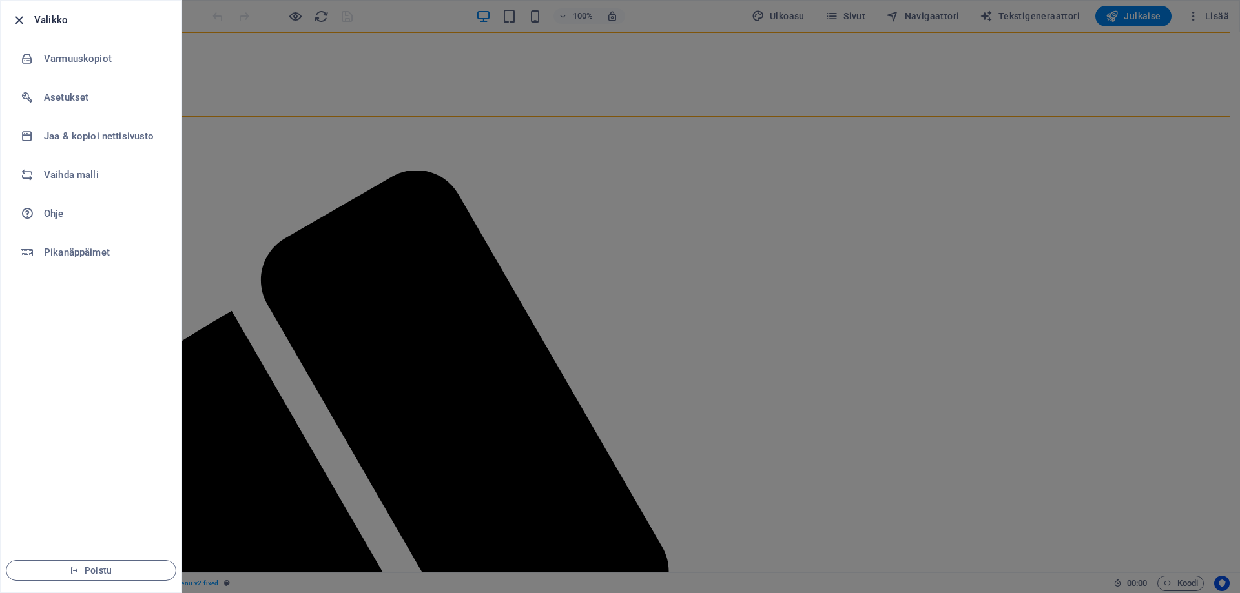
click at [23, 17] on icon "button" at bounding box center [19, 20] width 15 height 15
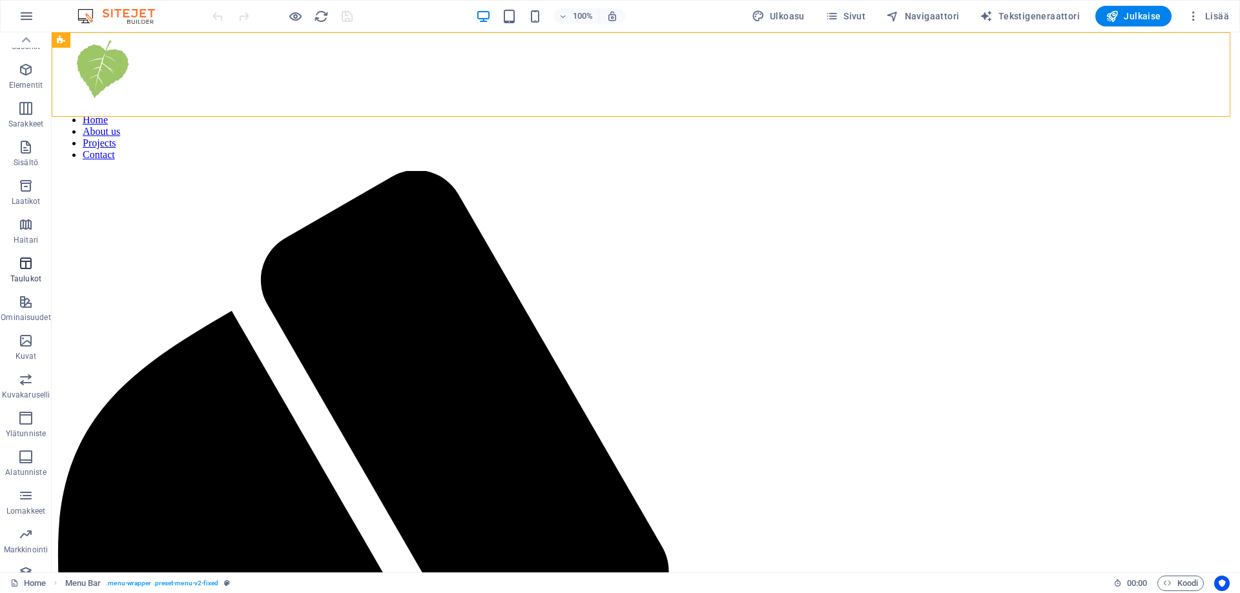
scroll to position [0, 0]
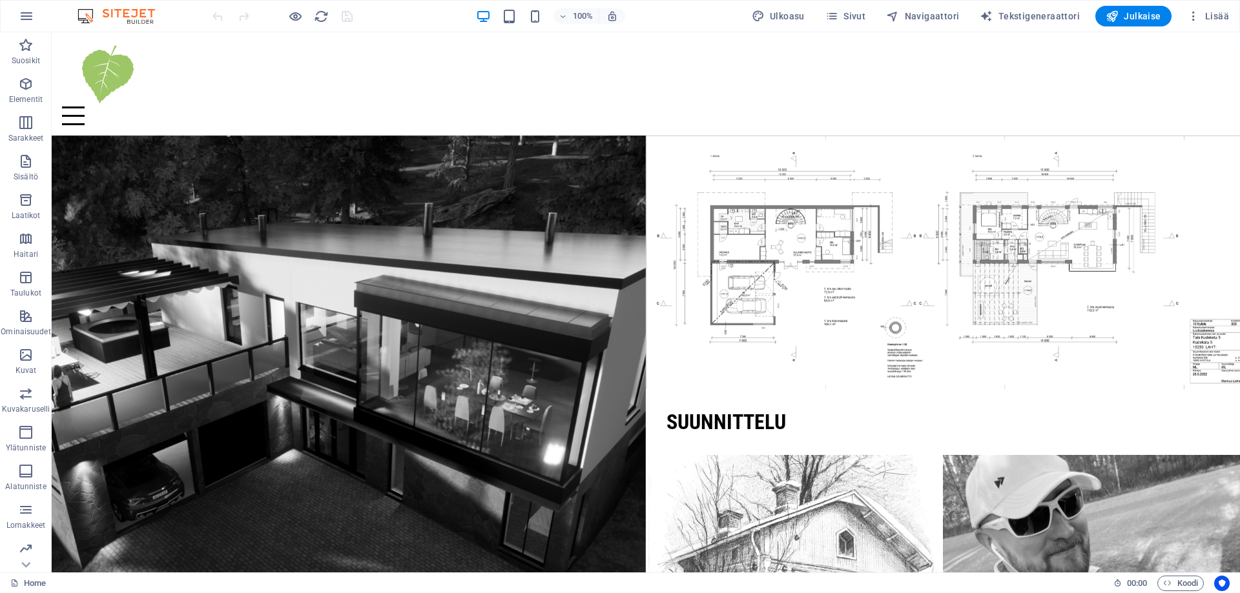
click at [124, 15] on img at bounding box center [122, 15] width 97 height 15
click at [19, 19] on icon "button" at bounding box center [26, 15] width 15 height 15
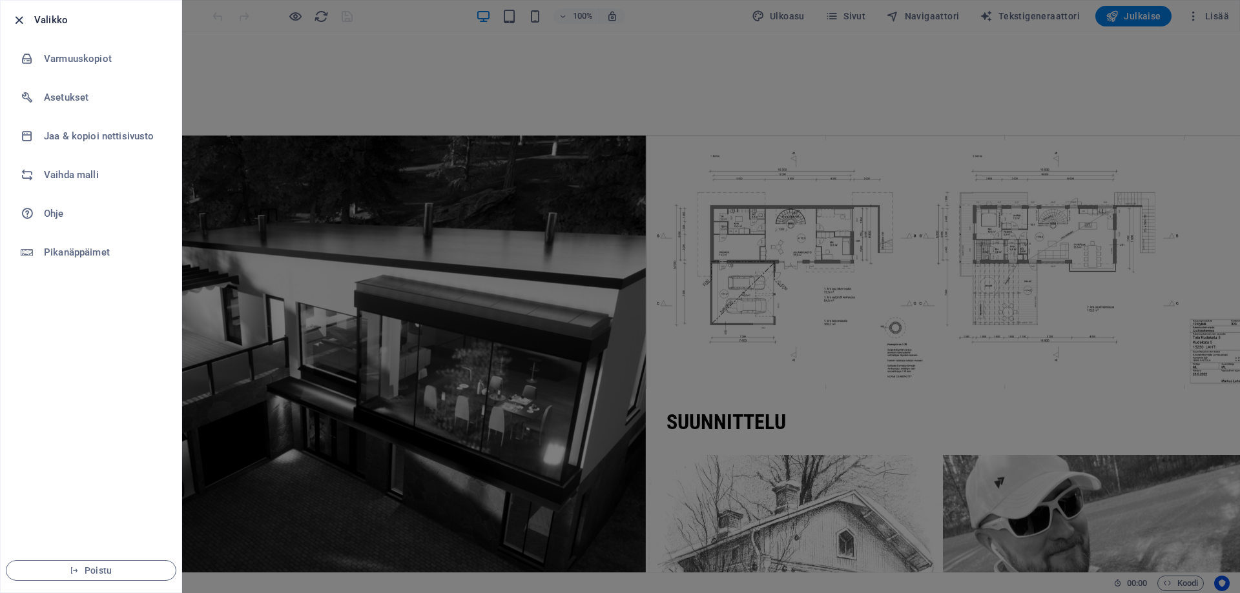
click at [21, 18] on icon "button" at bounding box center [19, 20] width 15 height 15
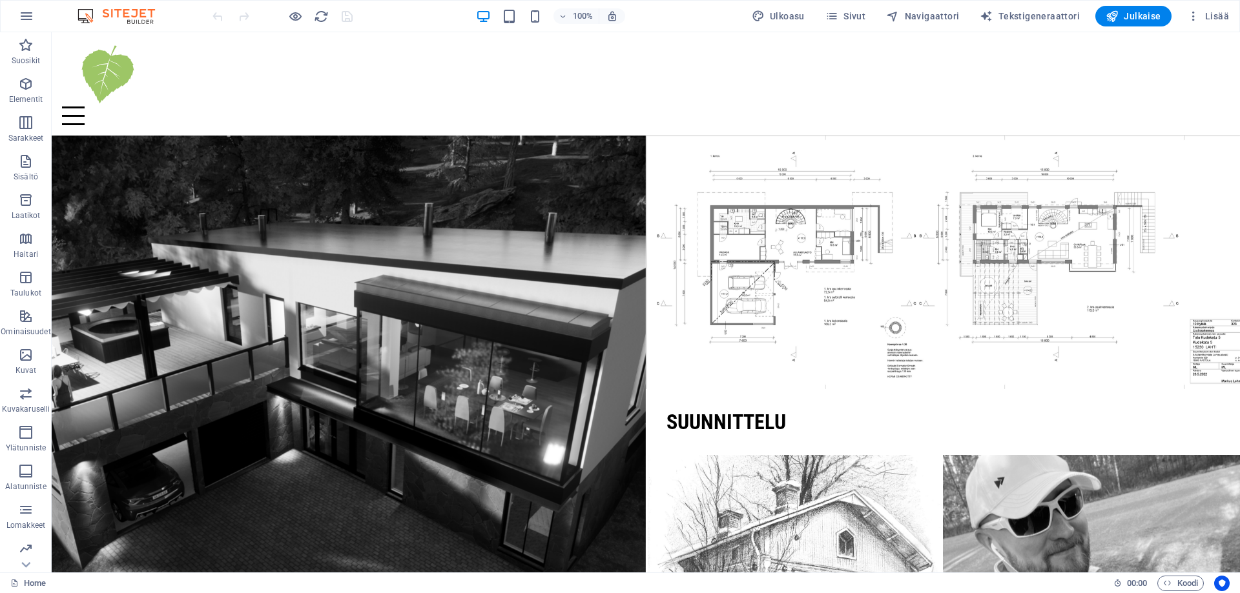
click at [105, 12] on img at bounding box center [122, 15] width 97 height 15
click at [1217, 11] on span "Lisää" at bounding box center [1208, 16] width 42 height 13
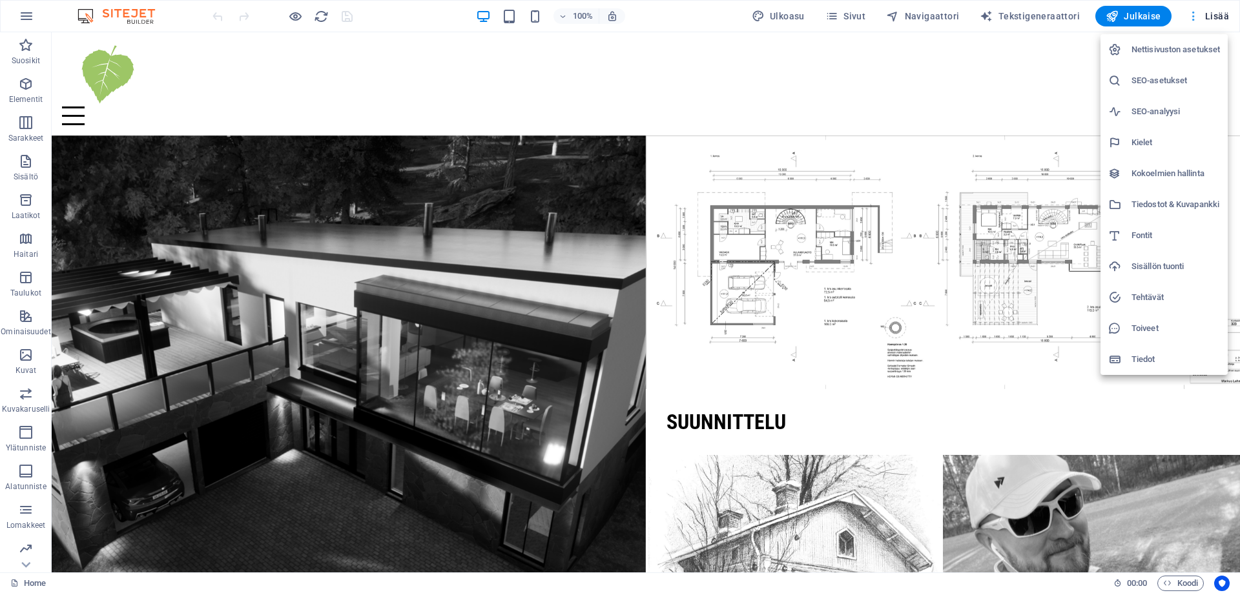
click at [1217, 11] on div at bounding box center [620, 296] width 1240 height 593
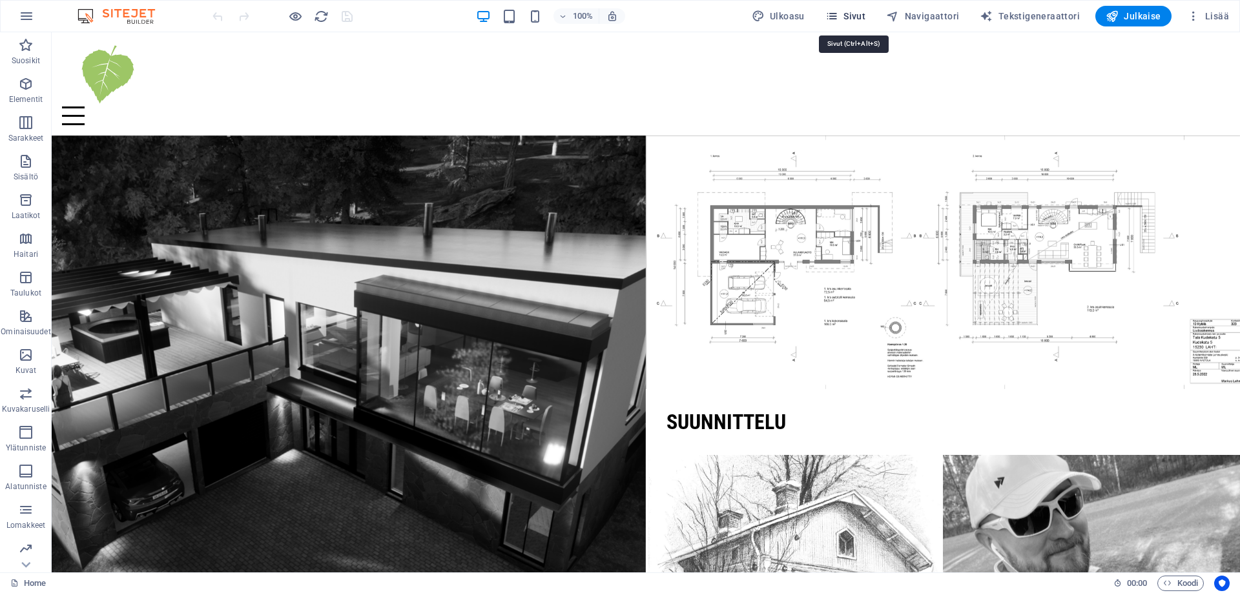
click at [851, 14] on span "Sivut" at bounding box center [845, 16] width 40 height 13
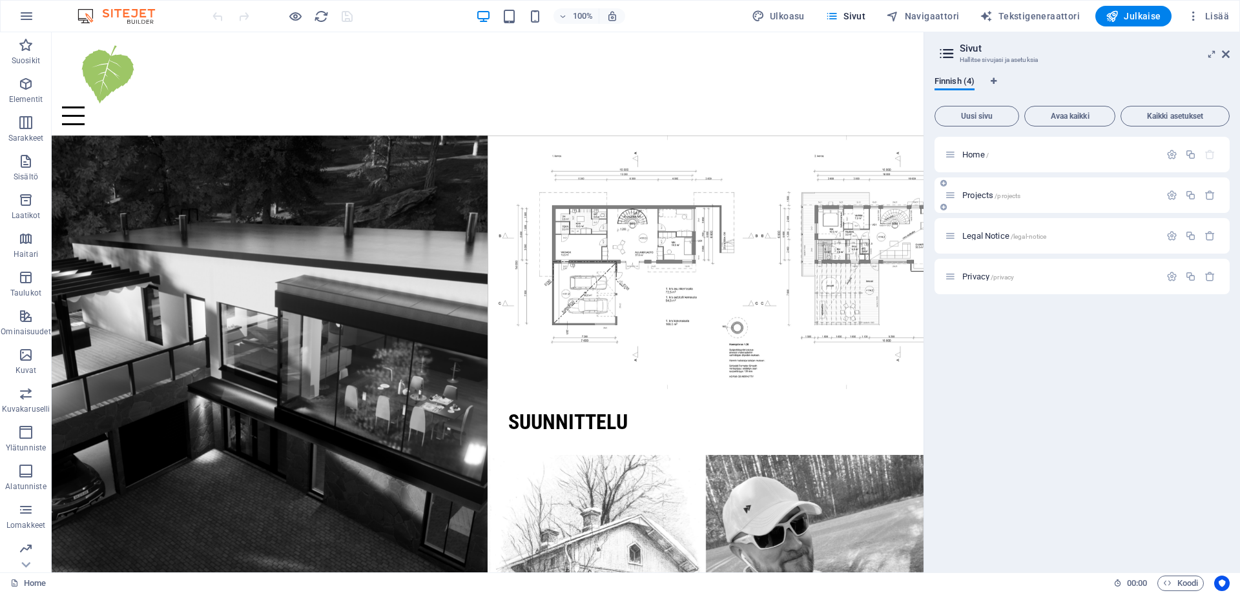
click at [975, 196] on span "Projects /projects" at bounding box center [991, 195] width 58 height 10
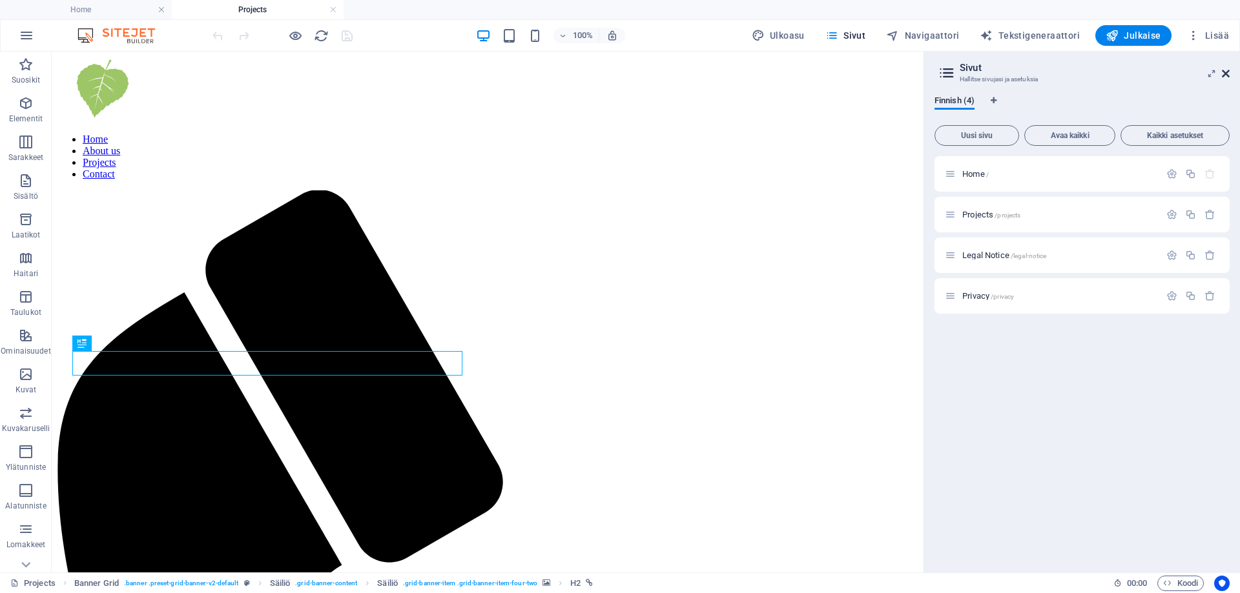
click at [1228, 73] on icon at bounding box center [1226, 73] width 8 height 10
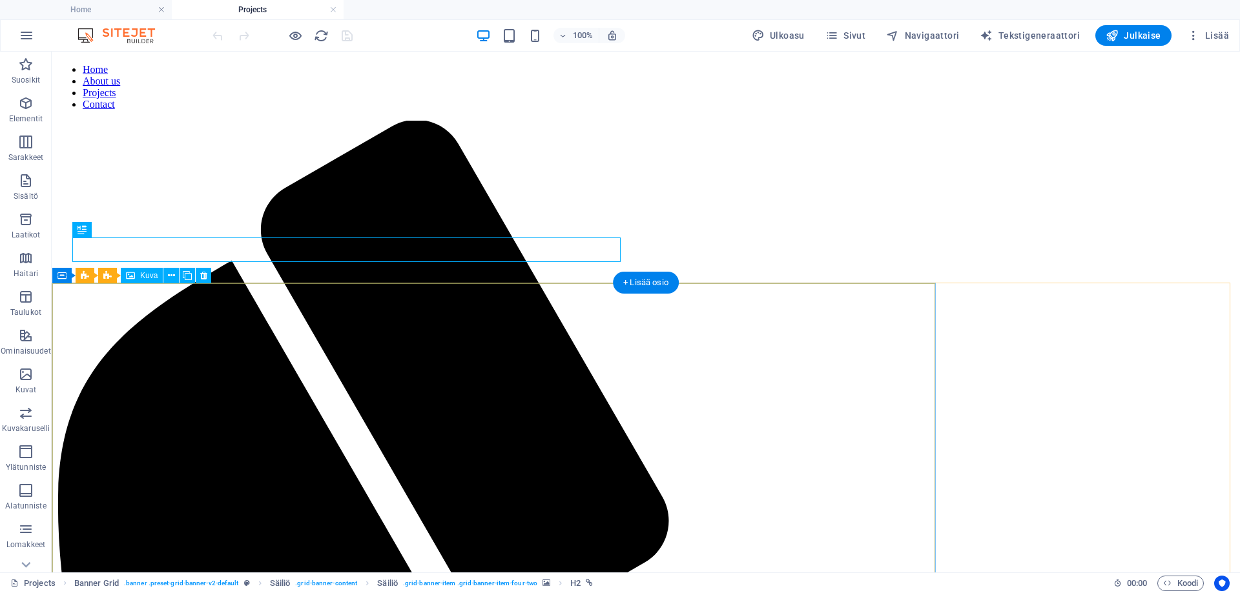
scroll to position [323, 0]
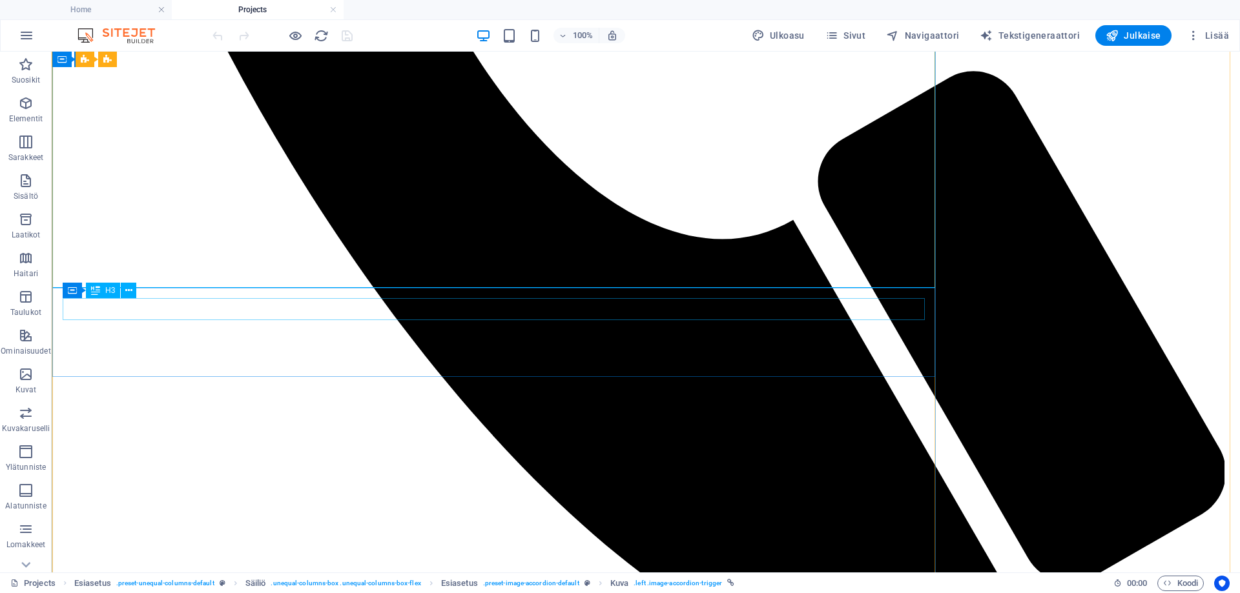
scroll to position [904, 0]
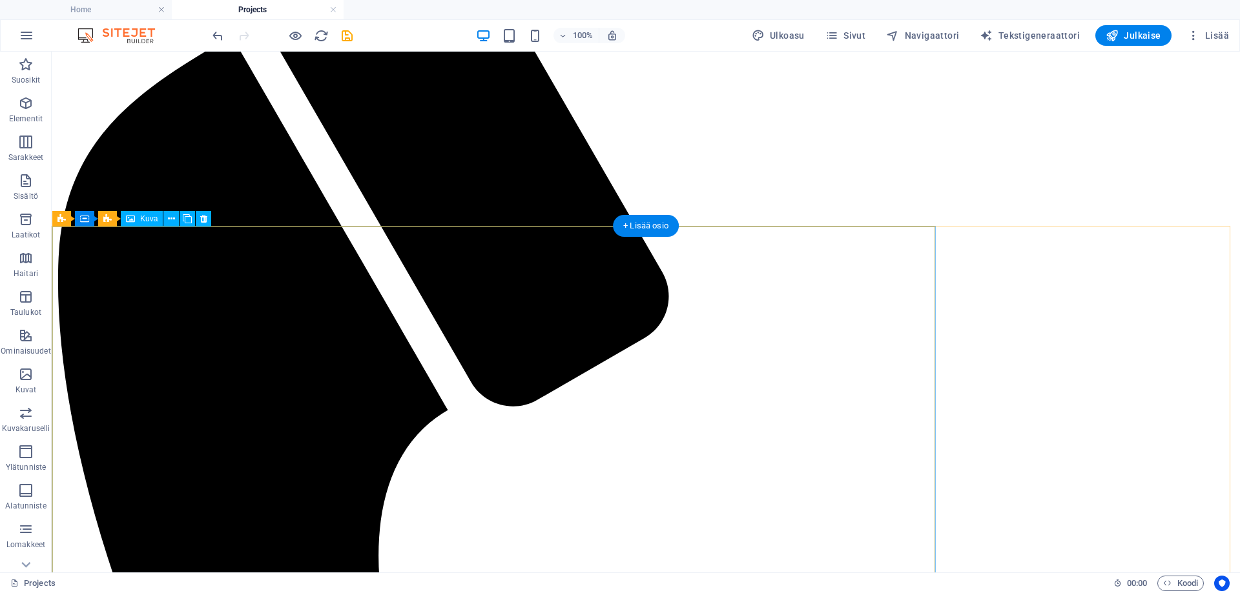
scroll to position [364, 0]
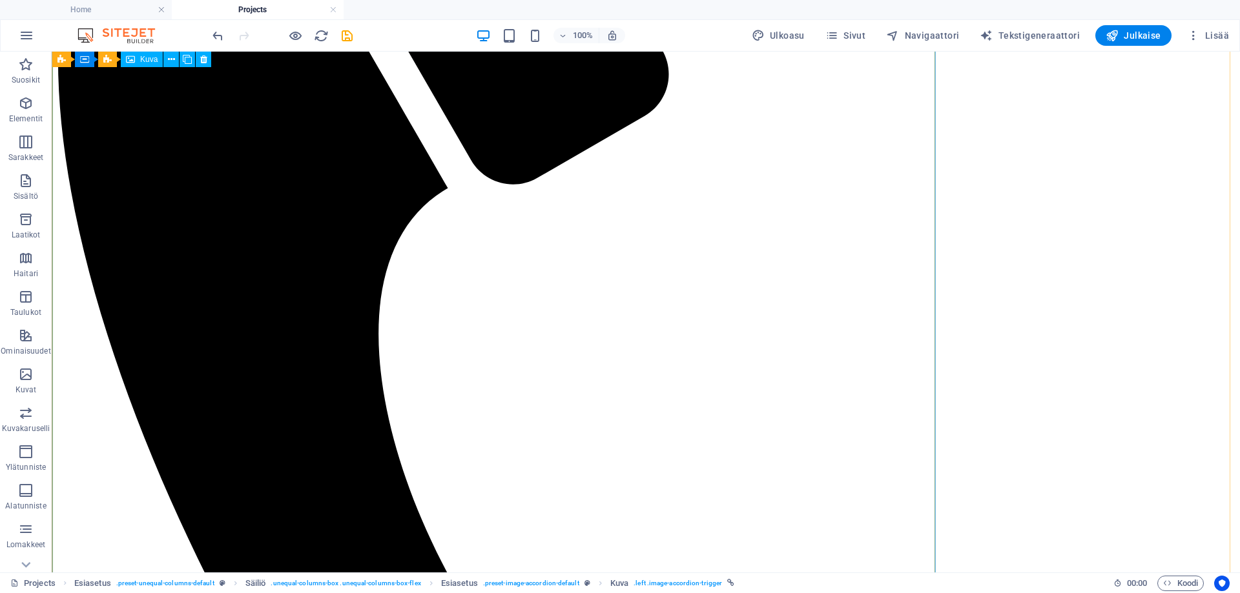
scroll to position [622, 0]
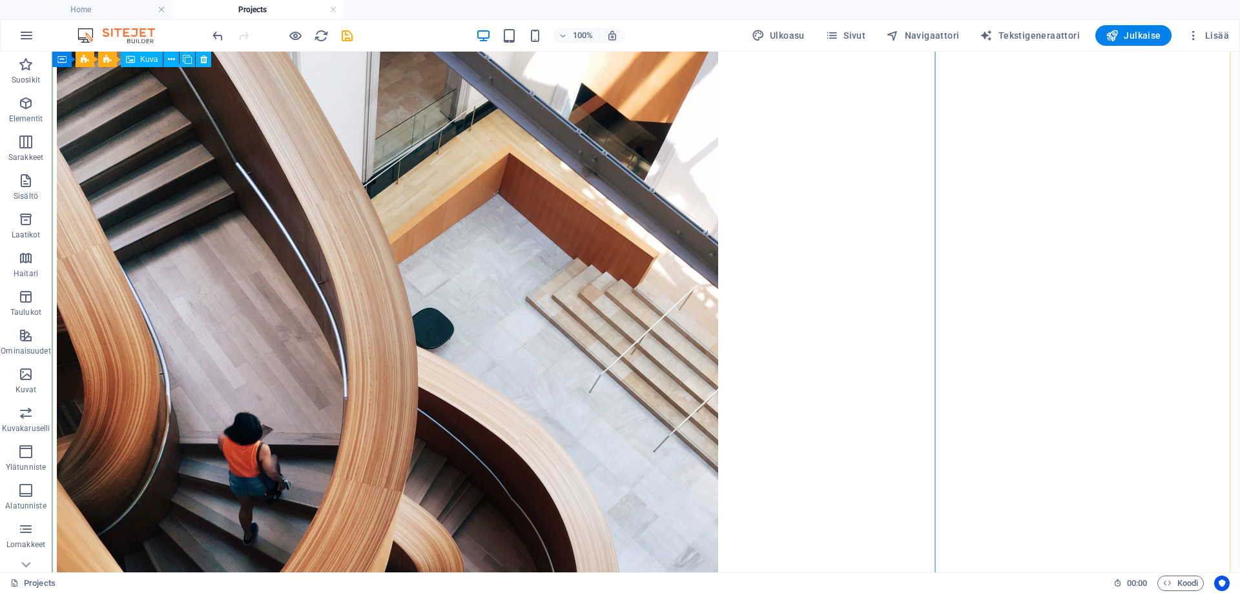
scroll to position [2559, 0]
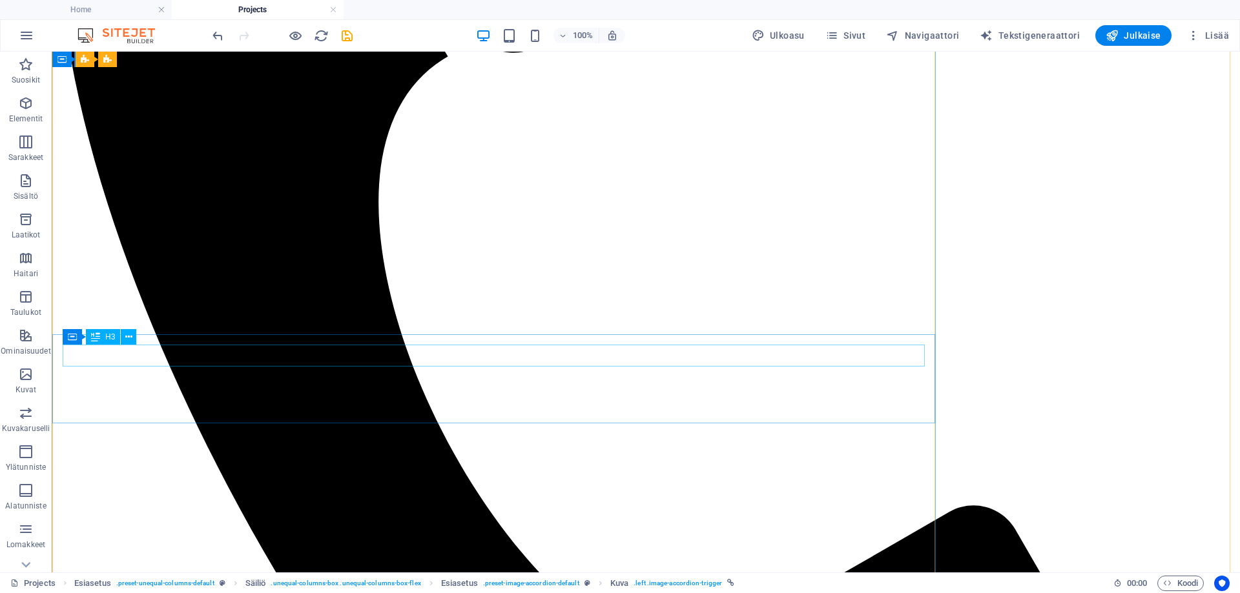
scroll to position [558, 0]
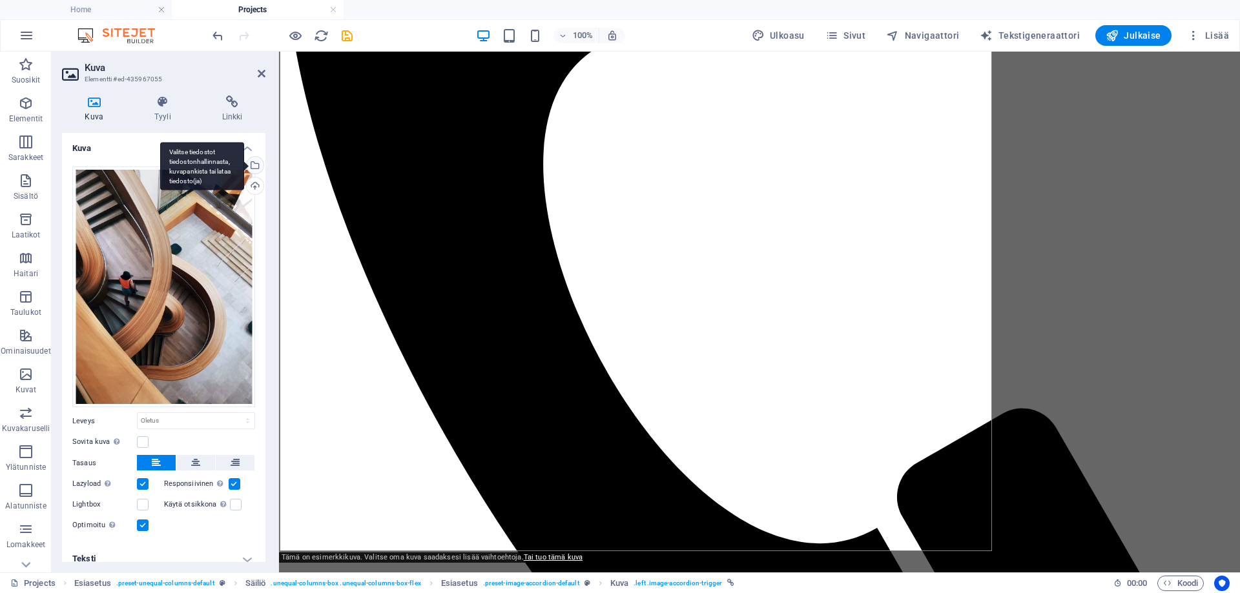
click at [255, 166] on div "Valitse tiedostot tiedostonhallinnasta, kuvapankista tai lataa tiedosto(ja)" at bounding box center [253, 166] width 19 height 19
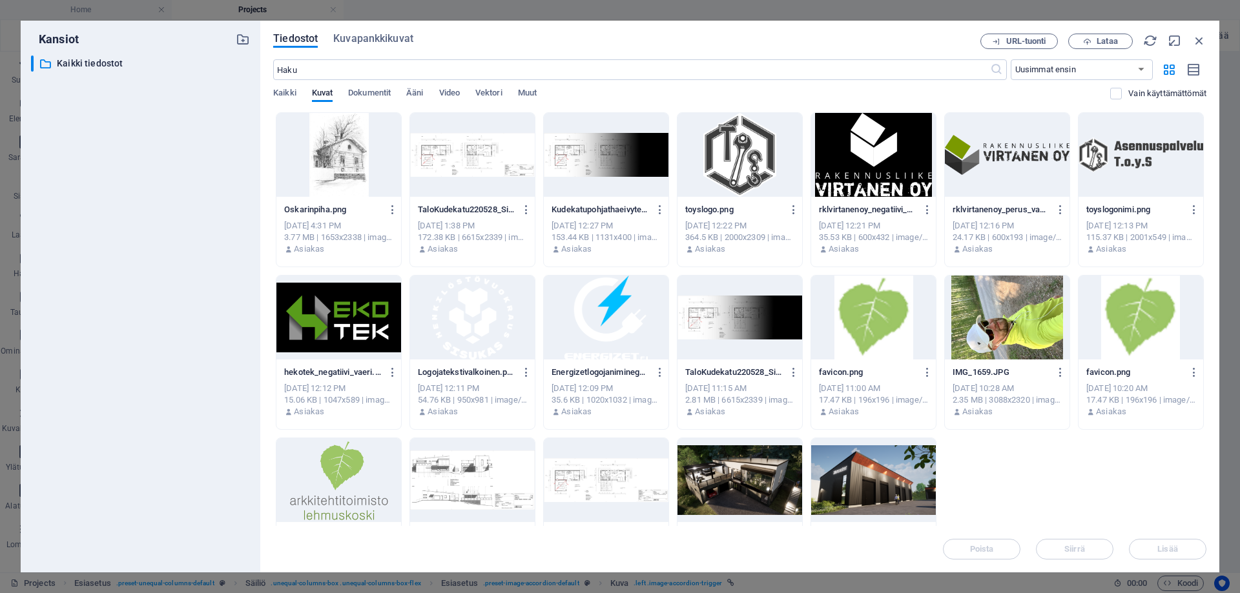
click at [748, 470] on div at bounding box center [739, 480] width 125 height 84
drag, startPoint x: 1154, startPoint y: 545, endPoint x: 860, endPoint y: 480, distance: 301.5
click at [1154, 545] on button "Lisää" at bounding box center [1167, 549] width 77 height 21
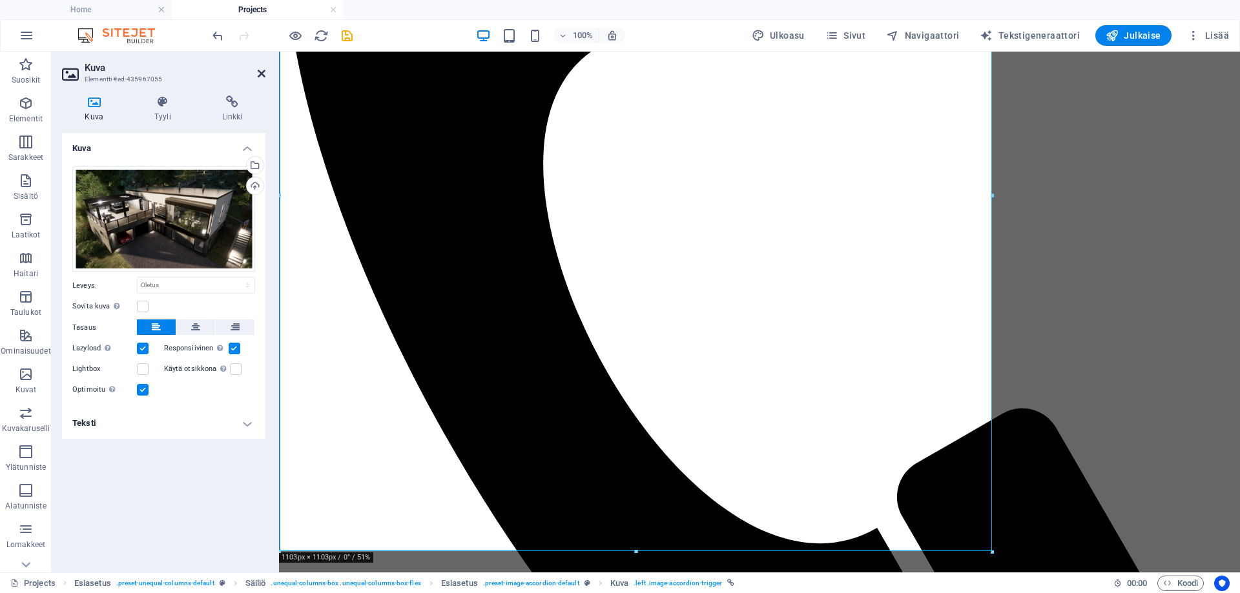
click at [261, 74] on icon at bounding box center [262, 73] width 8 height 10
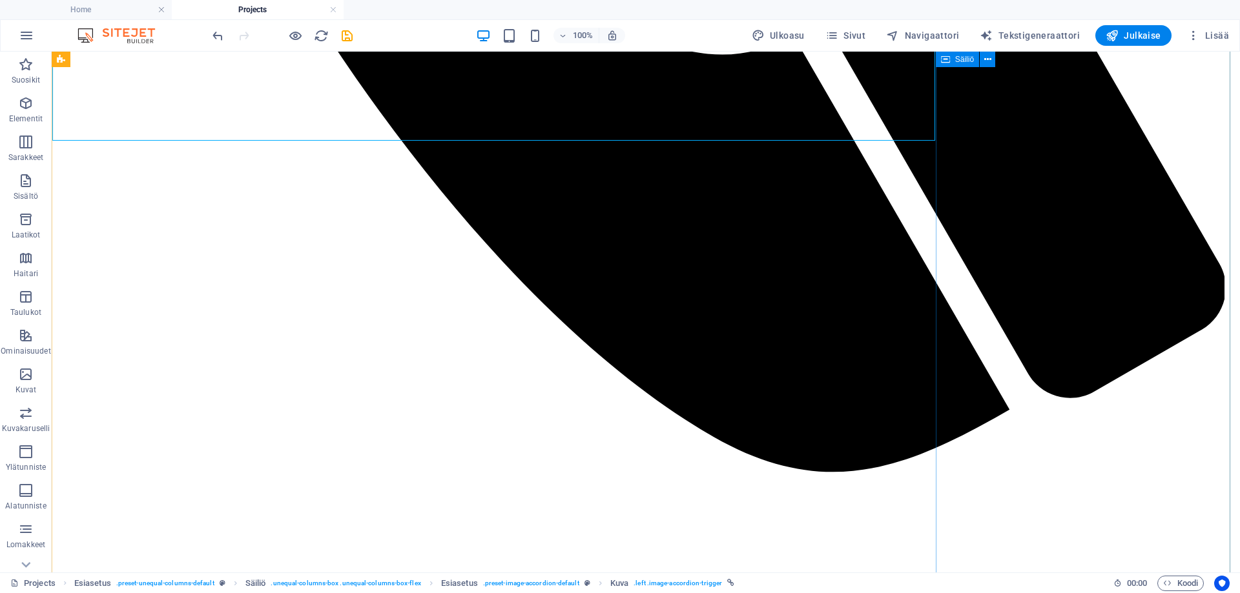
scroll to position [1333, 0]
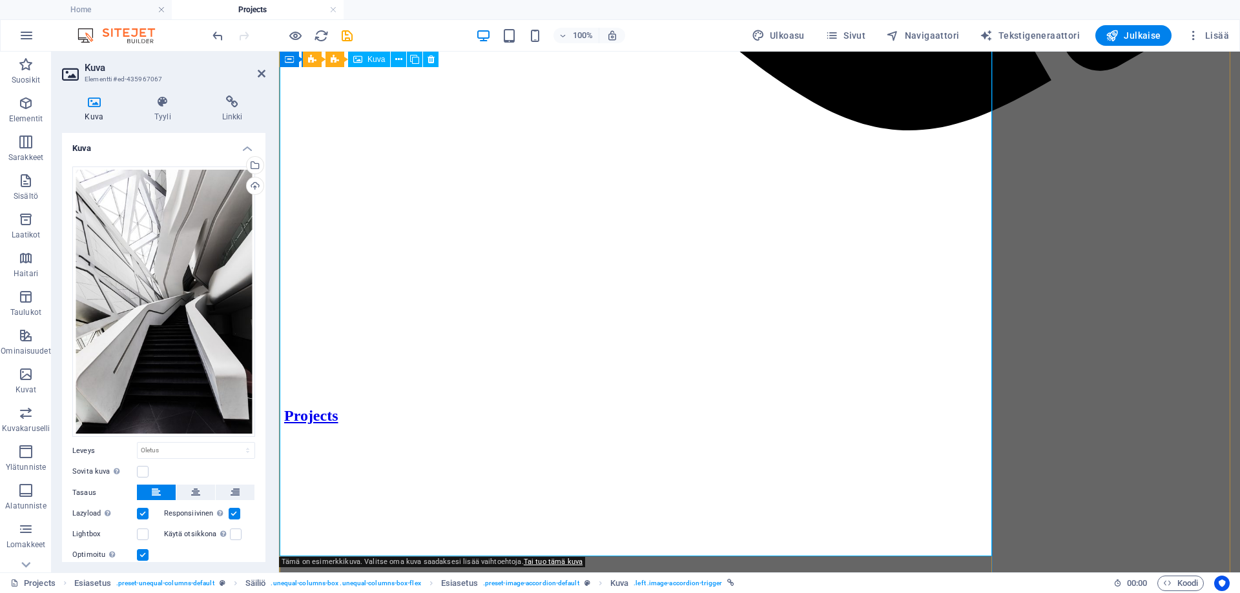
scroll to position [1307, 0]
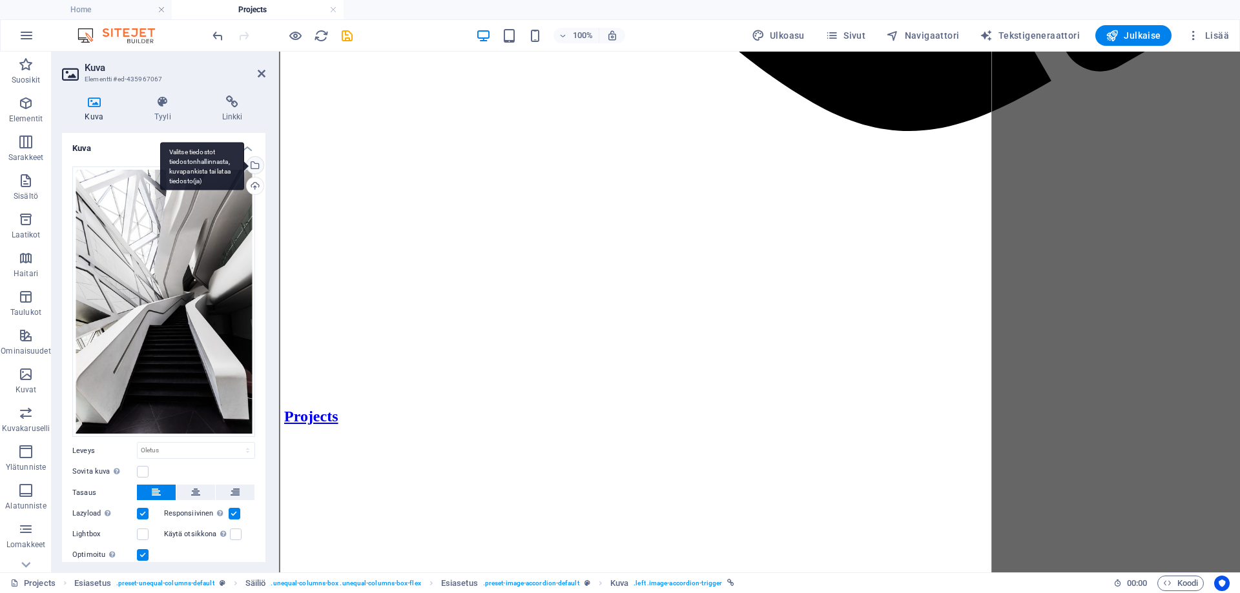
click at [252, 161] on div "Valitse tiedostot tiedostonhallinnasta, kuvapankista tai lataa tiedosto(ja)" at bounding box center [253, 166] width 19 height 19
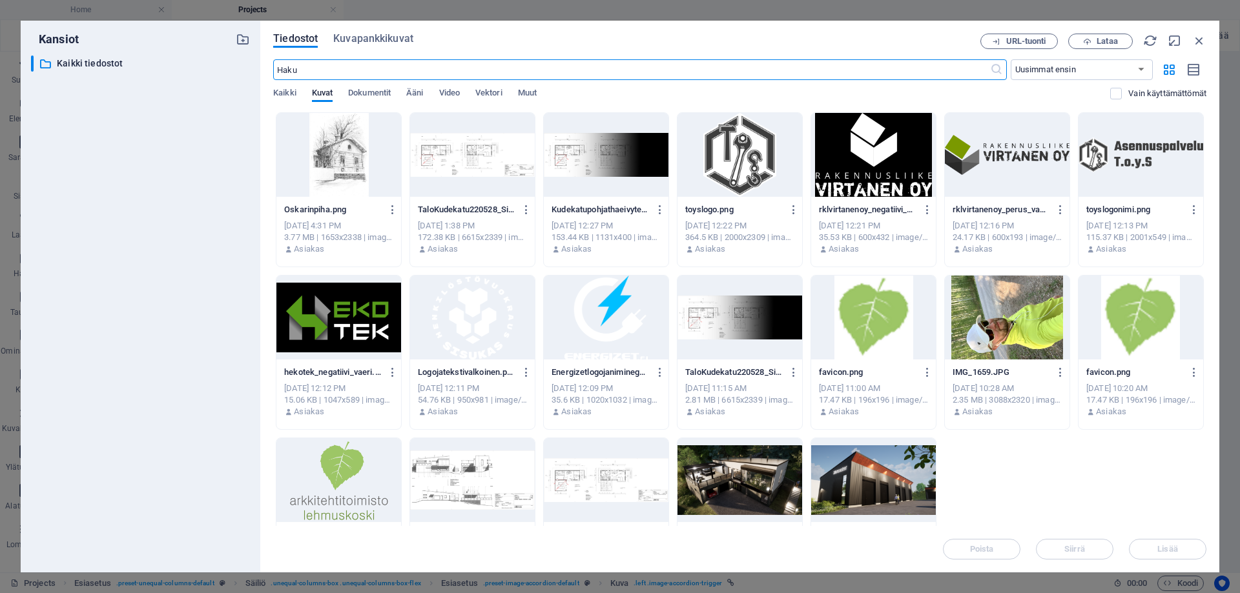
scroll to position [1100, 0]
click at [1203, 43] on icon "button" at bounding box center [1199, 41] width 14 height 14
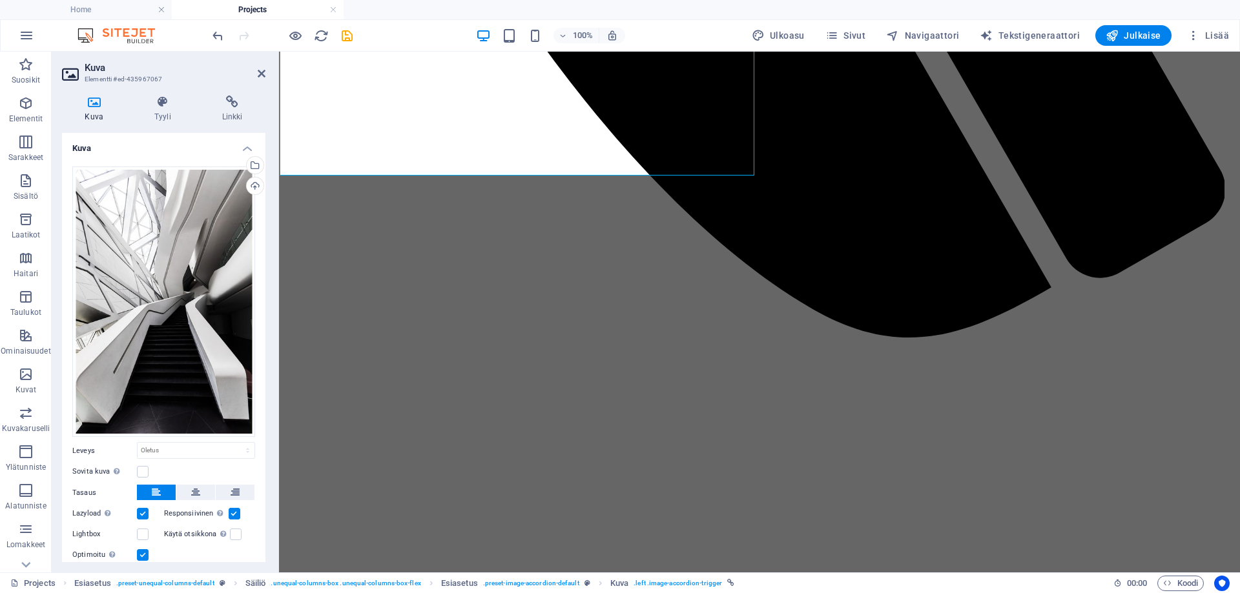
scroll to position [1307, 0]
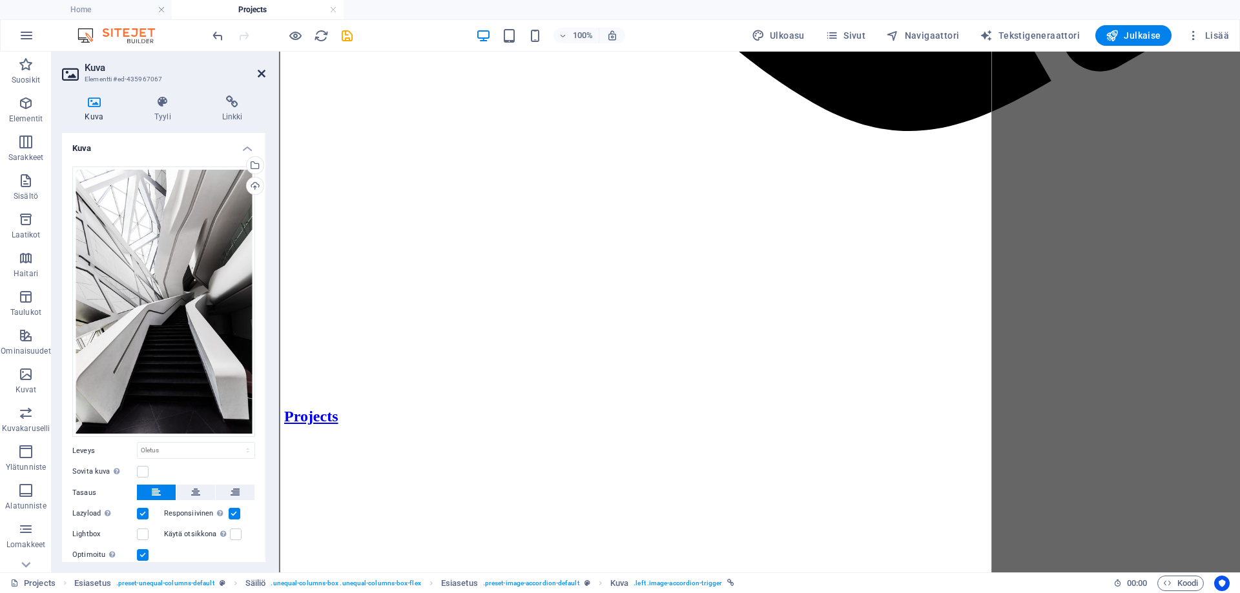
click at [258, 72] on icon at bounding box center [262, 73] width 8 height 10
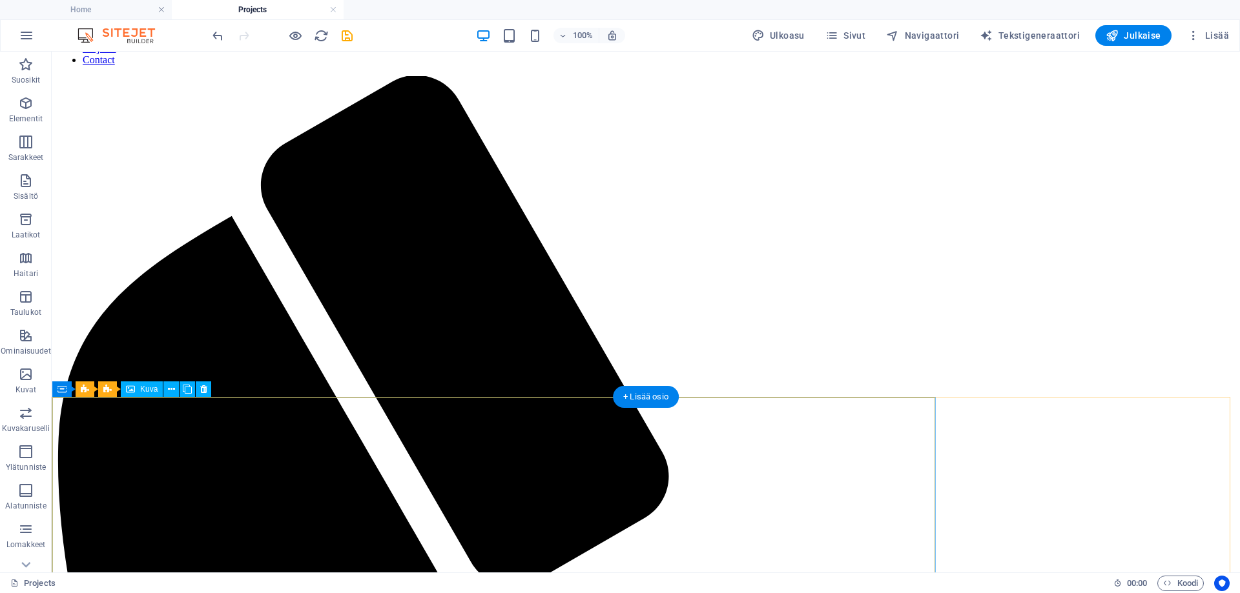
scroll to position [0, 0]
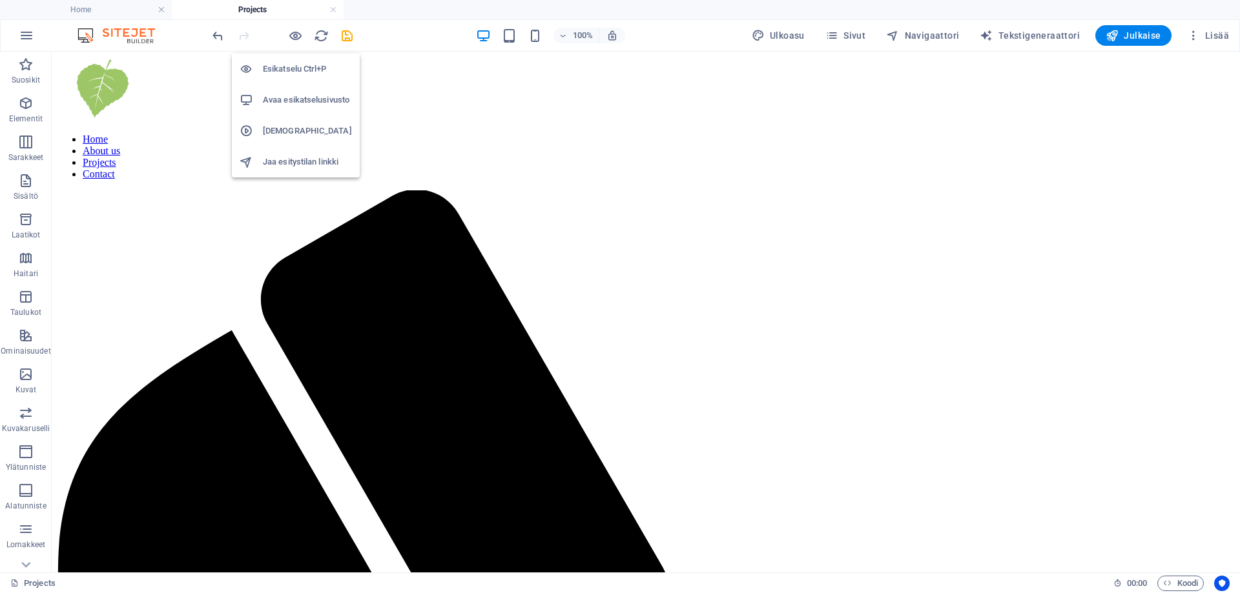
click at [290, 99] on h6 "Avaa esikatselusivusto" at bounding box center [307, 99] width 89 height 15
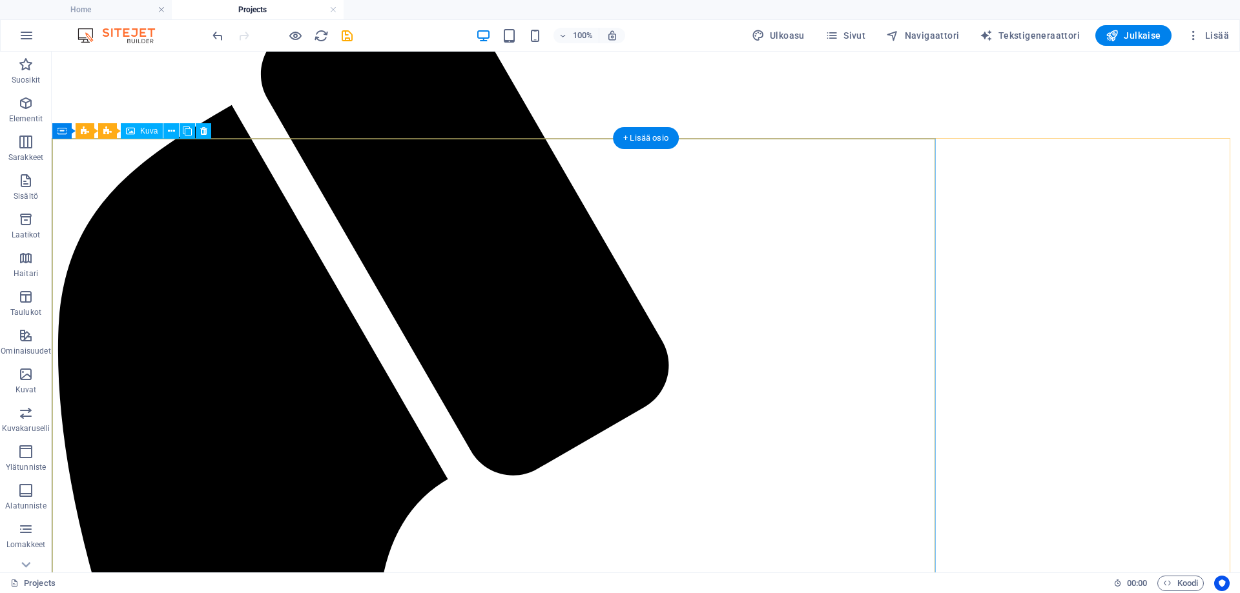
scroll to position [258, 0]
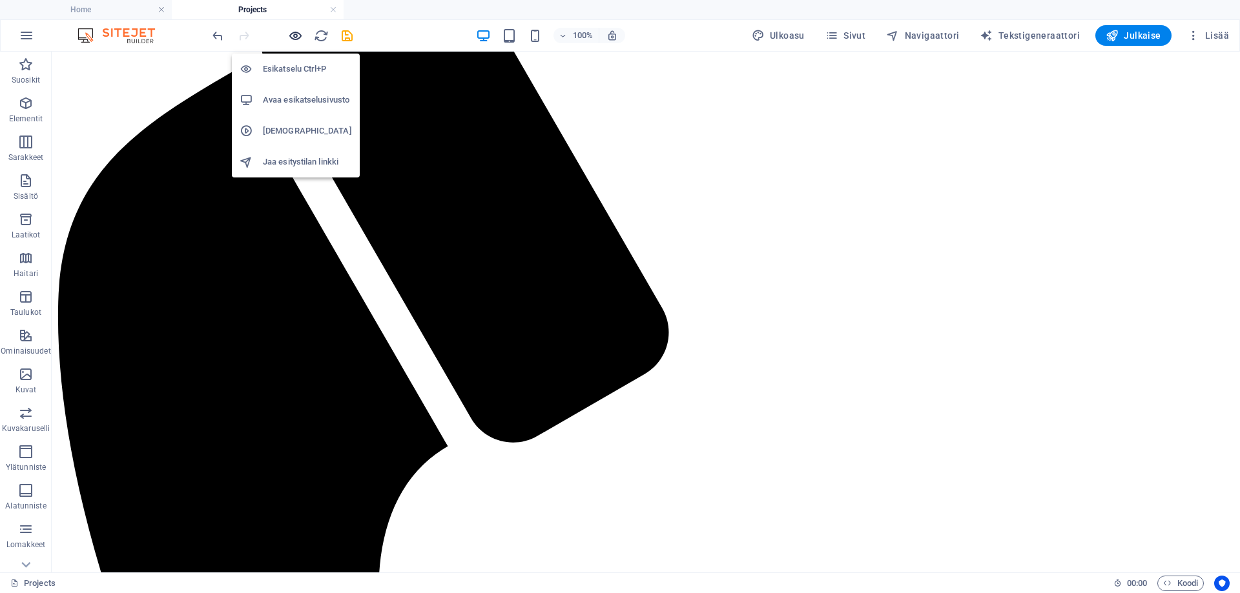
click at [294, 30] on icon "button" at bounding box center [295, 35] width 15 height 15
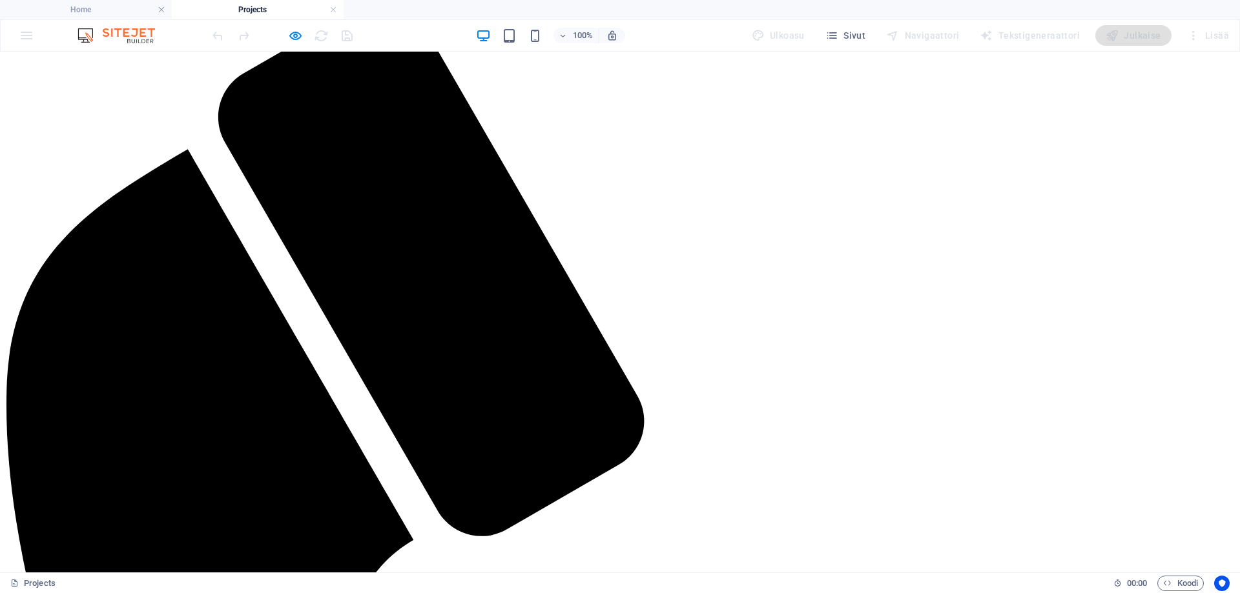
scroll to position [194, 0]
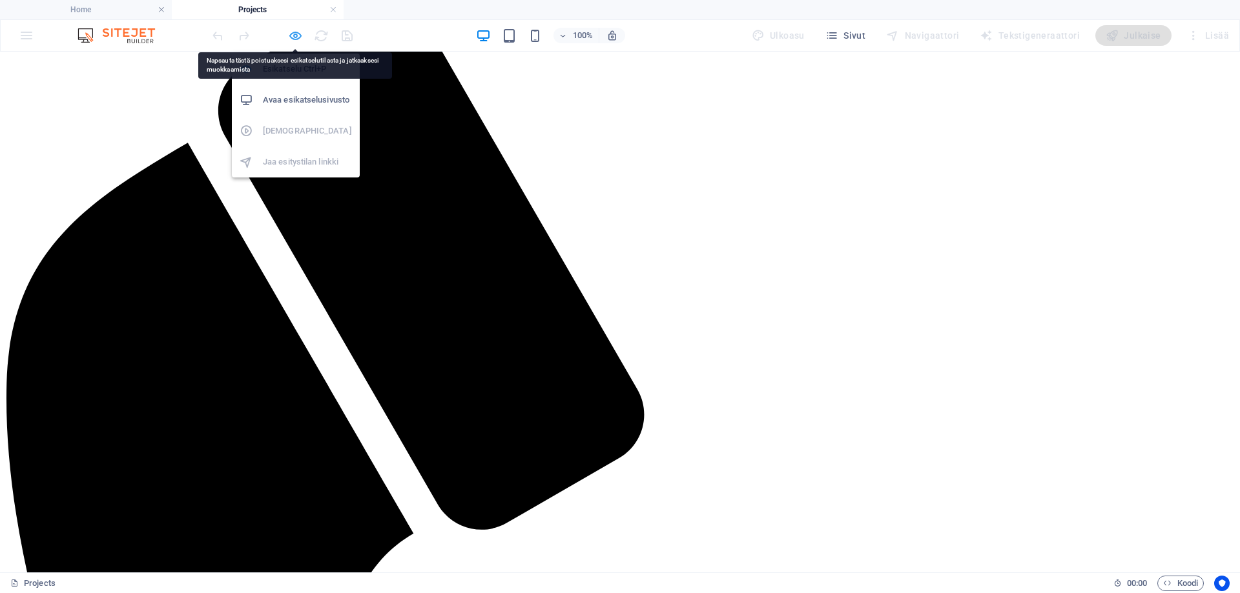
click at [294, 37] on icon "button" at bounding box center [295, 35] width 15 height 15
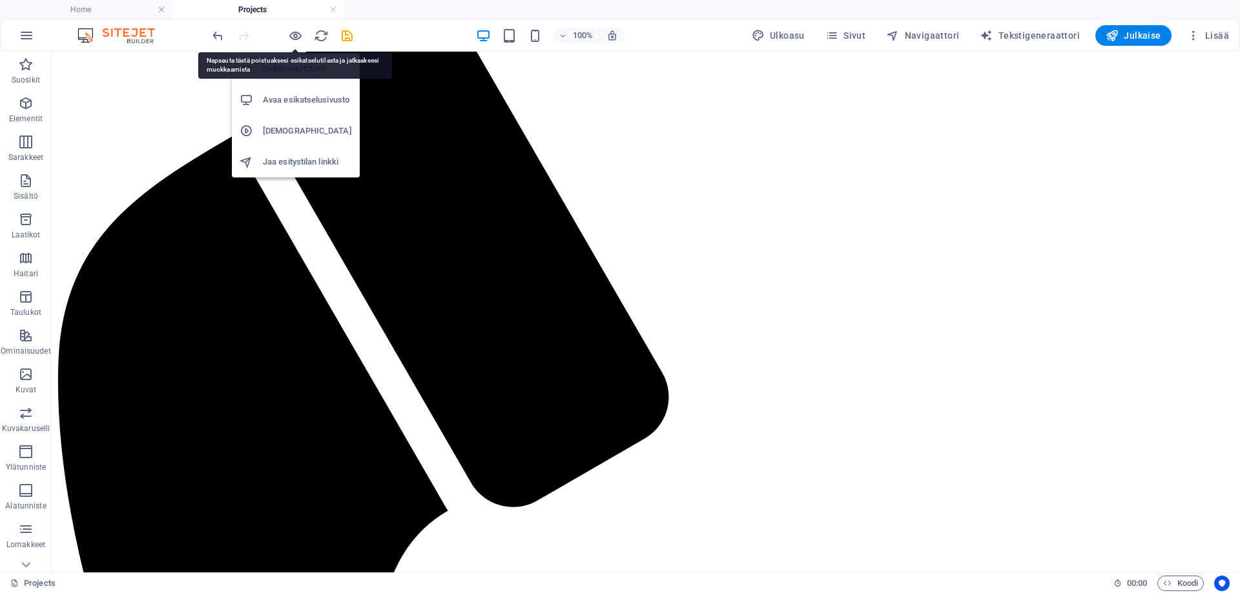
click at [333, 67] on h6 "Esikatselu Ctrl+P" at bounding box center [307, 68] width 89 height 15
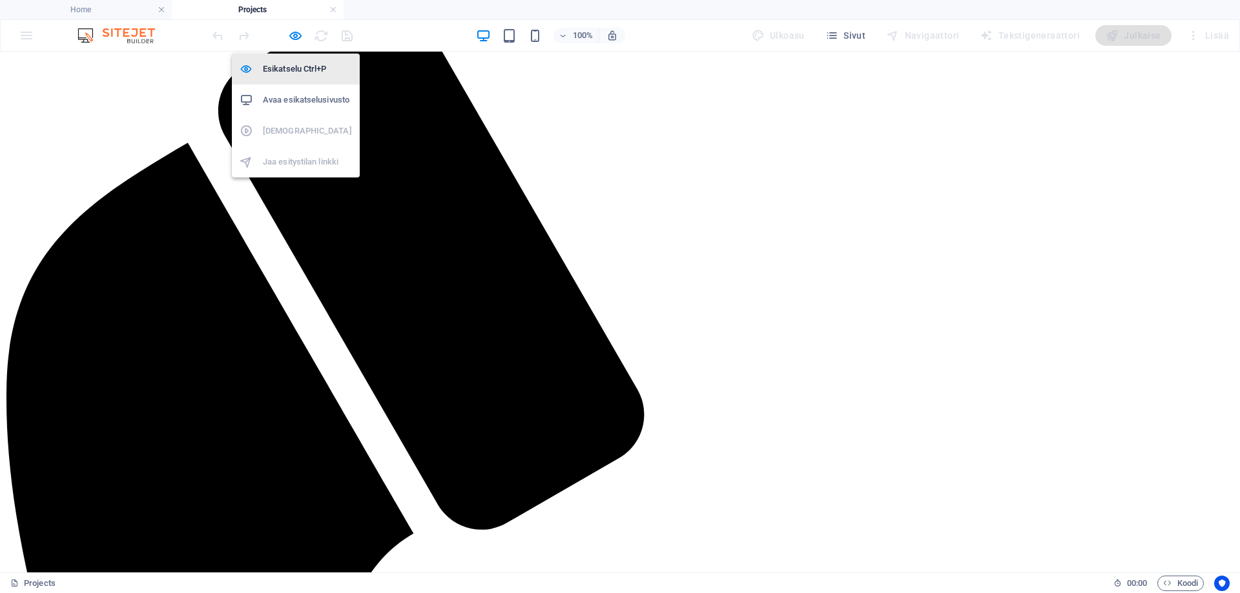
click at [292, 77] on li "Esikatselu Ctrl+P" at bounding box center [296, 69] width 128 height 31
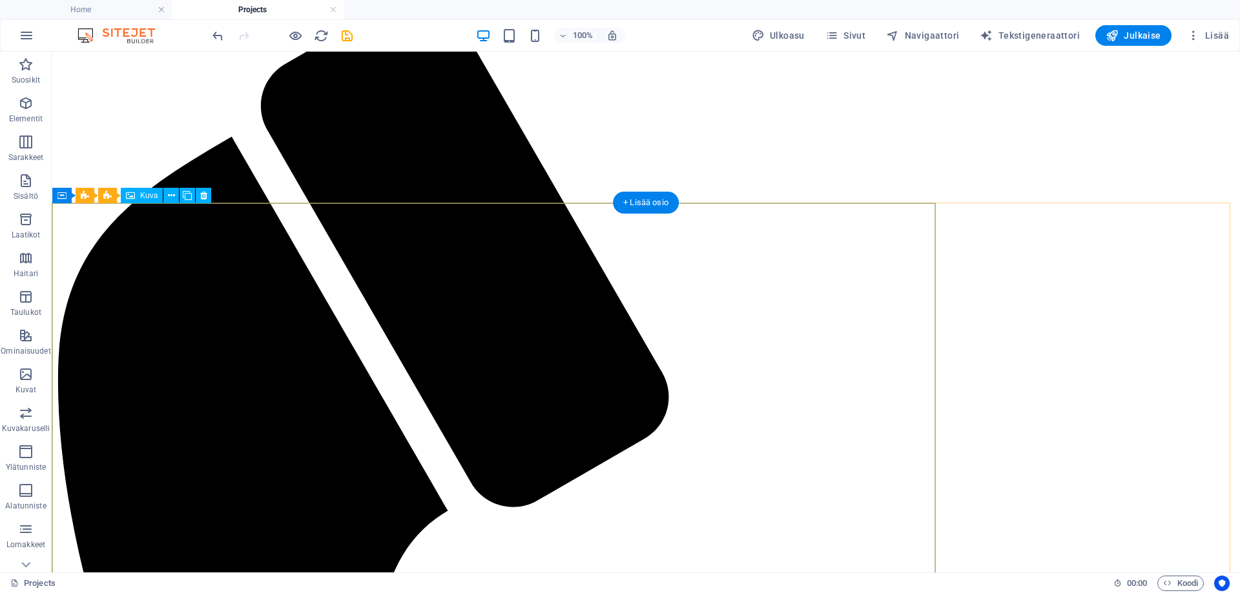
scroll to position [387, 0]
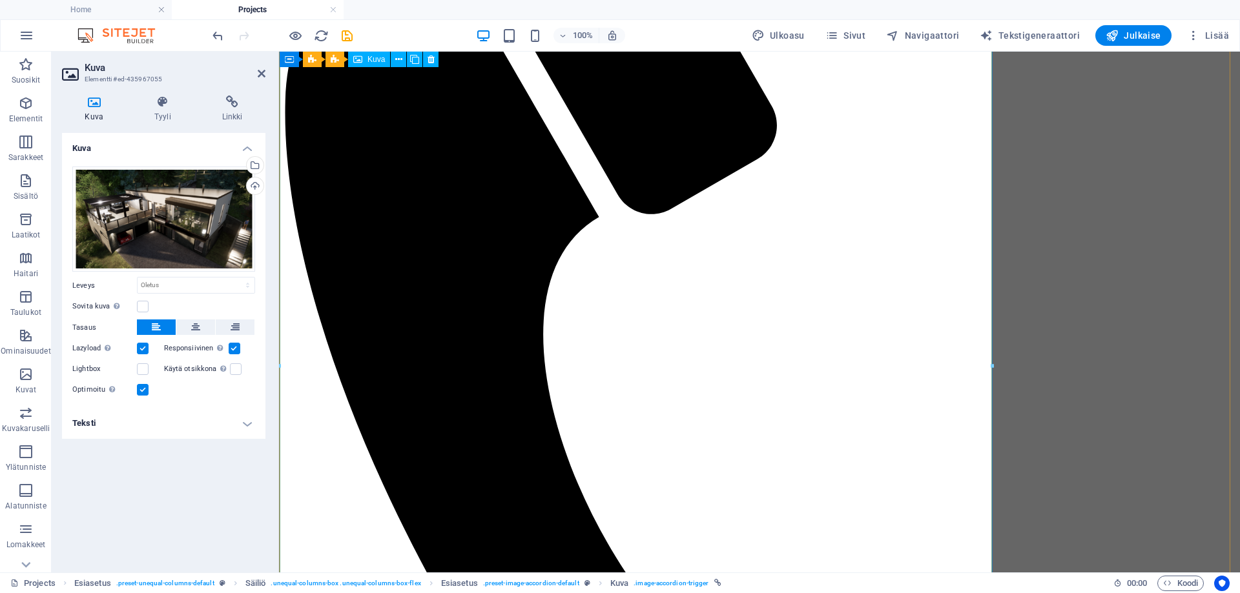
click at [145, 426] on h4 "Teksti" at bounding box center [163, 423] width 203 height 31
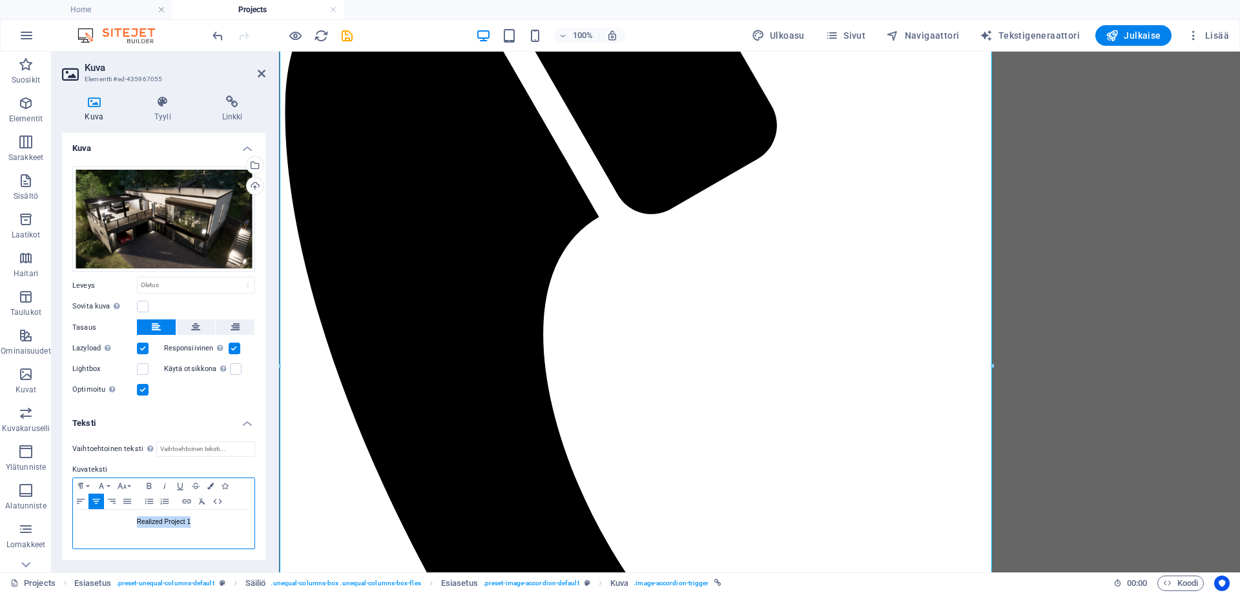
drag, startPoint x: 218, startPoint y: 526, endPoint x: 108, endPoint y: 524, distance: 109.8
click at [108, 524] on p "Realized Project 1" at bounding box center [163, 523] width 169 height 12
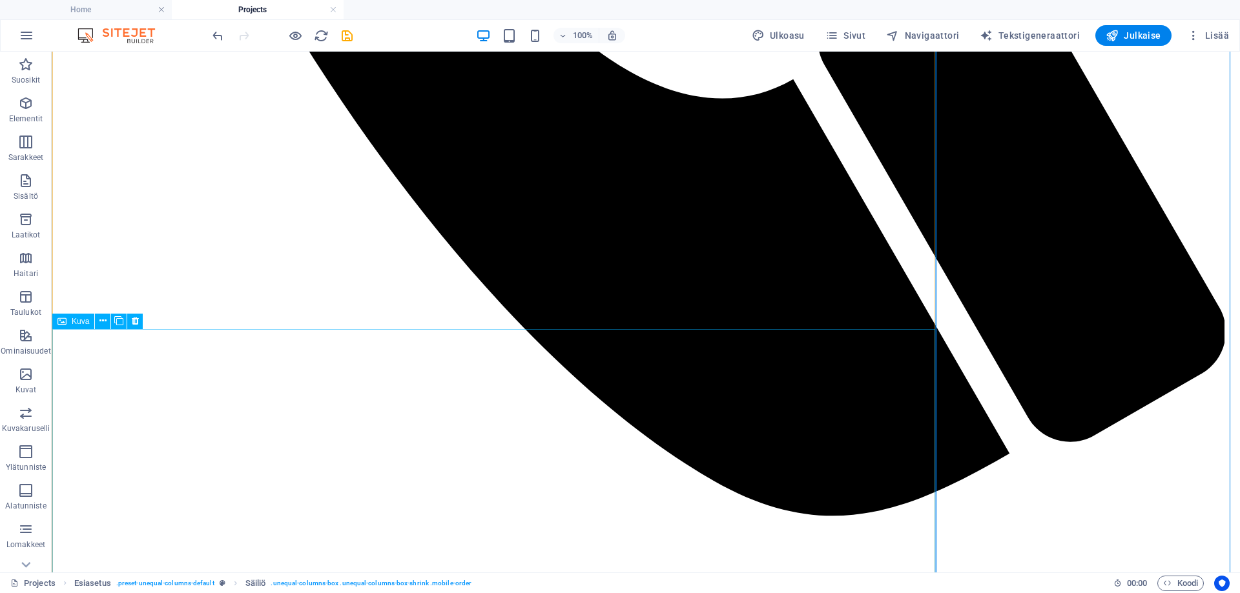
scroll to position [1227, 0]
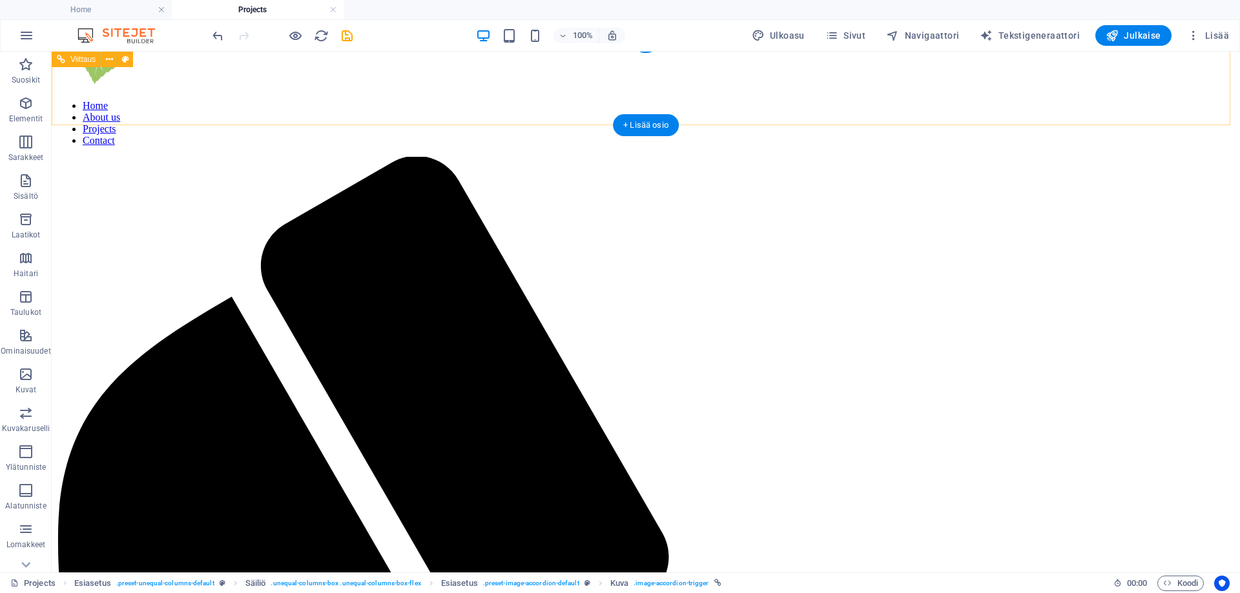
scroll to position [0, 0]
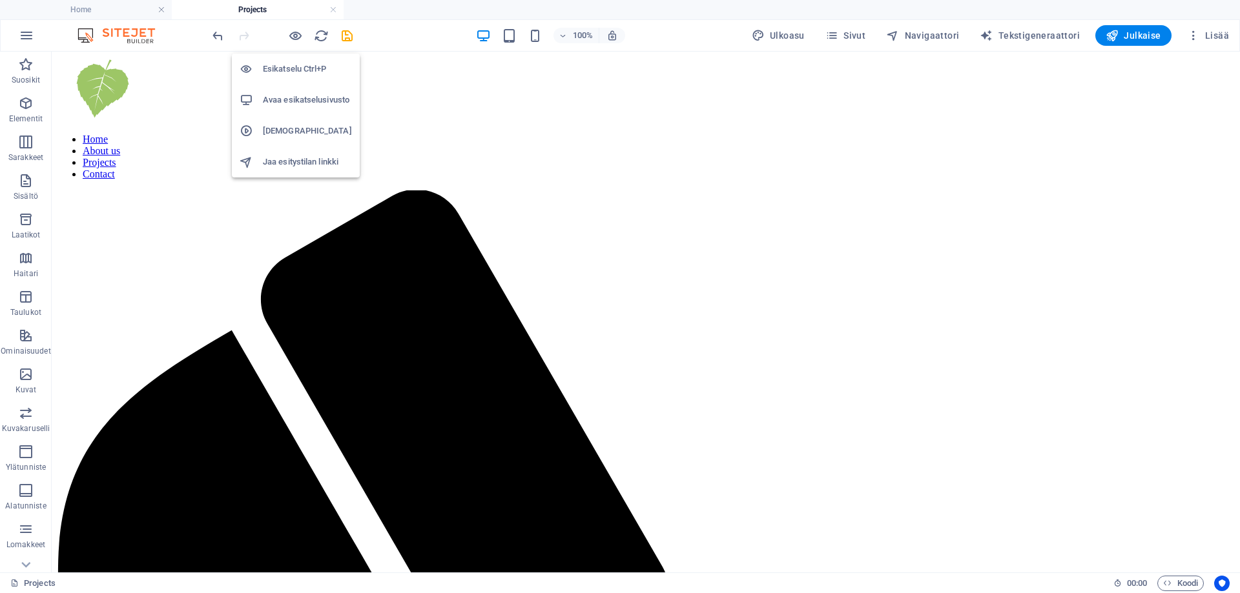
click at [290, 69] on h6 "Esikatselu Ctrl+P" at bounding box center [307, 68] width 89 height 15
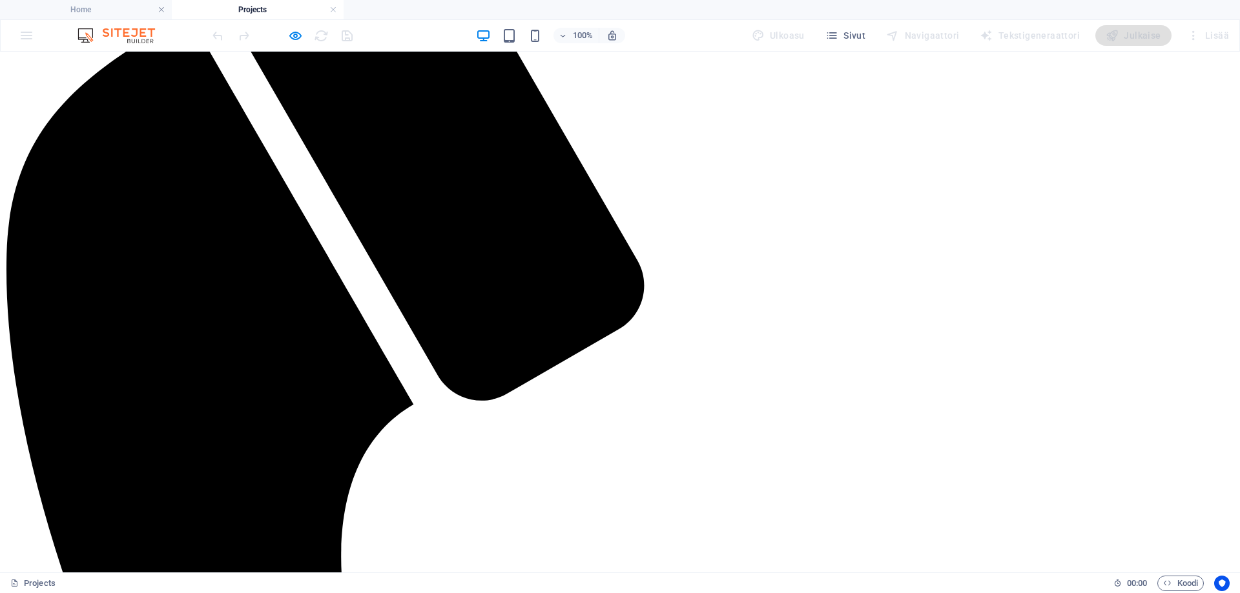
scroll to position [194, 0]
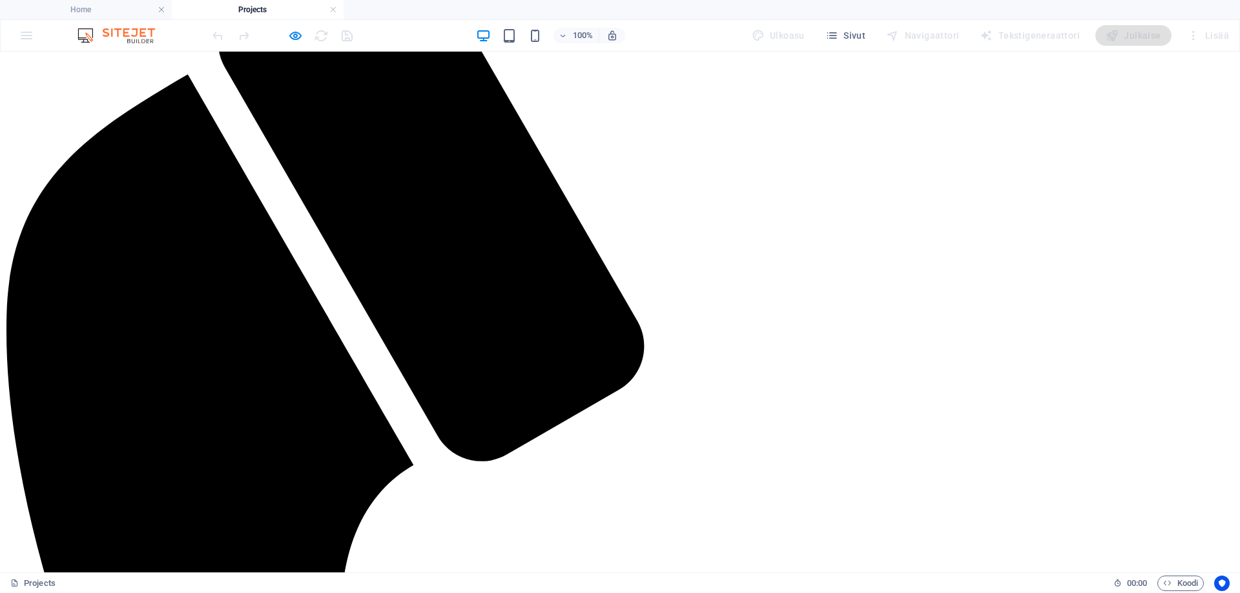
scroll to position [323, 0]
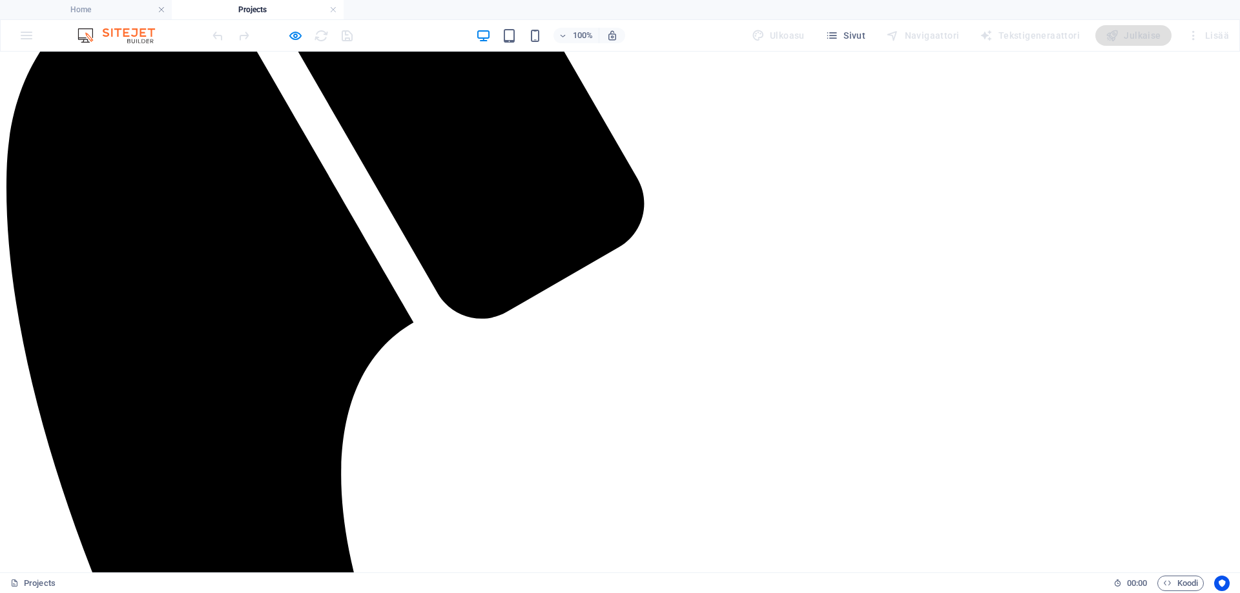
scroll to position [452, 0]
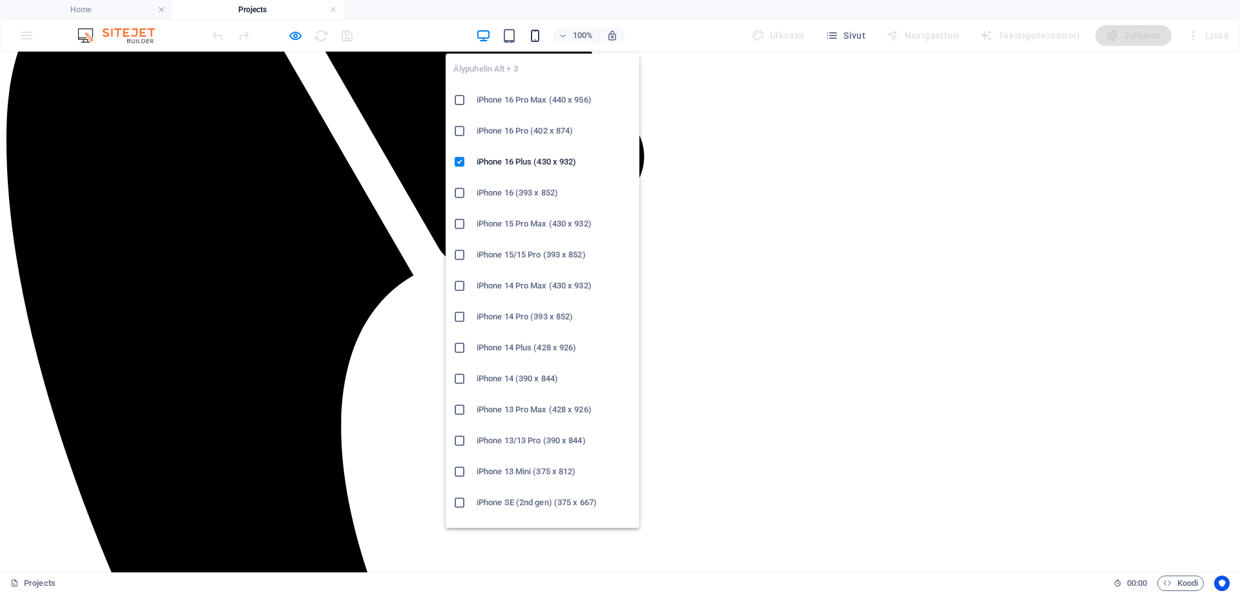
click at [537, 36] on icon "button" at bounding box center [534, 35] width 15 height 15
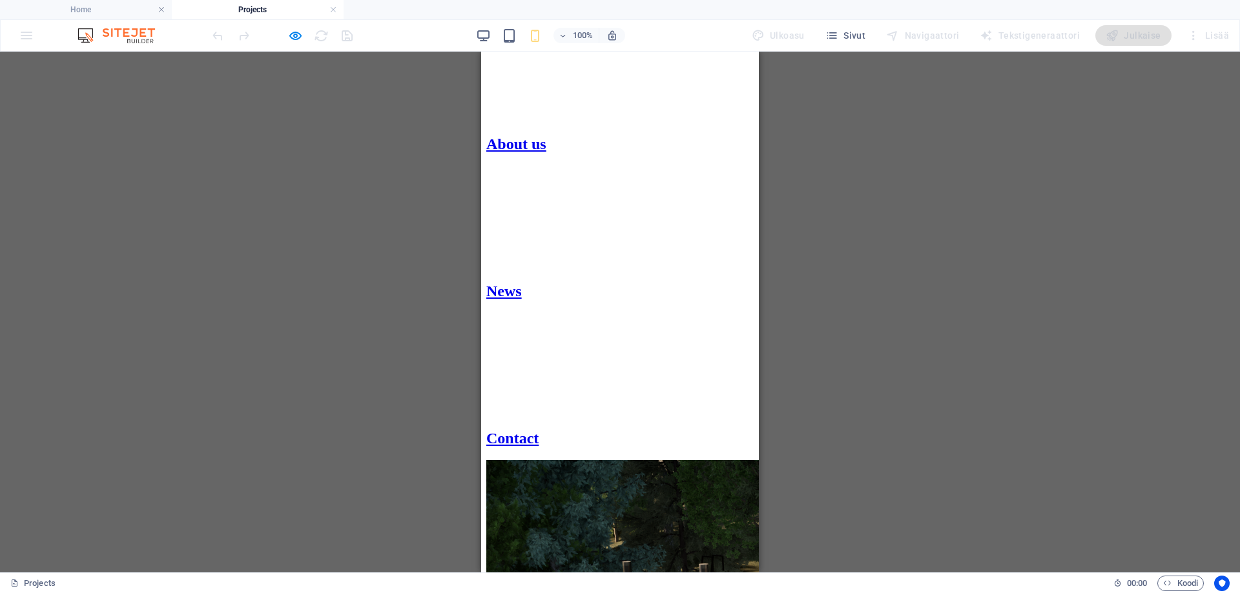
scroll to position [469, 0]
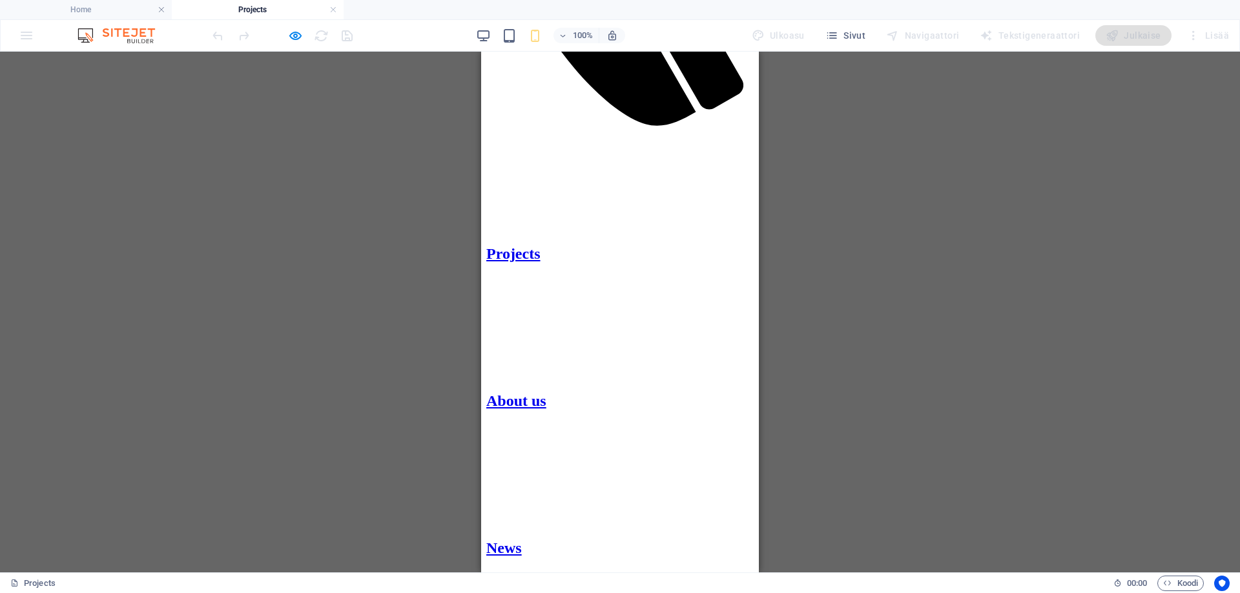
scroll to position [404, 0]
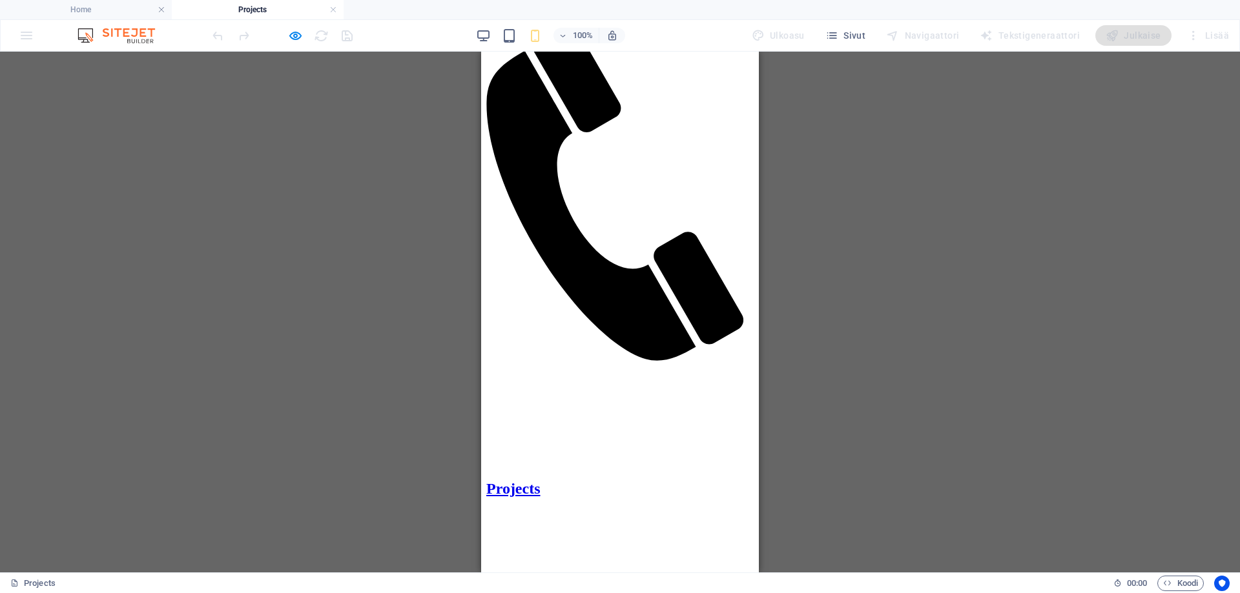
scroll to position [0, 0]
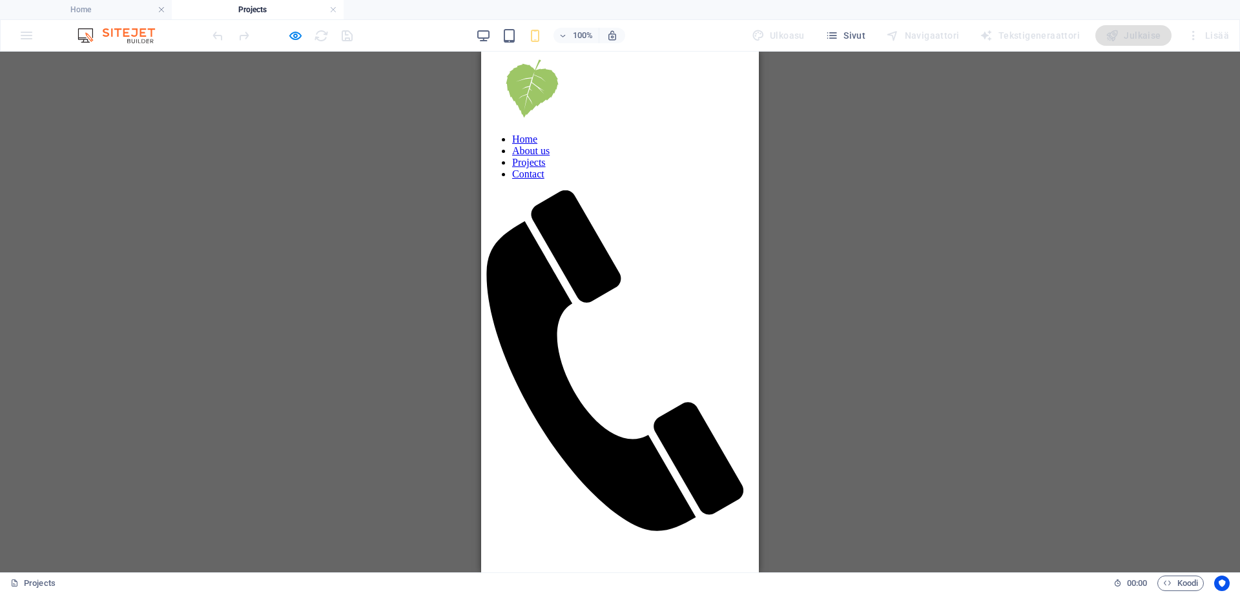
click at [724, 534] on div at bounding box center [619, 534] width 267 height 0
click at [697, 190] on icon at bounding box center [614, 360] width 257 height 341
click at [734, 534] on div at bounding box center [619, 534] width 267 height 0
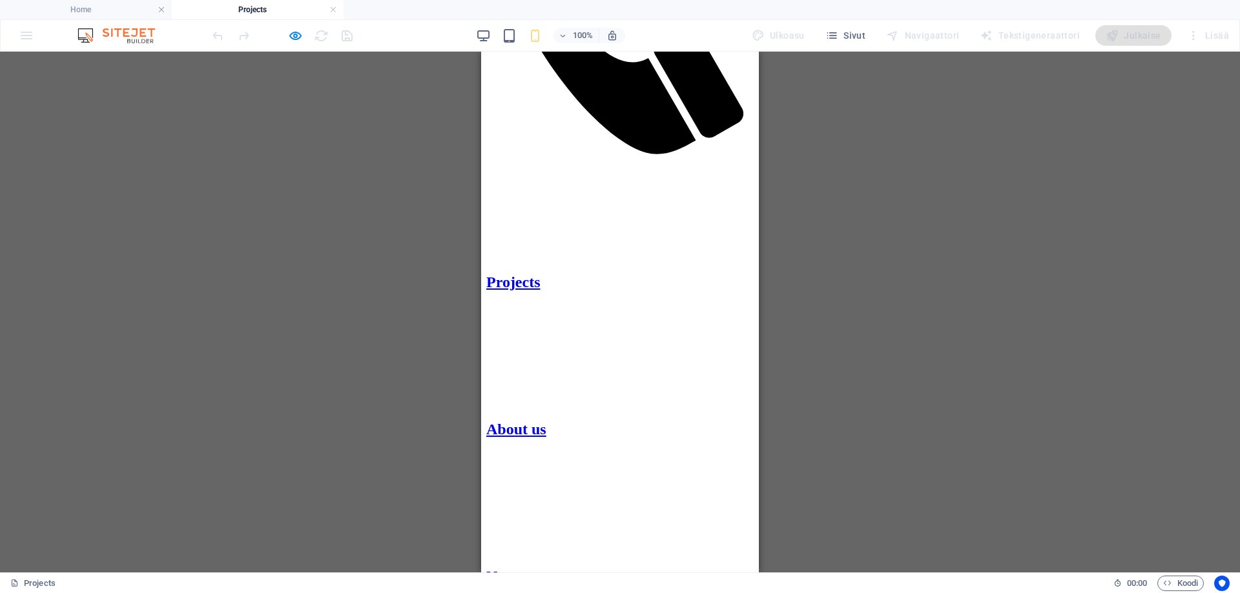
scroll to position [387, 0]
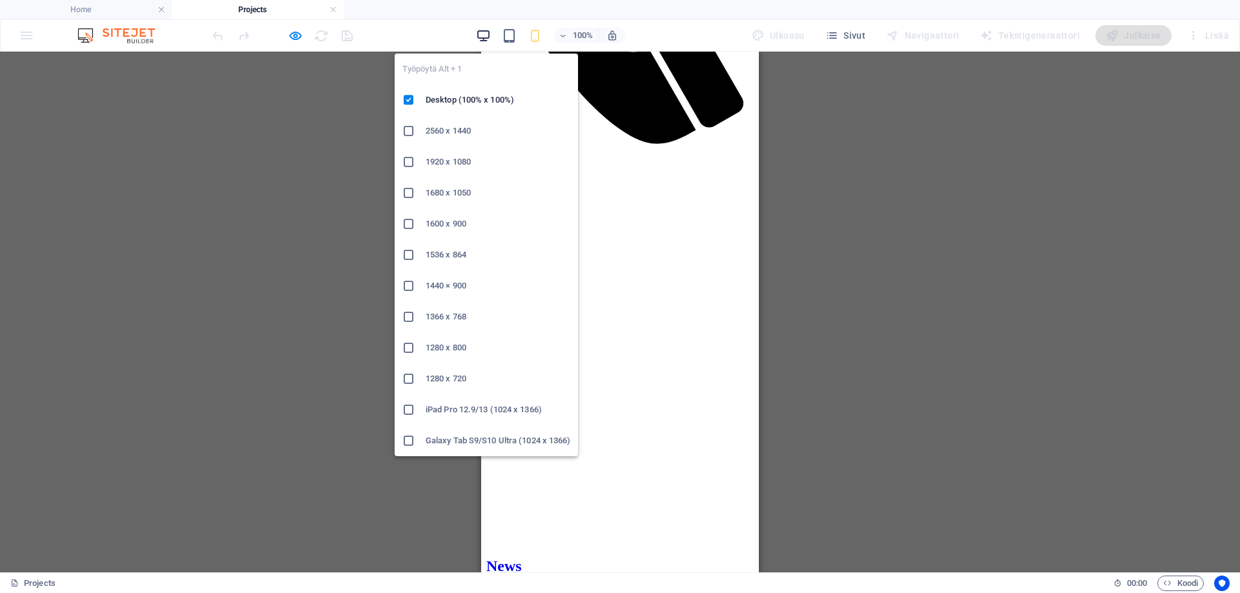
click at [488, 36] on icon "button" at bounding box center [483, 35] width 15 height 15
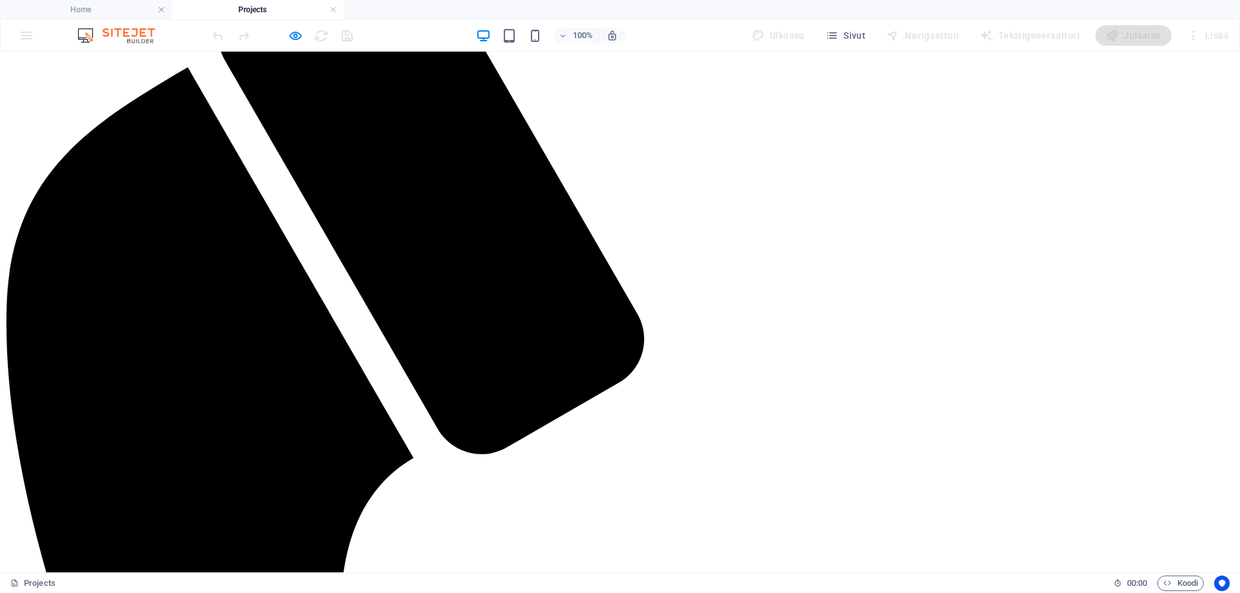
scroll to position [452, 0]
